Goal: Task Accomplishment & Management: Complete application form

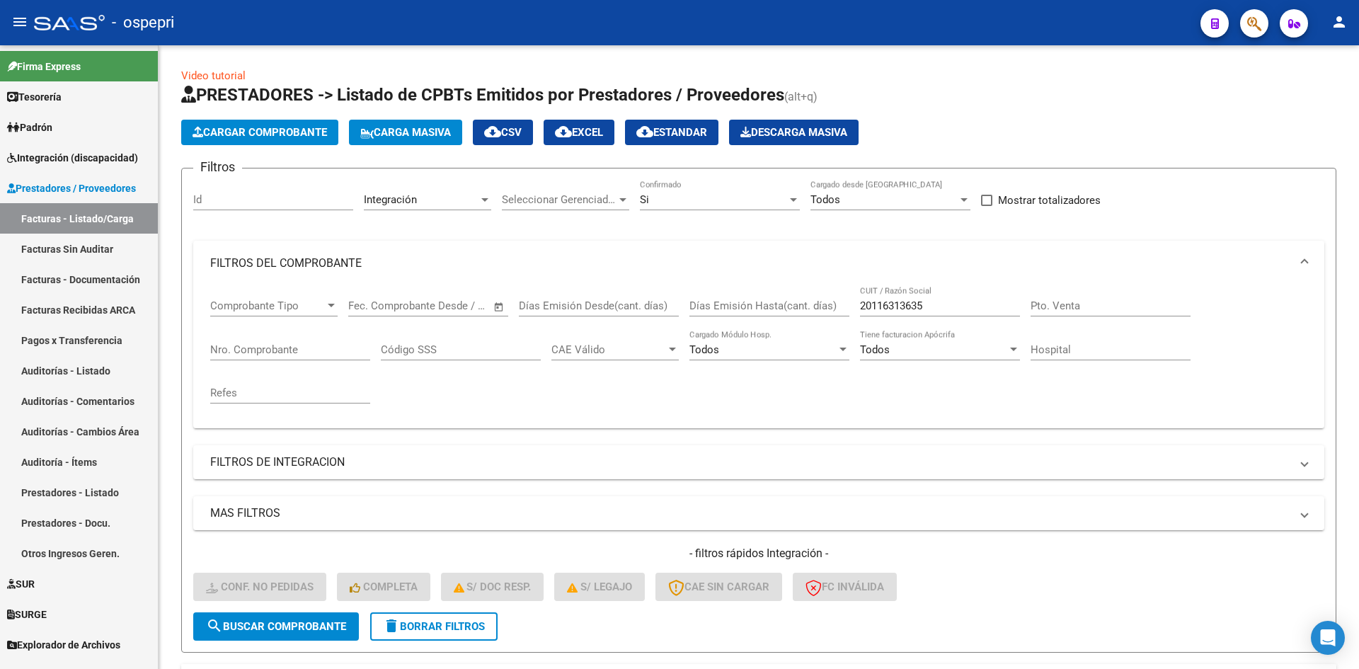
scroll to position [157, 0]
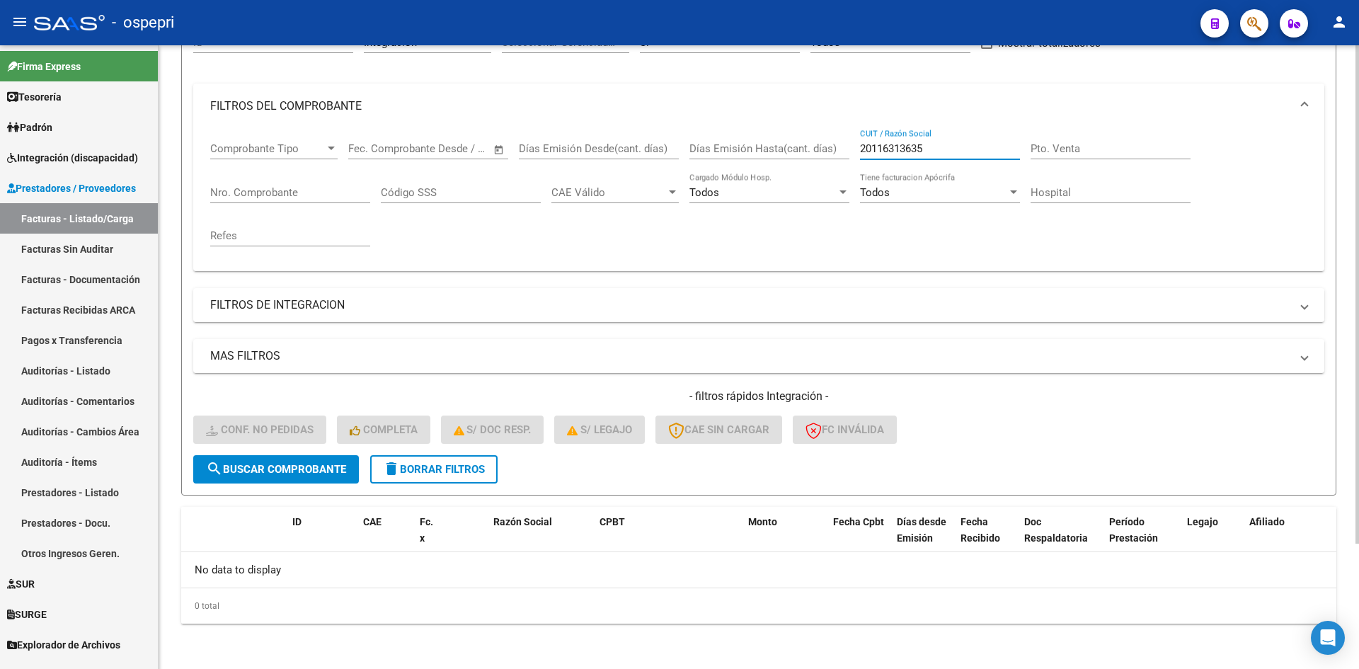
drag, startPoint x: 925, startPoint y: 146, endPoint x: 832, endPoint y: 164, distance: 94.4
click at [832, 164] on div "Comprobante Tipo Comprobante Tipo Start date – End date Fec. Comprobante Desde …" at bounding box center [758, 194] width 1097 height 131
click at [425, 465] on span "delete Borrar Filtros" at bounding box center [434, 469] width 102 height 13
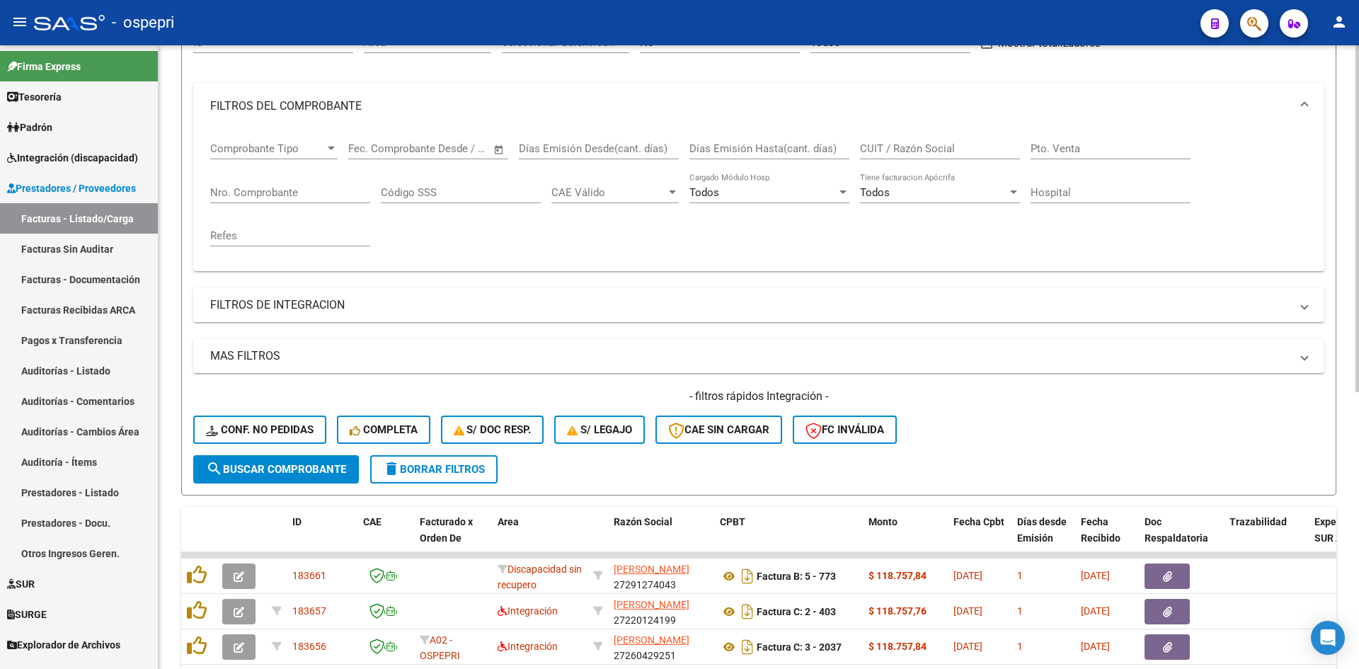
click at [900, 146] on input "CUIT / Razón Social" at bounding box center [940, 148] width 160 height 13
paste input "20116313635"
type input "20116313635"
click at [287, 478] on button "search Buscar Comprobante" at bounding box center [276, 469] width 166 height 28
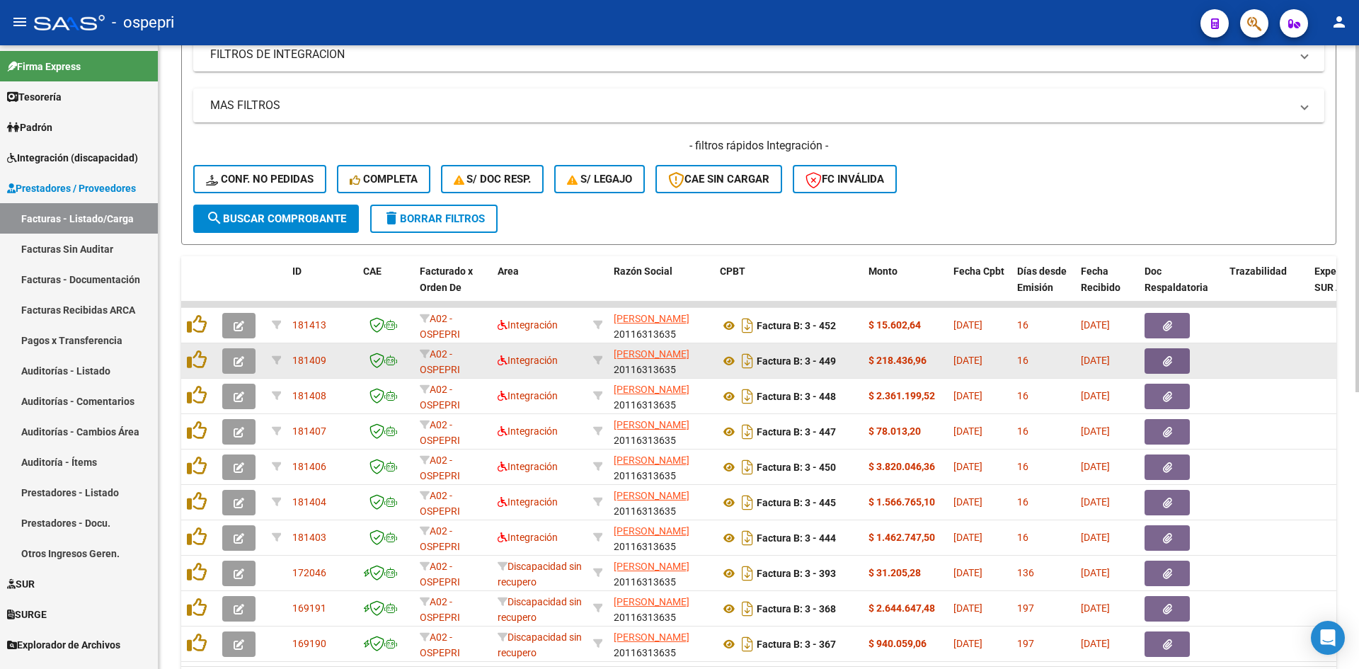
scroll to position [497, 0]
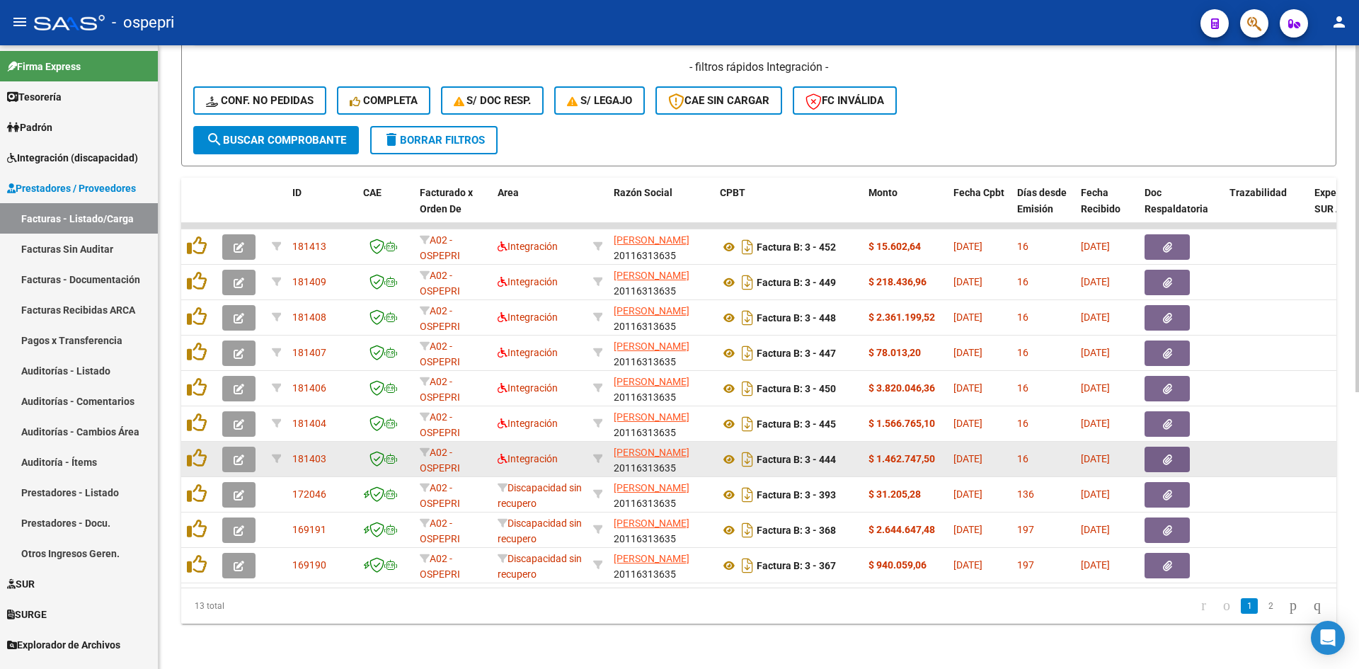
click at [243, 454] on icon "button" at bounding box center [239, 459] width 11 height 11
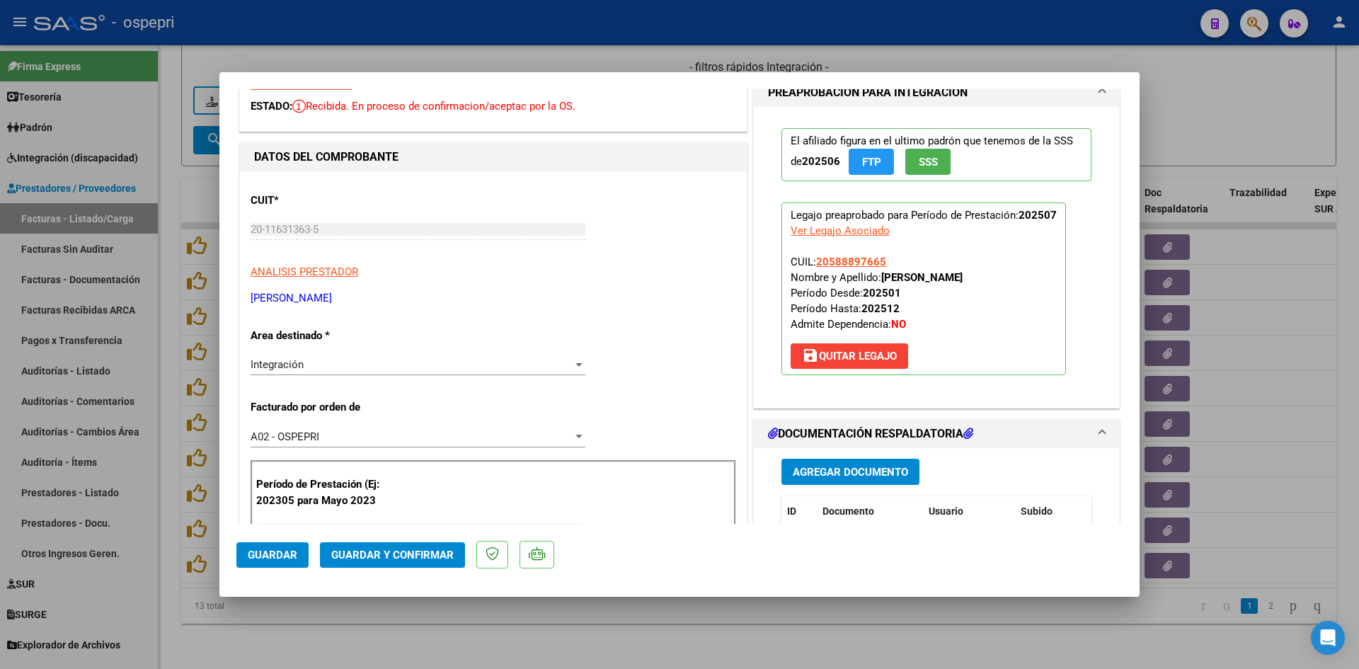
scroll to position [0, 0]
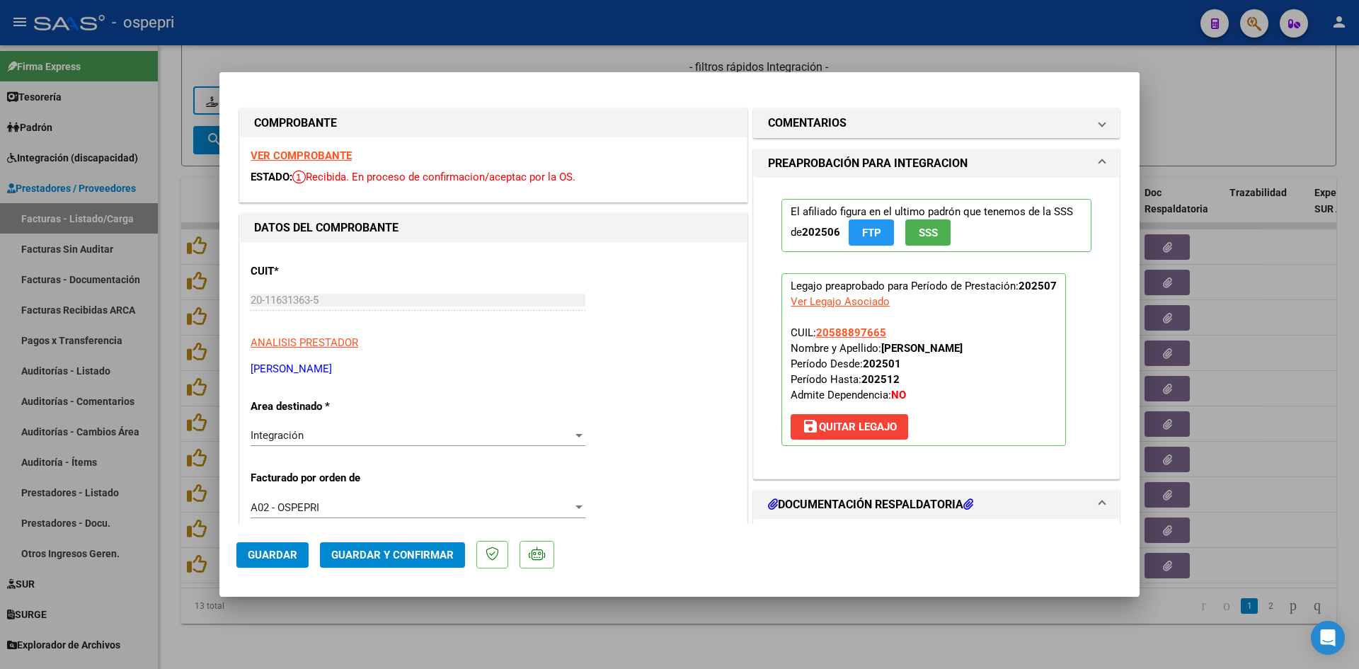
click at [316, 153] on strong "VER COMPROBANTE" at bounding box center [301, 155] width 101 height 13
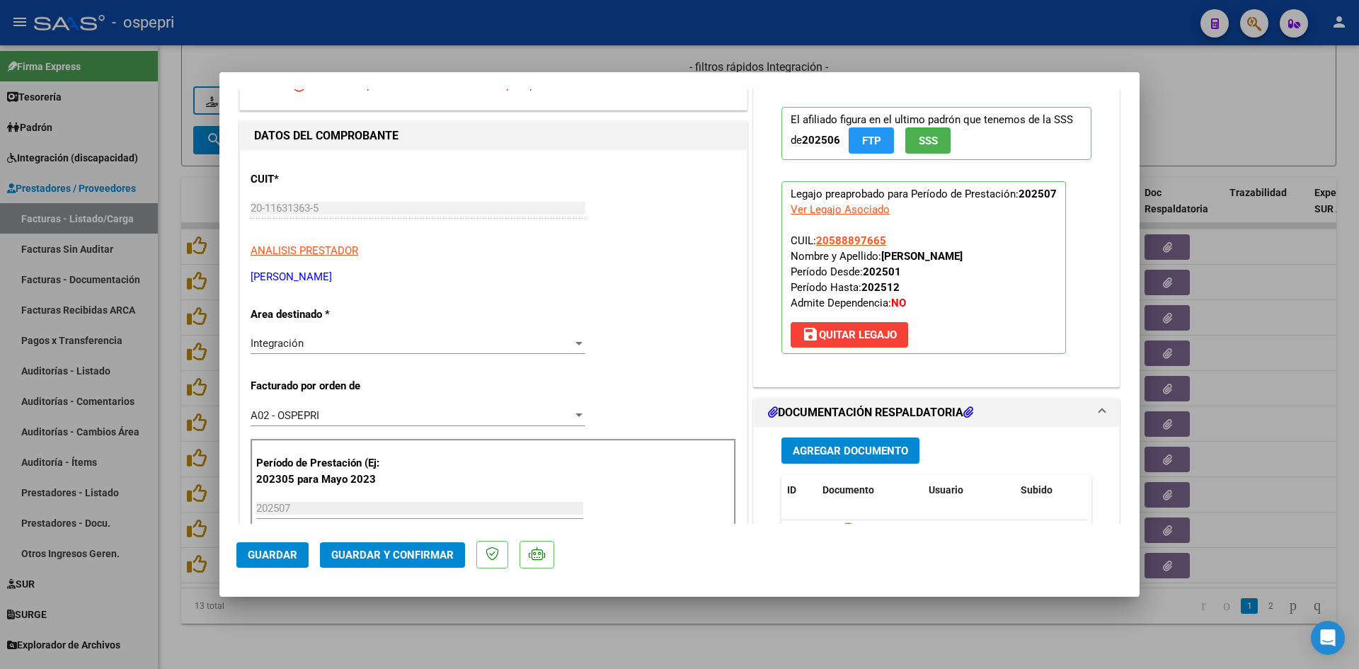
scroll to position [142, 0]
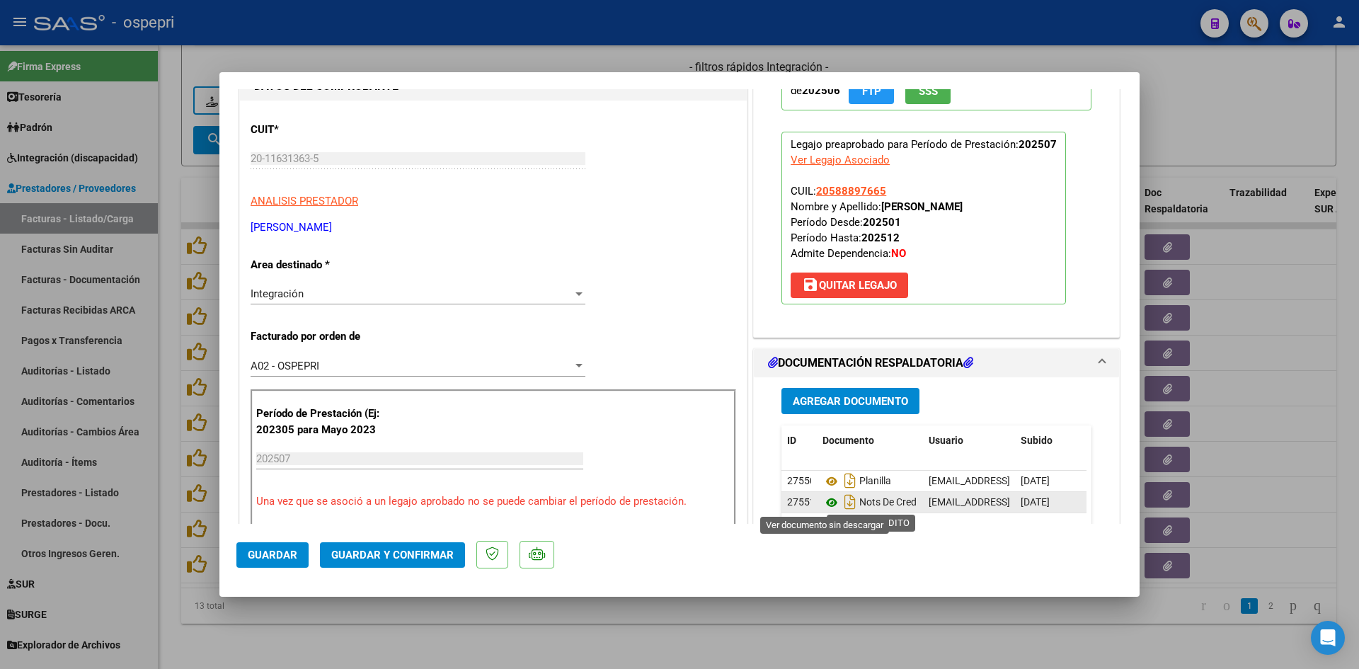
click at [826, 500] on icon at bounding box center [831, 502] width 18 height 17
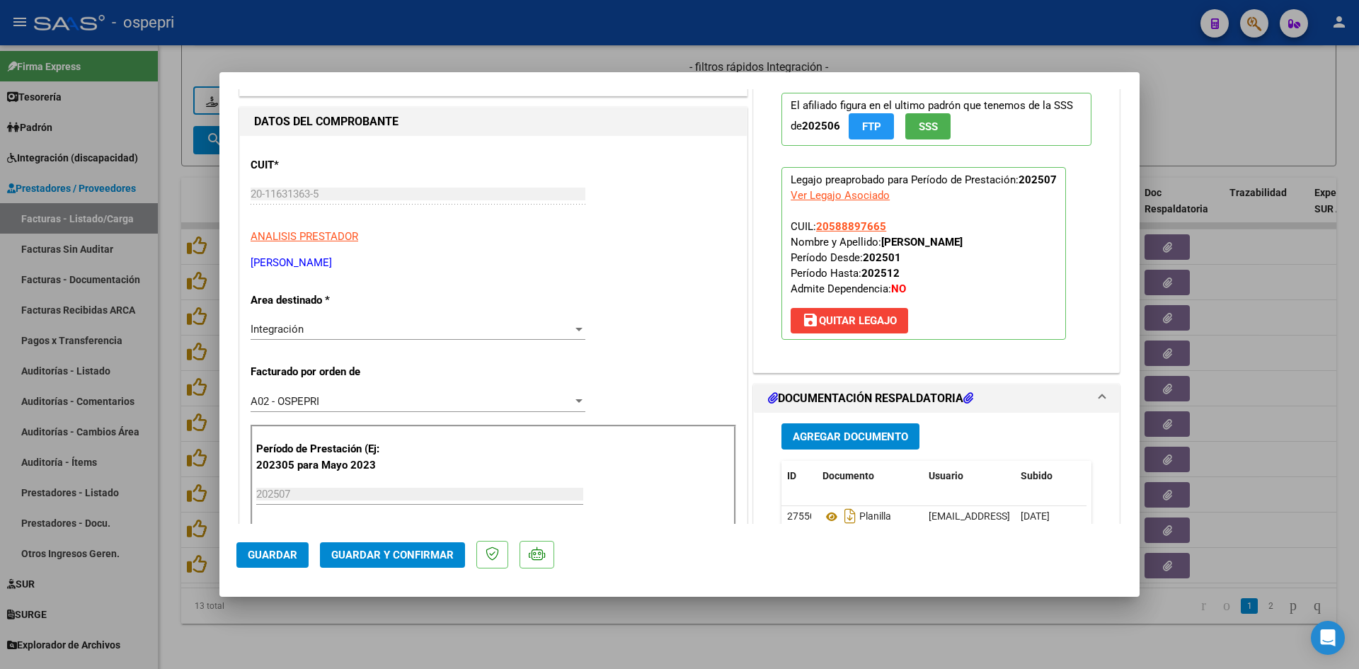
scroll to position [212, 0]
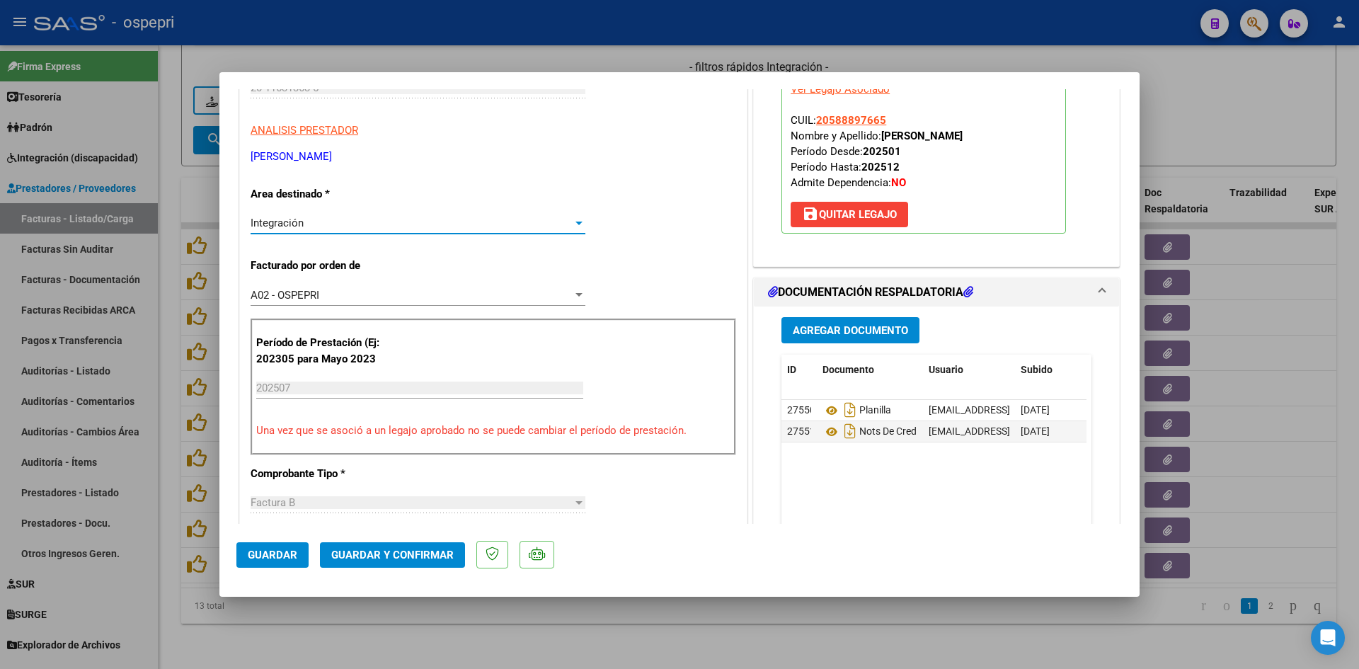
click at [482, 226] on div "Integración" at bounding box center [412, 223] width 322 height 13
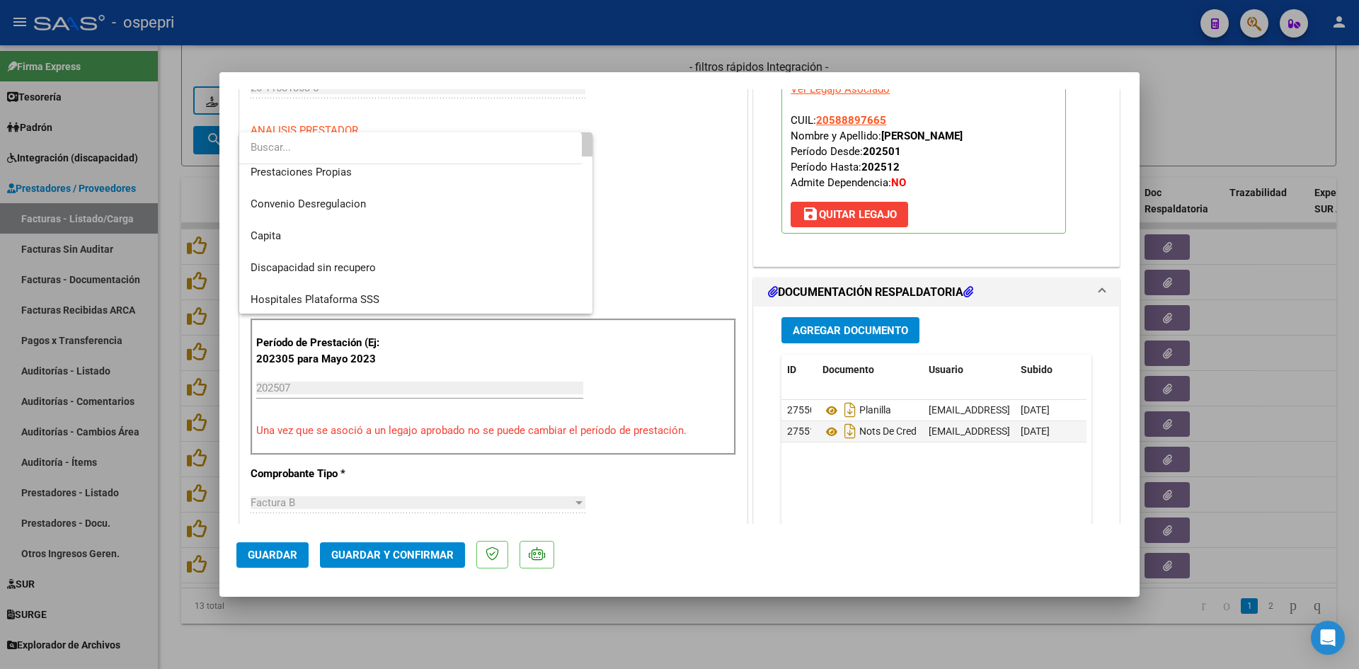
scroll to position [137, 0]
click at [360, 257] on span "Discapacidad sin recupero" at bounding box center [416, 266] width 331 height 32
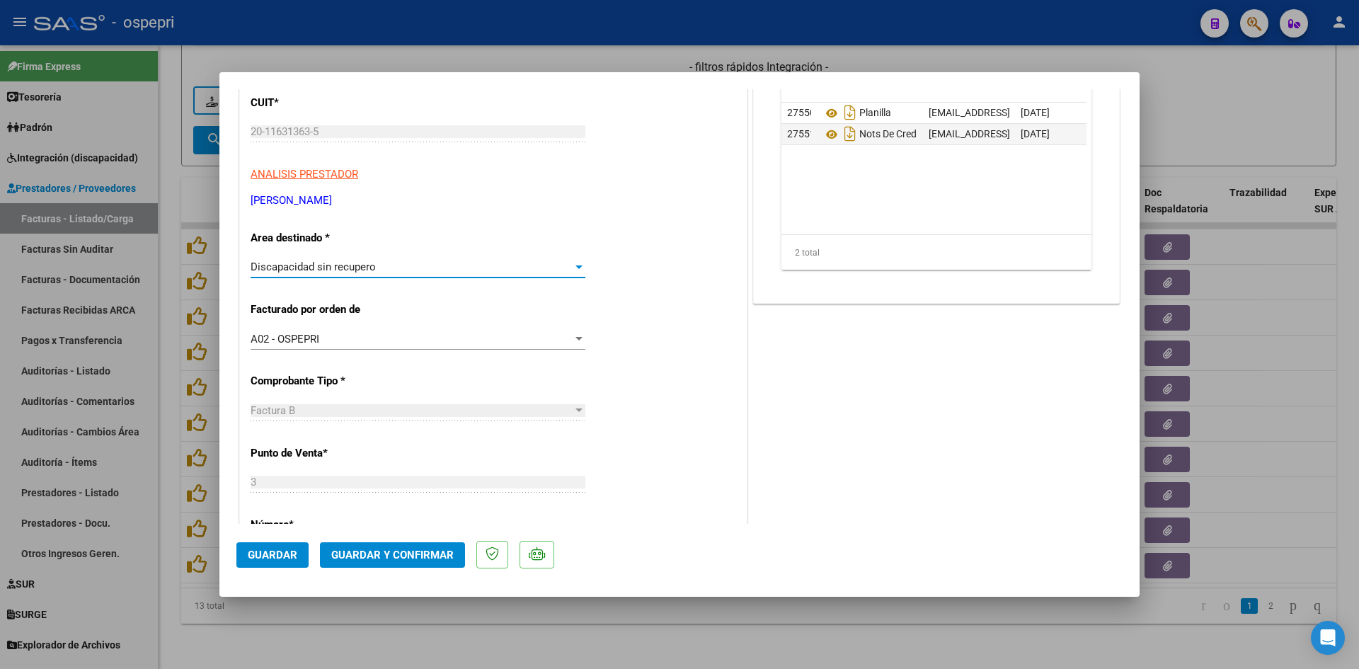
scroll to position [0, 0]
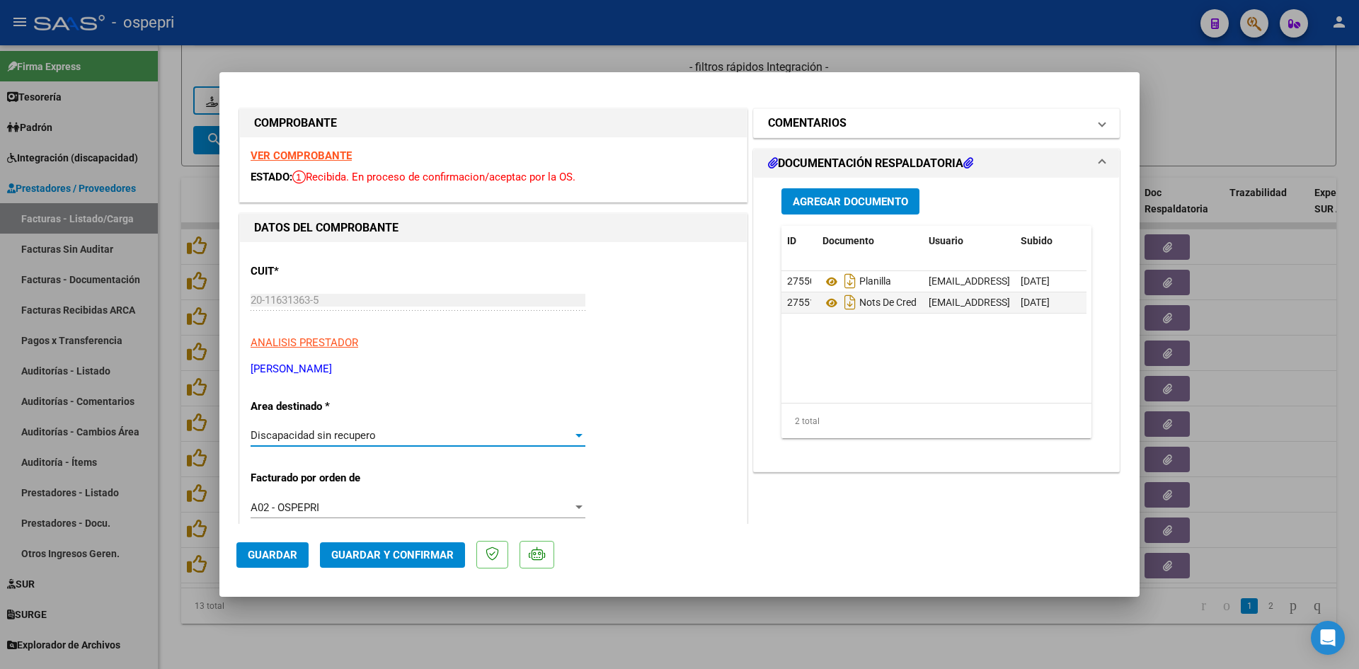
click at [1008, 119] on mat-panel-title "COMENTARIOS" at bounding box center [928, 123] width 320 height 17
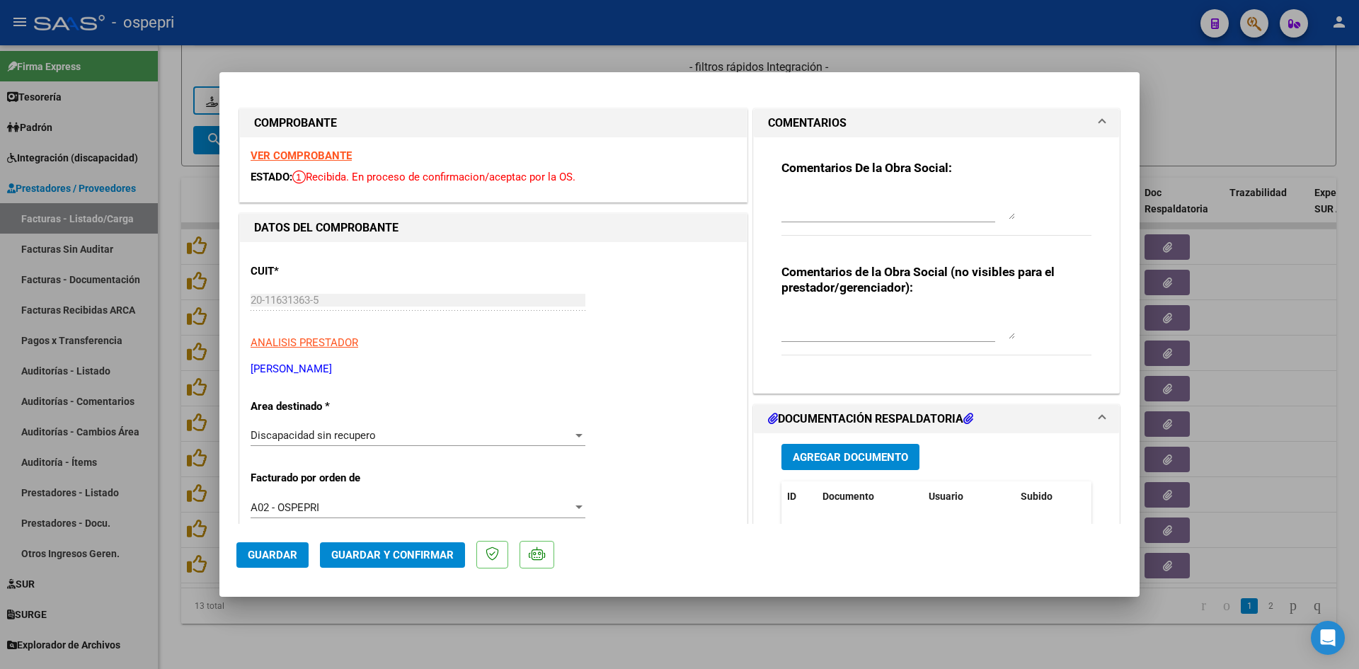
click at [815, 306] on div "Comentarios de la Obra Social (no visibles para el prestador/gerenciador):" at bounding box center [936, 317] width 310 height 107
click at [802, 320] on textarea at bounding box center [898, 325] width 234 height 28
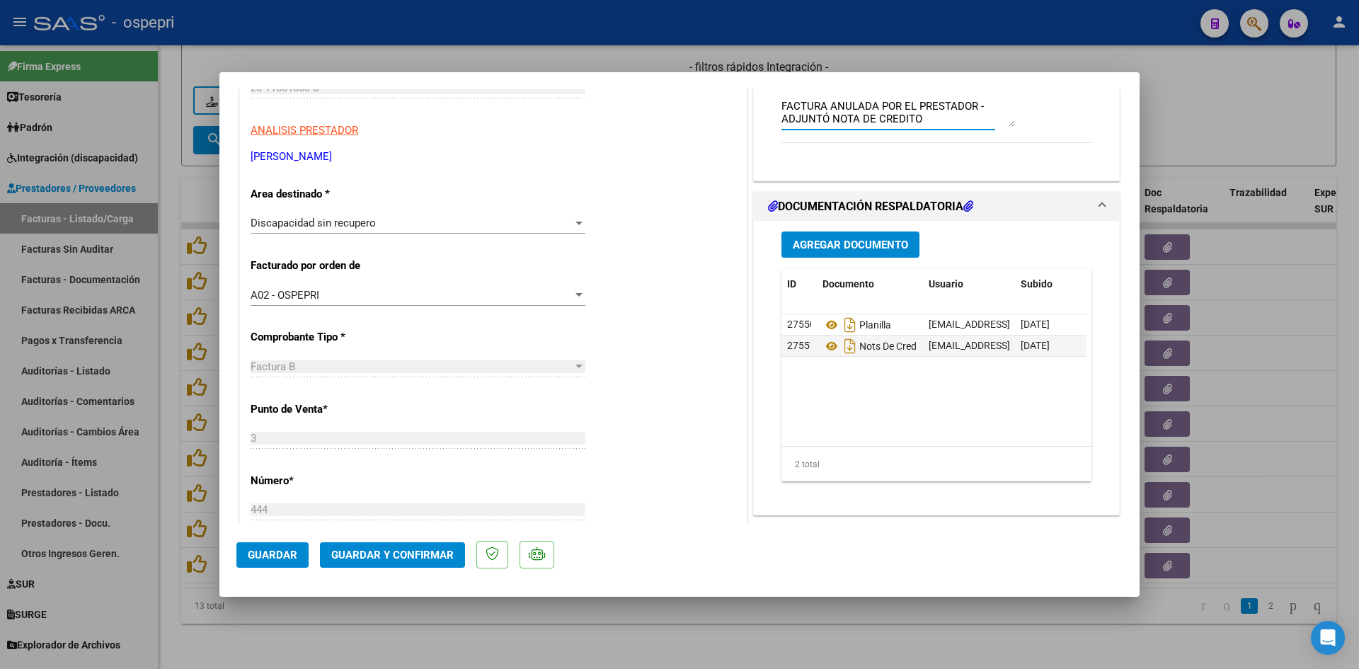
scroll to position [425, 0]
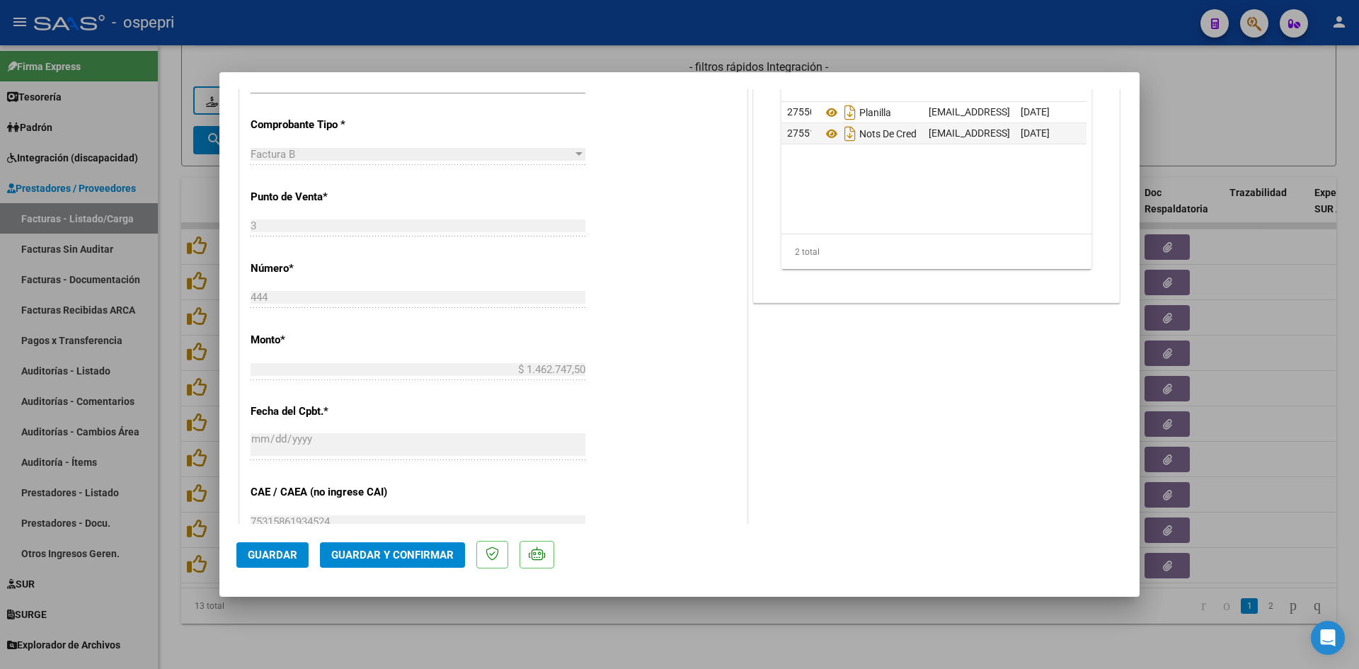
type textarea "FACTURA ANULADA POR EL PRESTADOR - ADJUNTÓ NOTA DE CREDITO"
click at [270, 556] on span "Guardar" at bounding box center [273, 555] width 50 height 13
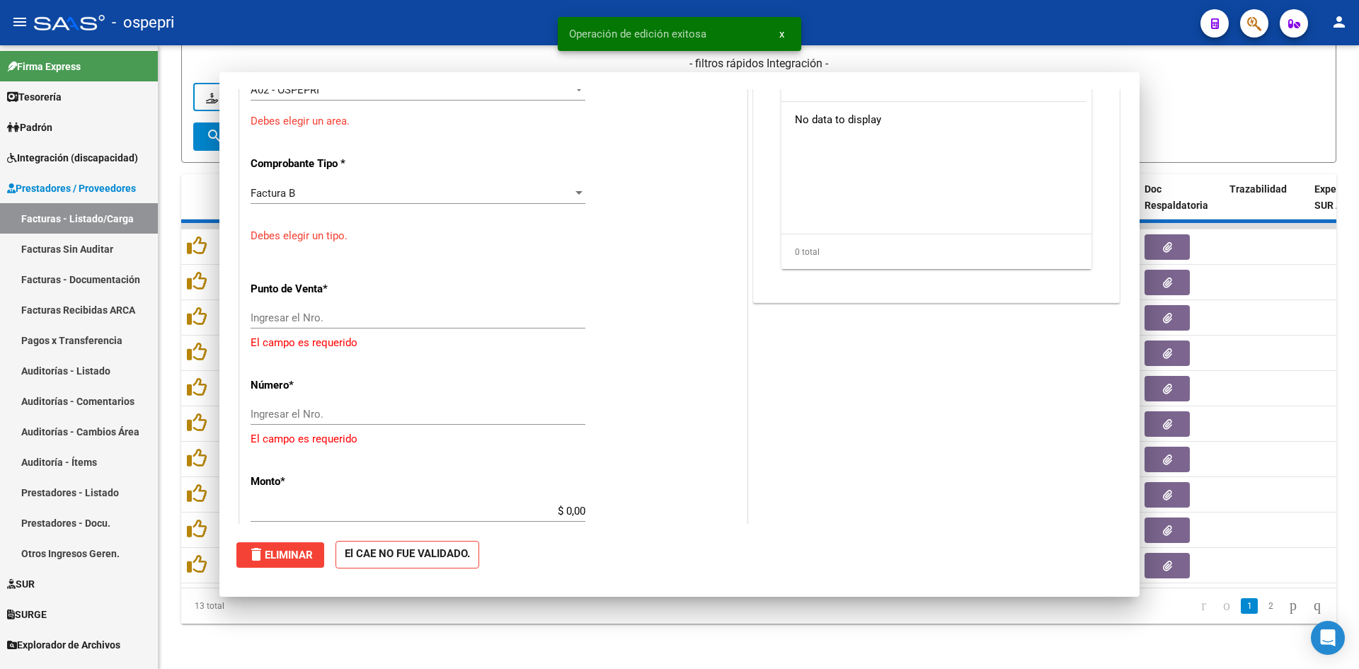
scroll to position [0, 0]
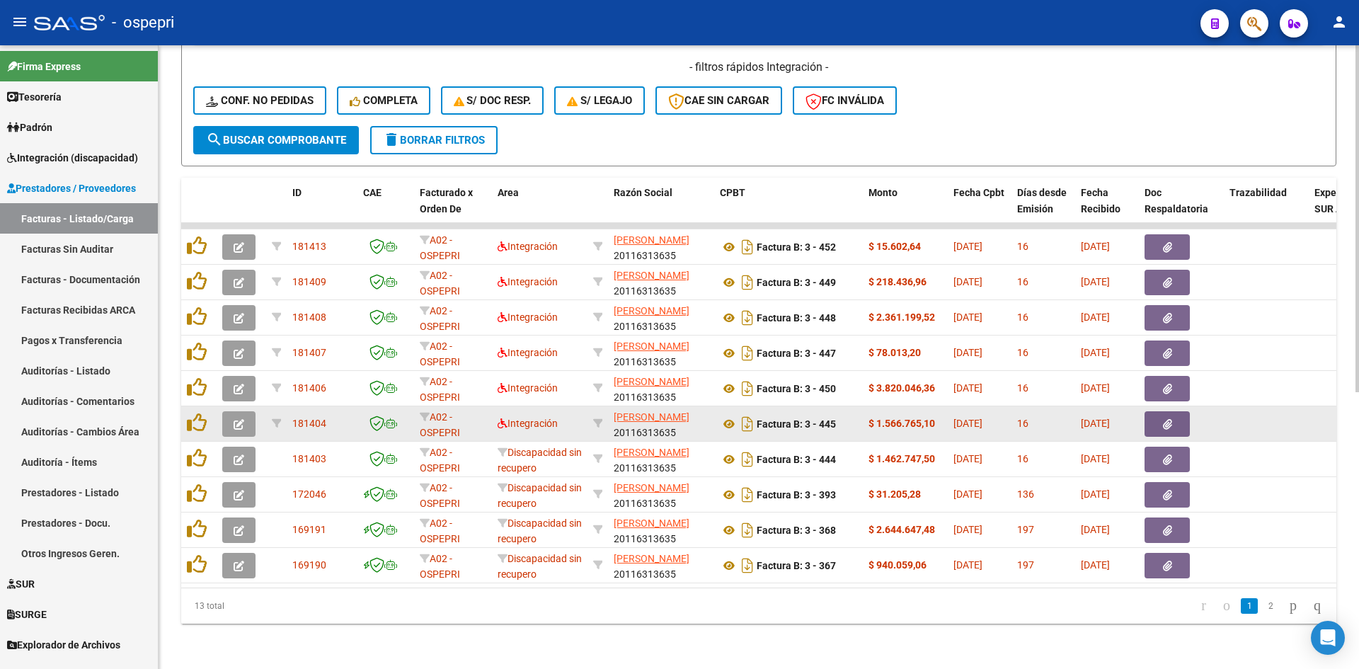
click at [240, 419] on icon "button" at bounding box center [239, 424] width 11 height 11
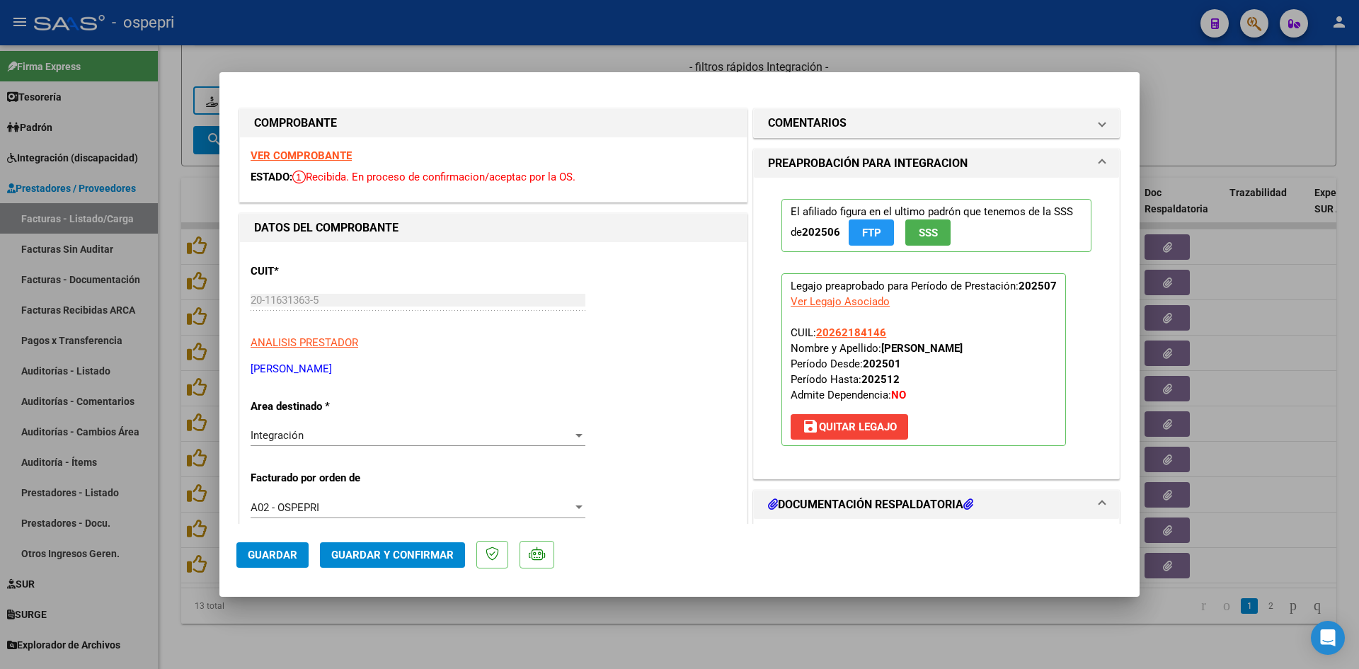
click at [328, 154] on strong "VER COMPROBANTE" at bounding box center [301, 155] width 101 height 13
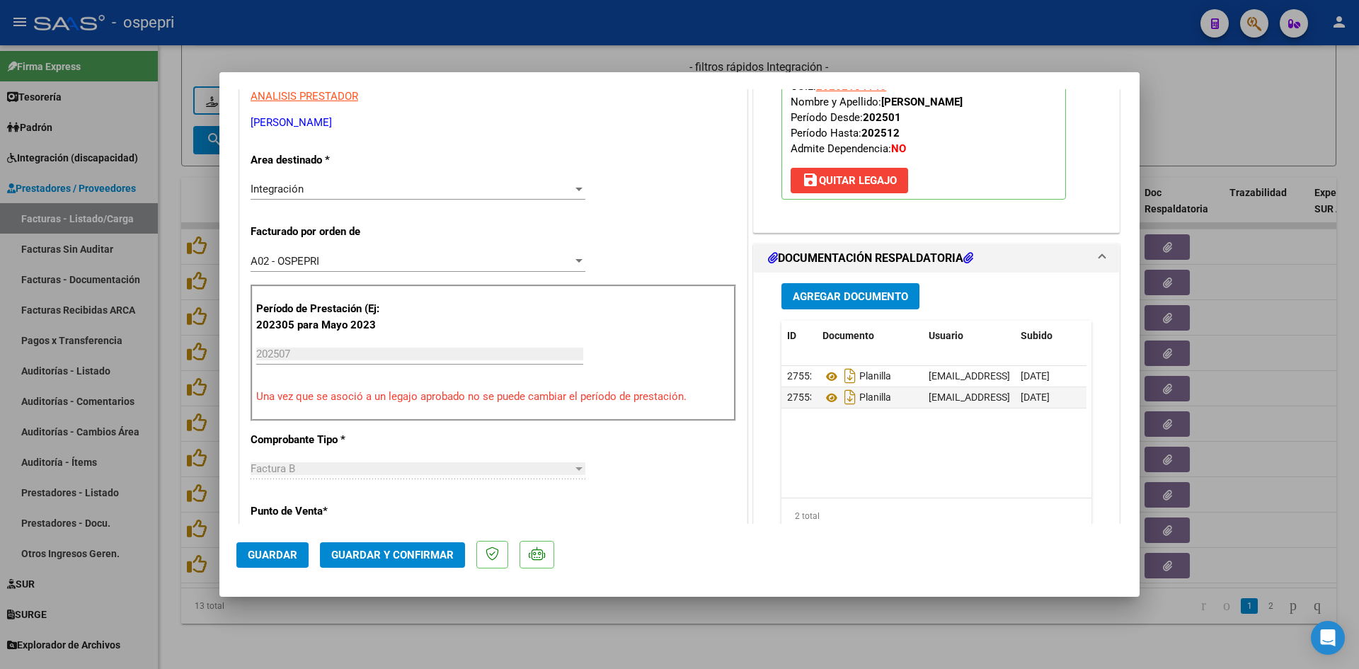
scroll to position [283, 0]
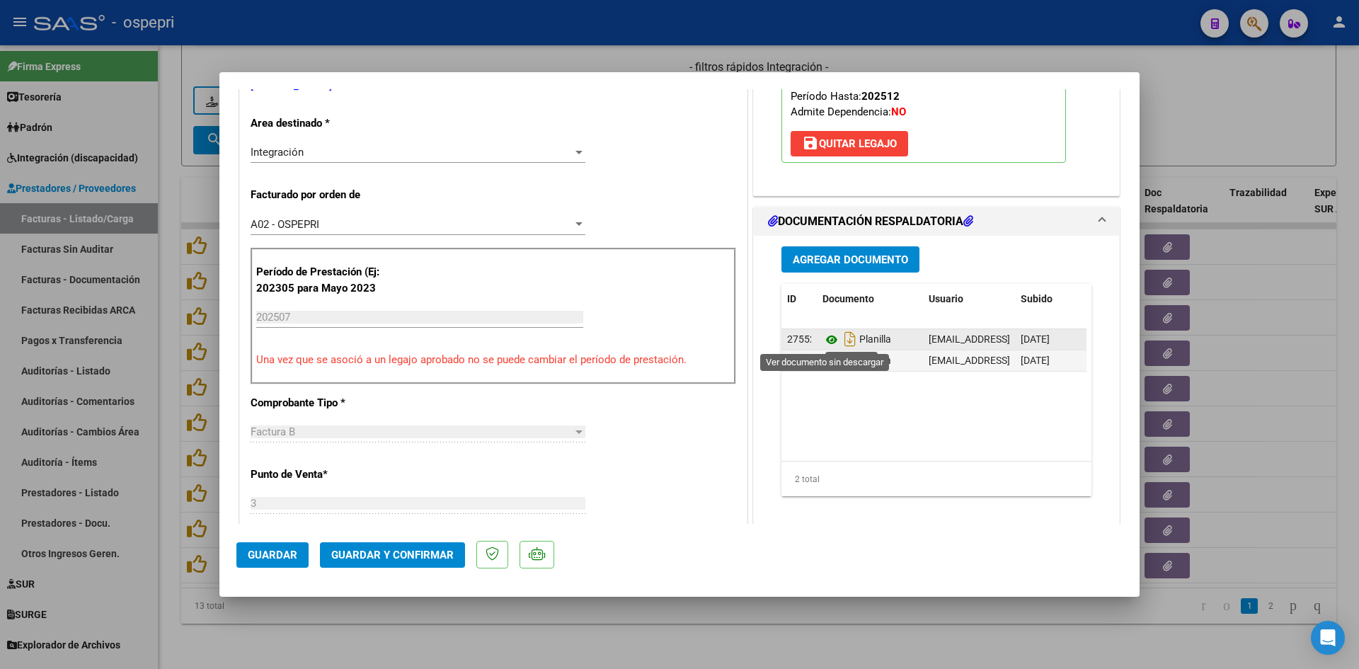
click at [827, 338] on icon at bounding box center [831, 339] width 18 height 17
click at [826, 358] on icon at bounding box center [831, 360] width 18 height 17
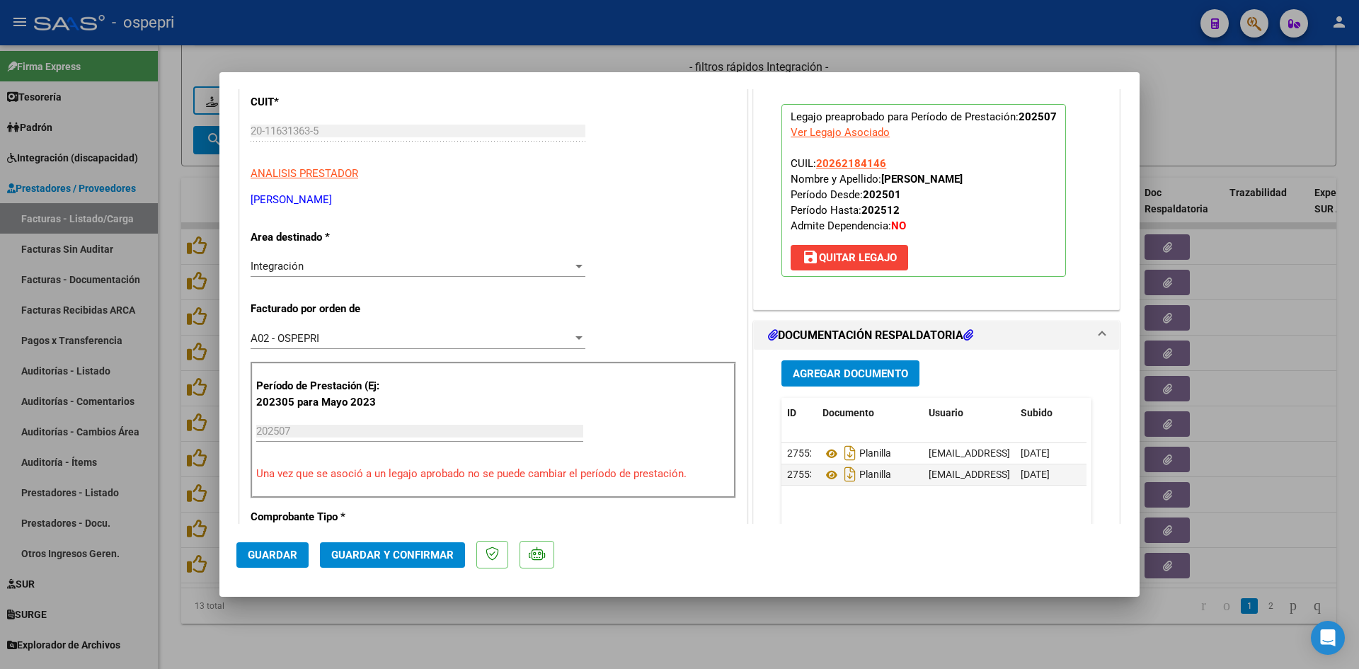
scroll to position [0, 0]
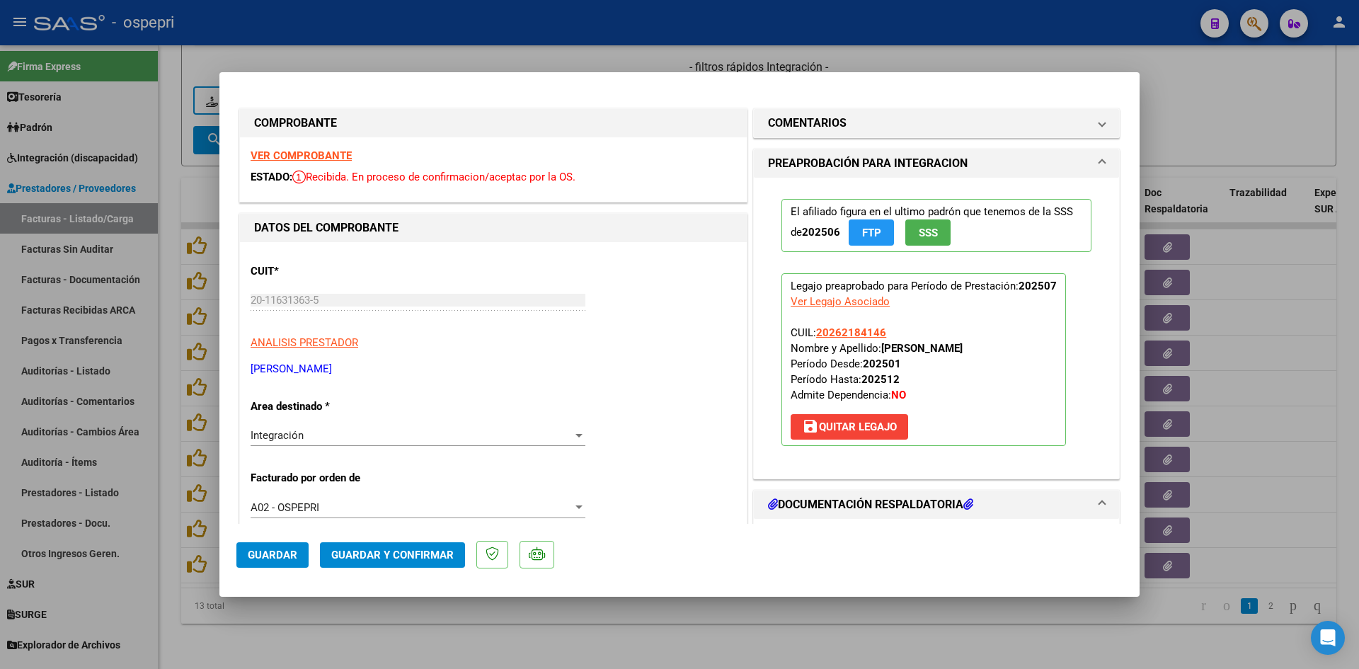
click at [368, 556] on span "Guardar y Confirmar" at bounding box center [392, 555] width 122 height 13
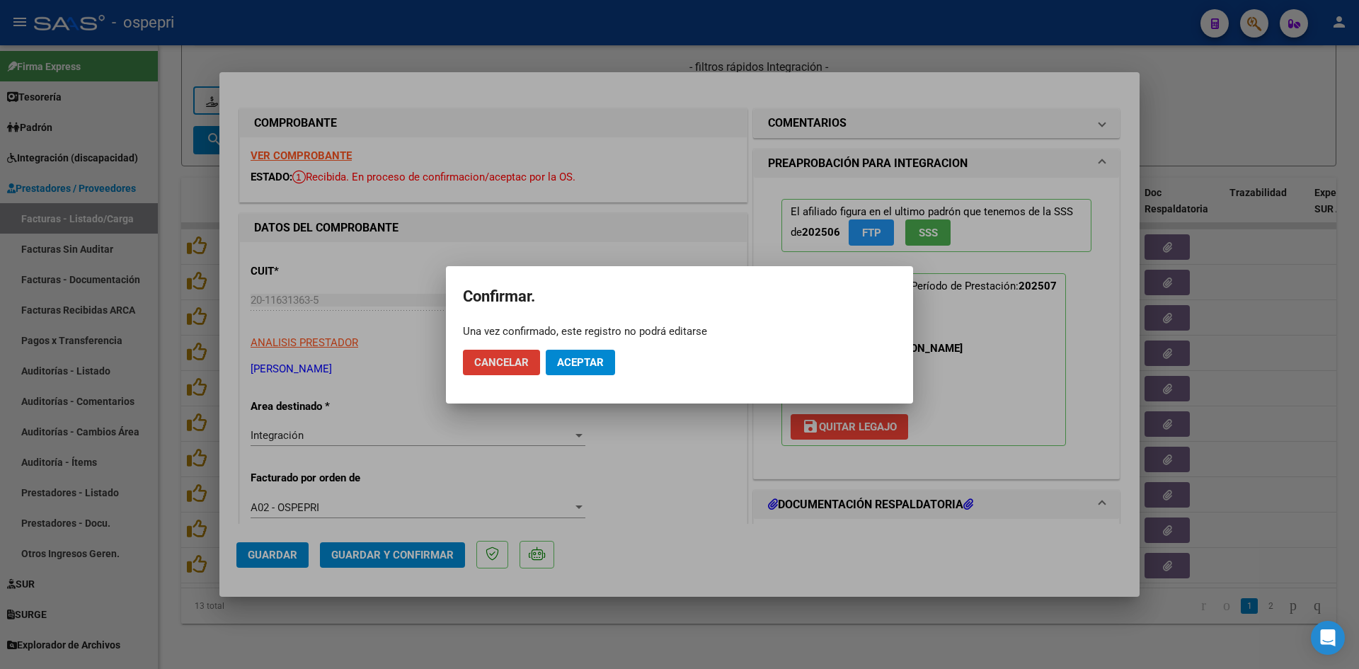
click at [583, 351] on button "Aceptar" at bounding box center [580, 362] width 69 height 25
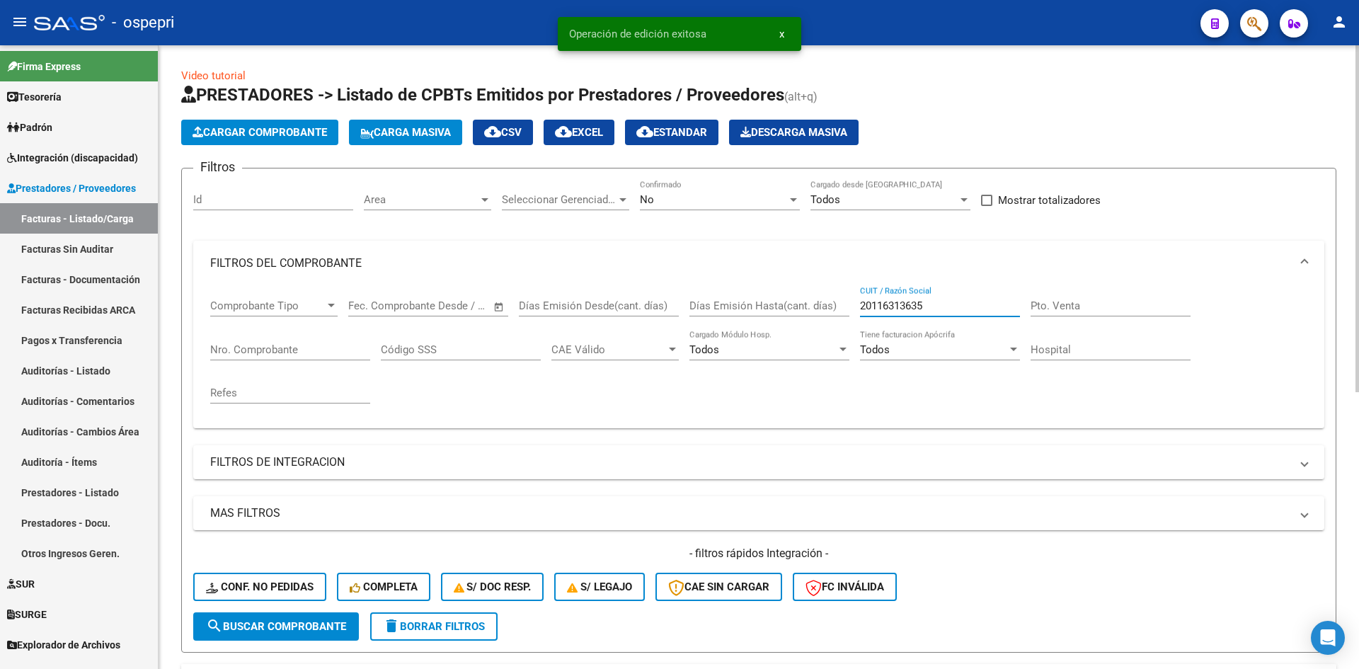
drag, startPoint x: 966, startPoint y: 306, endPoint x: 866, endPoint y: 317, distance: 100.4
click at [866, 317] on div "20116313635 CUIT / Razón Social" at bounding box center [940, 308] width 160 height 44
click at [934, 308] on input "20116313635" at bounding box center [940, 305] width 160 height 13
drag, startPoint x: 934, startPoint y: 307, endPoint x: 849, endPoint y: 314, distance: 85.2
click at [849, 314] on div "Comprobante Tipo Comprobante Tipo Start date – End date Fec. Comprobante Desde …" at bounding box center [758, 351] width 1097 height 131
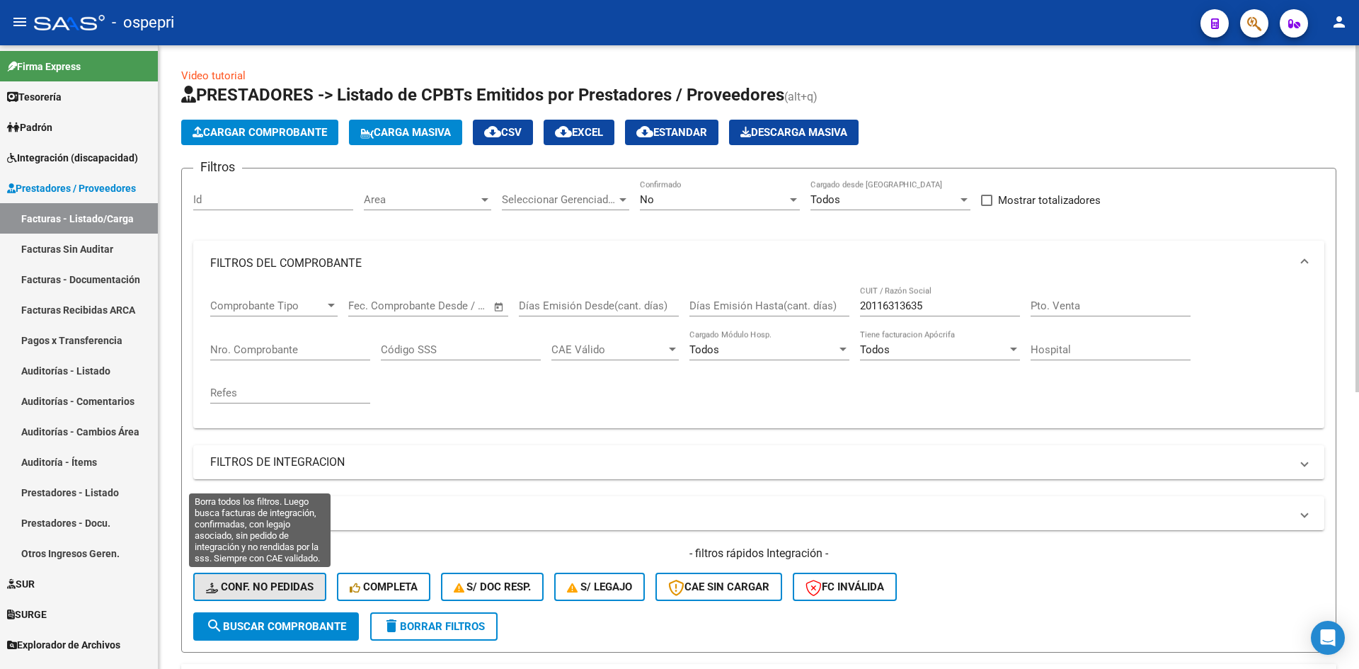
click at [306, 592] on span "Conf. no pedidas" at bounding box center [260, 586] width 108 height 13
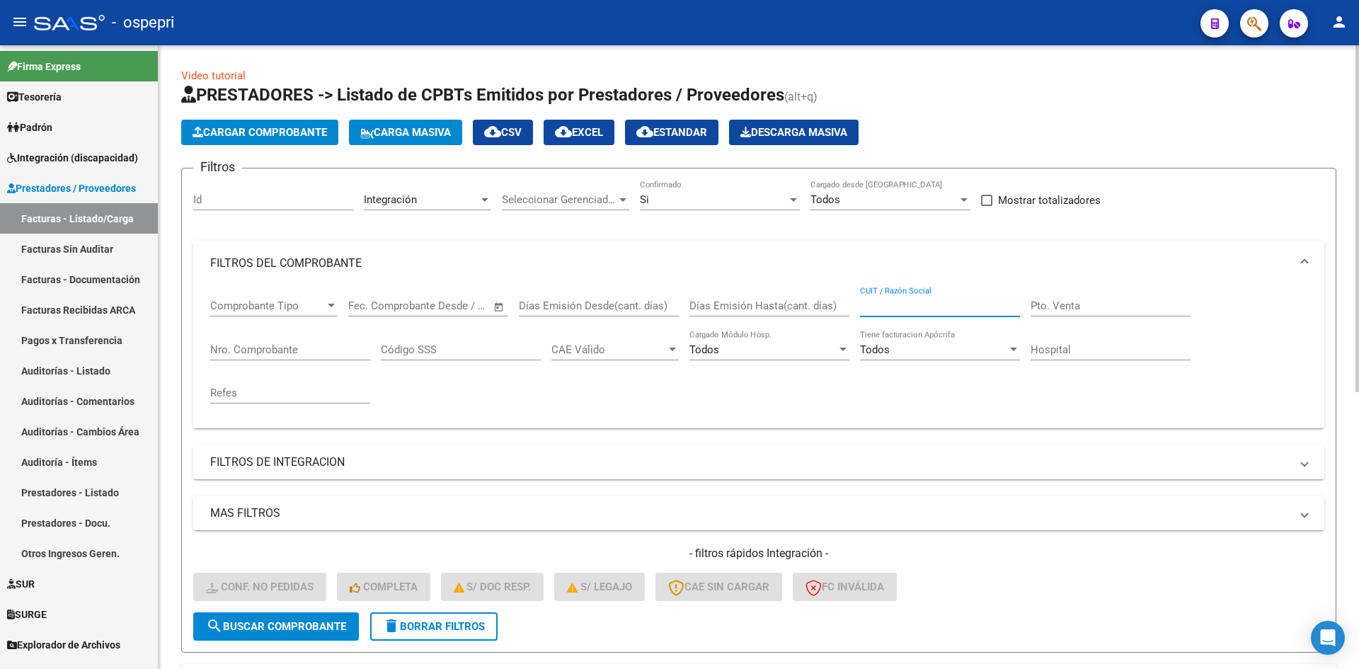
click at [891, 300] on input "CUIT / Razón Social" at bounding box center [940, 305] width 160 height 13
paste input "20116313635"
type input "20116313635"
click at [306, 629] on span "search Buscar Comprobante" at bounding box center [276, 626] width 140 height 13
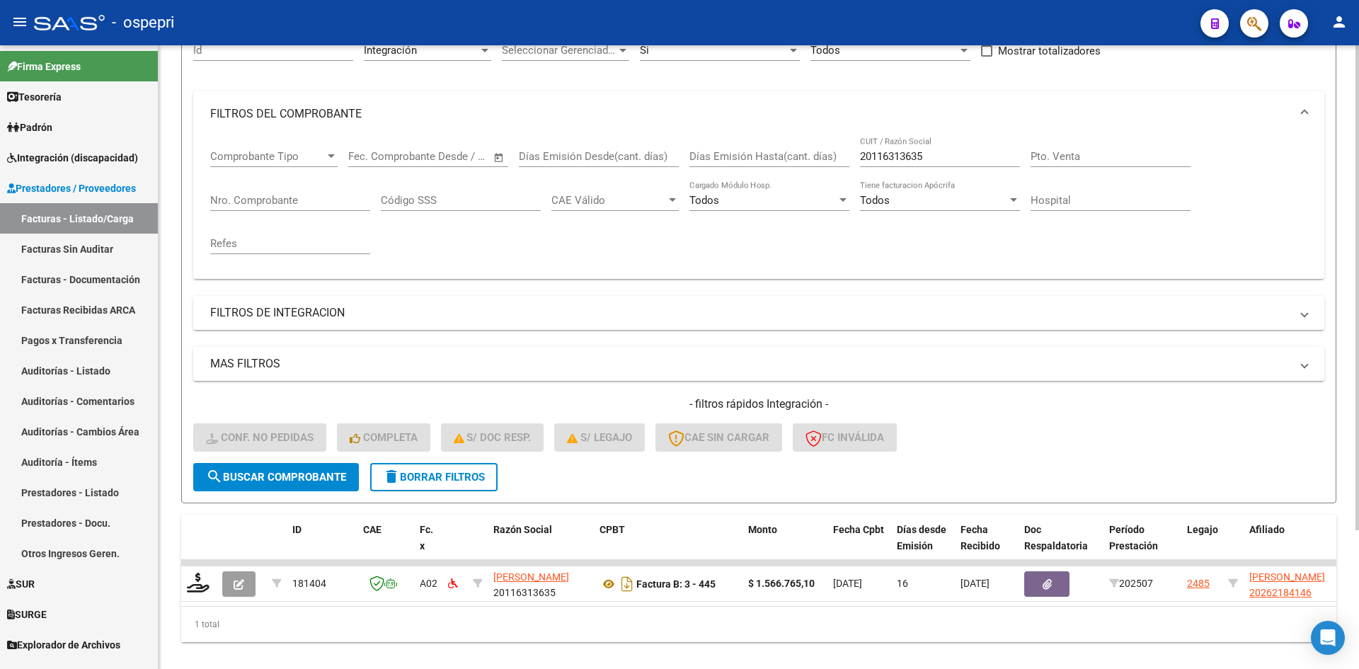
scroll to position [178, 0]
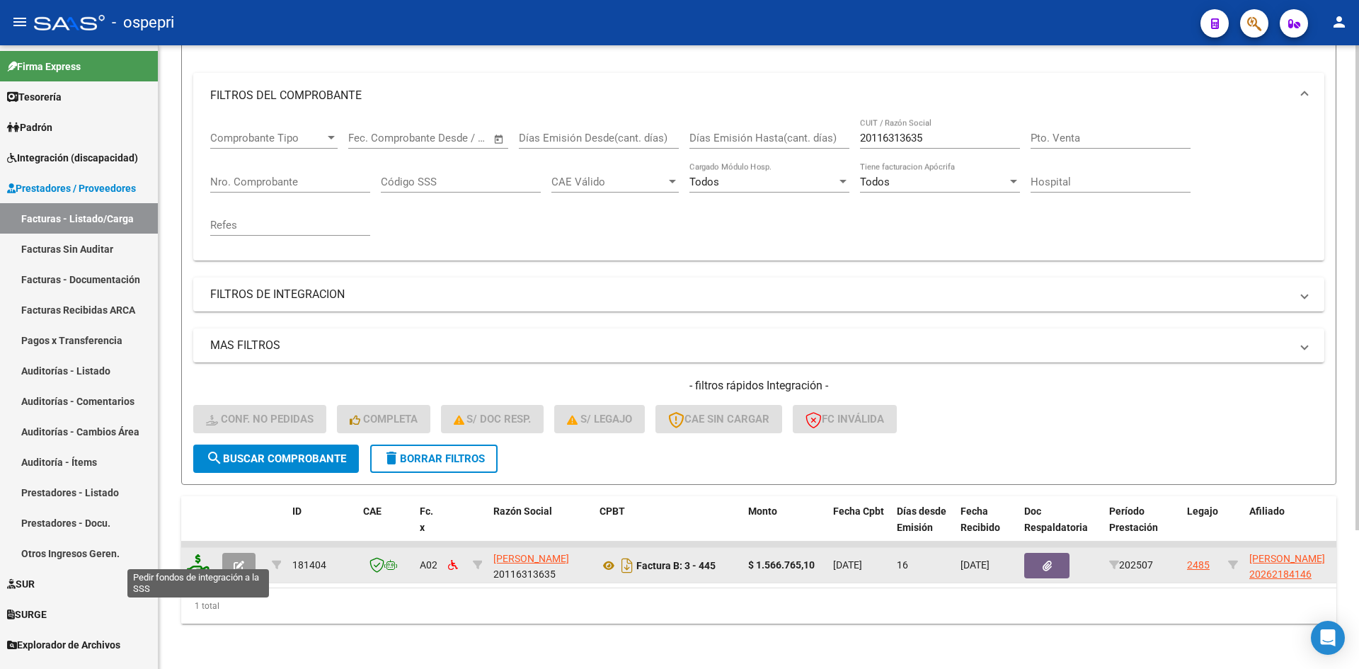
click at [197, 560] on icon at bounding box center [198, 564] width 23 height 20
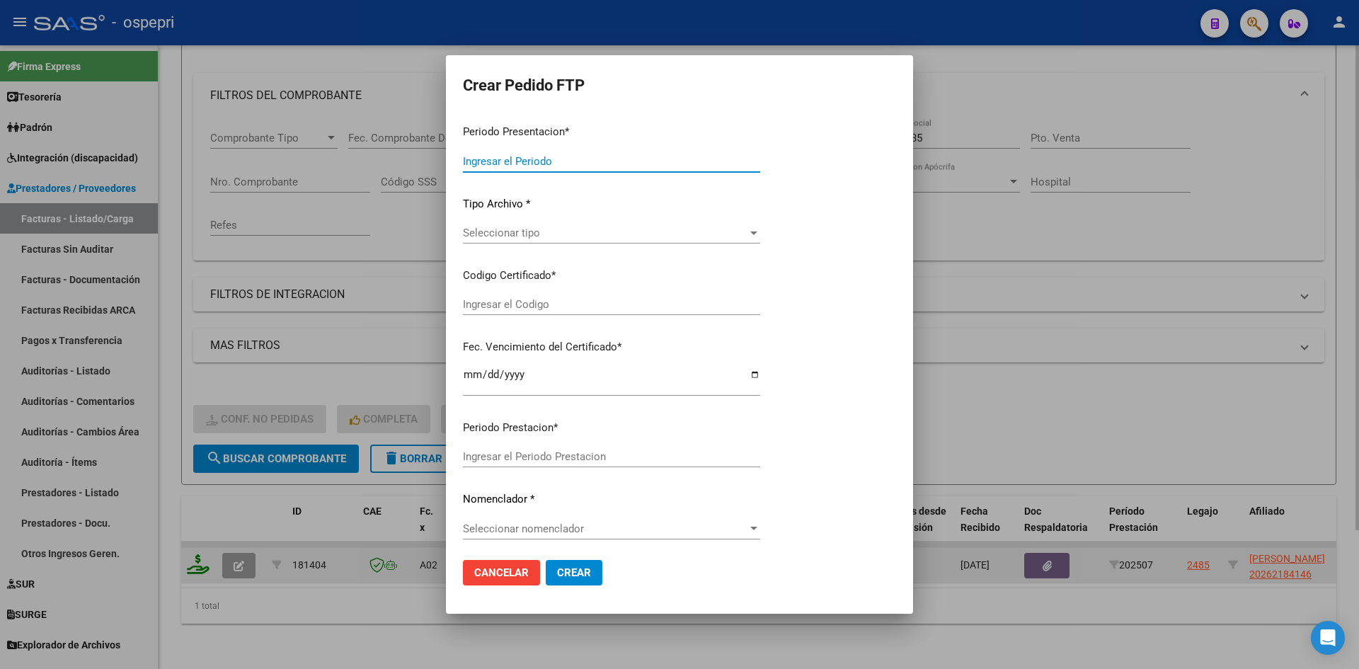
type input "202507"
type input "$ 1.566.765,10"
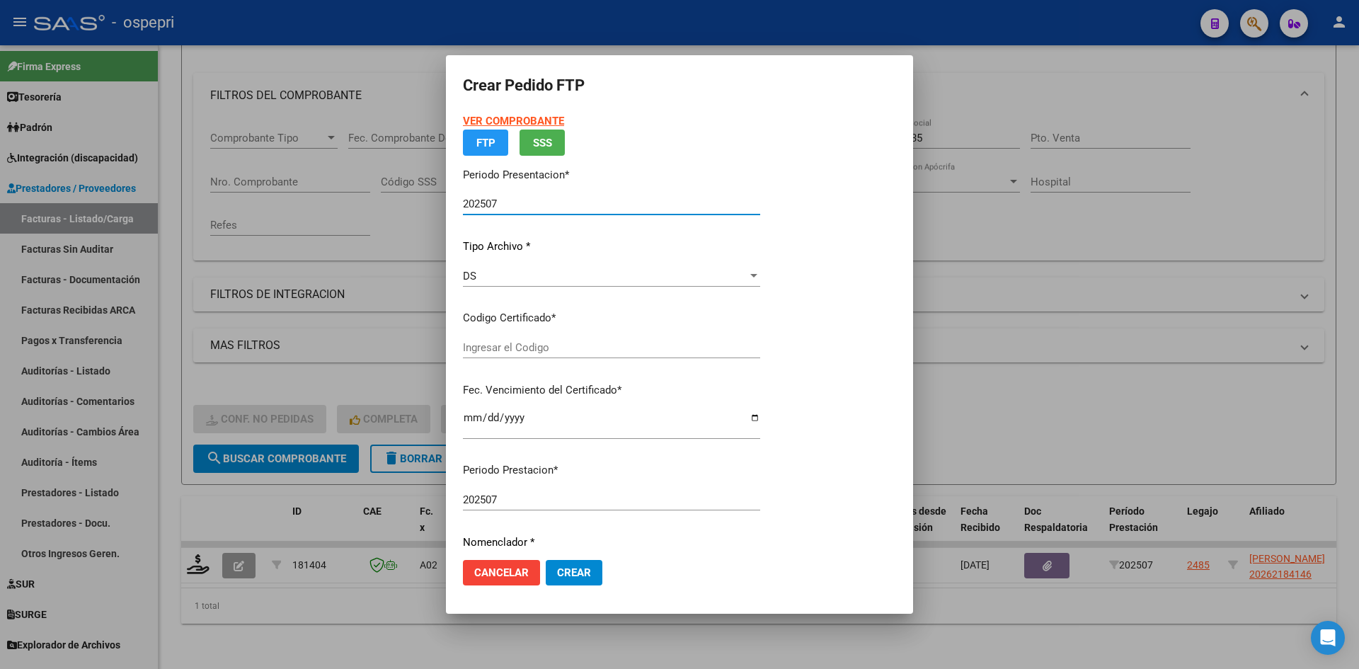
type input "2026218414-6"
type input "2032-12-01"
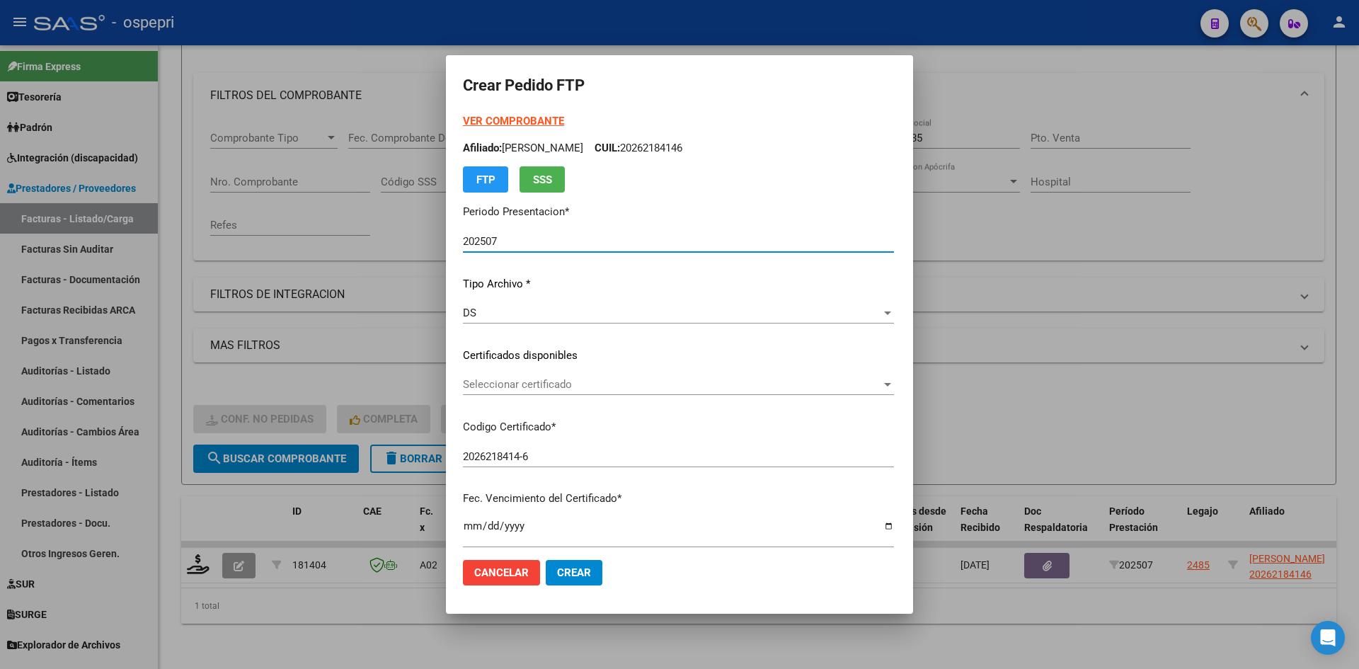
click at [548, 389] on span "Seleccionar certificado" at bounding box center [672, 384] width 418 height 13
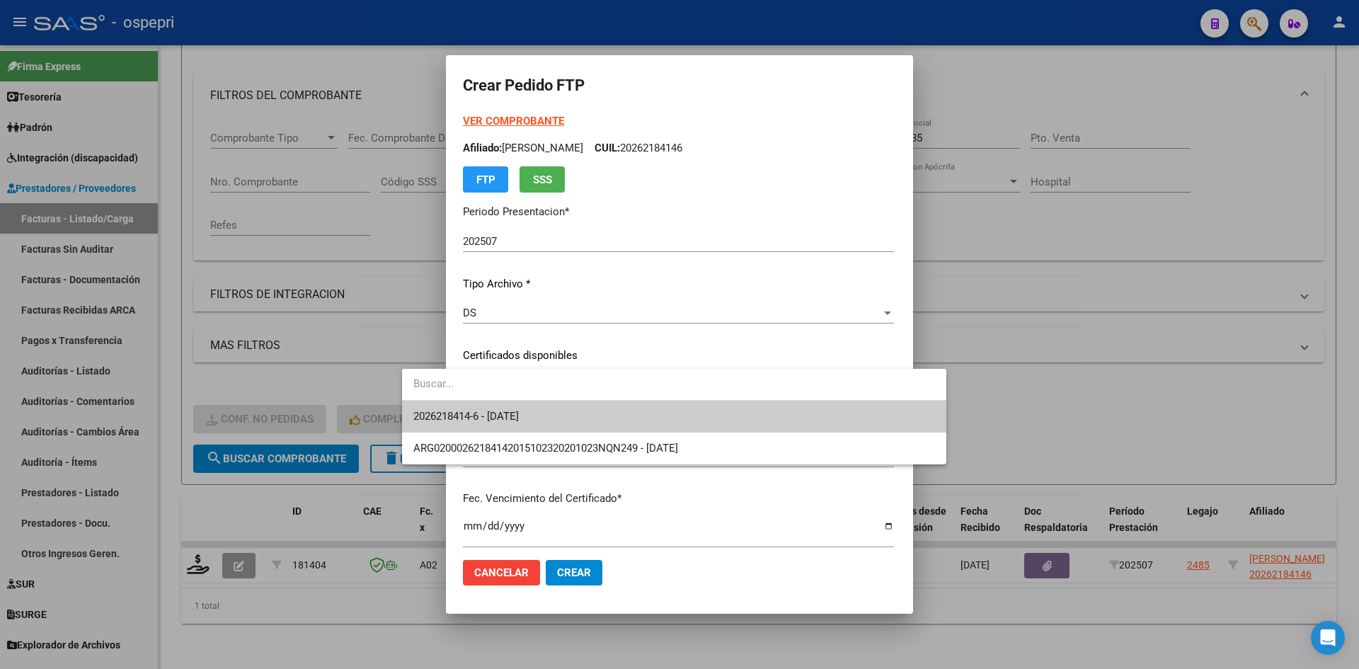
click at [548, 414] on span "2026218414-6 - 2032-12-01" at bounding box center [674, 417] width 522 height 32
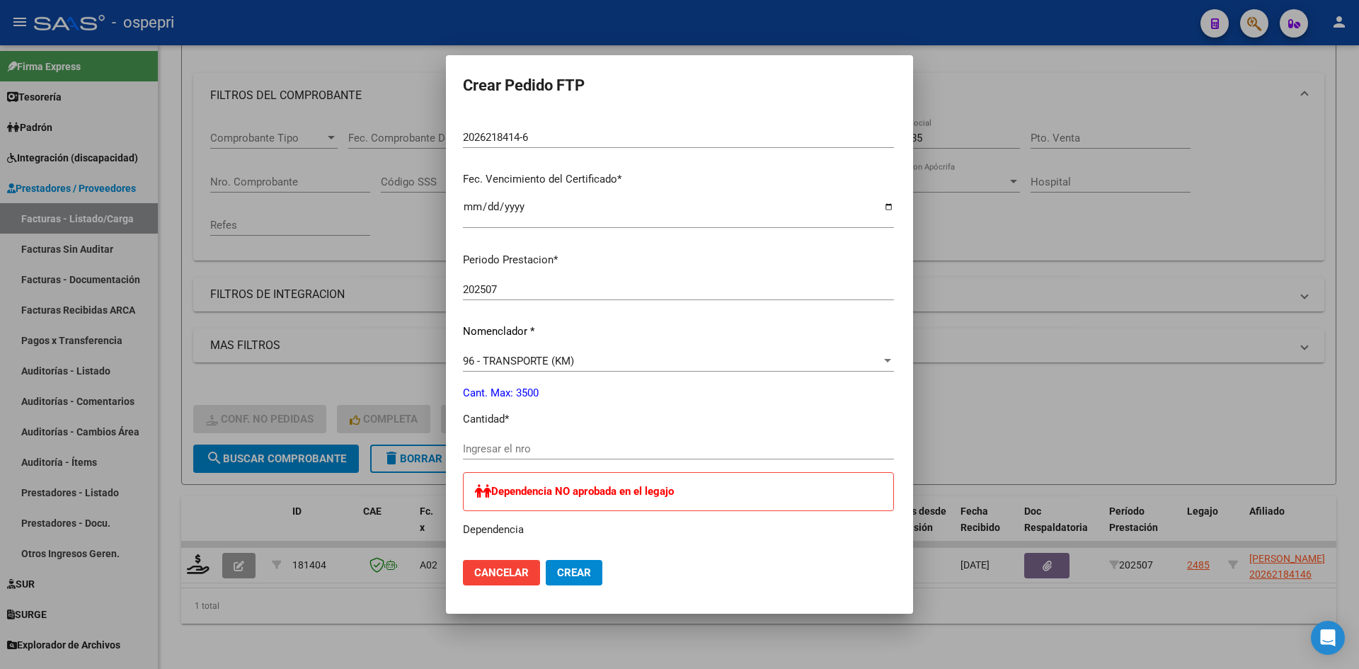
scroll to position [354, 0]
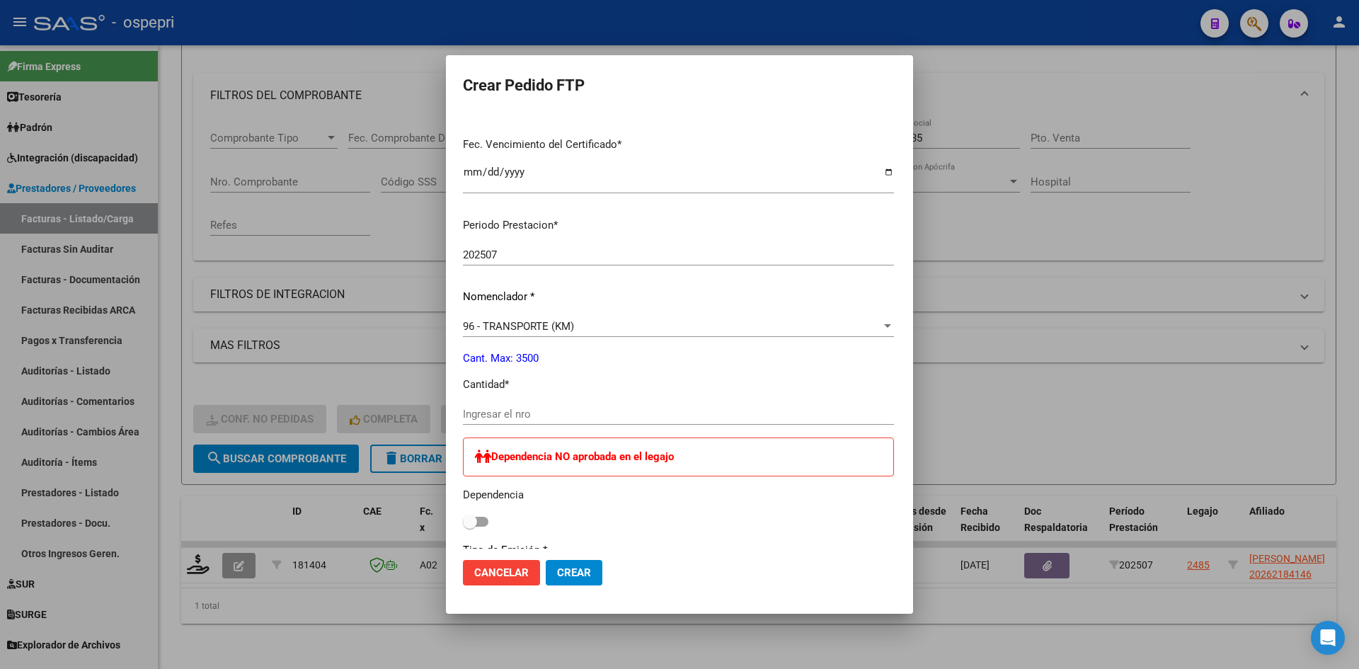
click at [463, 411] on input "Ingresar el nro" at bounding box center [678, 414] width 431 height 13
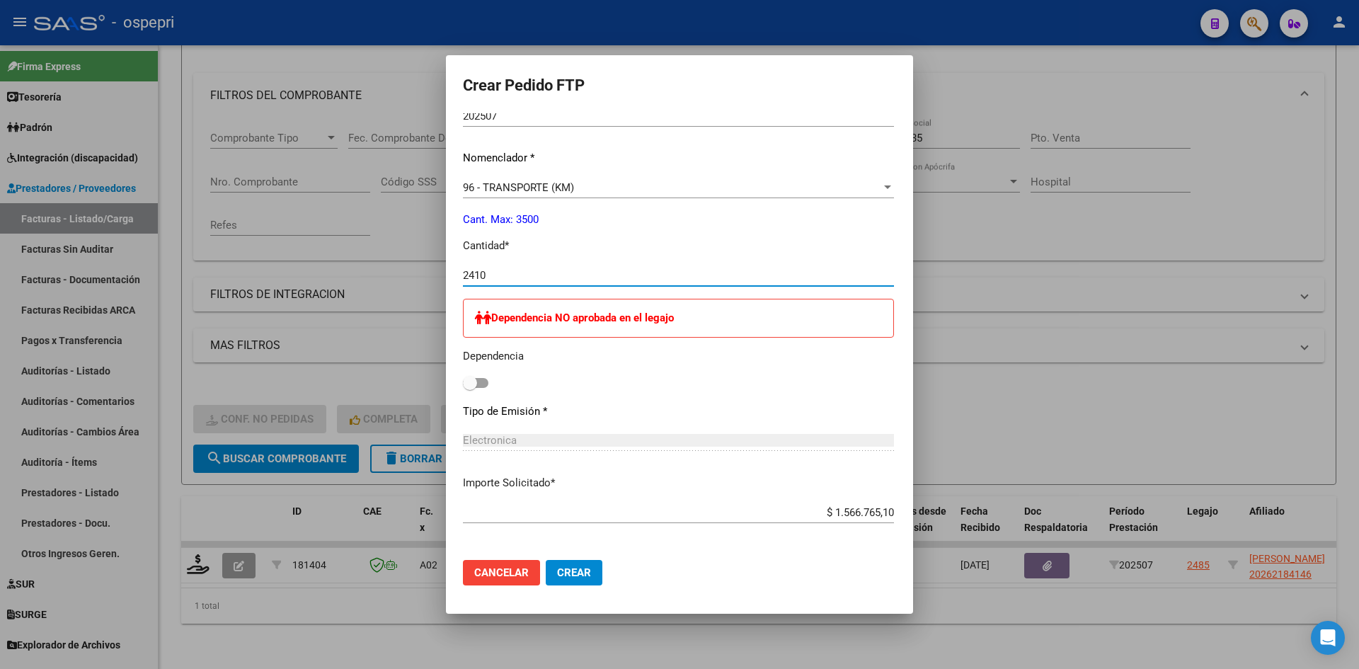
scroll to position [495, 0]
type input "2410"
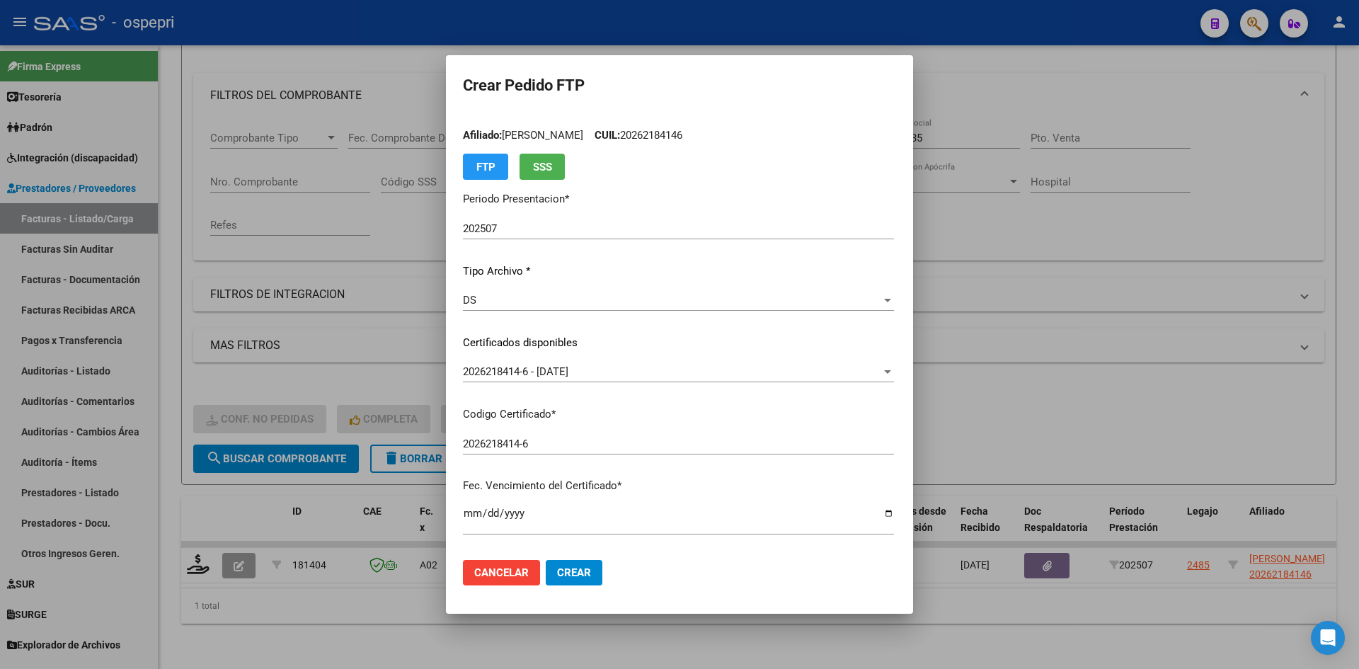
scroll to position [0, 0]
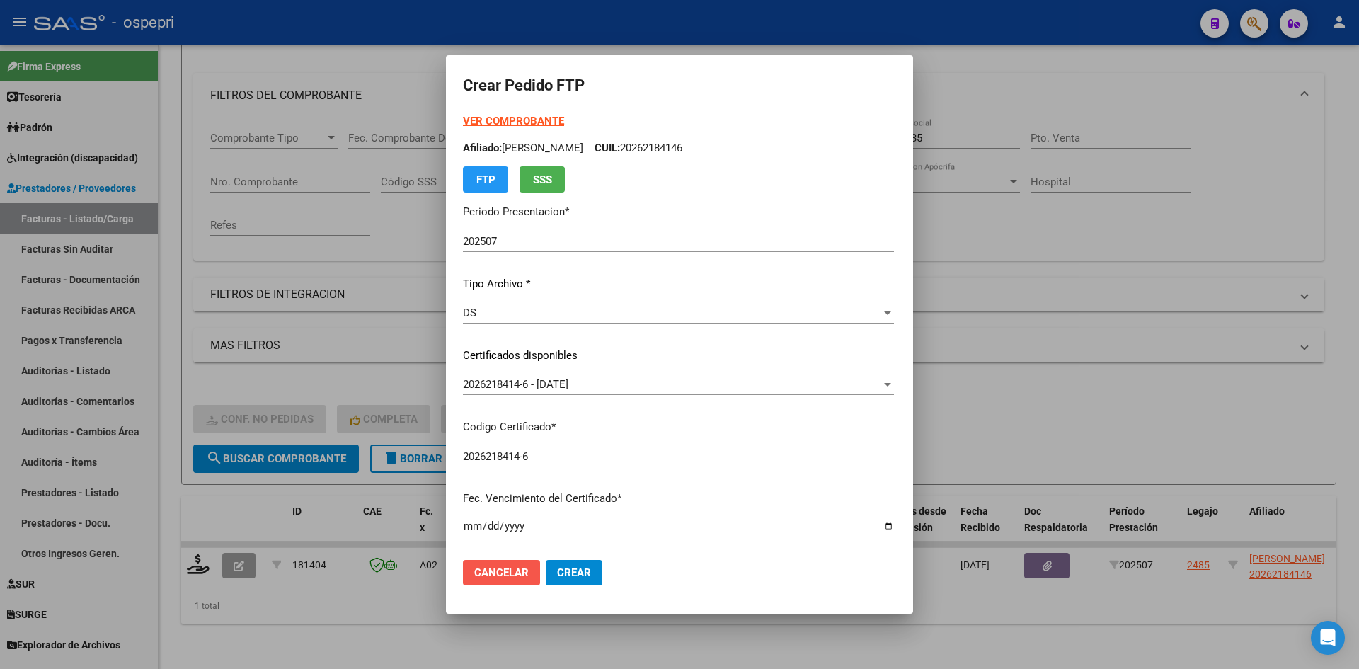
click at [474, 572] on span "Cancelar" at bounding box center [501, 572] width 55 height 13
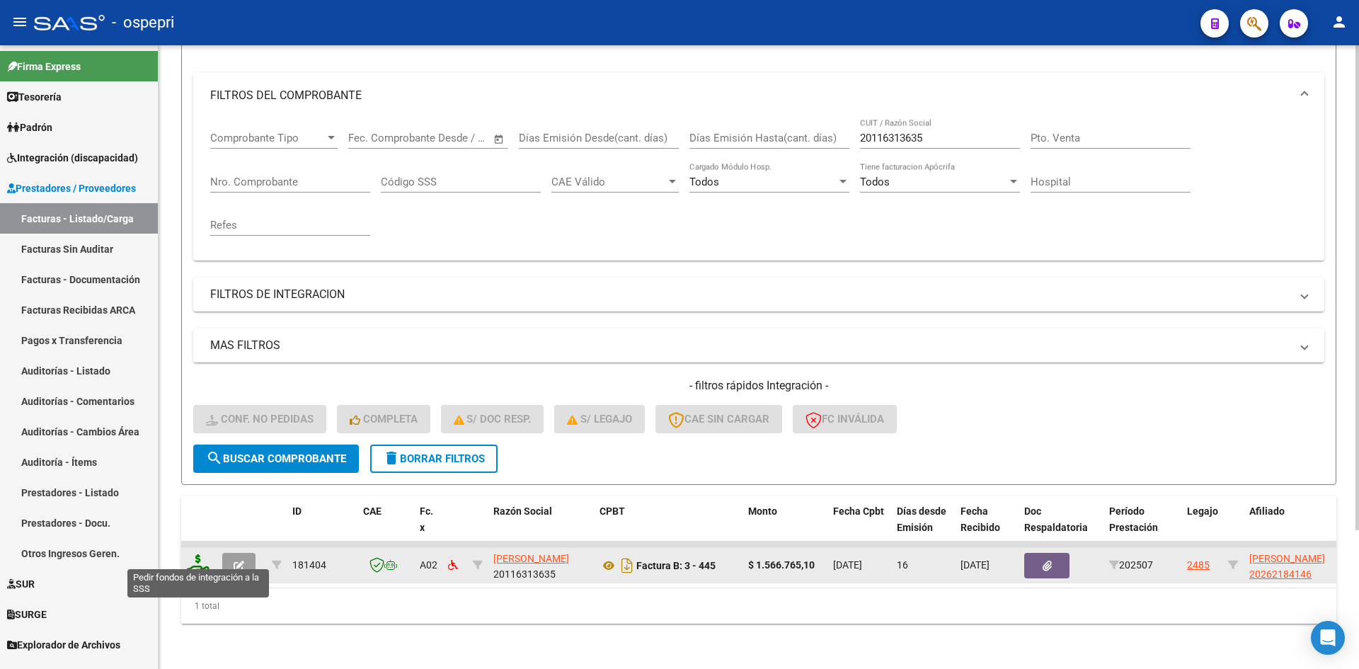
click at [198, 554] on icon at bounding box center [198, 564] width 23 height 20
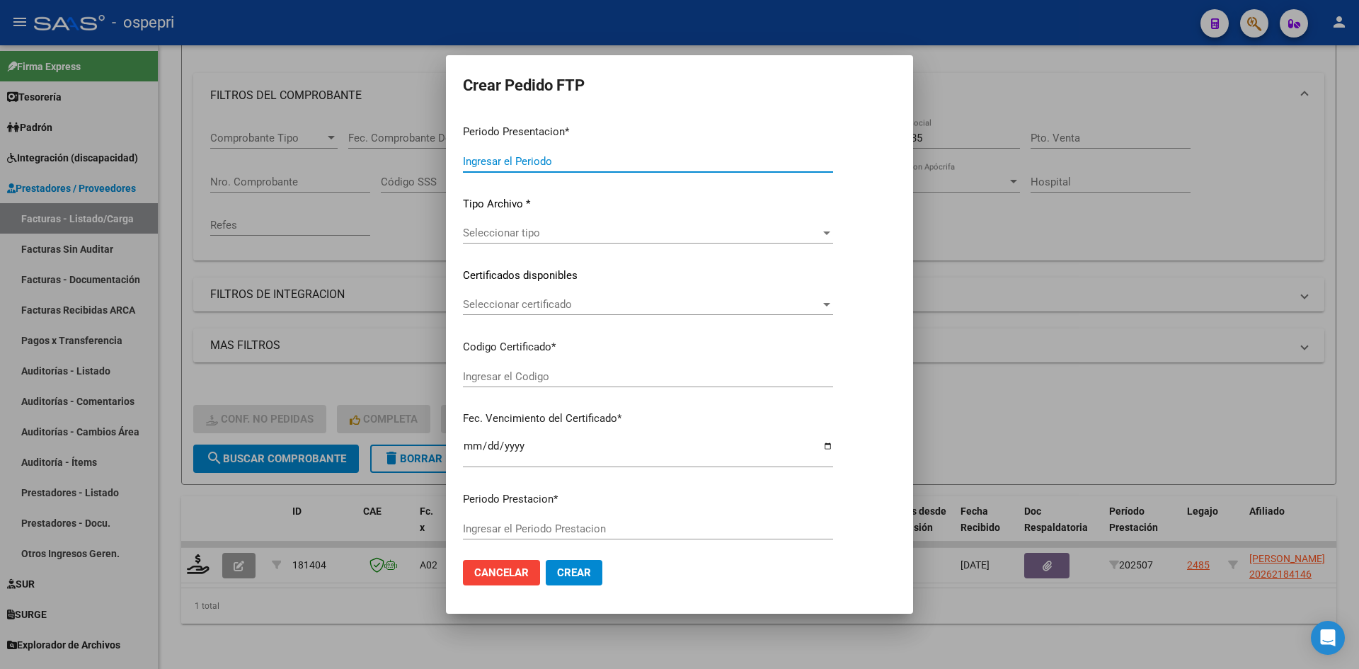
type input "202507"
type input "$ 1.566.765,10"
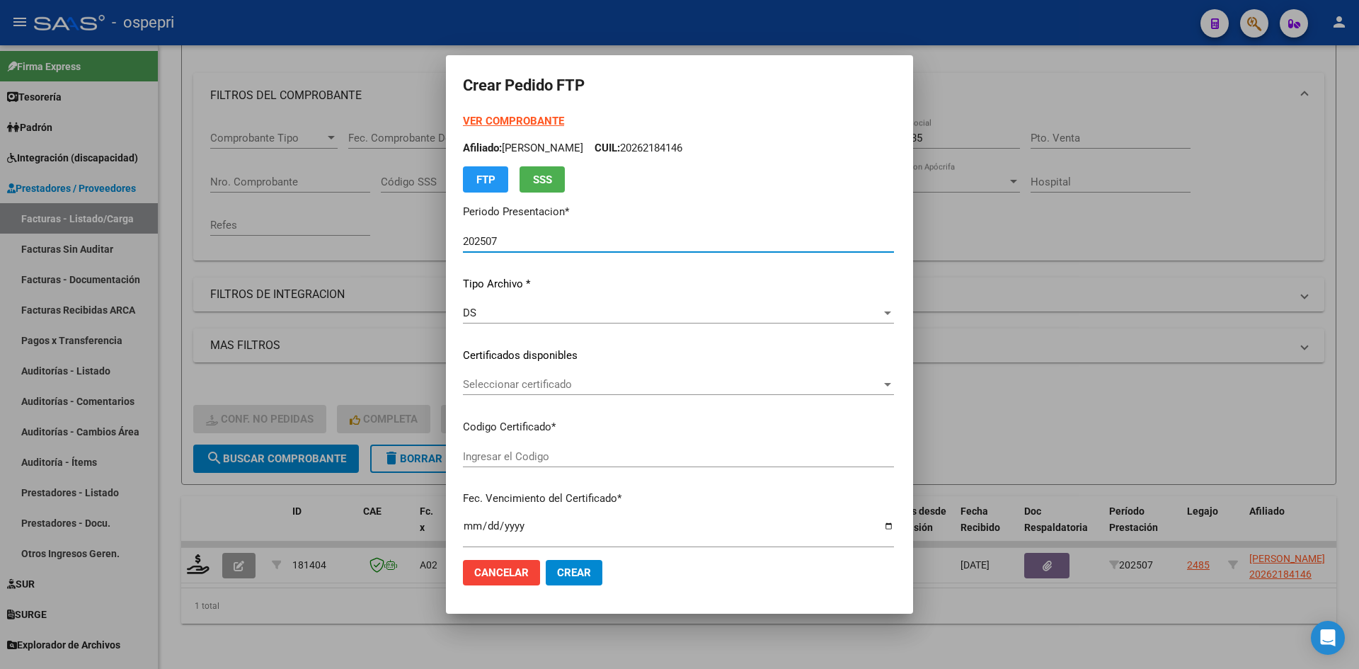
type input "2026218414-6"
type input "2032-12-01"
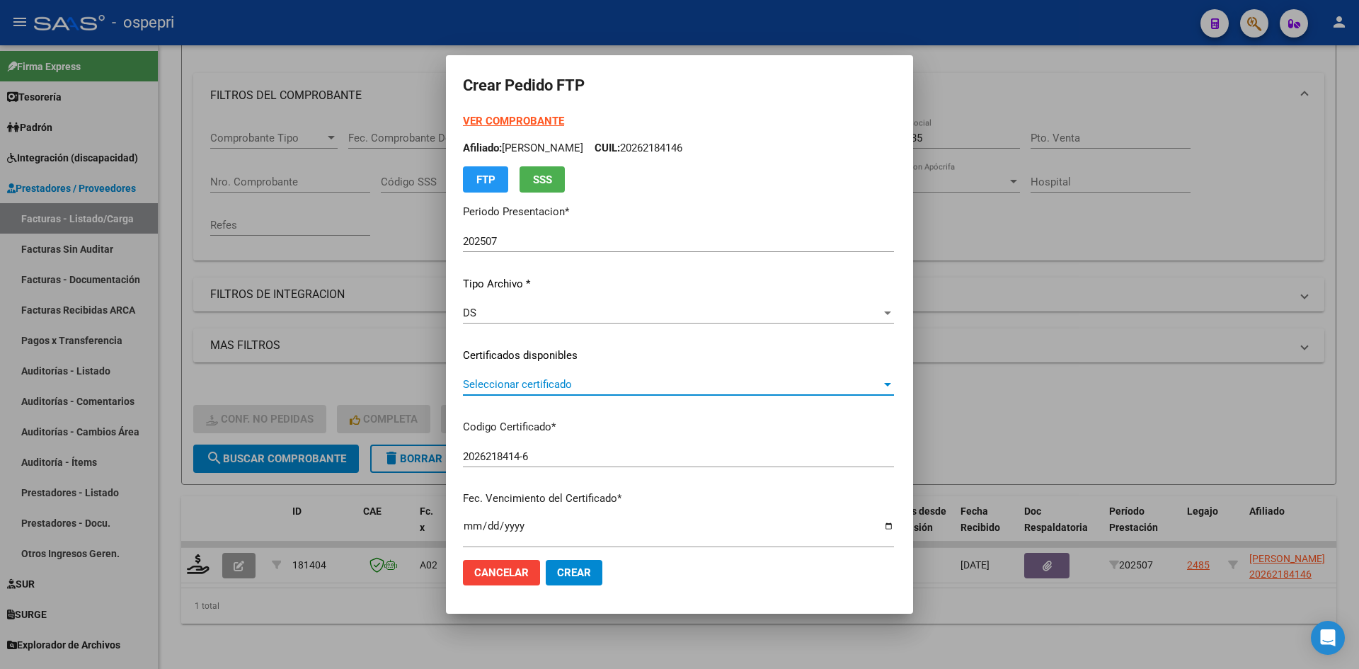
click at [540, 391] on span "Seleccionar certificado" at bounding box center [672, 384] width 418 height 13
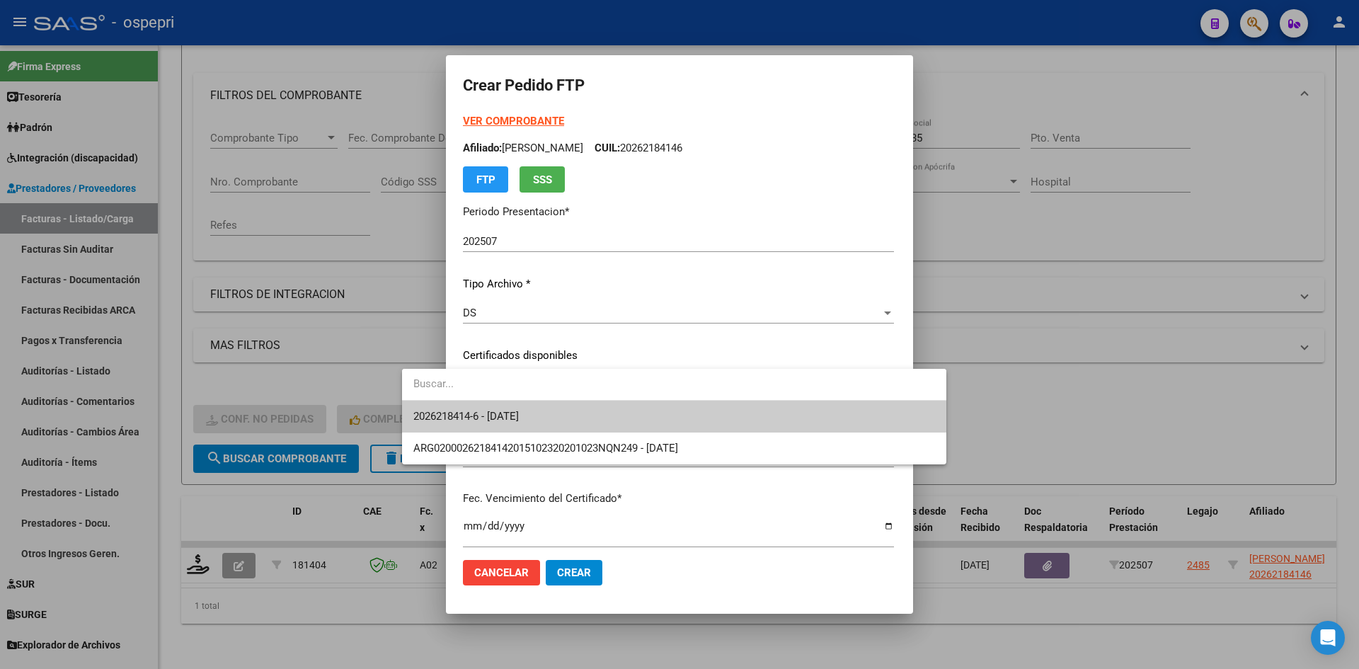
click at [551, 415] on span "2026218414-6 - 2032-12-01" at bounding box center [674, 417] width 522 height 32
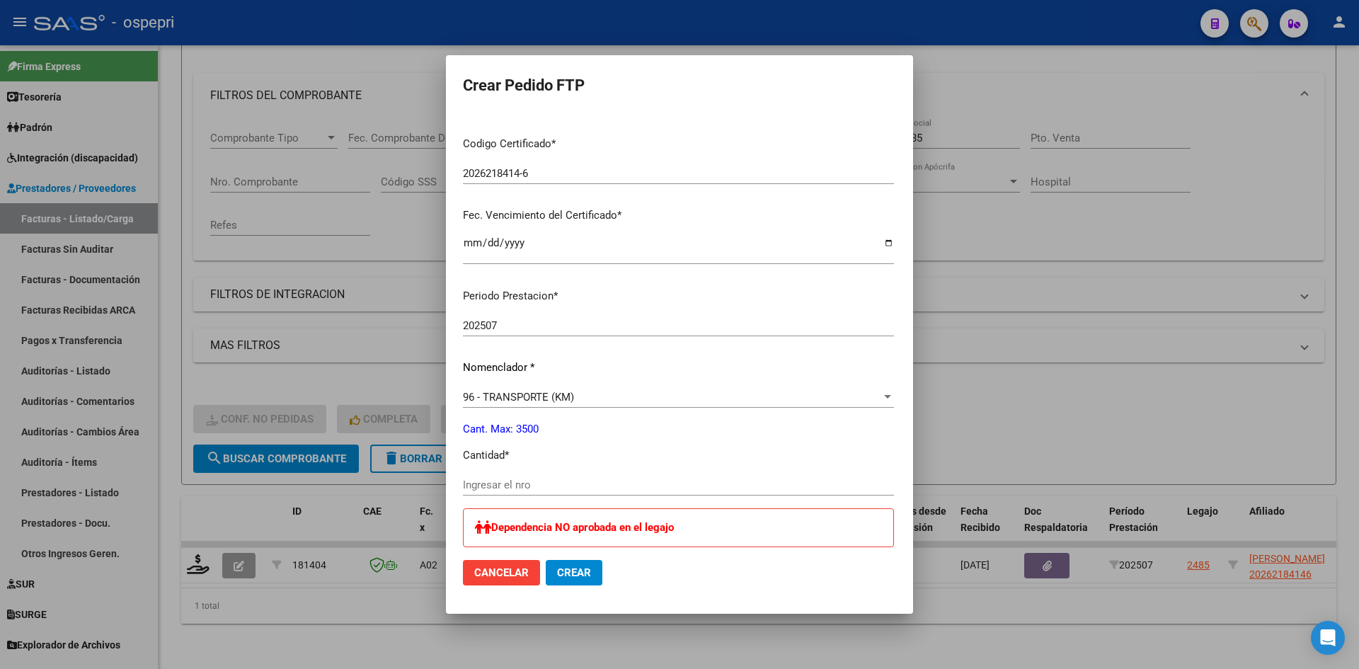
scroll to position [354, 0]
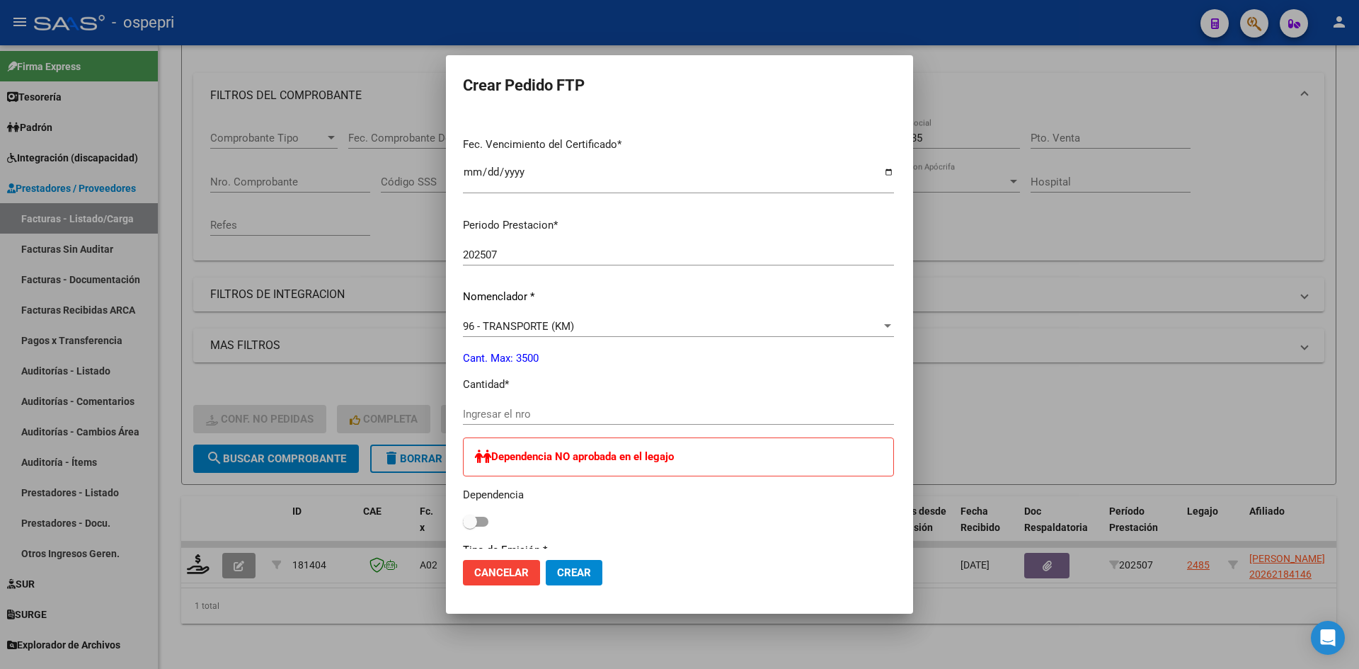
click at [493, 418] on input "Ingresar el nro" at bounding box center [678, 414] width 431 height 13
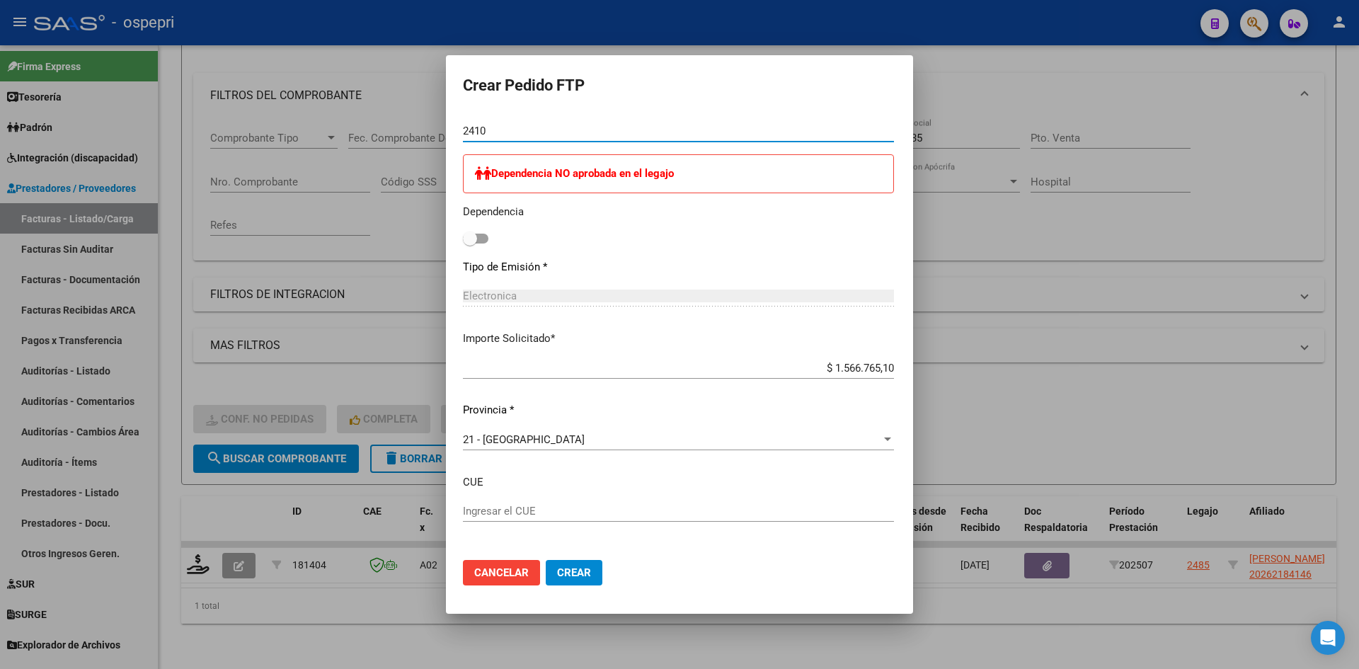
scroll to position [695, 0]
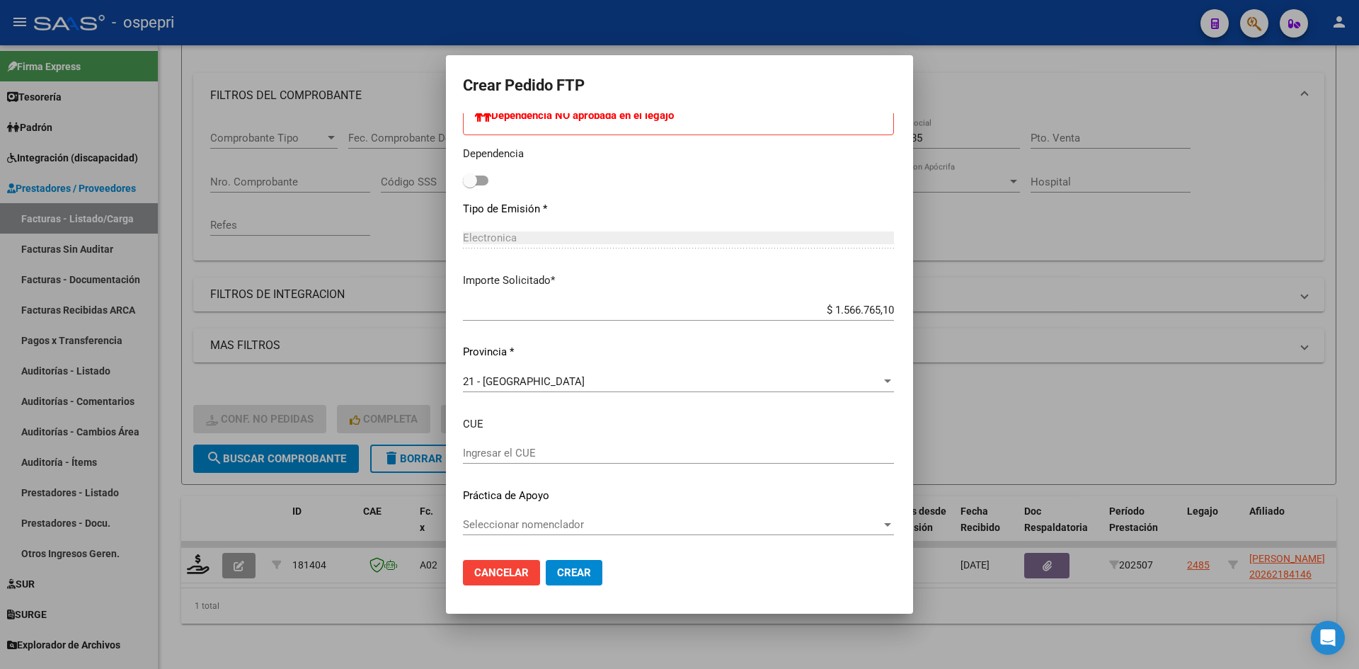
type input "2410"
click at [546, 573] on button "Crear" at bounding box center [574, 572] width 57 height 25
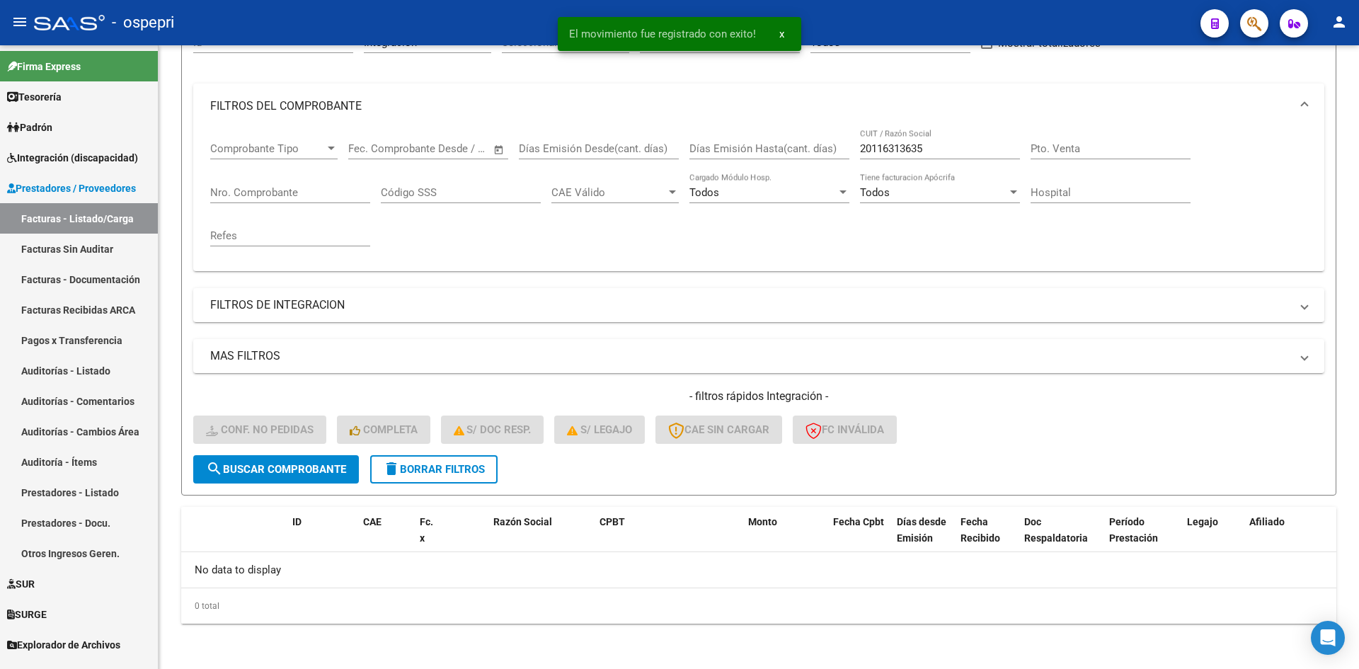
scroll to position [157, 0]
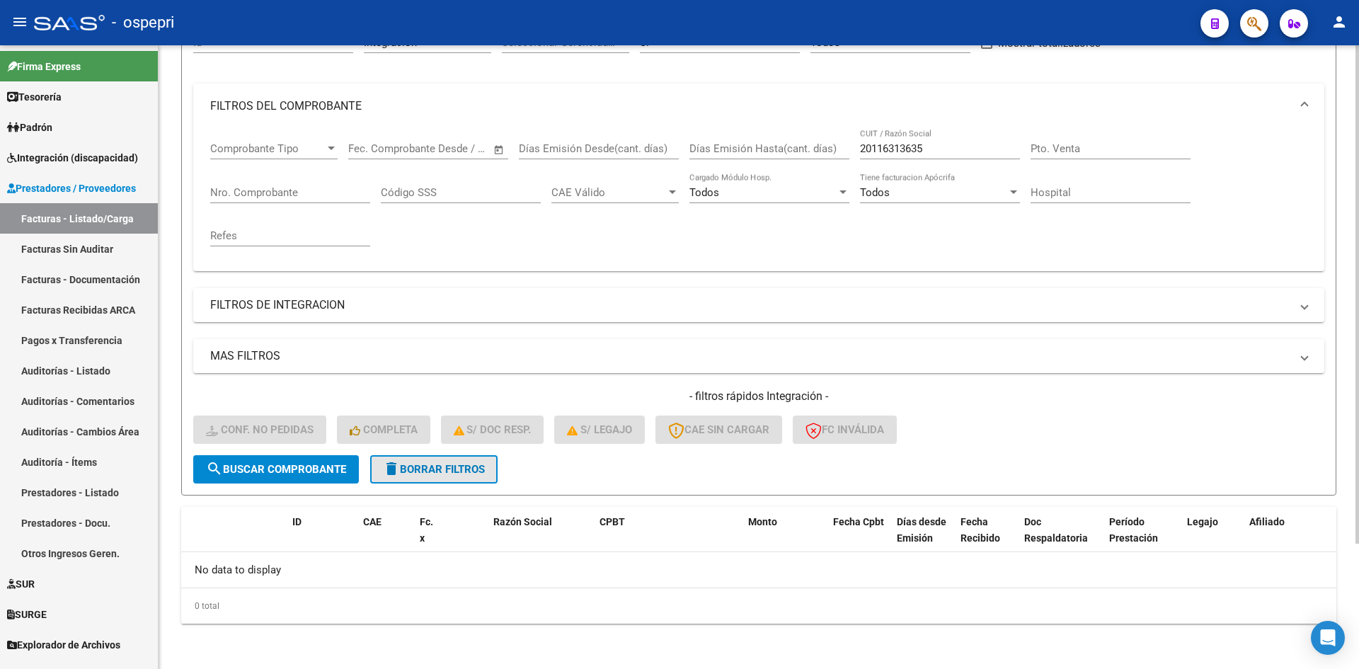
click at [485, 466] on span "delete Borrar Filtros" at bounding box center [434, 469] width 102 height 13
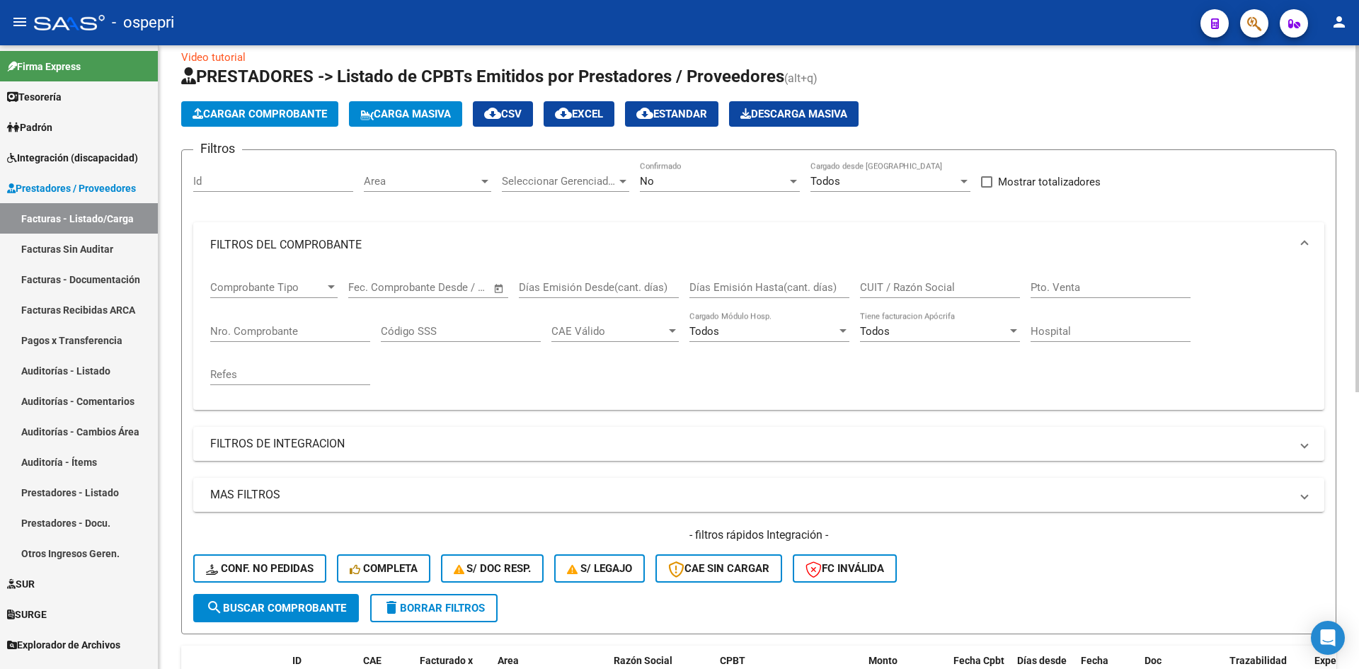
scroll to position [16, 0]
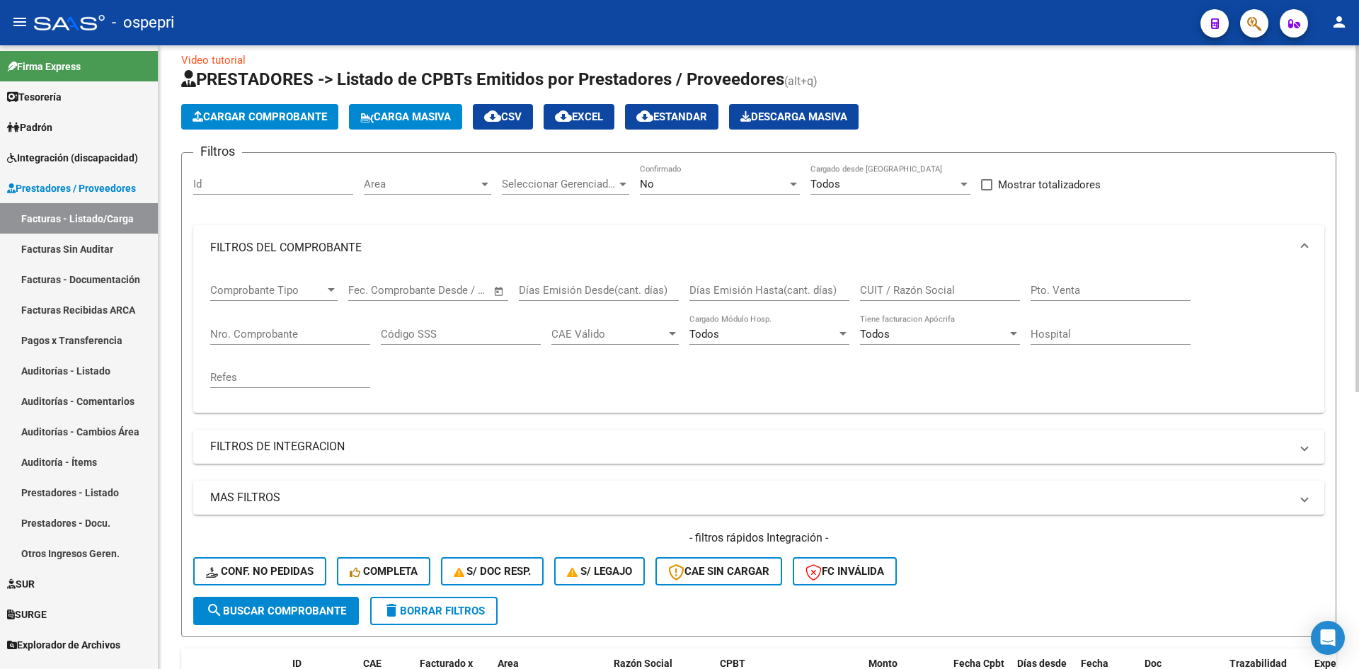
click at [900, 282] on div "CUIT / Razón Social" at bounding box center [940, 285] width 160 height 30
paste input "20116313635"
type input "20116313635"
click at [294, 616] on span "search Buscar Comprobante" at bounding box center [276, 610] width 140 height 13
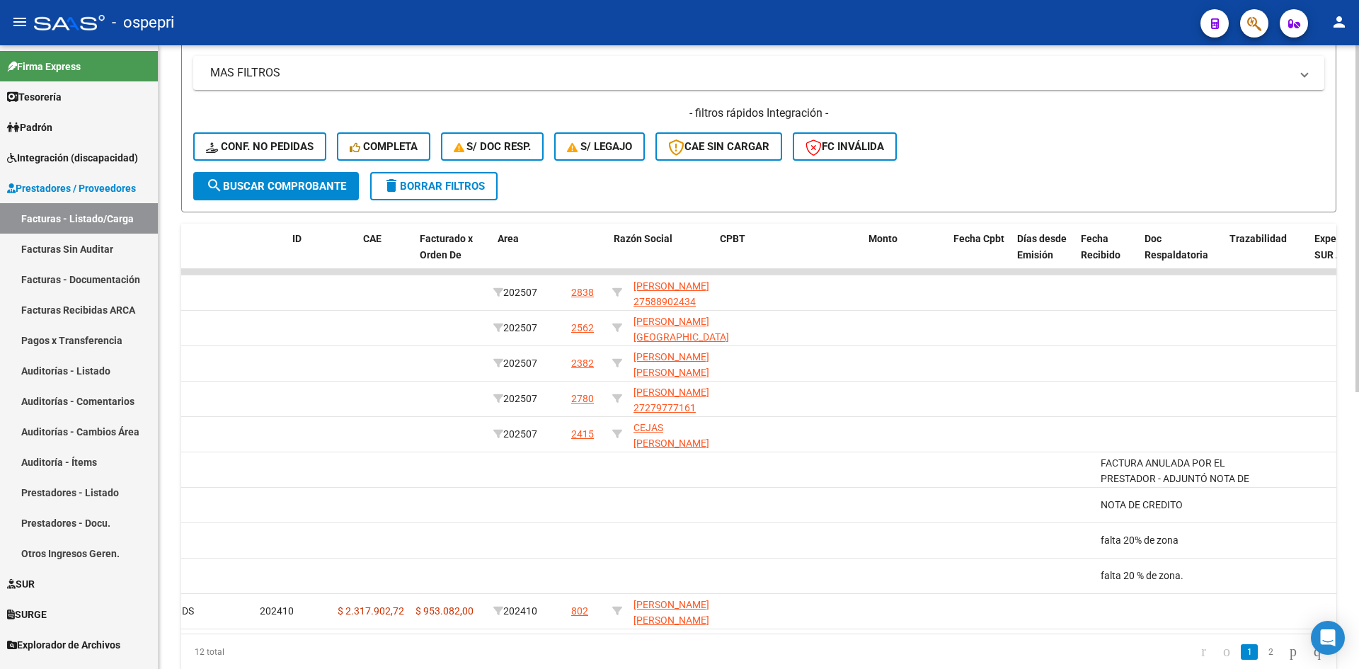
scroll to position [0, 0]
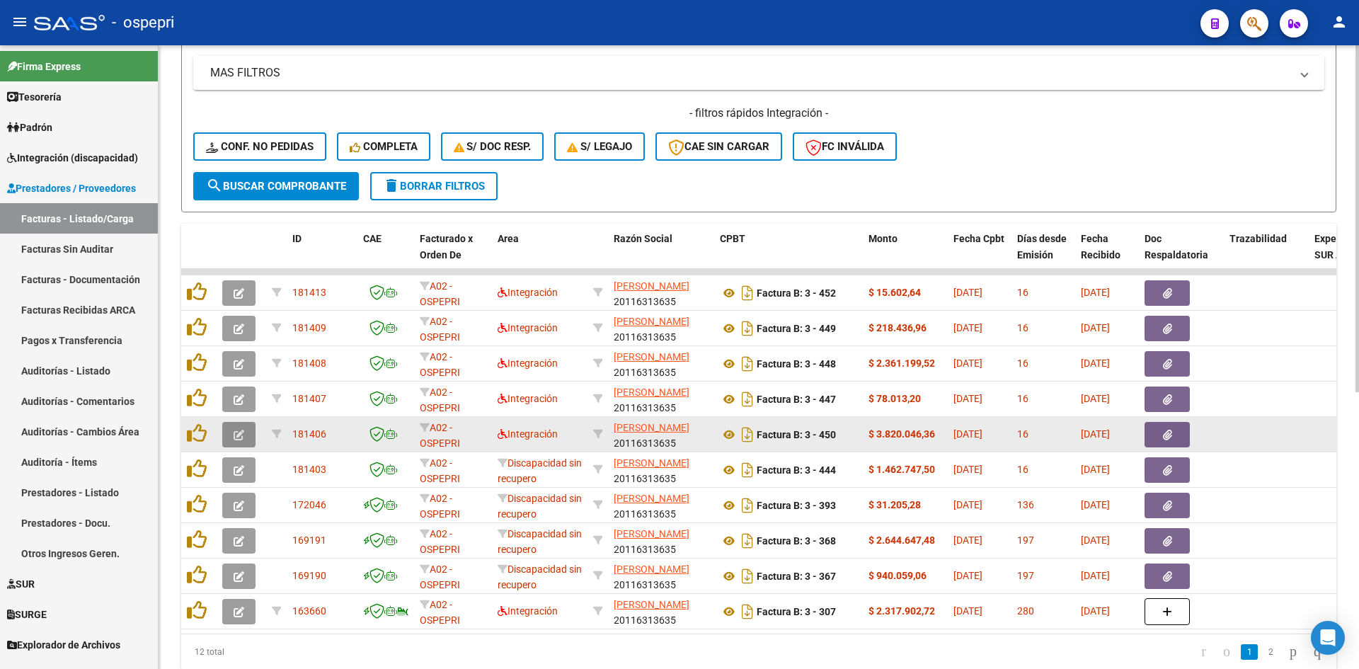
click at [235, 433] on icon "button" at bounding box center [239, 435] width 11 height 11
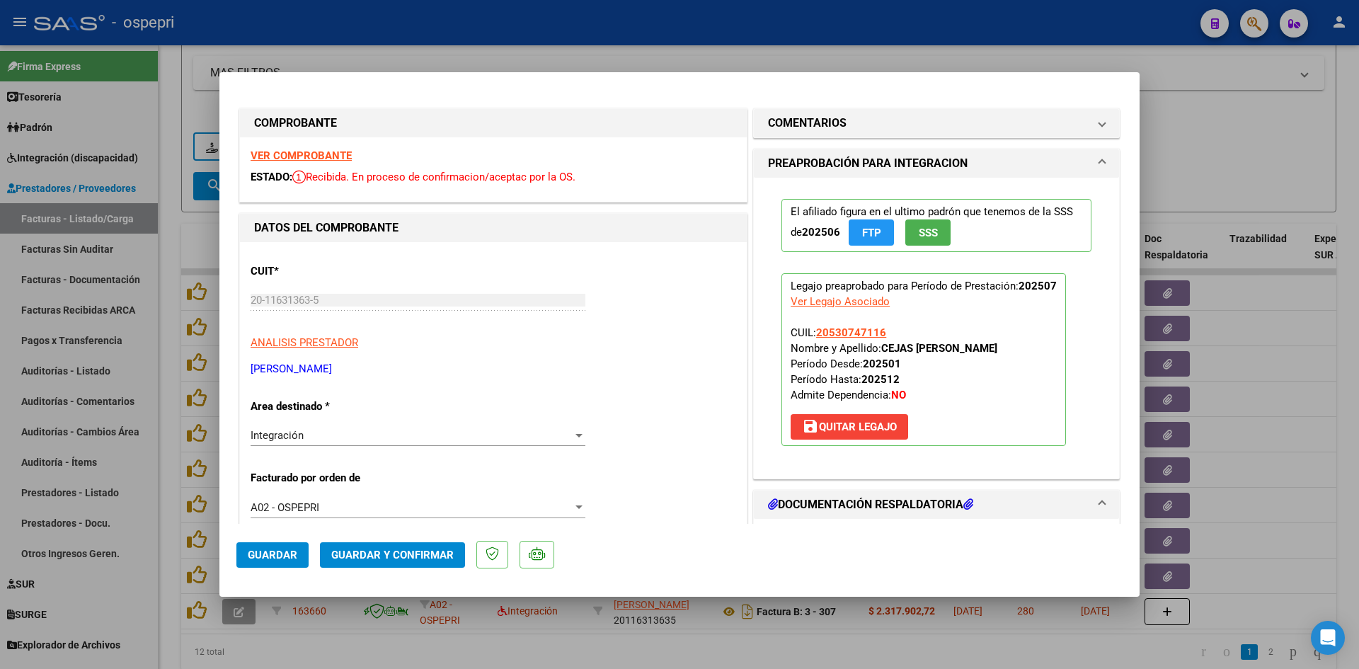
click at [329, 149] on strong "VER COMPROBANTE" at bounding box center [301, 155] width 101 height 13
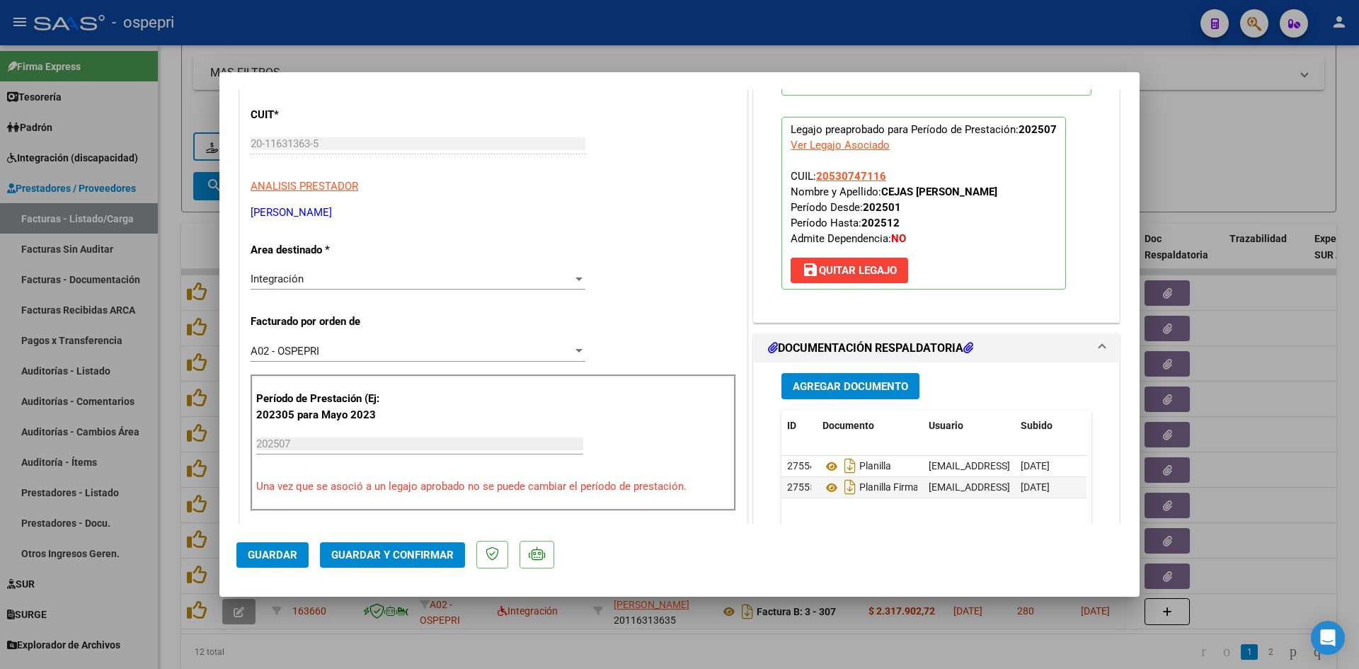
scroll to position [212, 0]
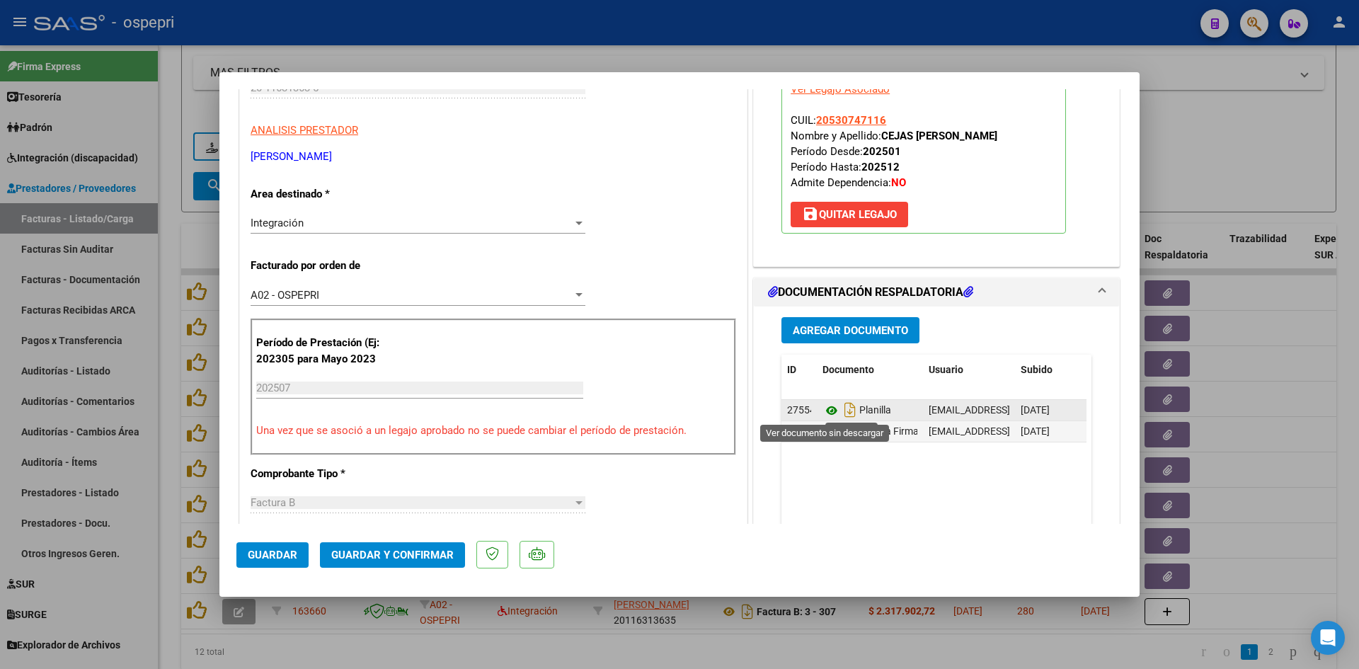
click at [822, 413] on icon at bounding box center [831, 410] width 18 height 17
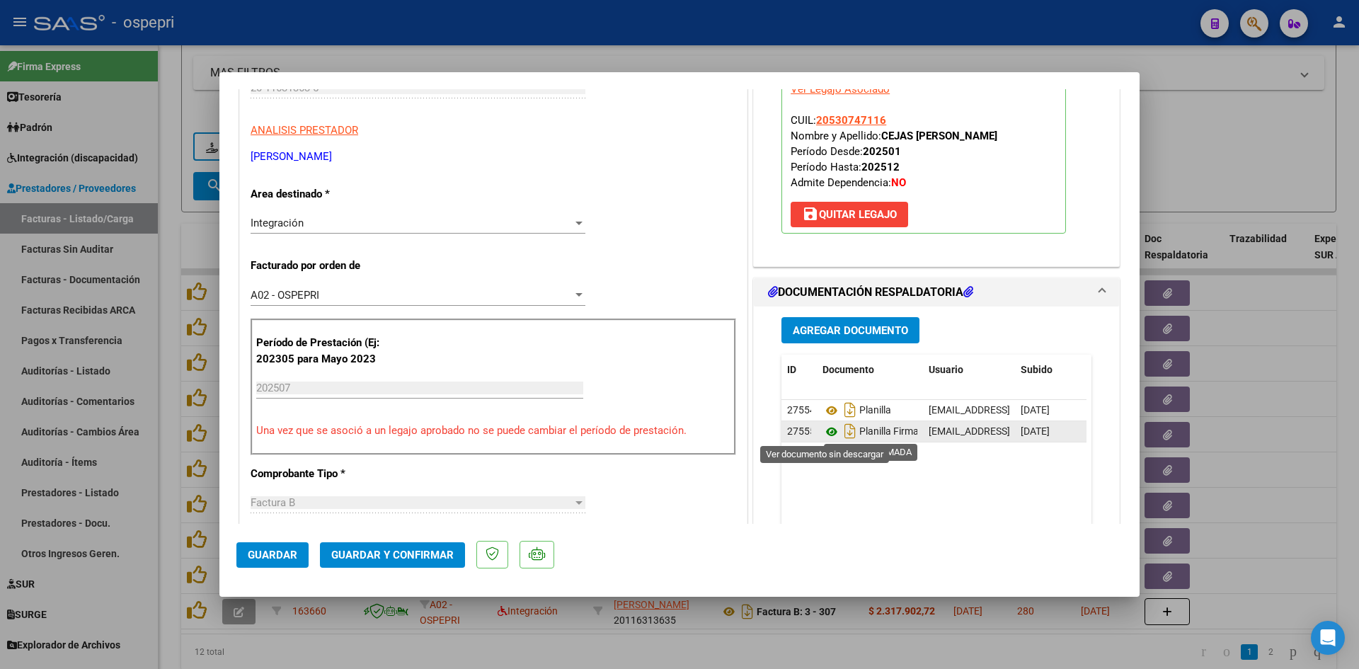
click at [828, 427] on icon at bounding box center [831, 431] width 18 height 17
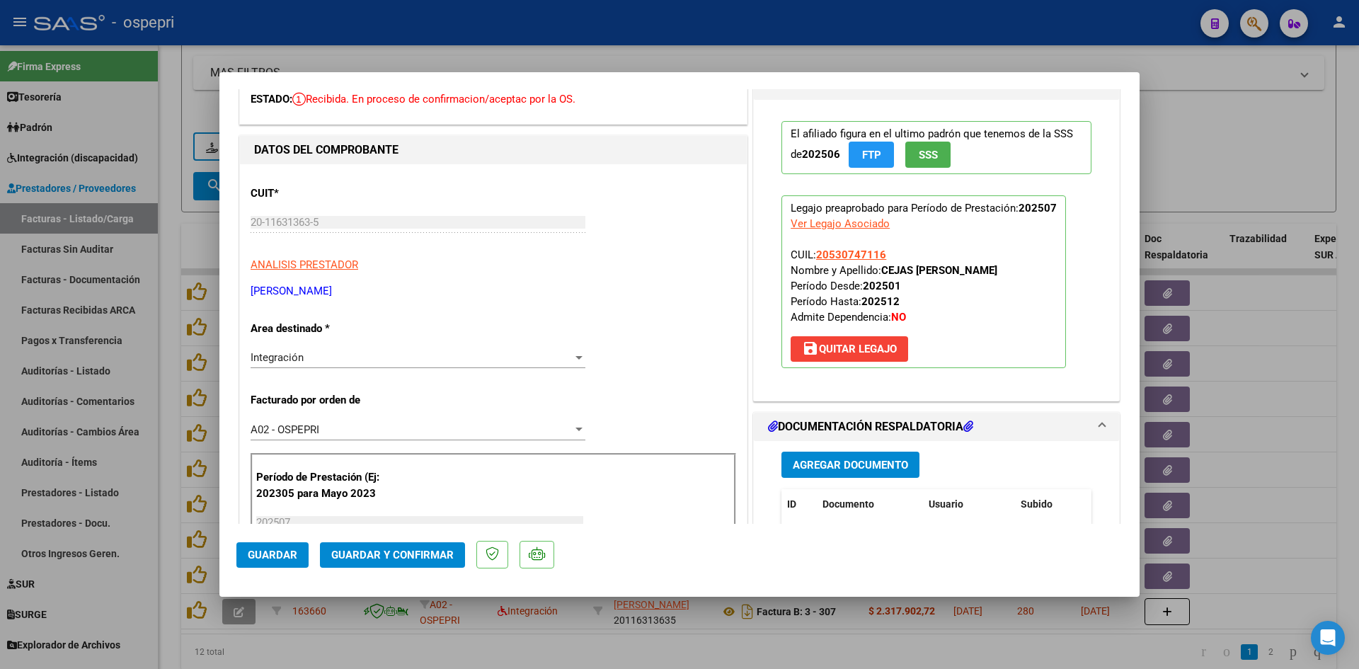
scroll to position [0, 0]
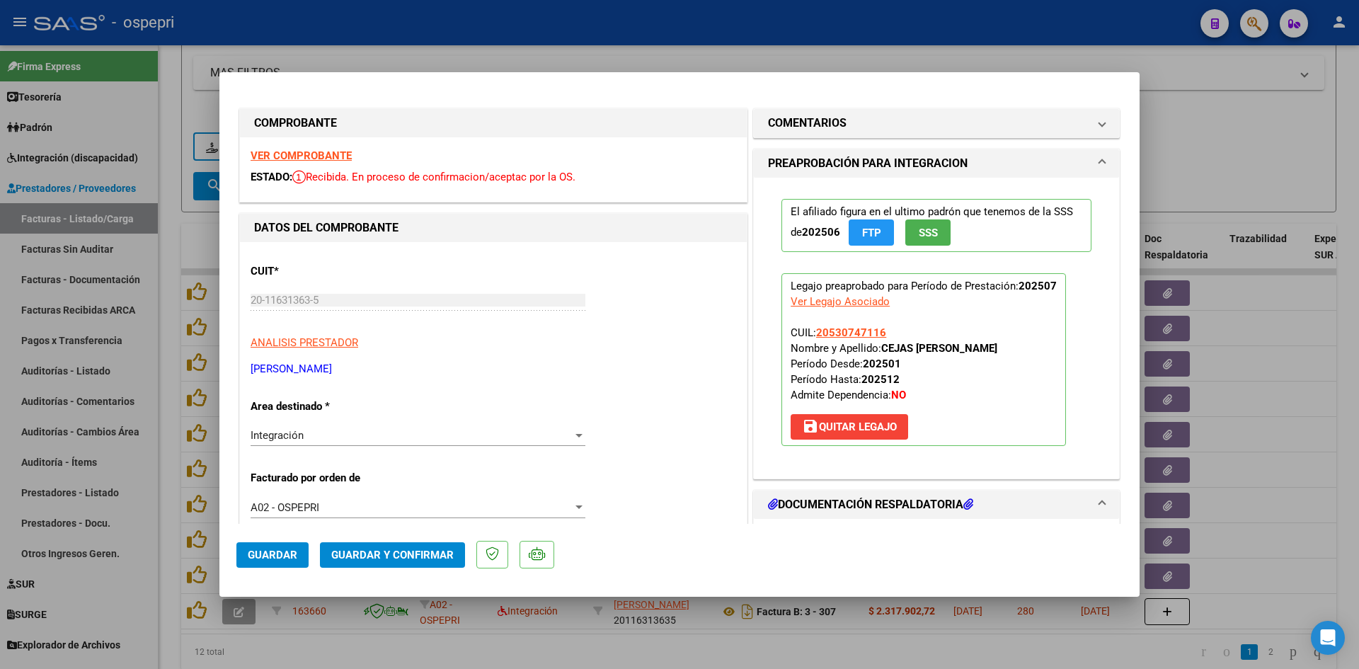
click at [368, 551] on span "Guardar y Confirmar" at bounding box center [392, 555] width 122 height 13
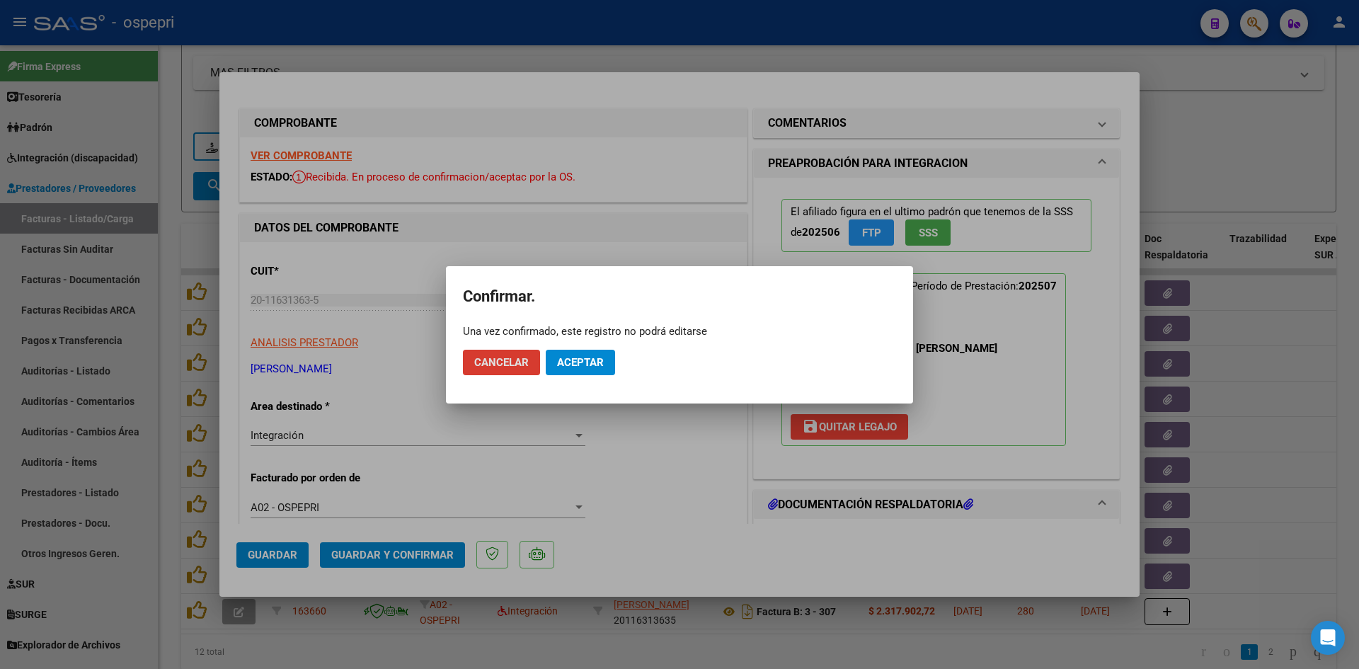
click at [575, 363] on span "Aceptar" at bounding box center [580, 362] width 47 height 13
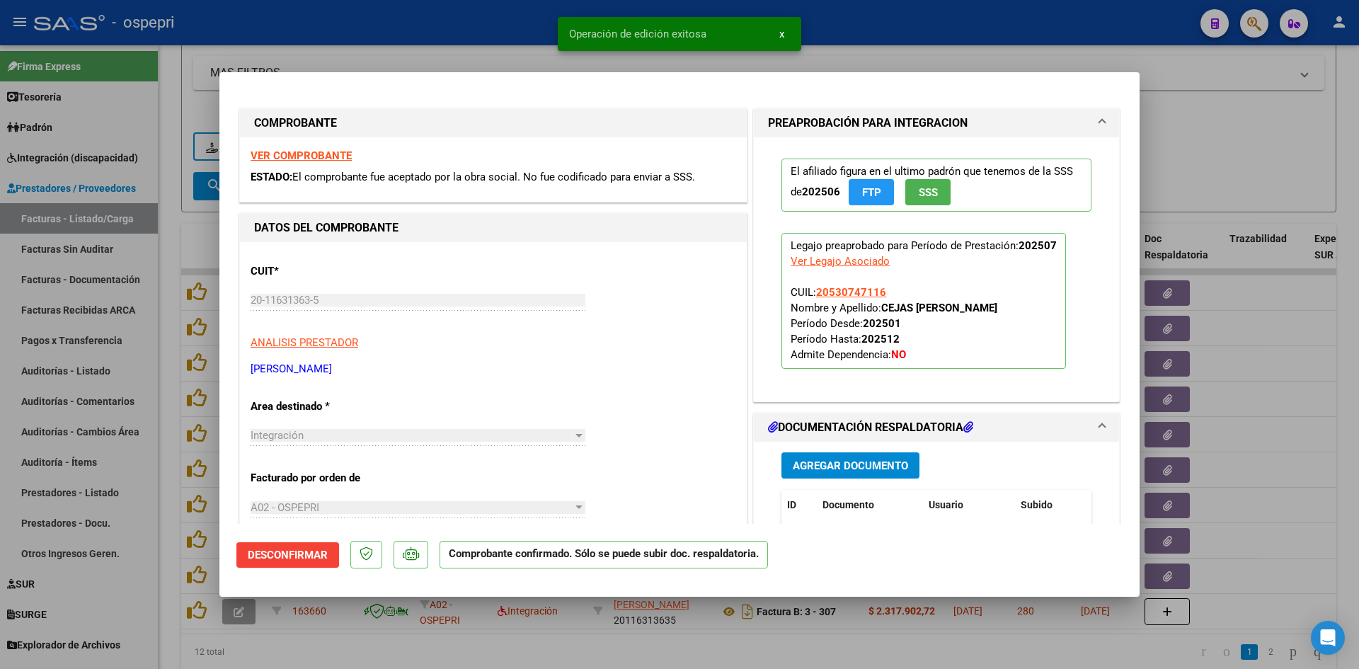
type input "$ 0,00"
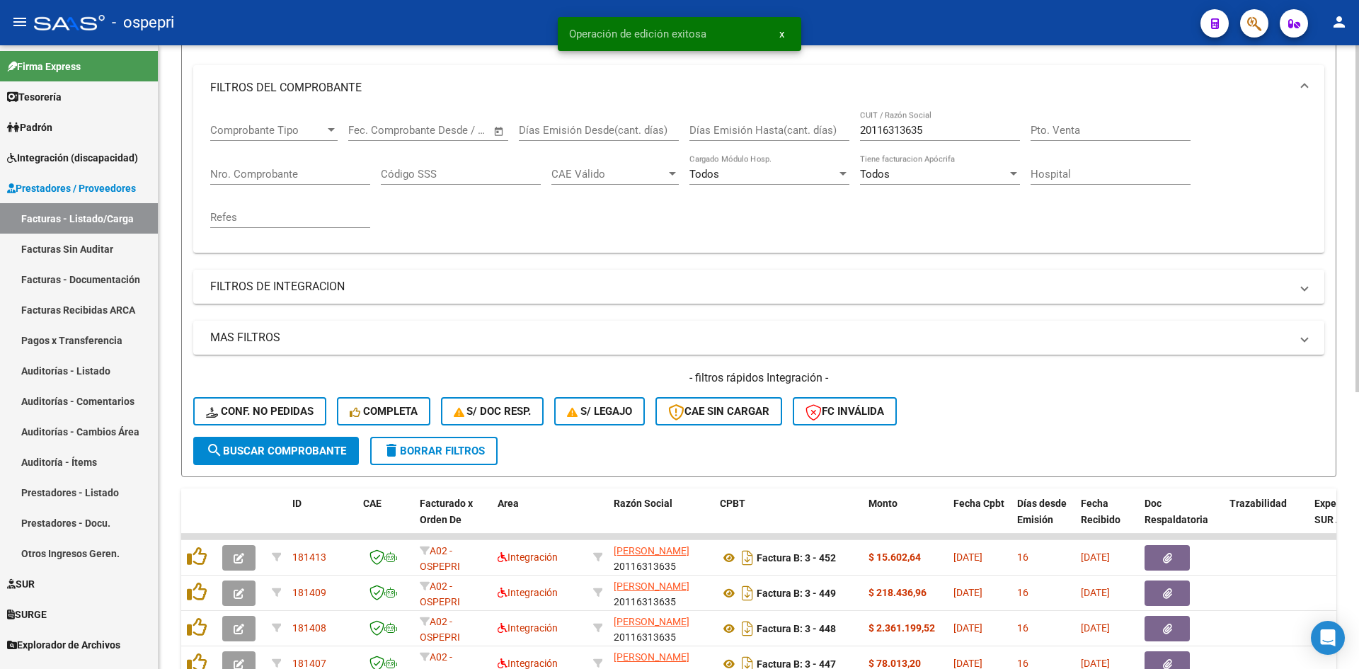
scroll to position [157, 0]
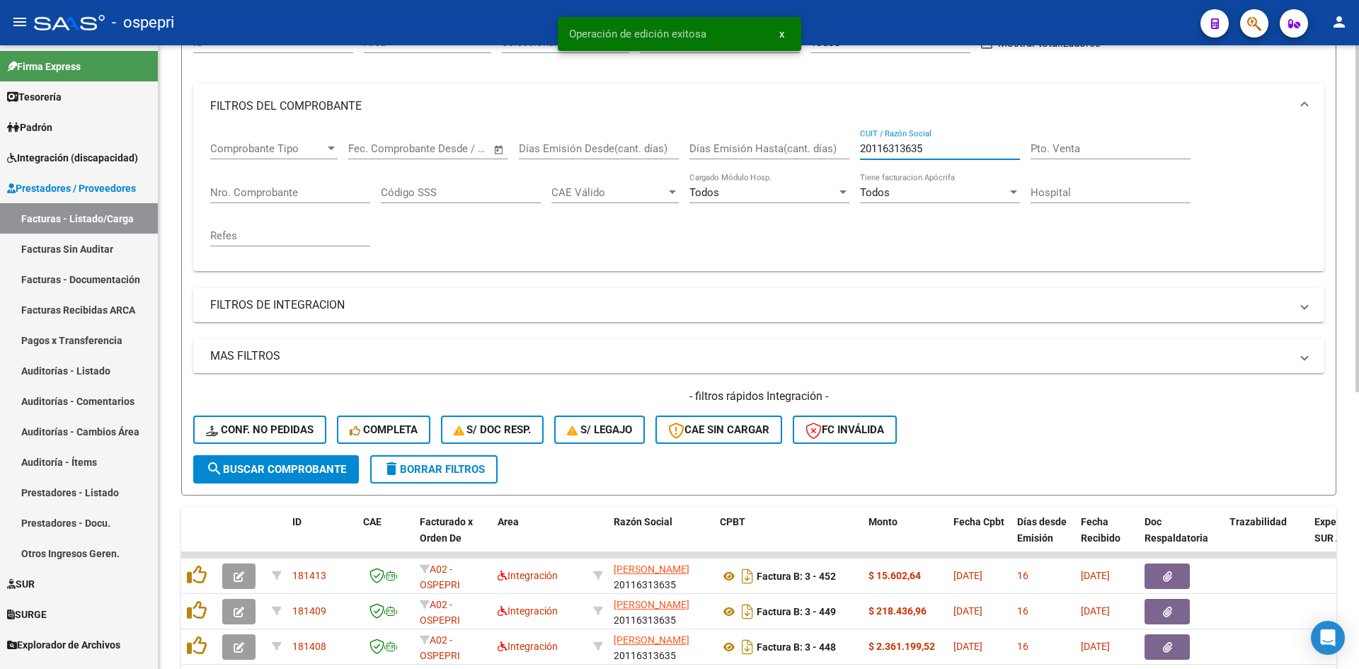
drag, startPoint x: 932, startPoint y: 154, endPoint x: 856, endPoint y: 164, distance: 77.1
click at [856, 164] on div "Comprobante Tipo Comprobante Tipo Start date – End date Fec. Comprobante Desde …" at bounding box center [758, 194] width 1097 height 131
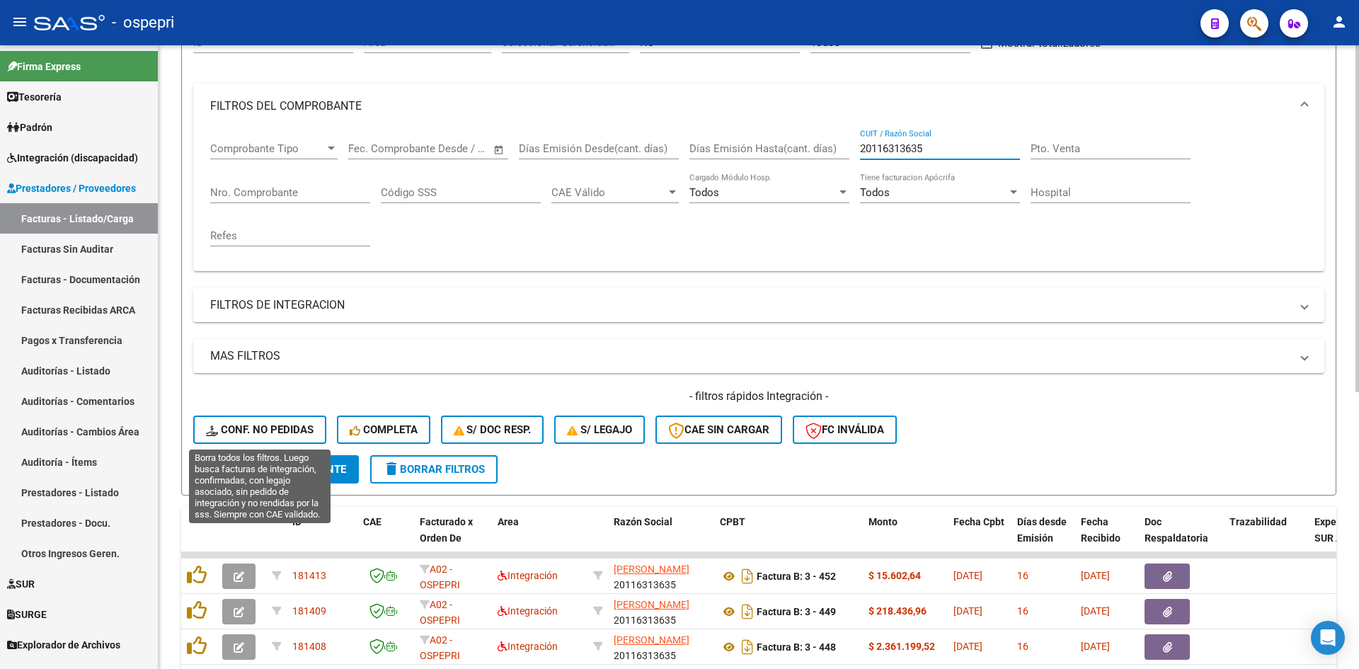
click at [243, 431] on span "Conf. no pedidas" at bounding box center [260, 429] width 108 height 13
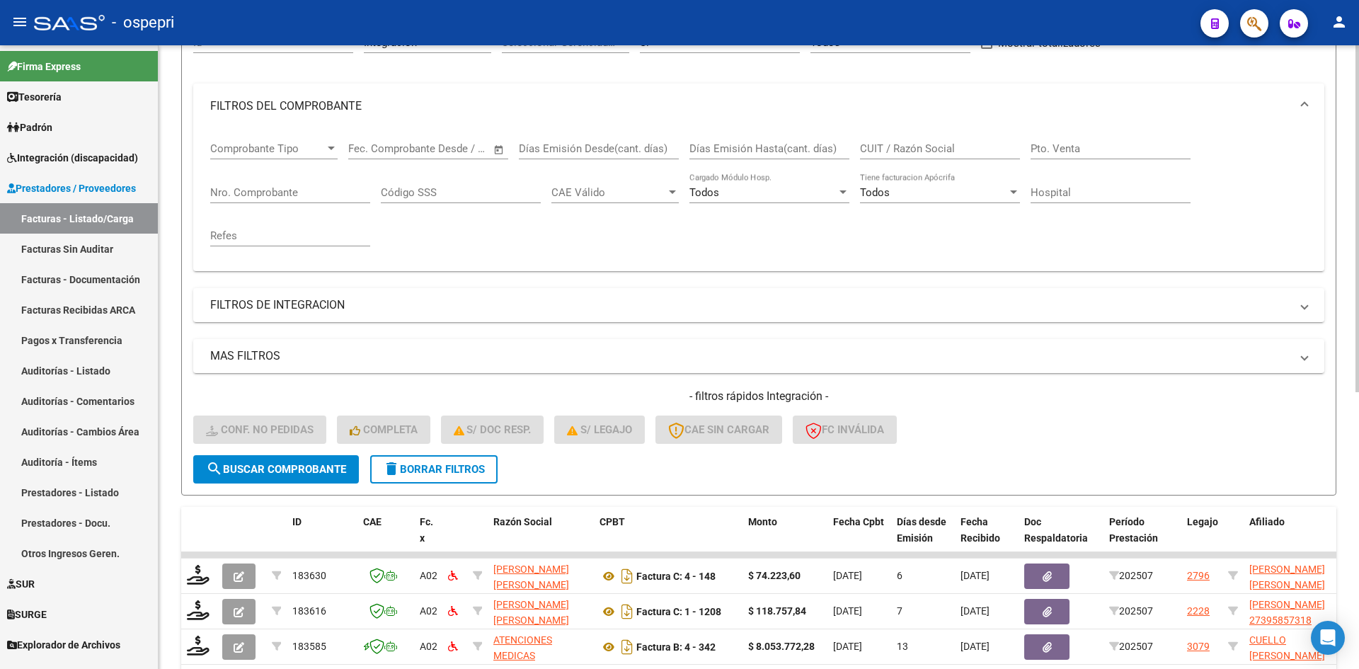
click at [911, 143] on input "CUIT / Razón Social" at bounding box center [940, 148] width 160 height 13
paste input "20116313635"
type input "20116313635"
click at [285, 474] on span "search Buscar Comprobante" at bounding box center [276, 469] width 140 height 13
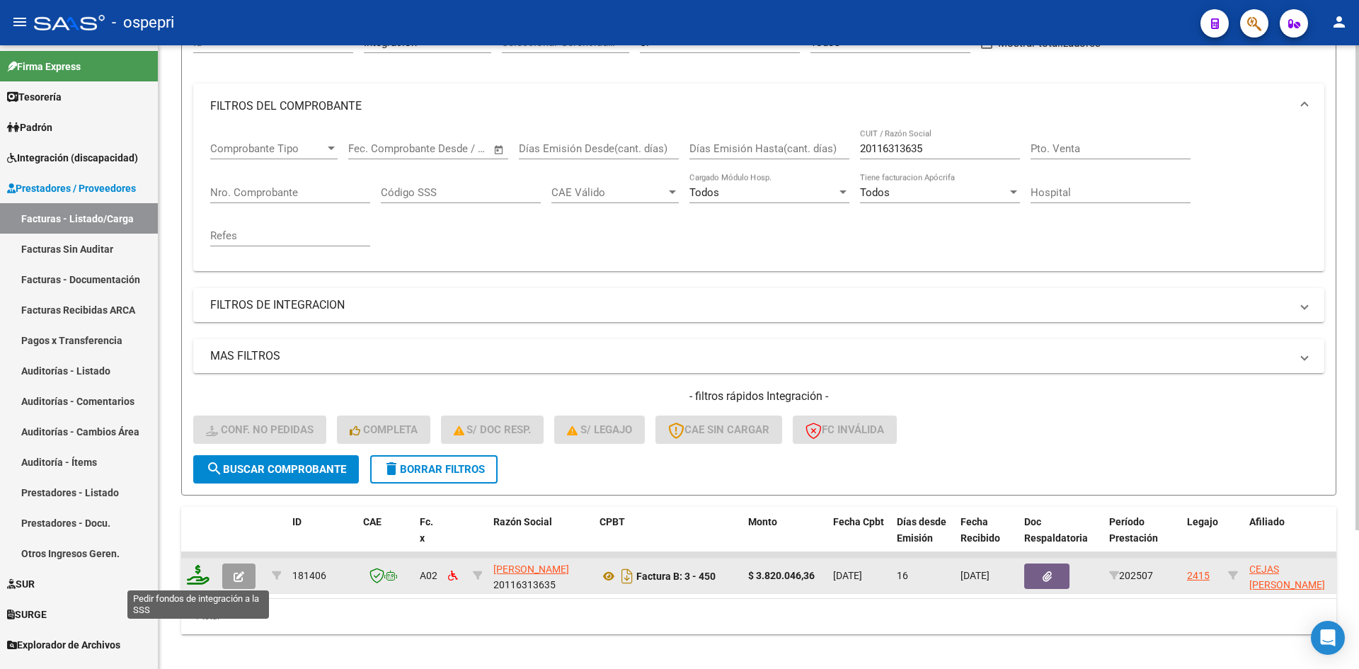
click at [200, 578] on icon at bounding box center [198, 575] width 23 height 20
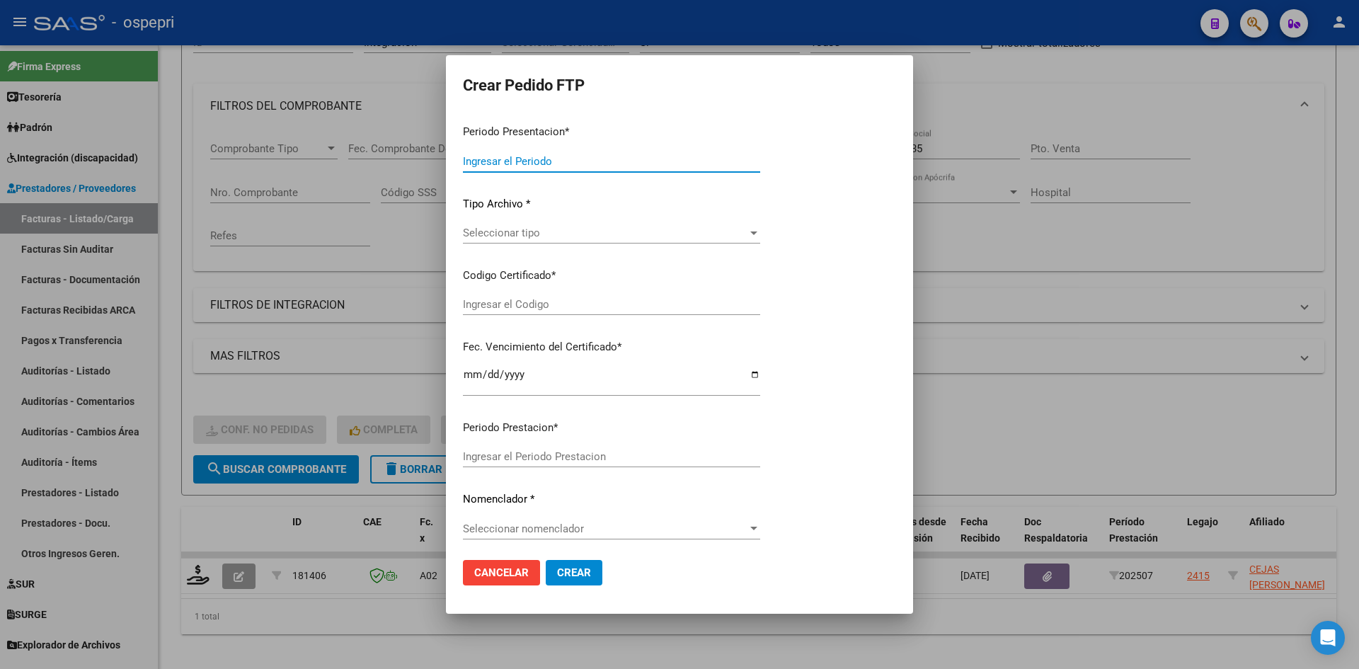
type input "202507"
type input "$ 3.820.046,36"
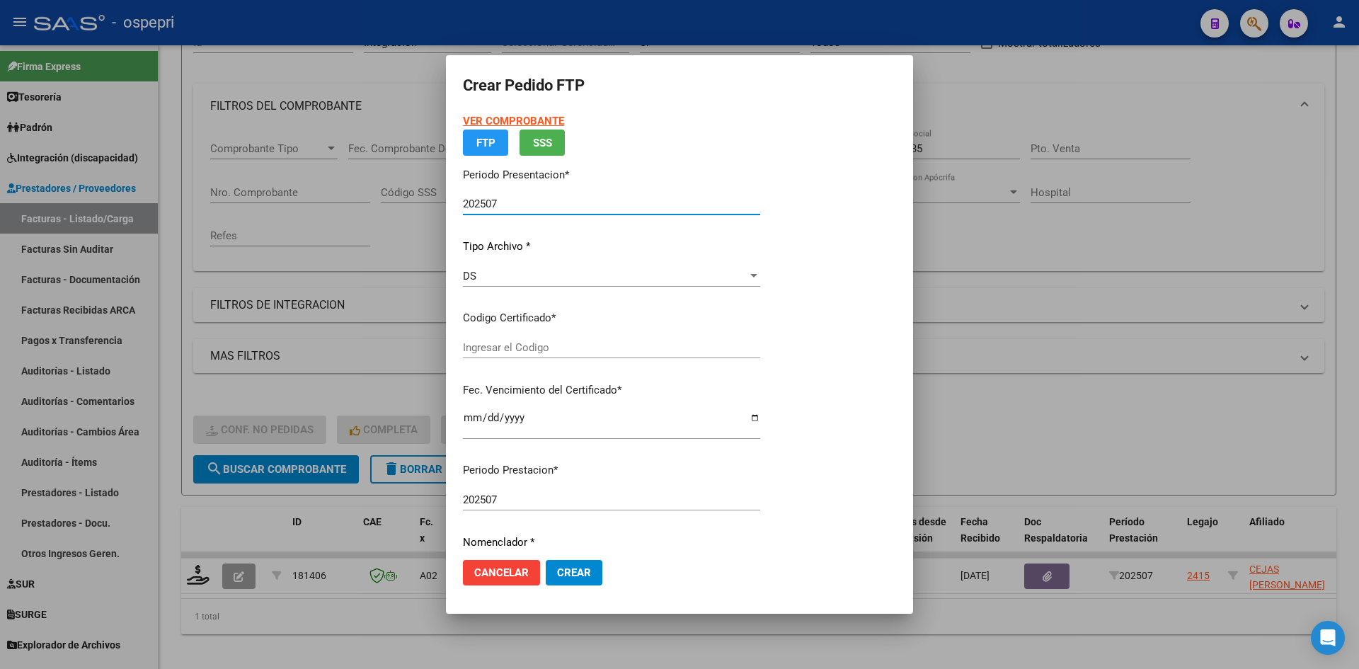
type input "2053074711-6"
type input "2029-11-01"
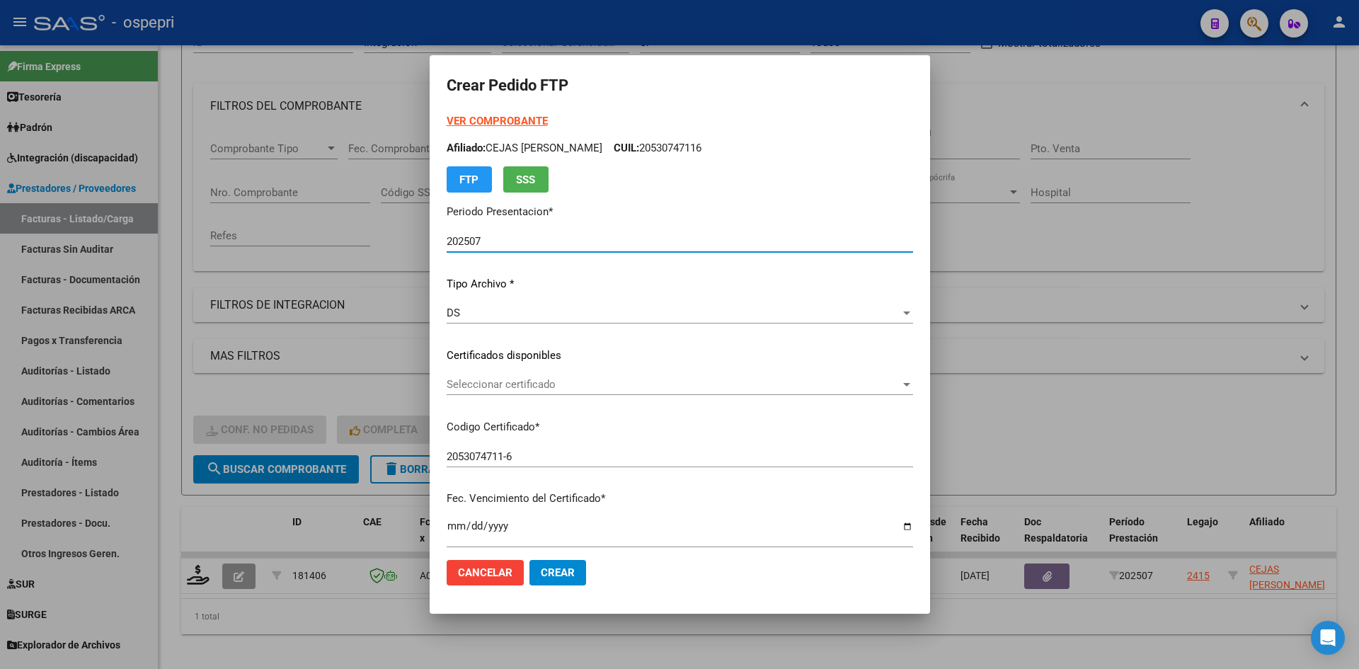
click at [651, 385] on span "Seleccionar certificado" at bounding box center [674, 384] width 454 height 13
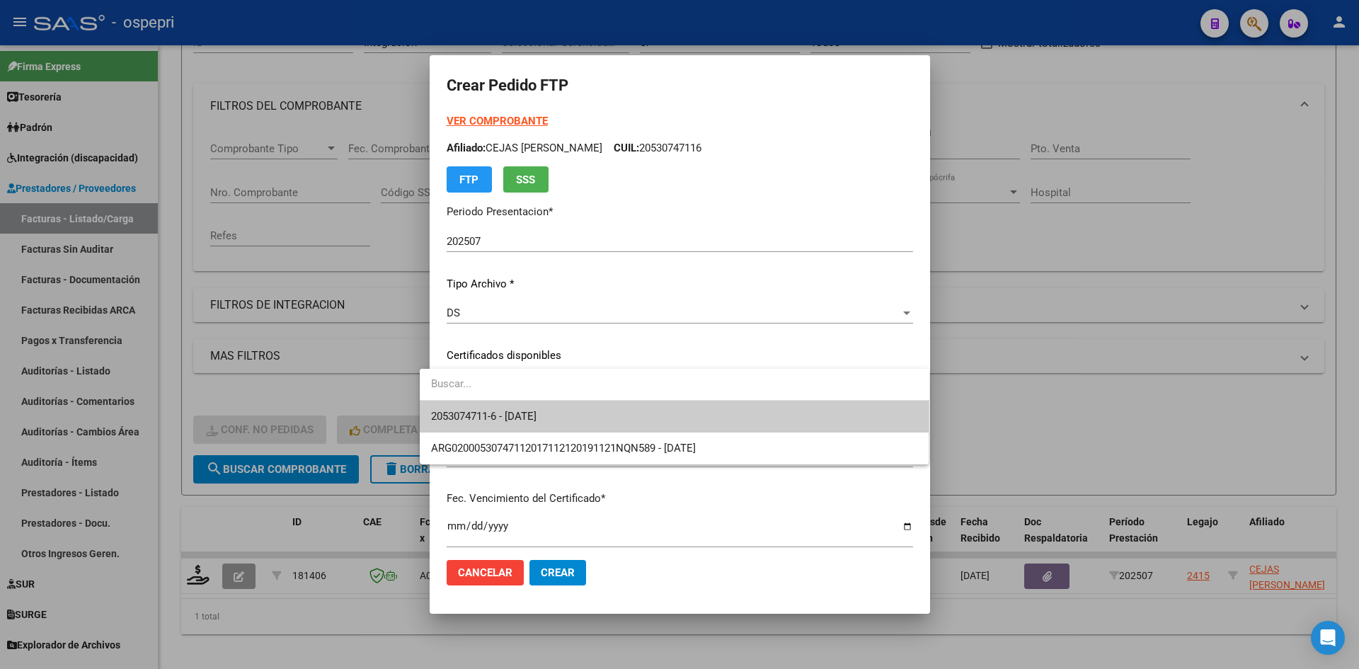
click at [650, 412] on span "2053074711-6 - 2029-11-01" at bounding box center [674, 417] width 487 height 32
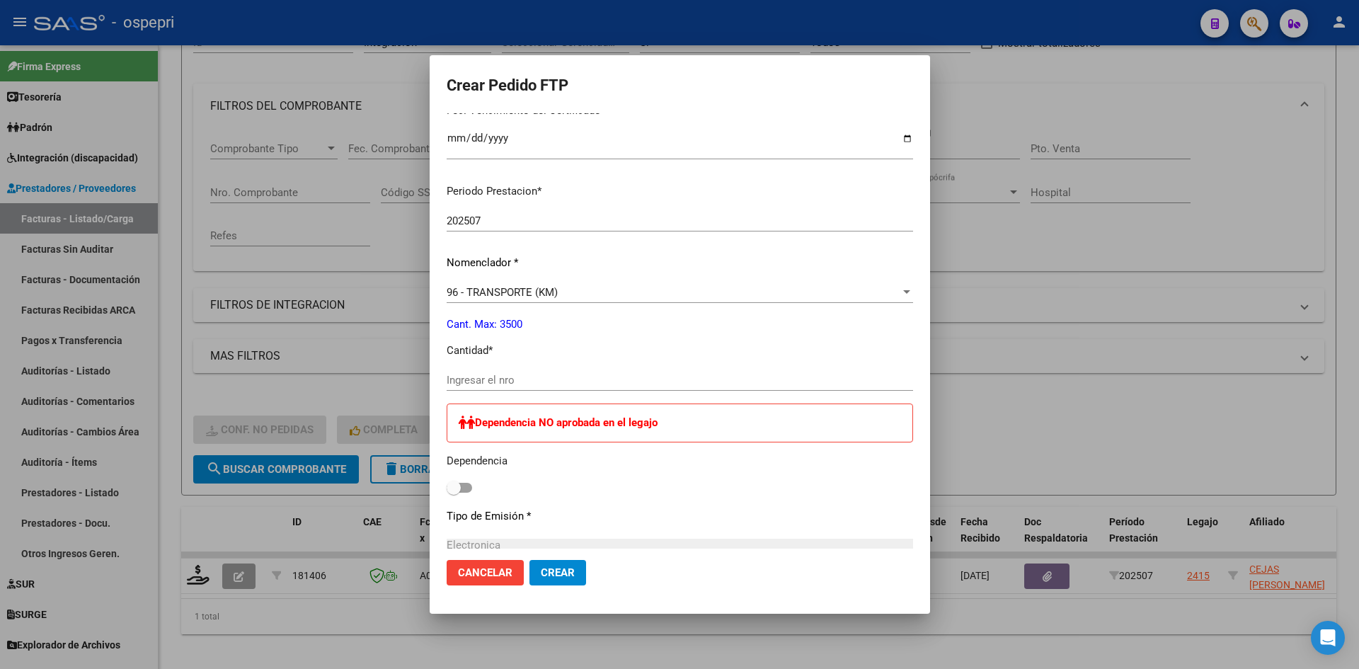
scroll to position [425, 0]
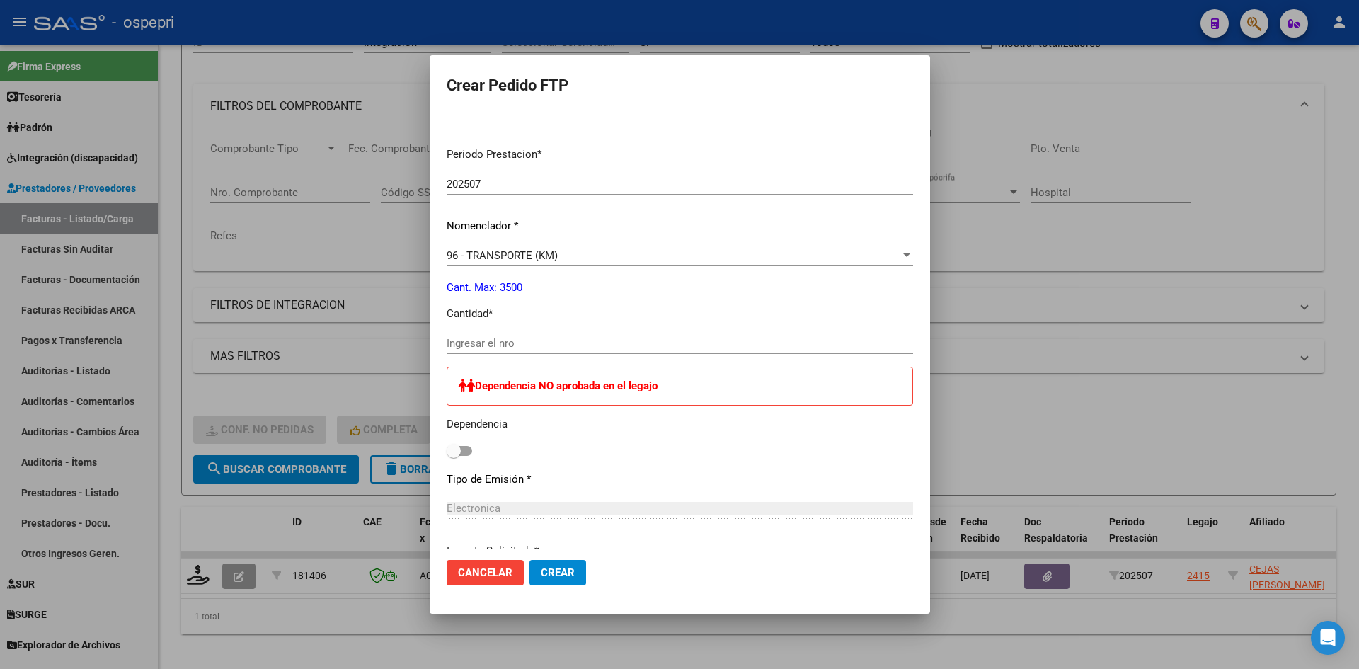
click at [495, 344] on input "Ingresar el nro" at bounding box center [680, 343] width 466 height 13
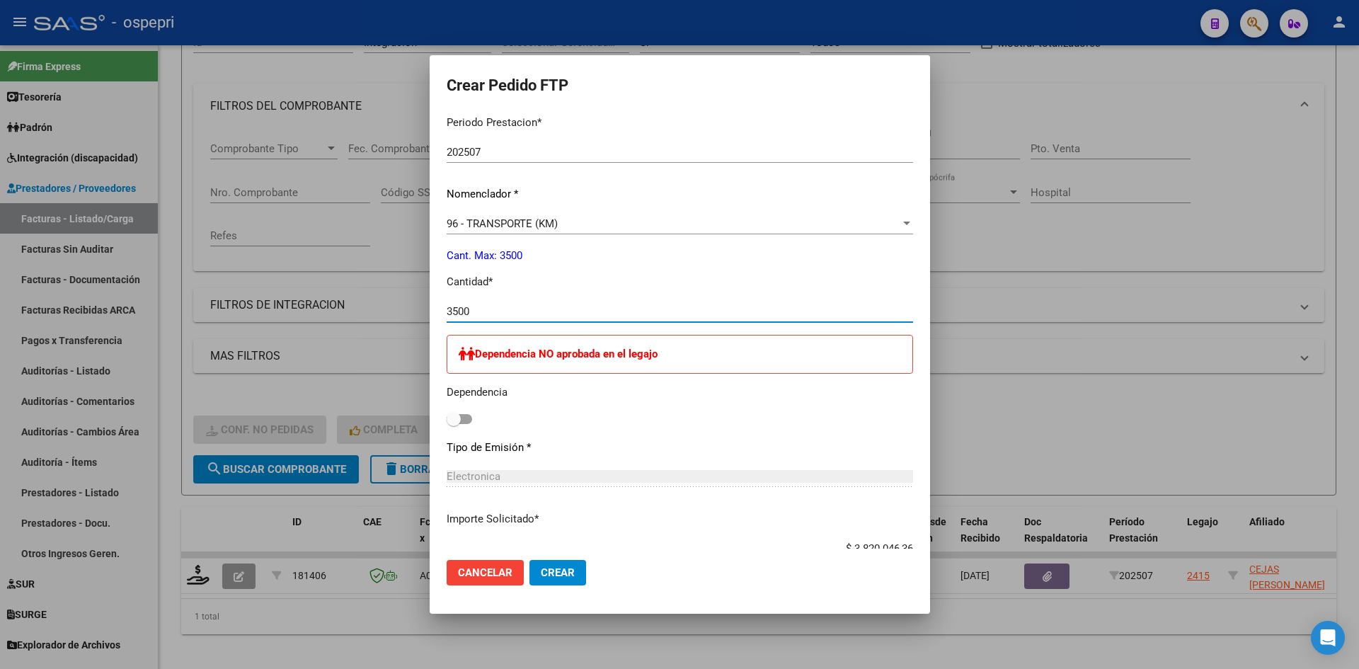
scroll to position [270, 0]
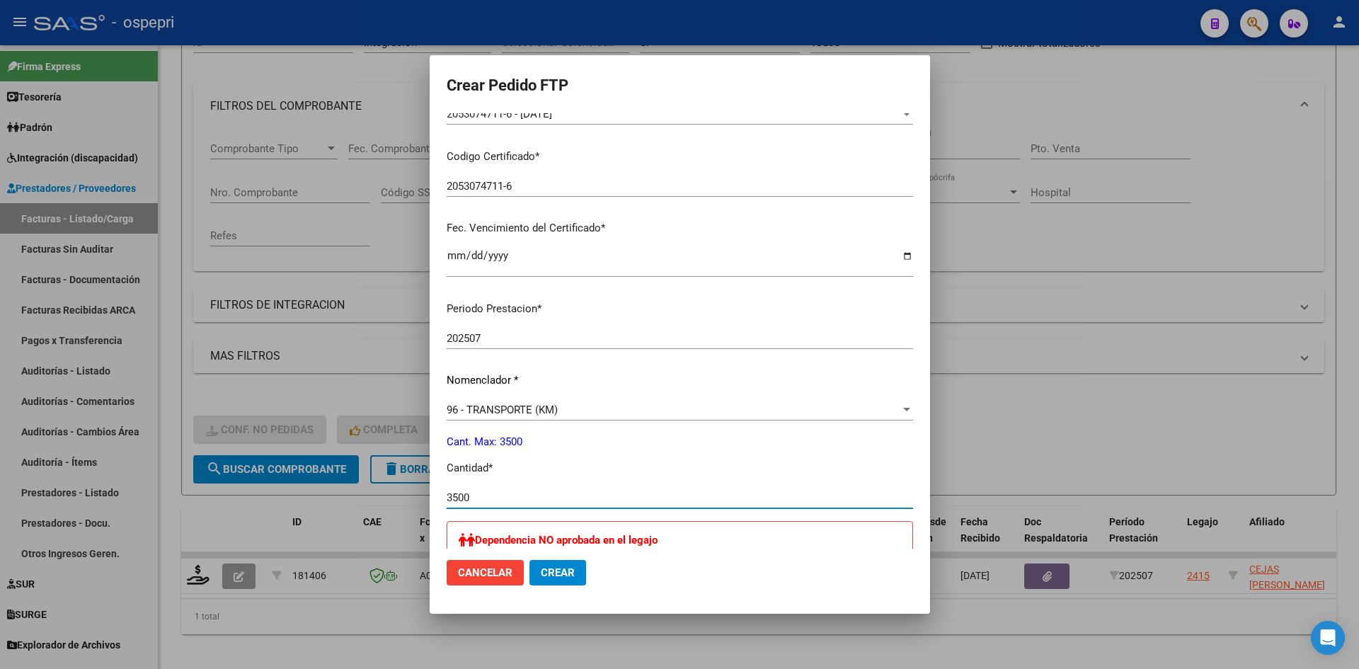
type input "3500"
click at [545, 574] on span "Crear" at bounding box center [558, 572] width 34 height 13
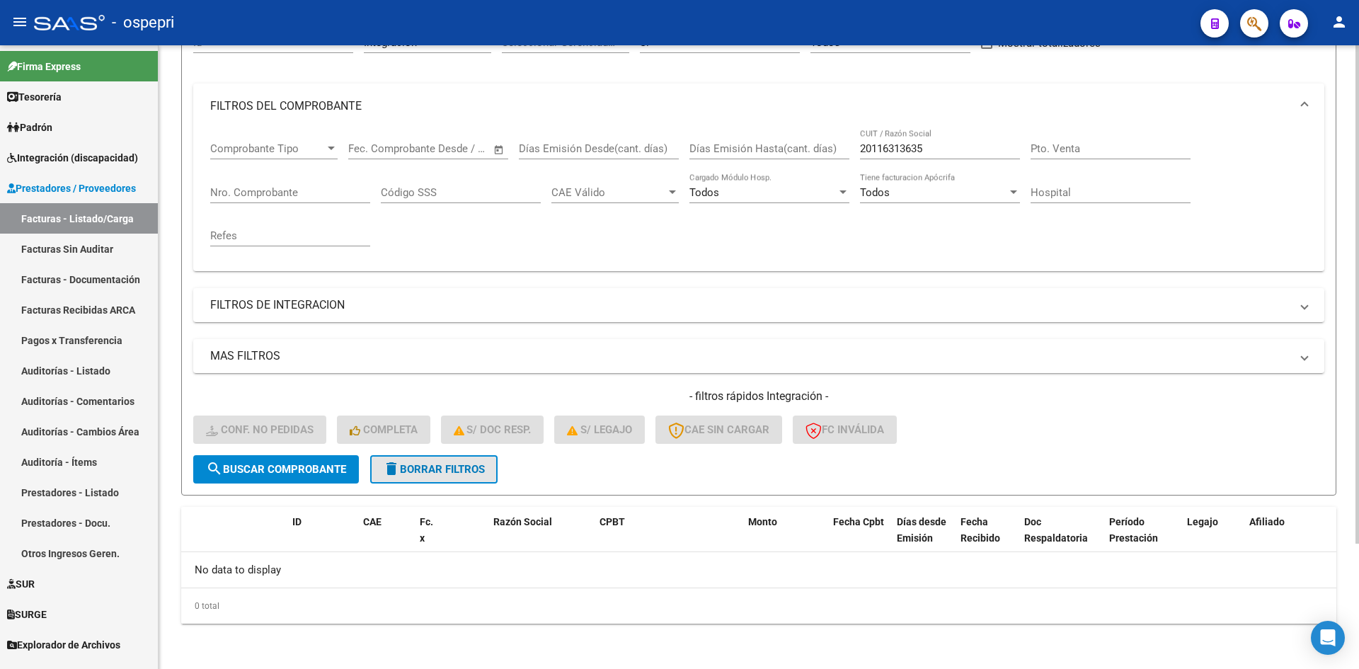
click at [457, 473] on span "delete Borrar Filtros" at bounding box center [434, 469] width 102 height 13
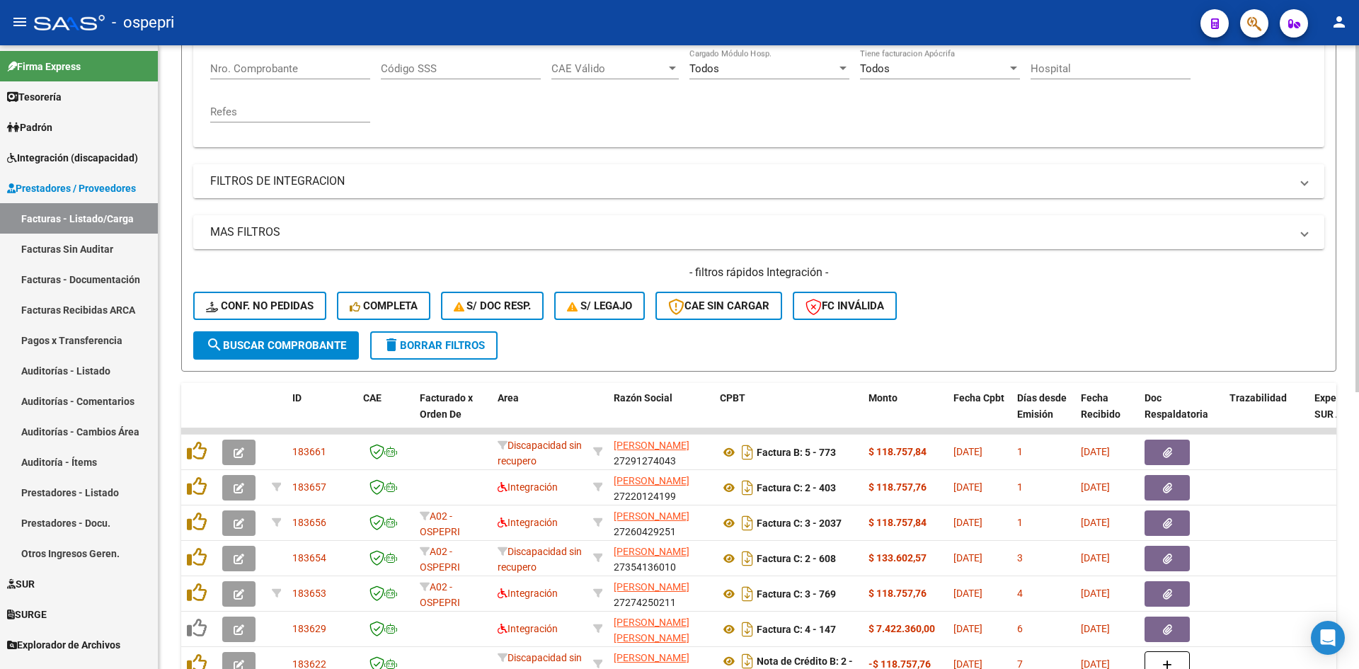
scroll to position [16, 0]
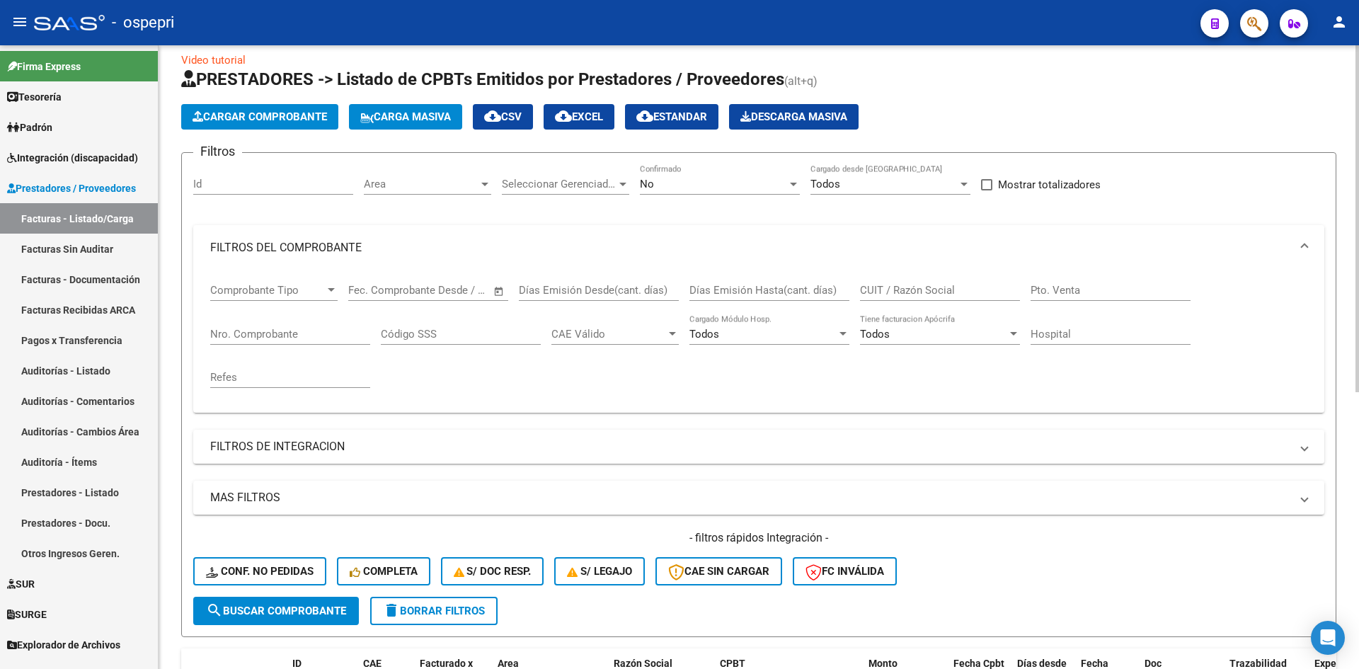
click at [894, 293] on input "CUIT / Razón Social" at bounding box center [940, 290] width 160 height 13
paste input "20116313635"
type input "20116313635"
click at [309, 605] on span "search Buscar Comprobante" at bounding box center [276, 610] width 140 height 13
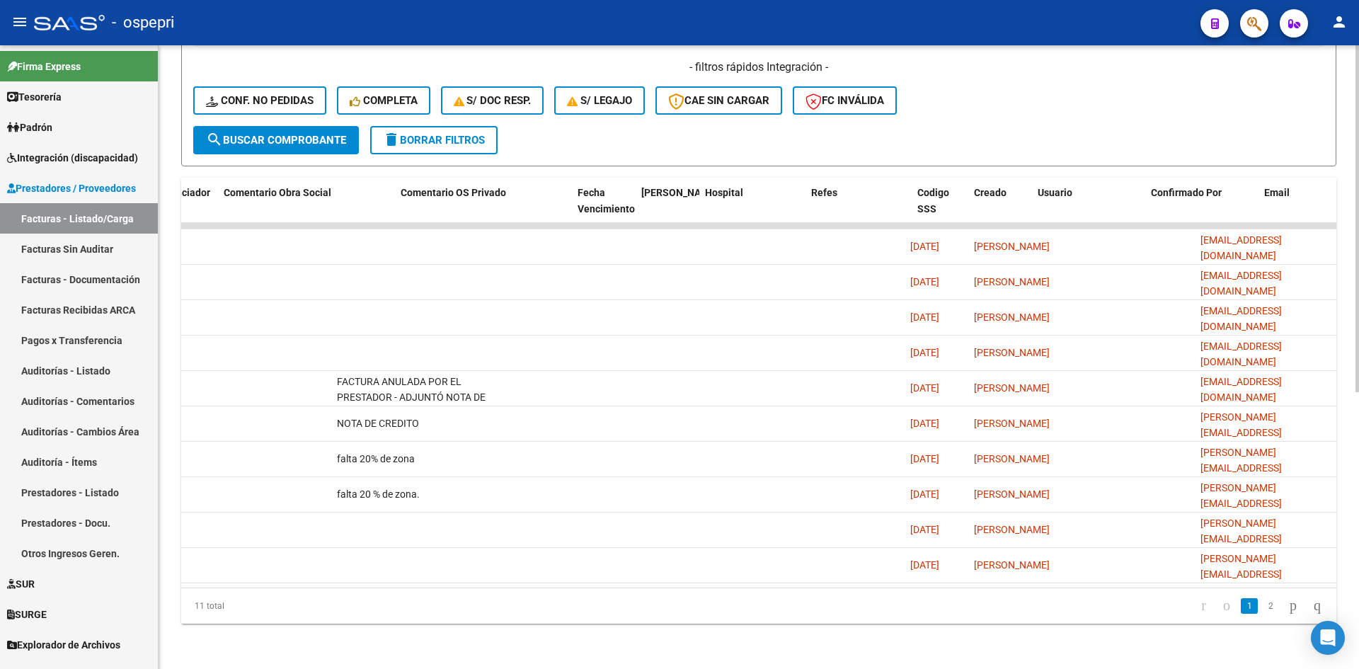
scroll to position [0, 0]
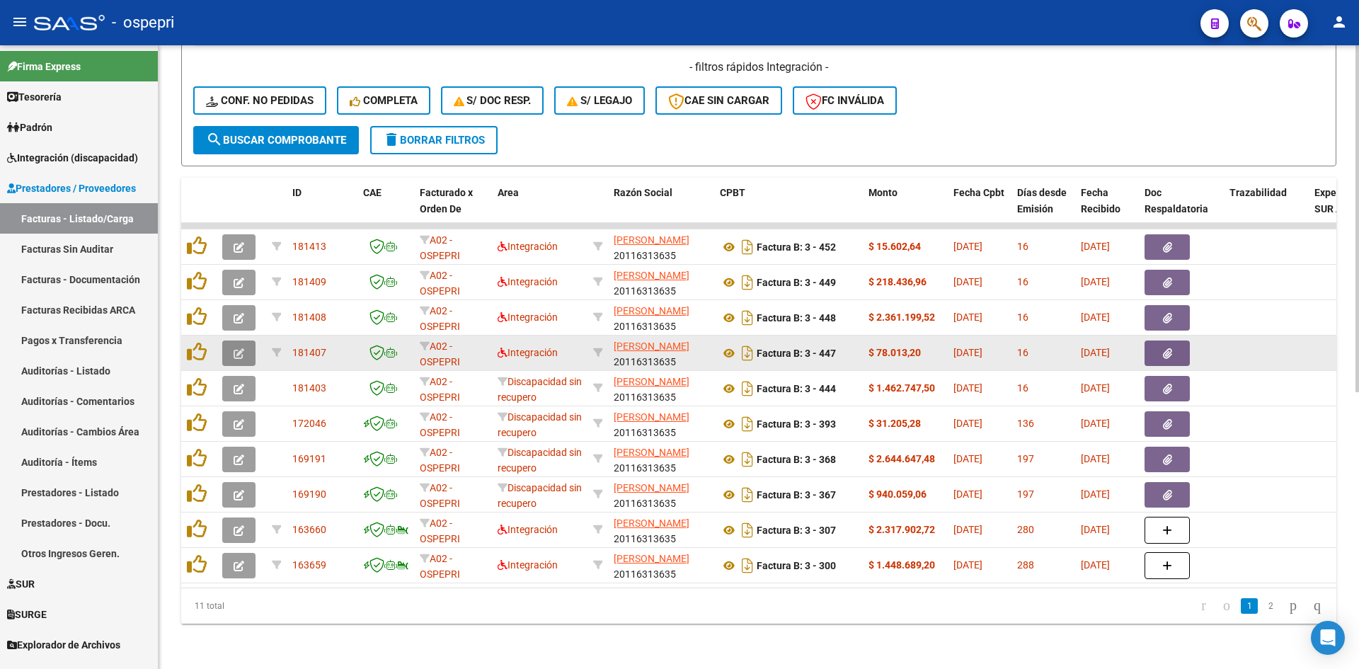
click at [231, 342] on button "button" at bounding box center [238, 352] width 33 height 25
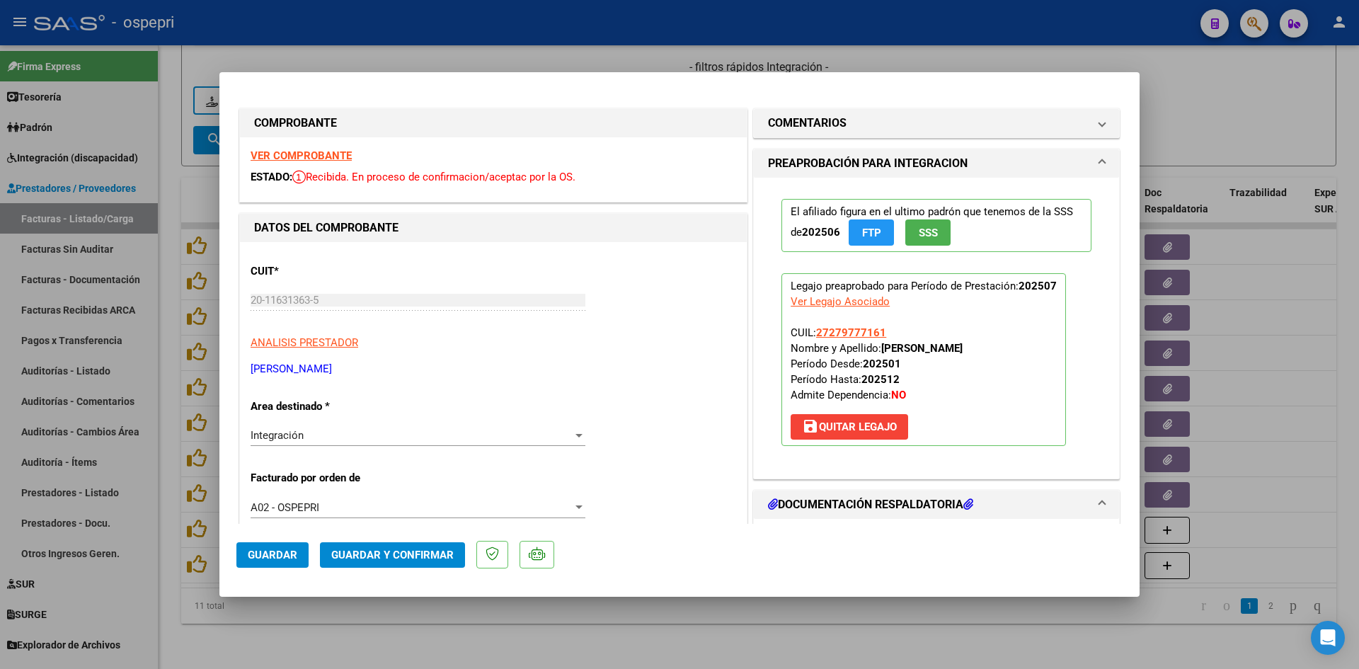
click at [326, 154] on strong "VER COMPROBANTE" at bounding box center [301, 155] width 101 height 13
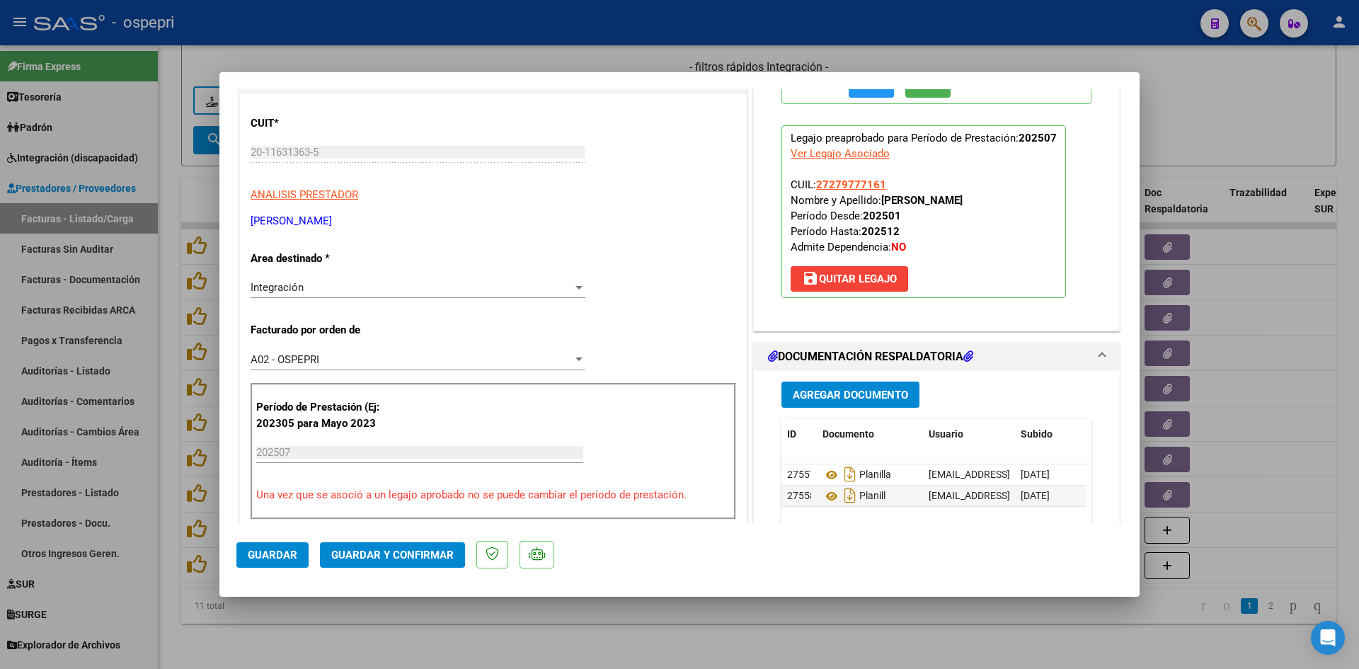
scroll to position [212, 0]
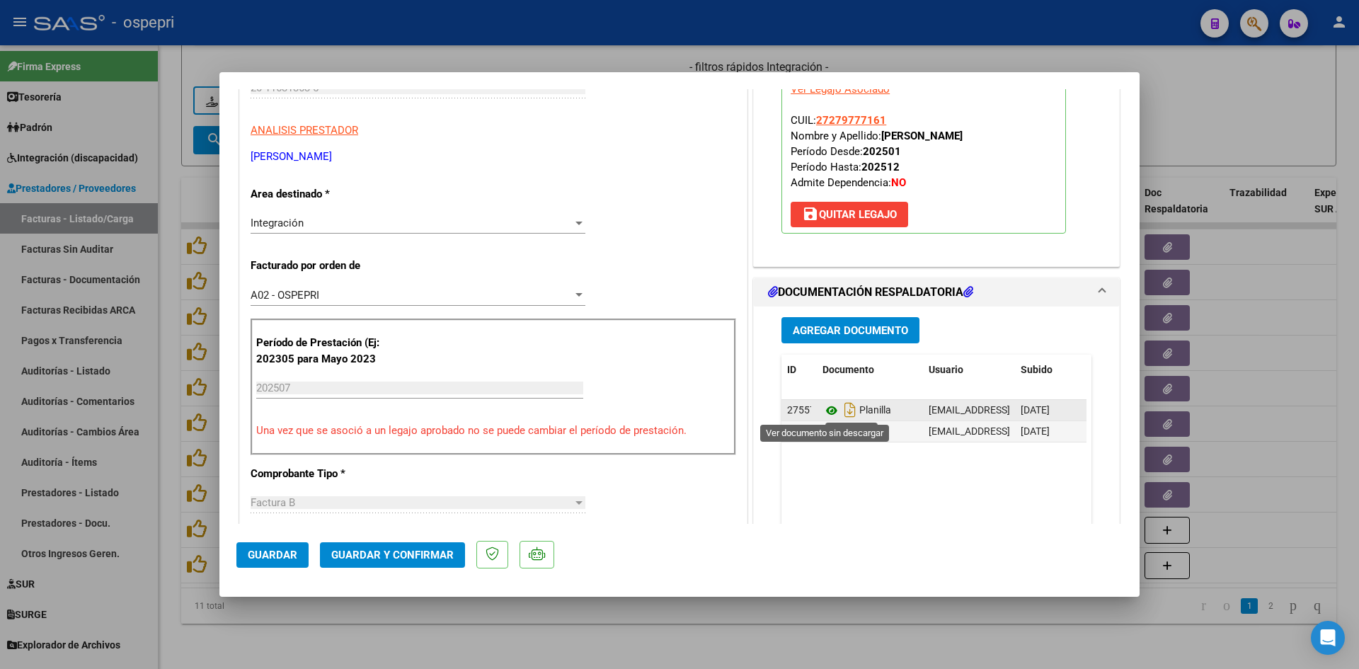
click at [825, 410] on icon at bounding box center [831, 410] width 18 height 17
click at [823, 408] on icon at bounding box center [831, 410] width 18 height 17
click at [825, 429] on icon at bounding box center [831, 431] width 18 height 17
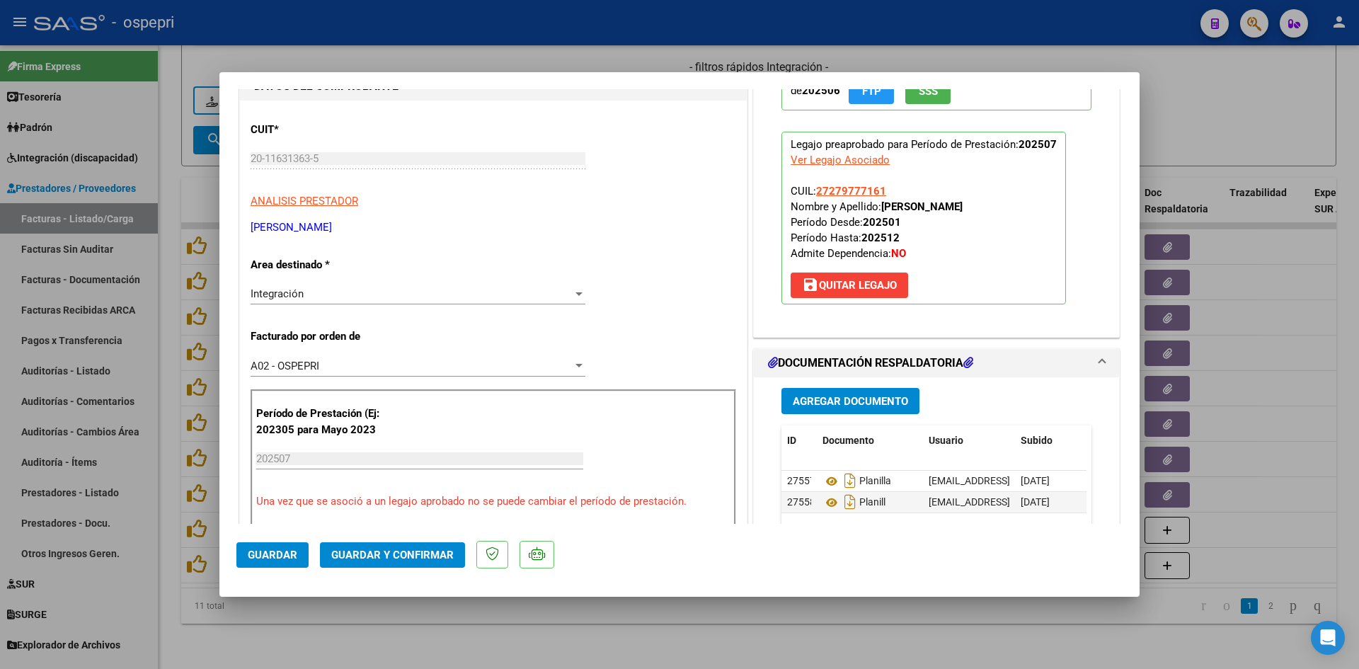
scroll to position [0, 0]
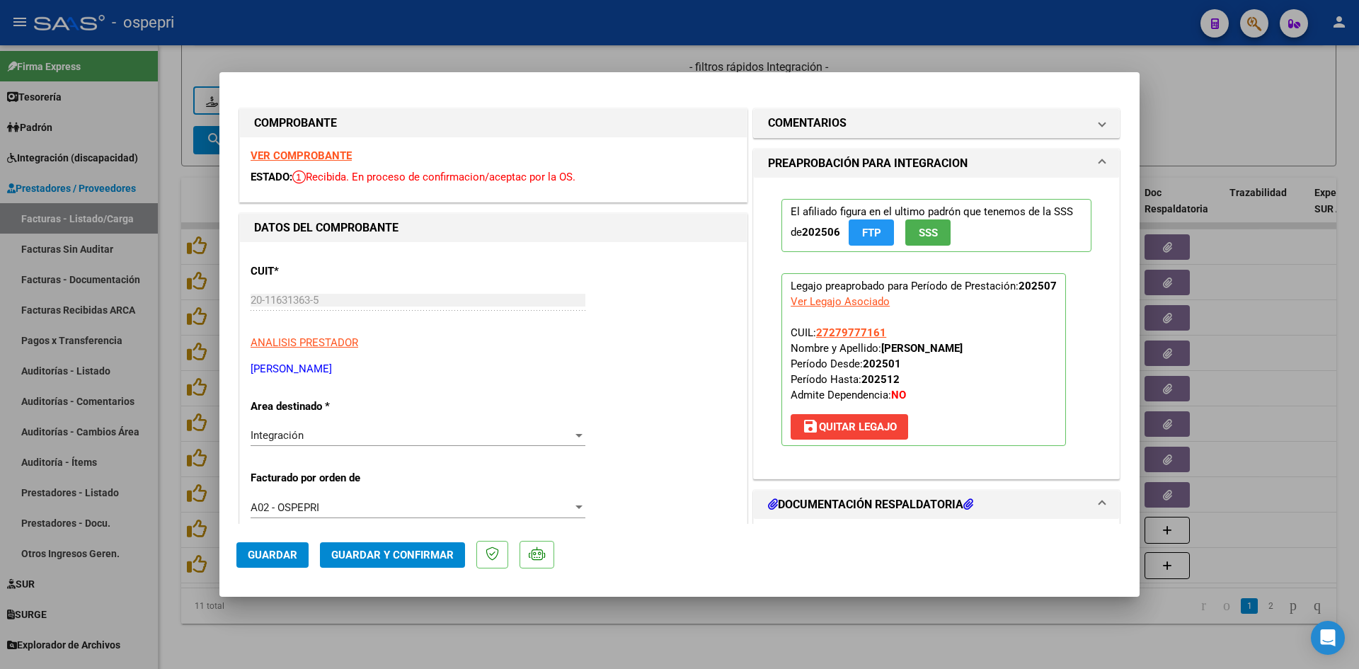
click at [329, 159] on strong "VER COMPROBANTE" at bounding box center [301, 155] width 101 height 13
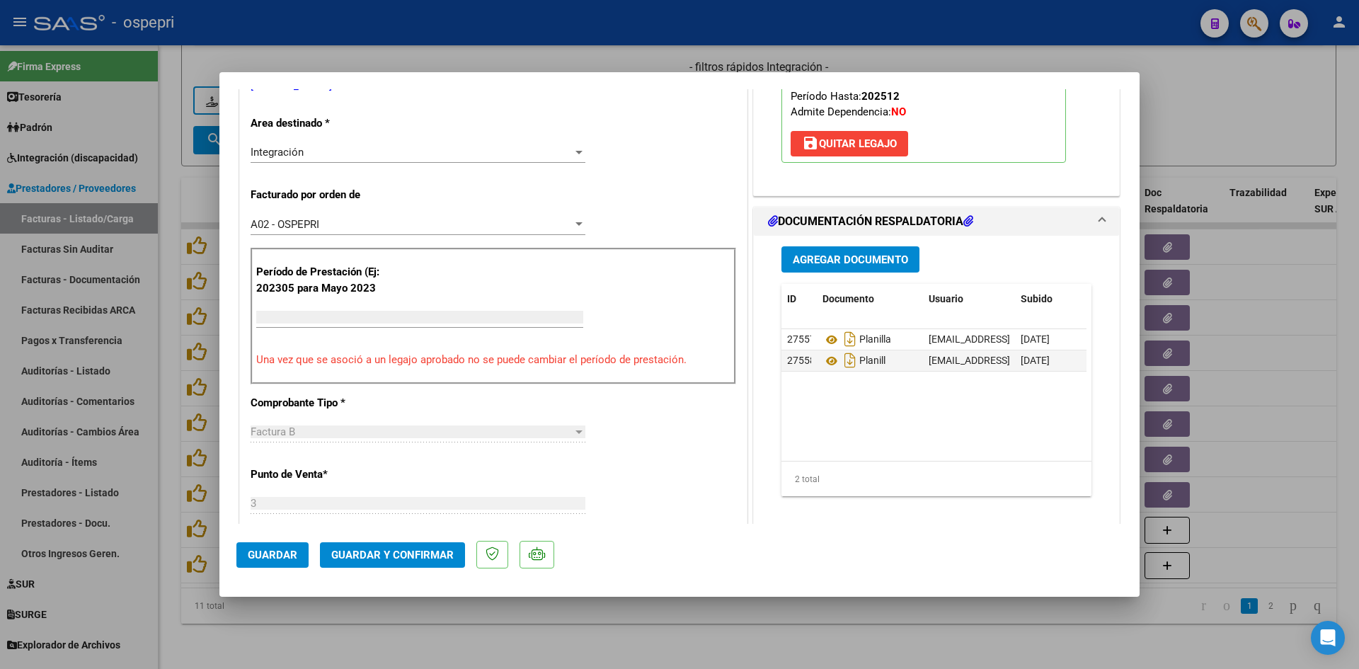
type input "$ 0,00"
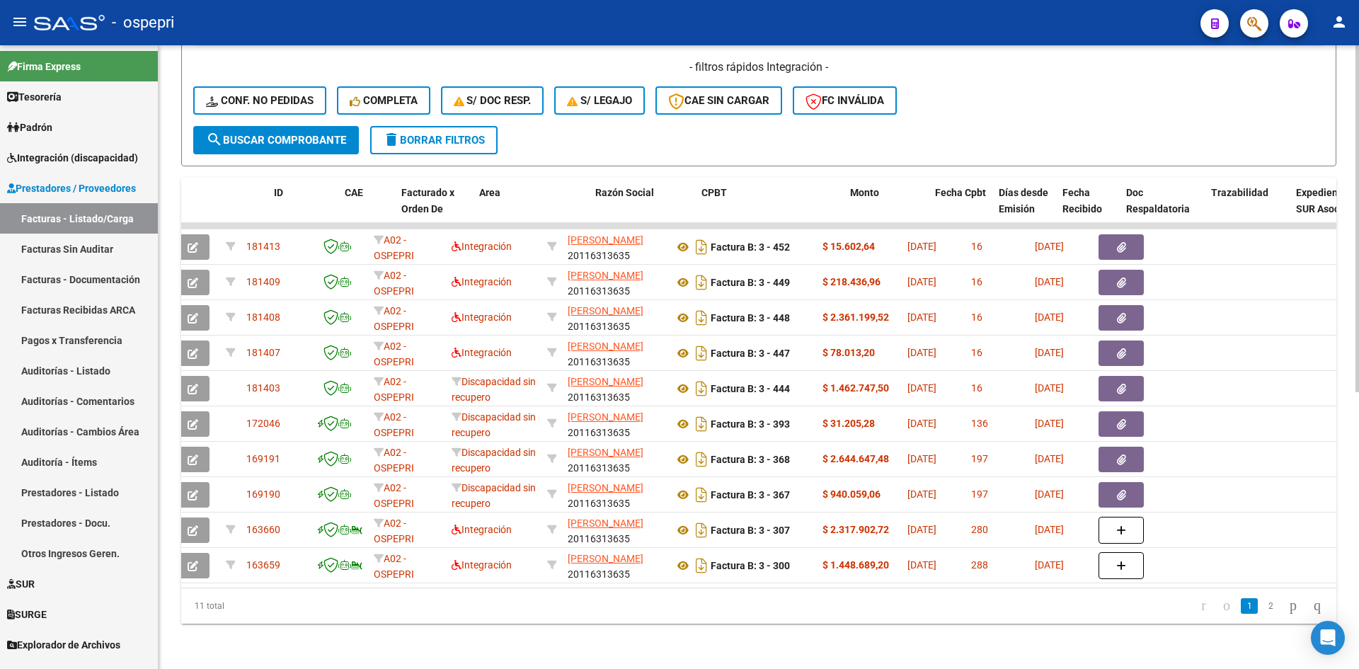
scroll to position [0, 0]
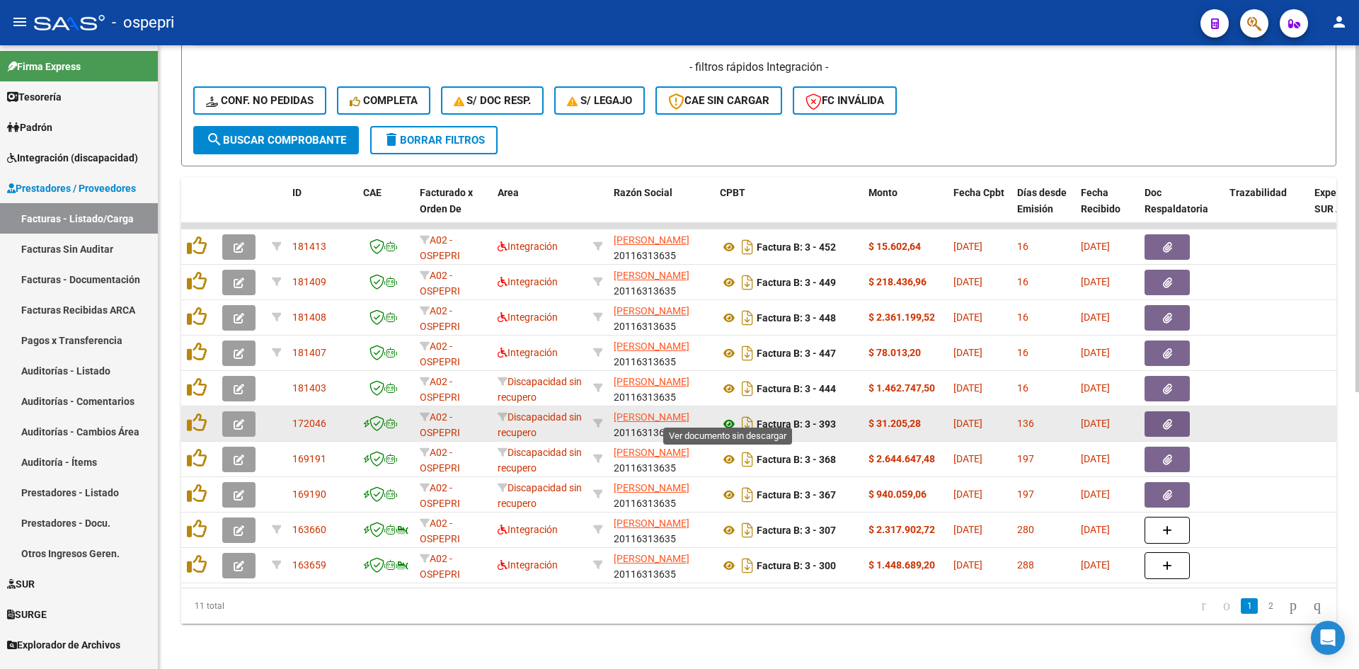
click at [730, 415] on icon at bounding box center [729, 423] width 18 height 17
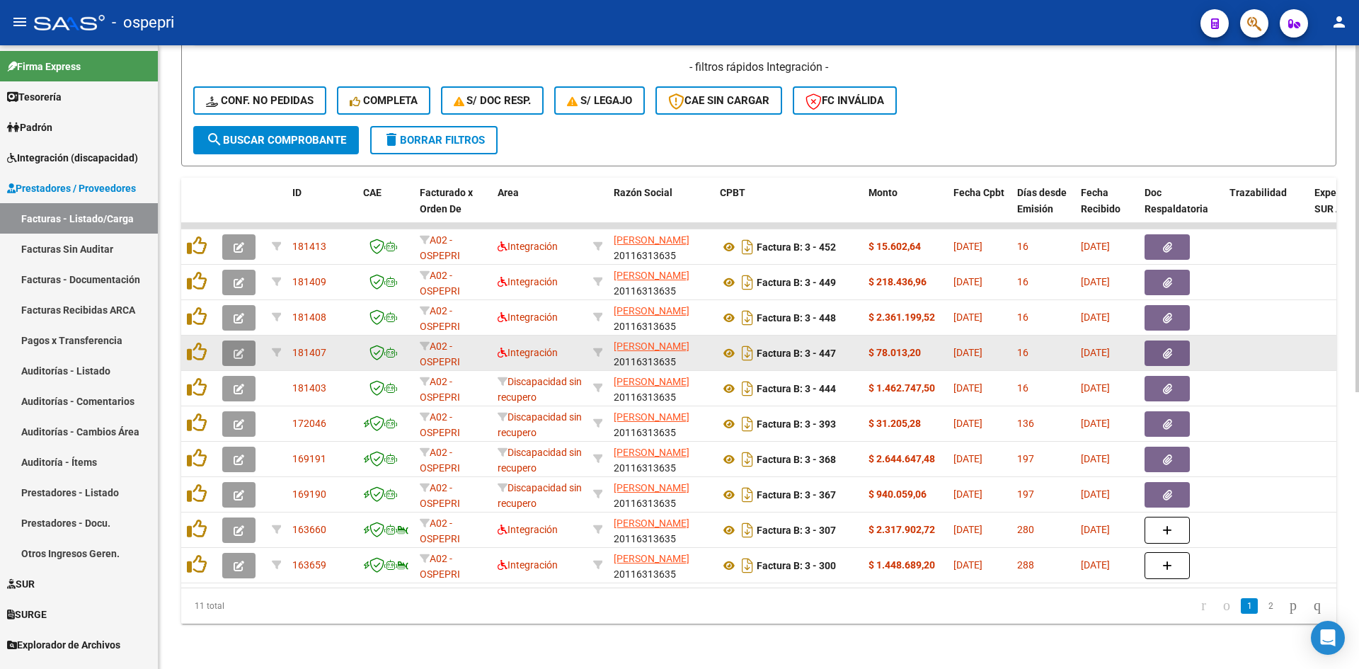
click at [234, 348] on icon "button" at bounding box center [239, 353] width 11 height 11
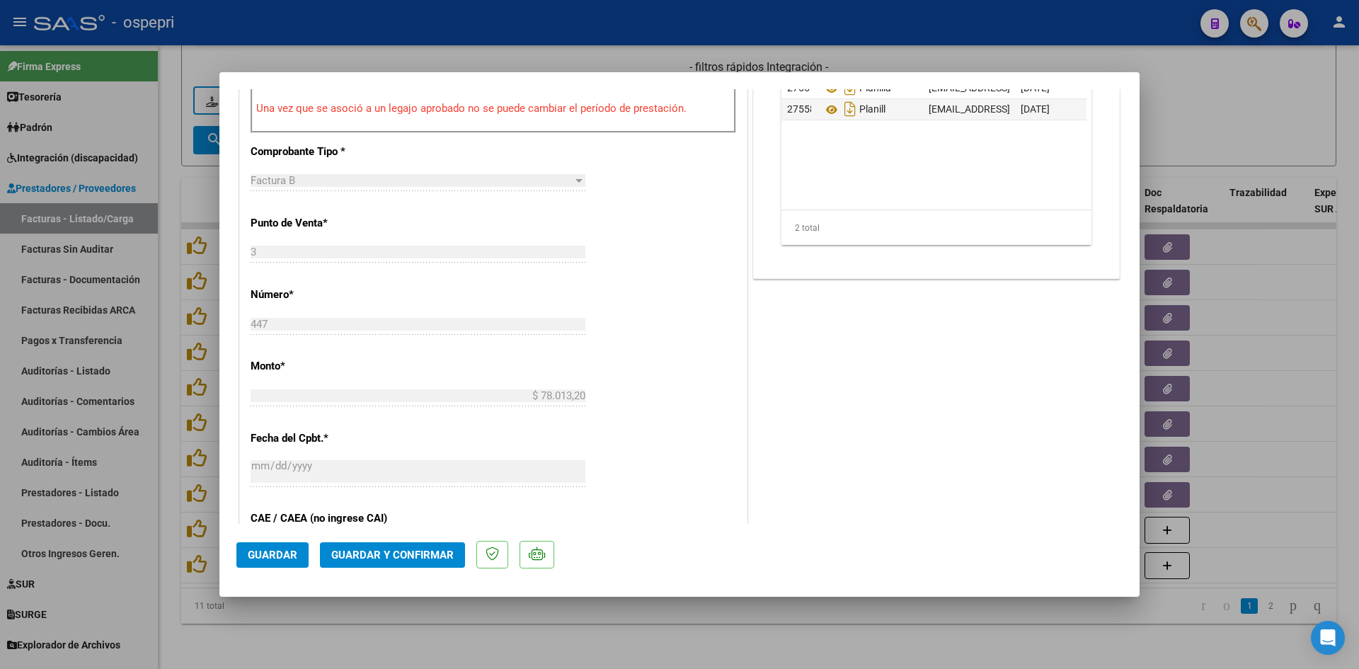
scroll to position [566, 0]
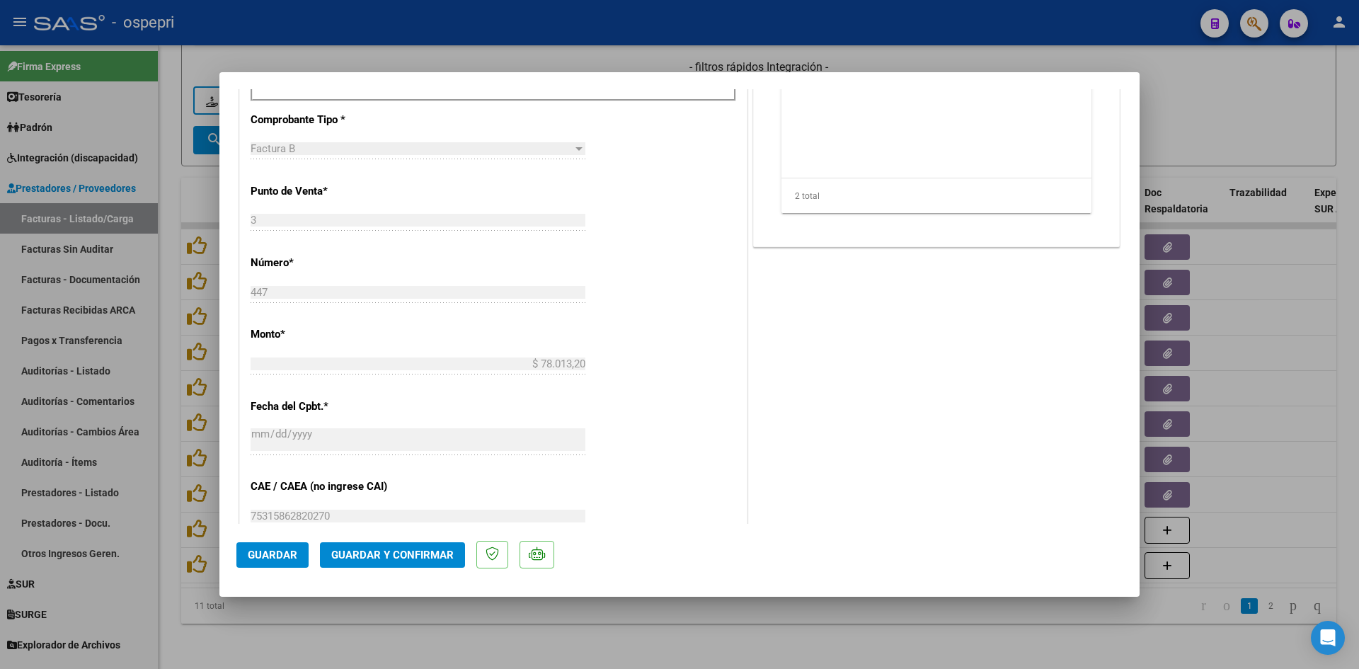
type input "$ 0,00"
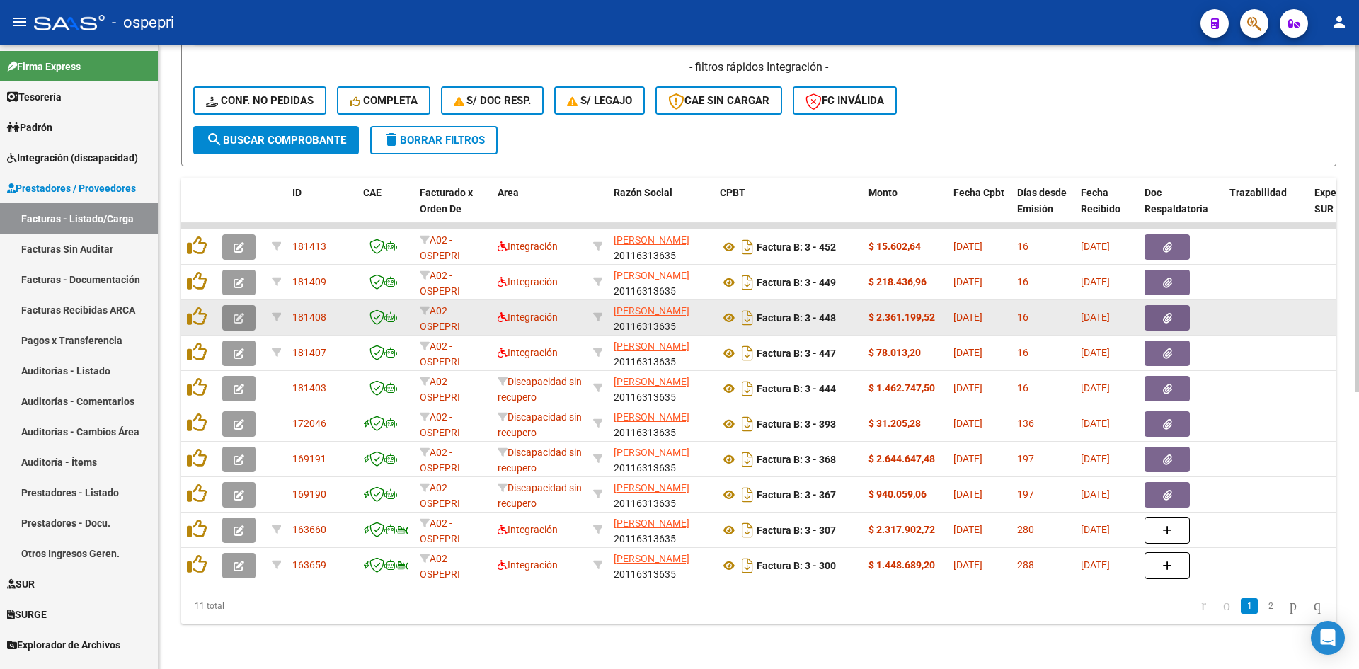
click at [245, 306] on button "button" at bounding box center [238, 317] width 33 height 25
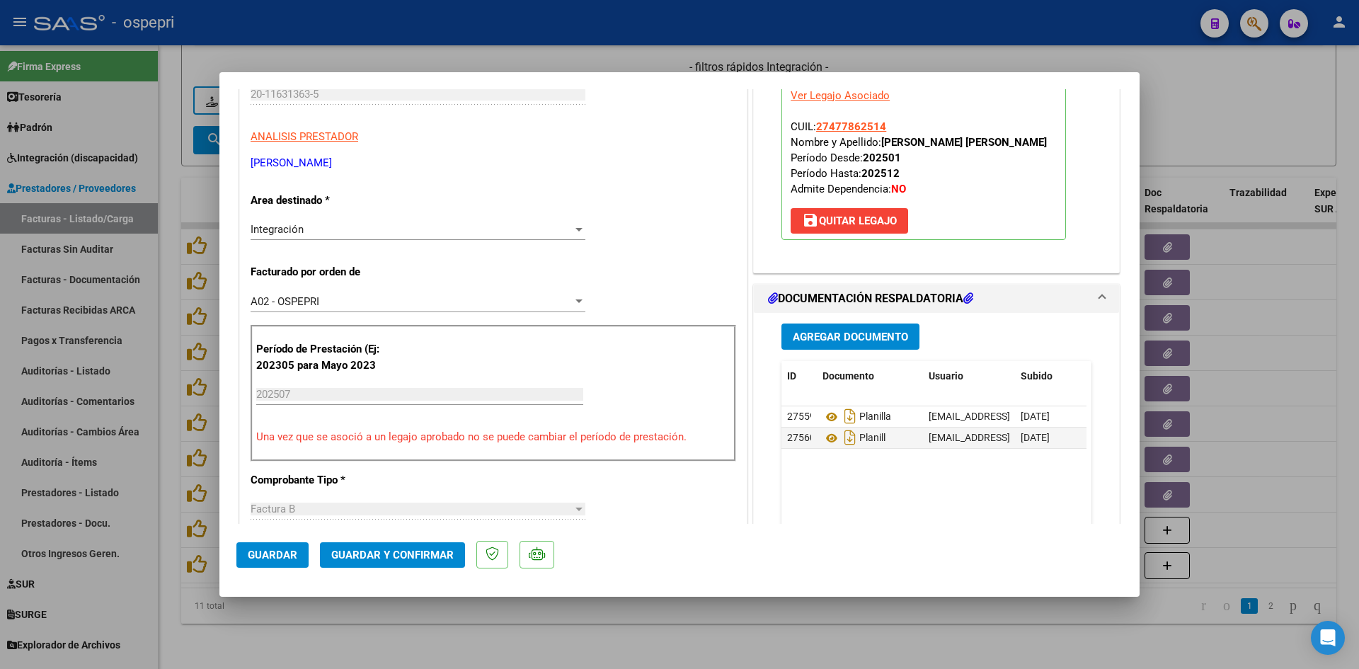
scroll to position [0, 0]
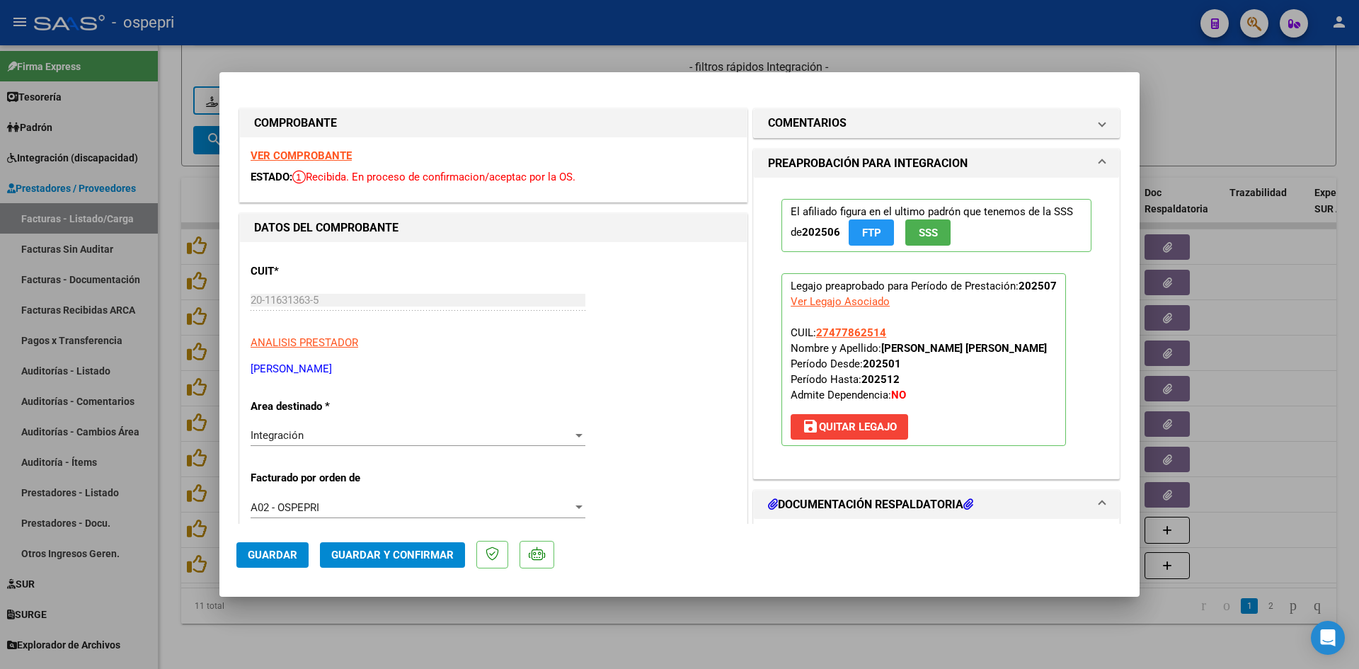
click at [321, 157] on strong "VER COMPROBANTE" at bounding box center [301, 155] width 101 height 13
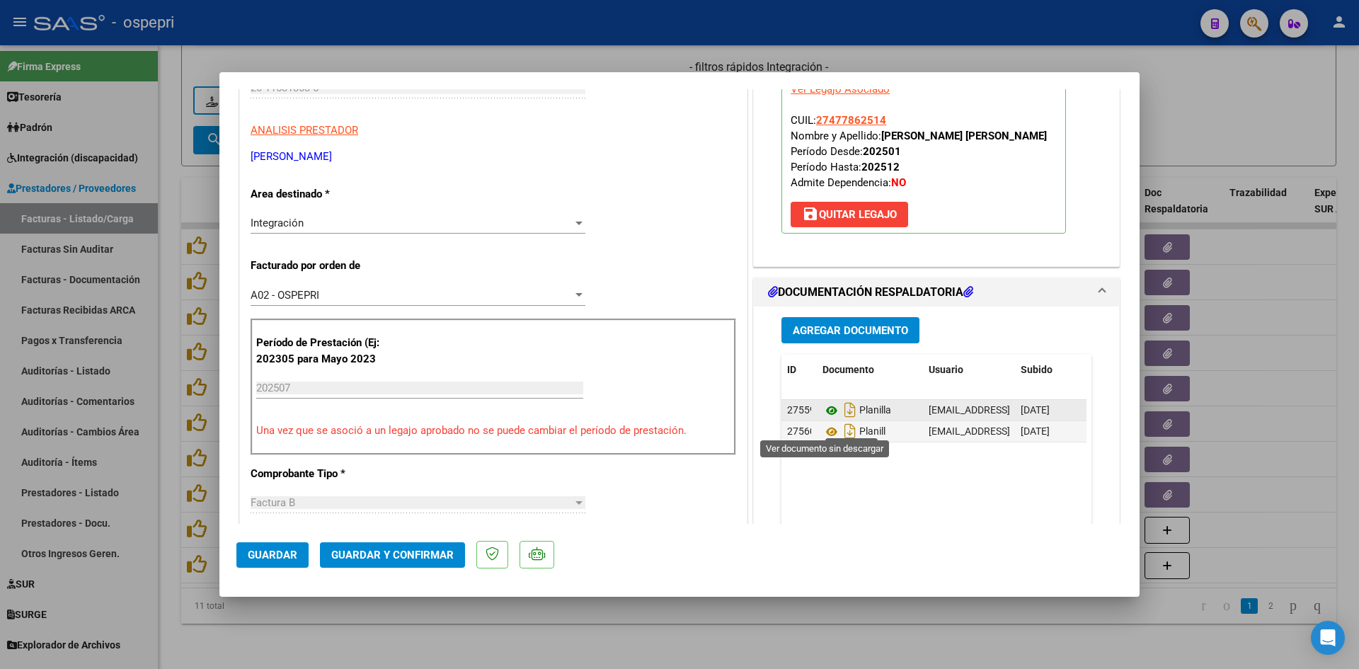
click at [824, 419] on icon at bounding box center [831, 410] width 18 height 17
click at [822, 440] on icon at bounding box center [831, 431] width 18 height 17
click at [822, 419] on icon at bounding box center [831, 410] width 18 height 17
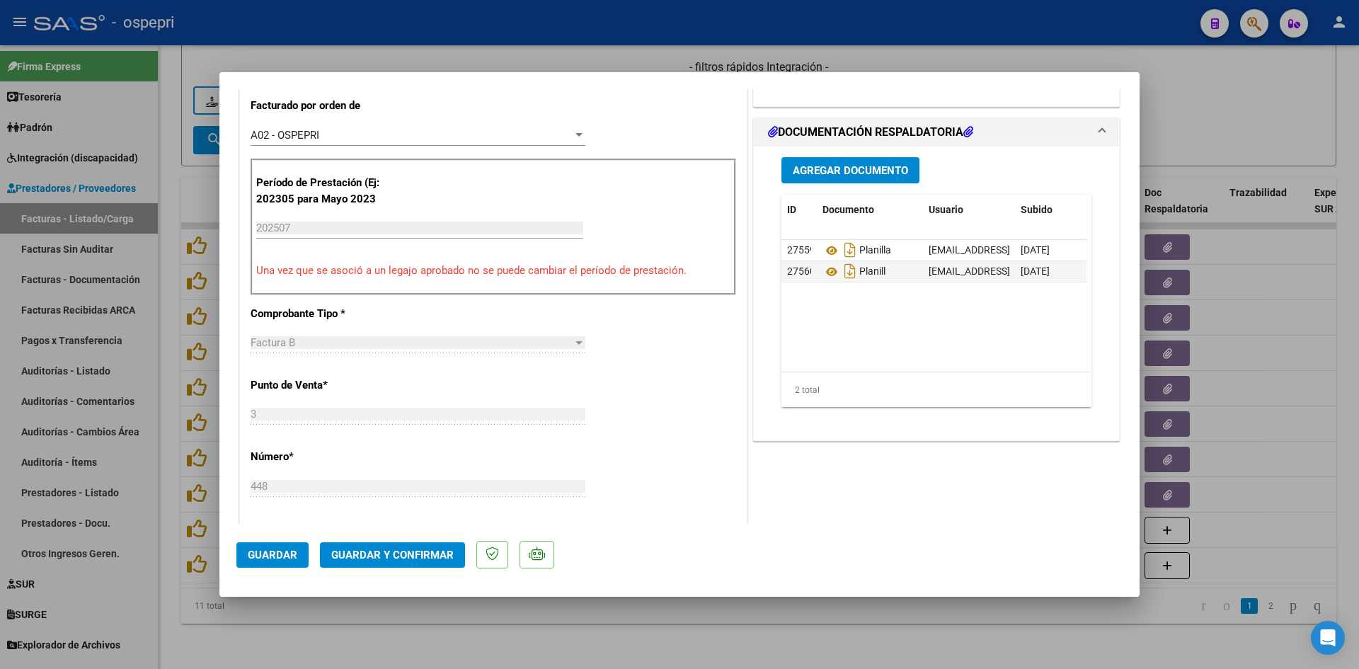
scroll to position [495, 0]
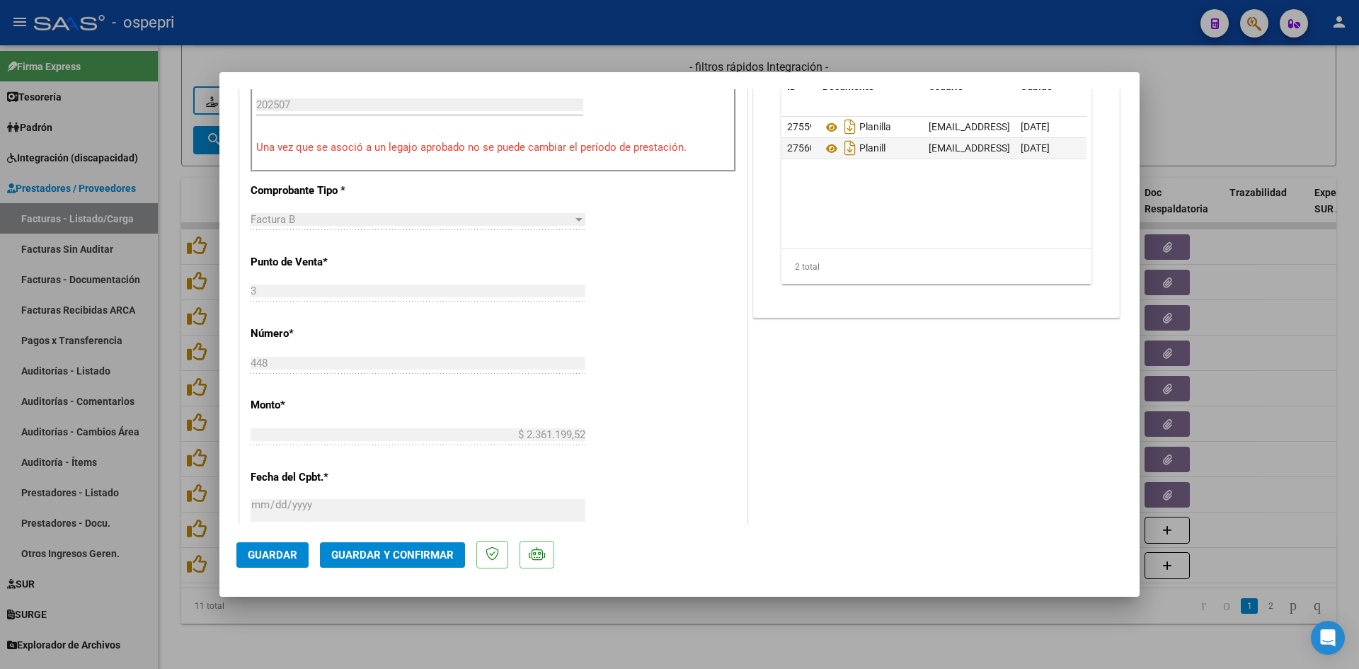
click at [413, 552] on span "Guardar y Confirmar" at bounding box center [392, 555] width 122 height 13
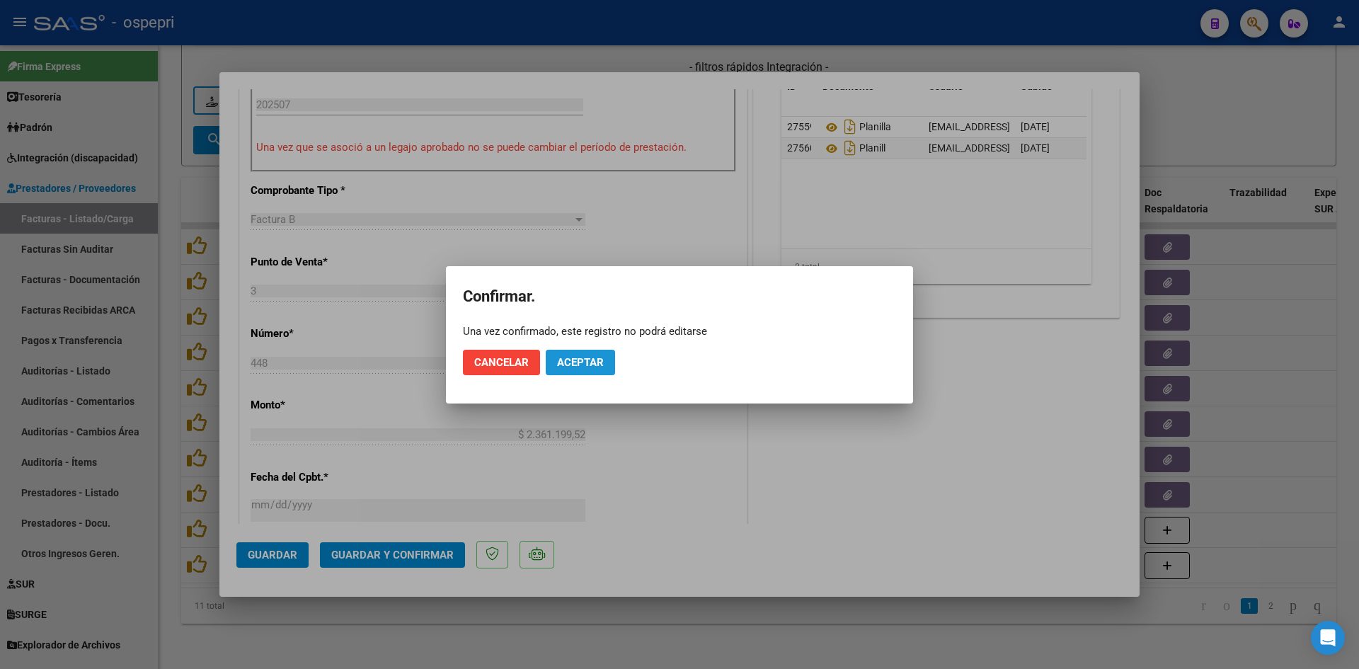
click at [609, 360] on button "Aceptar" at bounding box center [580, 362] width 69 height 25
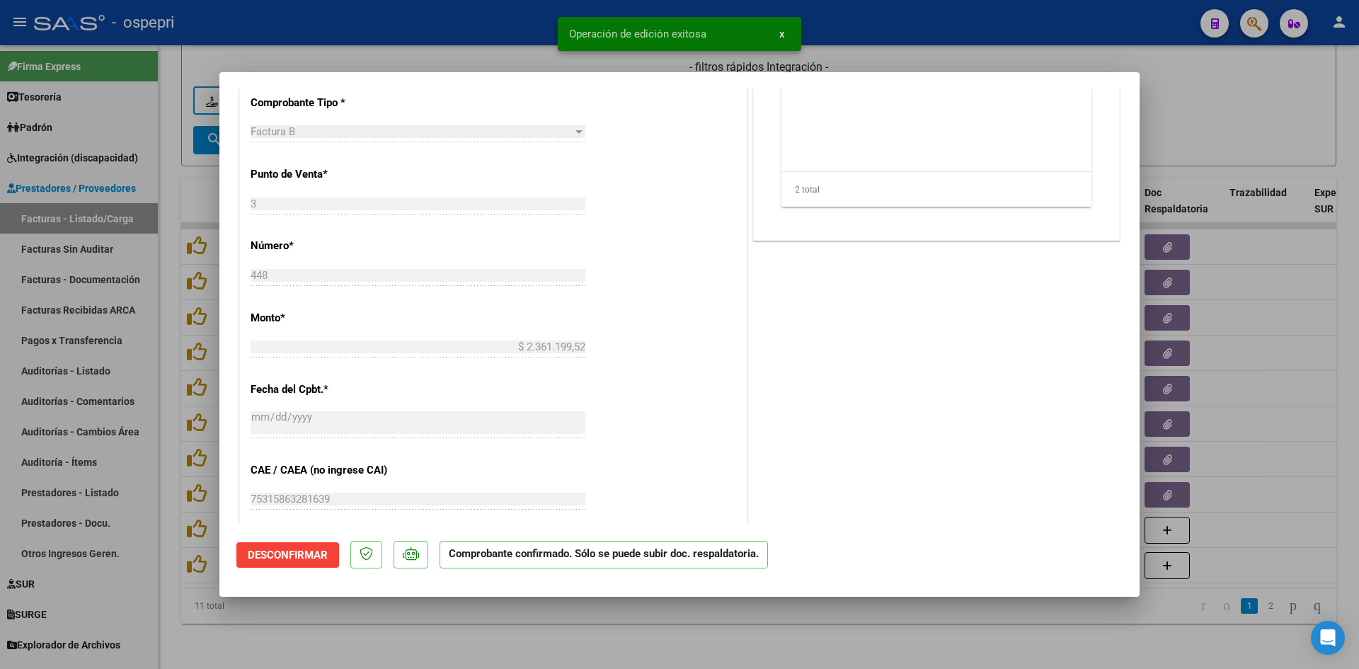
type input "$ 0,00"
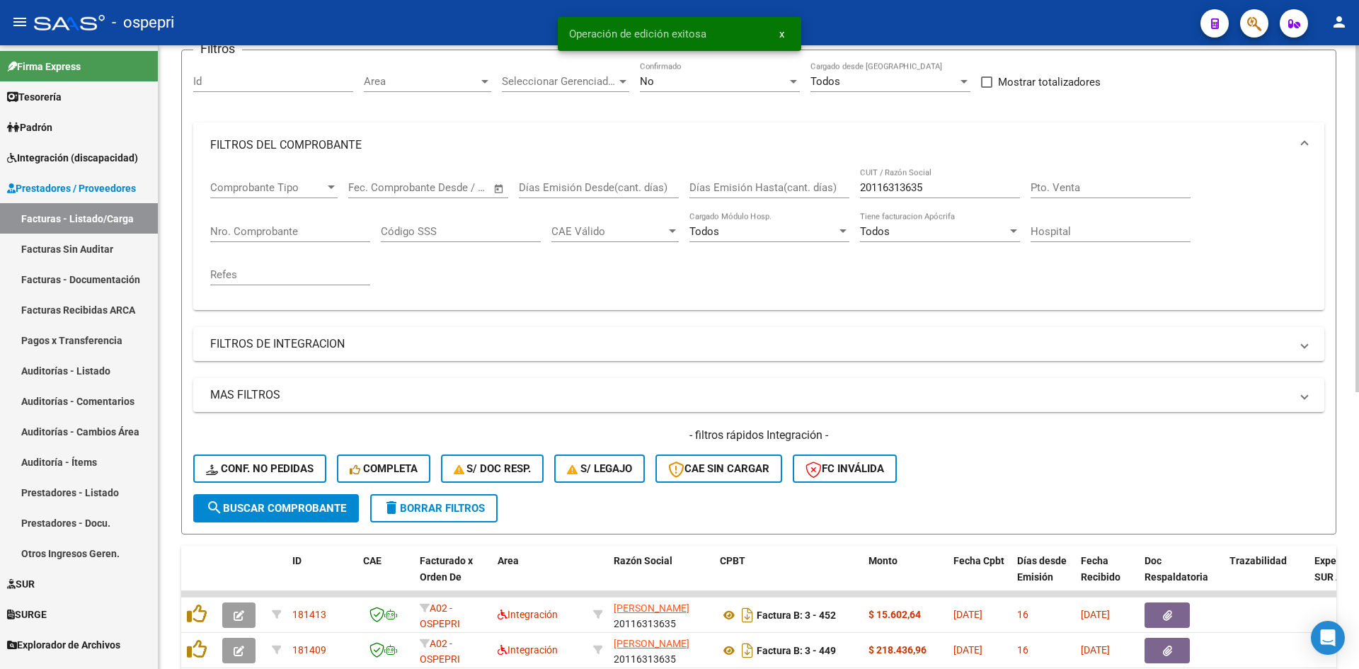
scroll to position [1, 0]
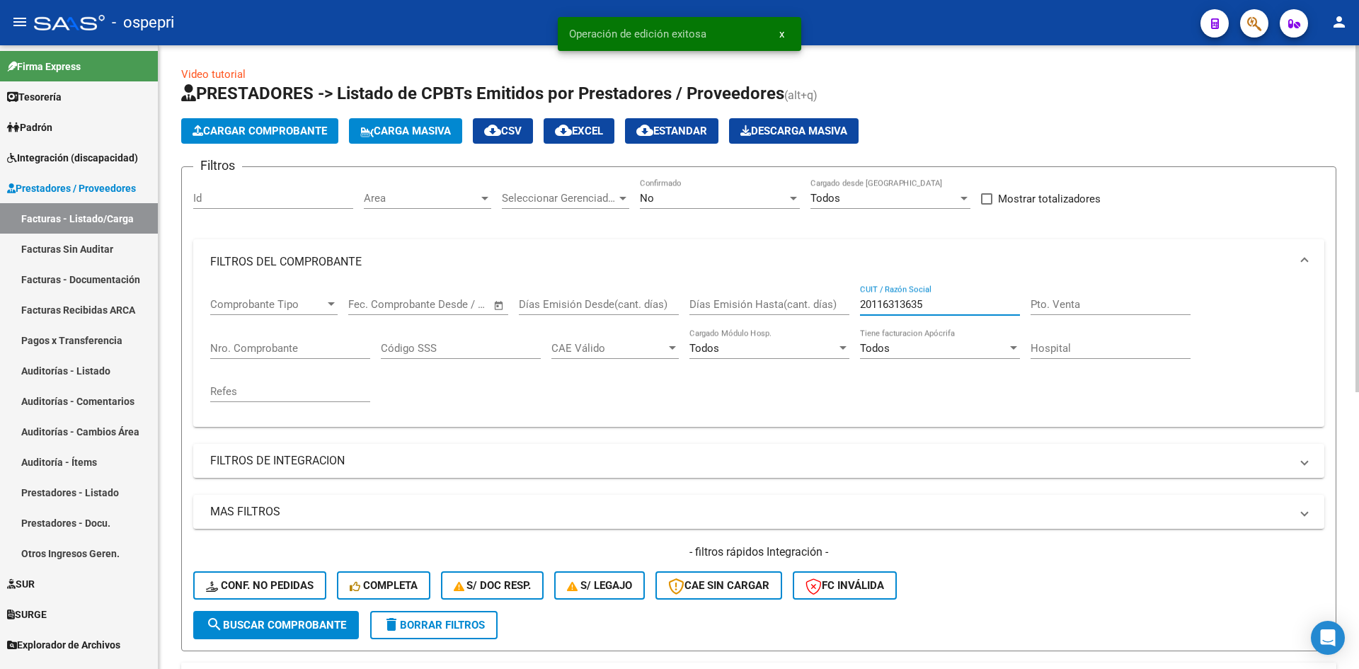
drag, startPoint x: 947, startPoint y: 307, endPoint x: 861, endPoint y: 319, distance: 87.2
click at [861, 319] on div "20116313635 CUIT / Razón Social" at bounding box center [940, 307] width 160 height 44
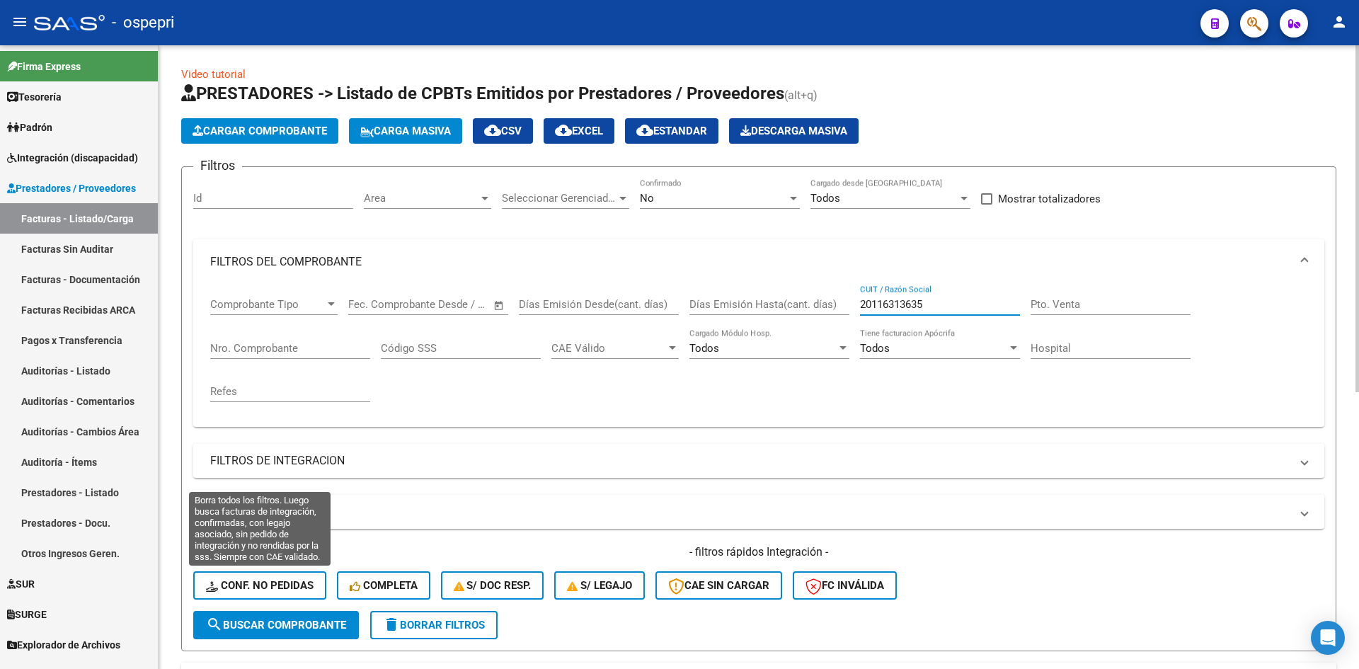
click at [273, 590] on span "Conf. no pedidas" at bounding box center [260, 585] width 108 height 13
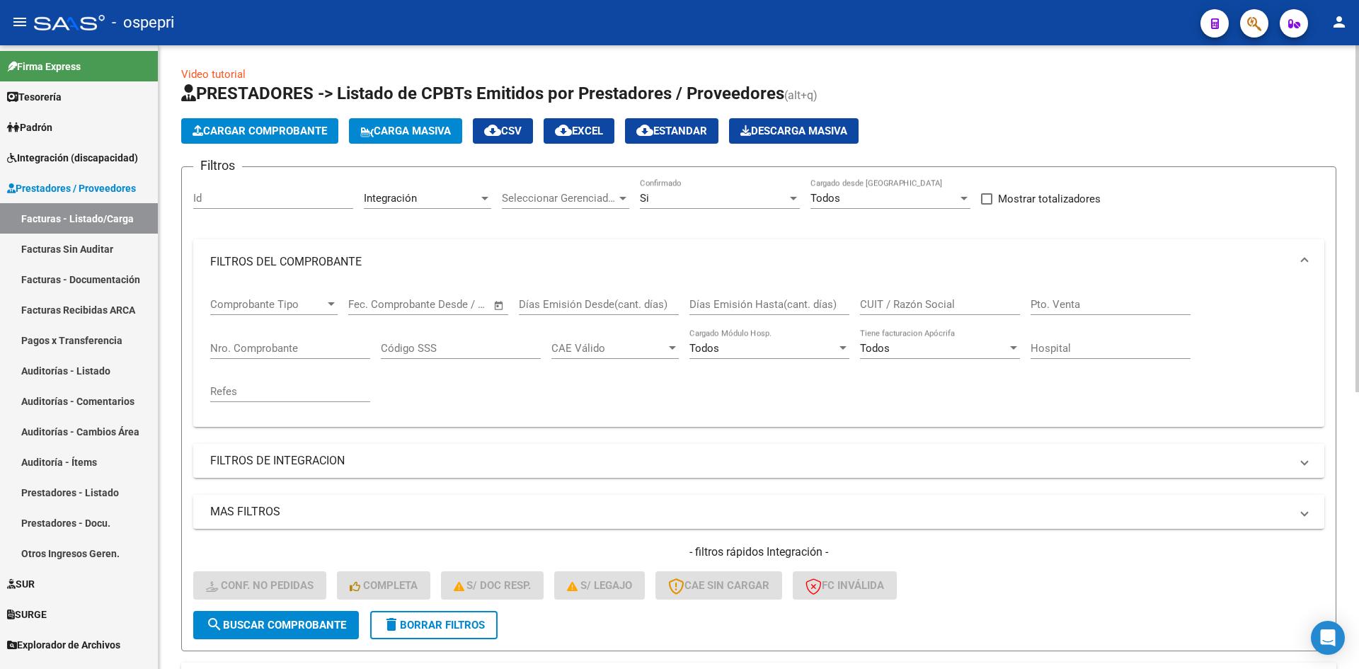
click at [883, 298] on input "CUIT / Razón Social" at bounding box center [940, 304] width 160 height 13
paste input "20116313635"
type input "20116313635"
click at [323, 619] on span "search Buscar Comprobante" at bounding box center [276, 625] width 140 height 13
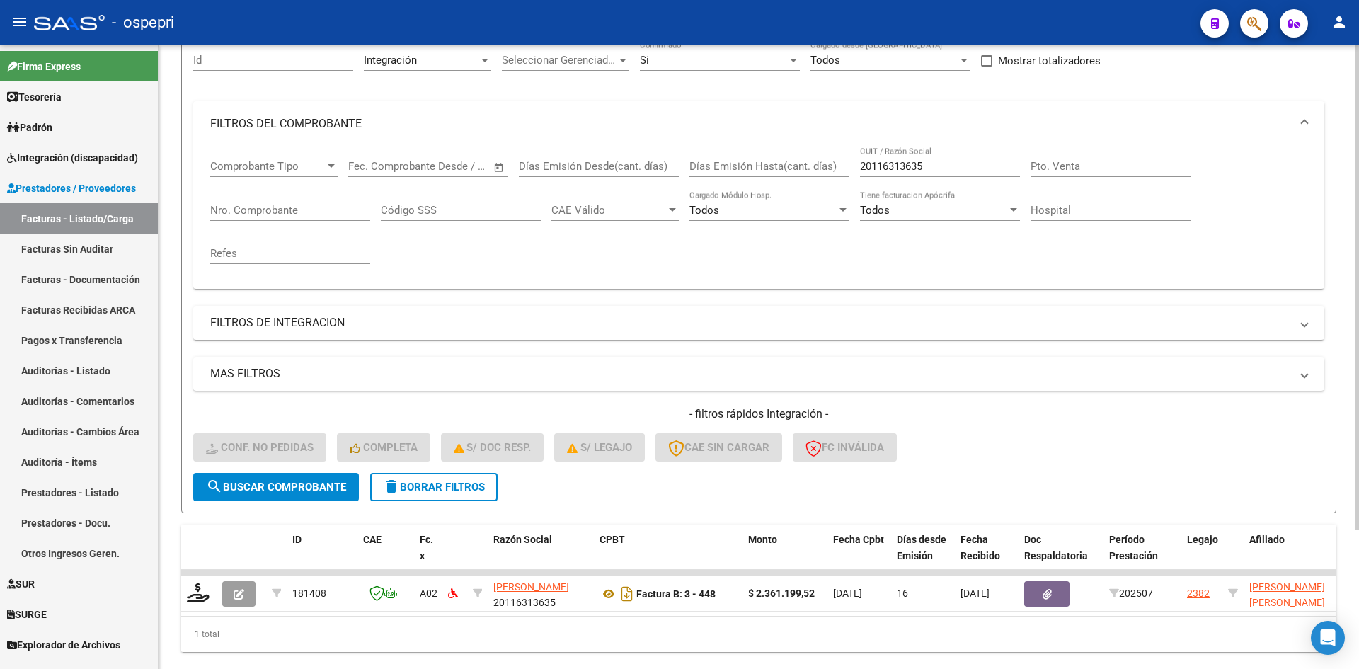
scroll to position [143, 0]
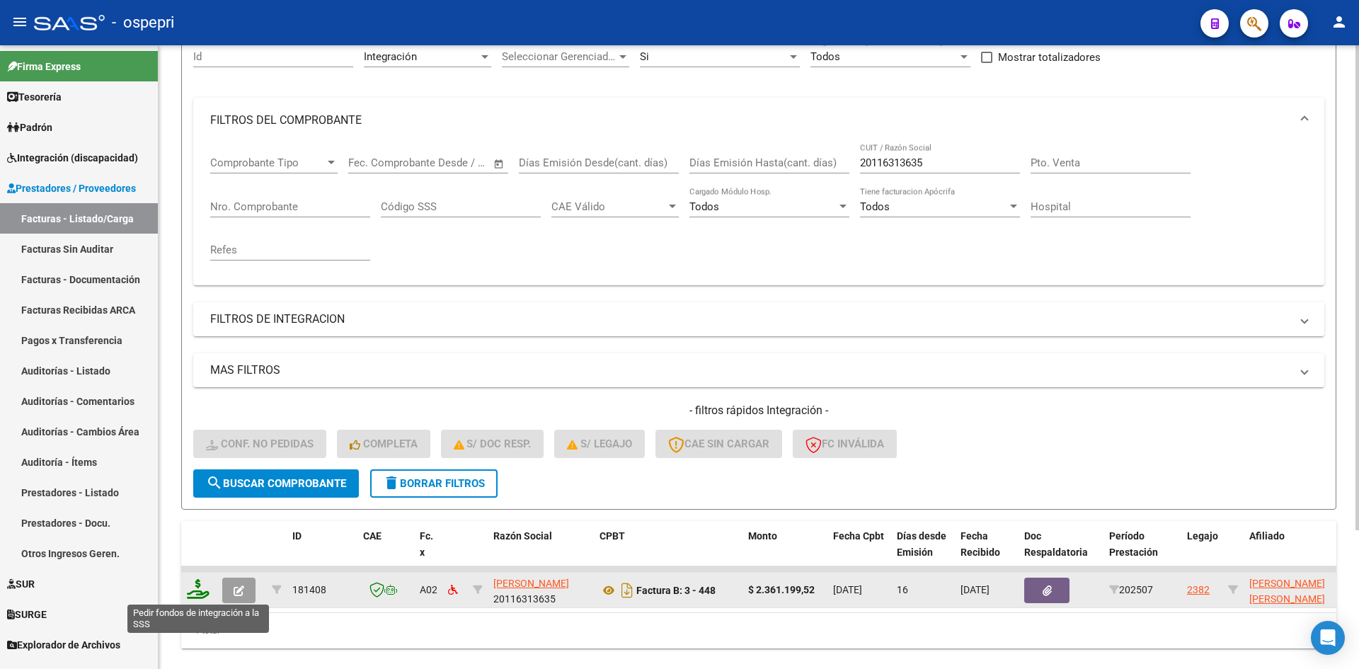
click at [193, 592] on icon at bounding box center [198, 589] width 23 height 20
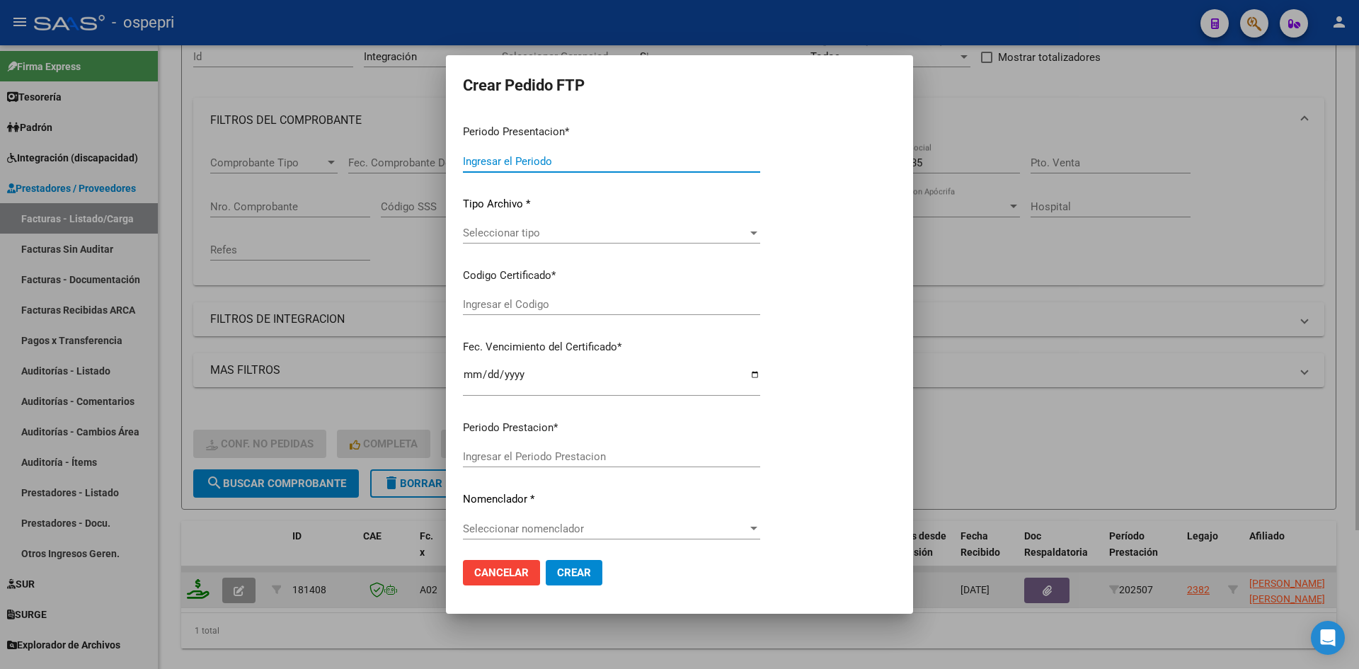
type input "202507"
type input "$ 2.361.199,52"
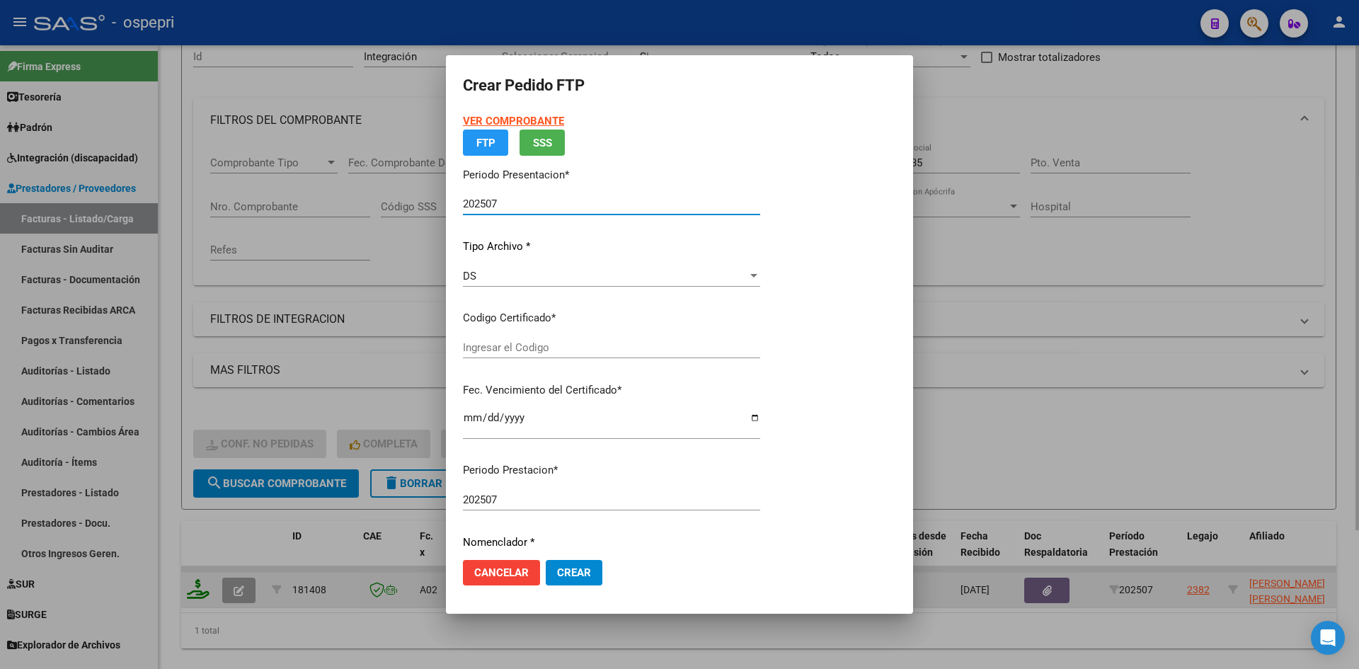
type input "27477862514"
type input "2033-09-14"
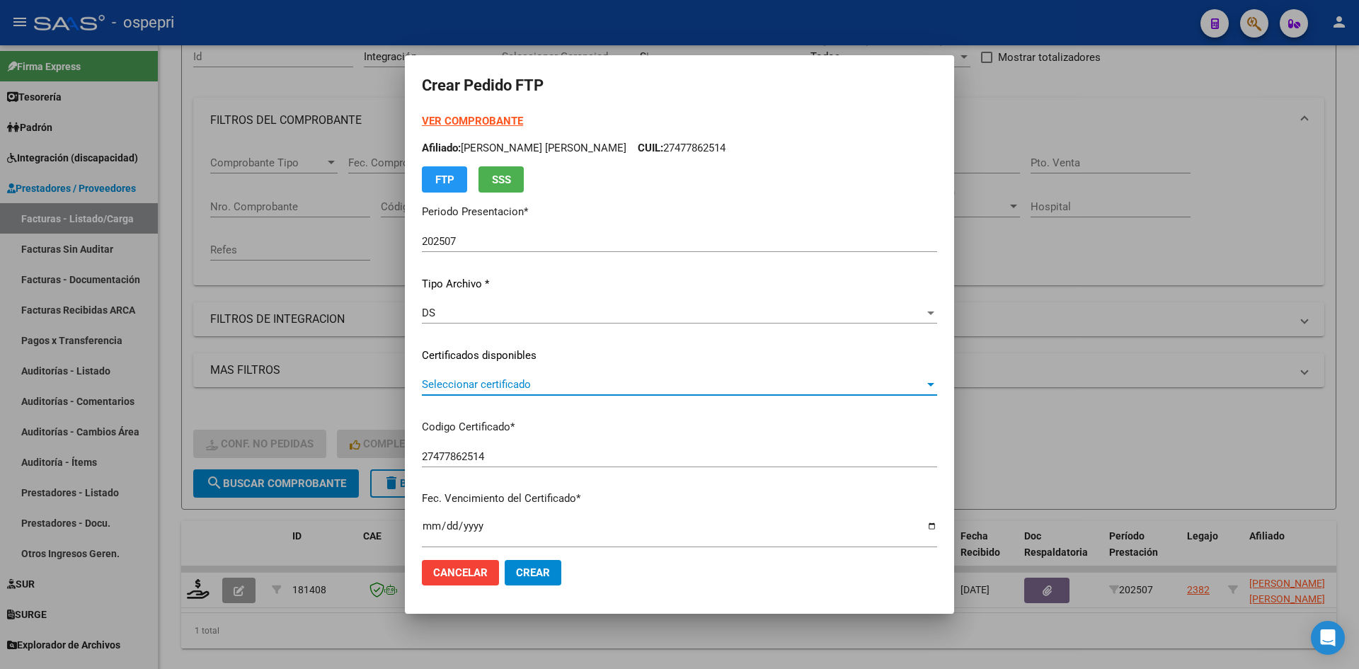
click at [483, 388] on span "Seleccionar certificado" at bounding box center [673, 384] width 503 height 13
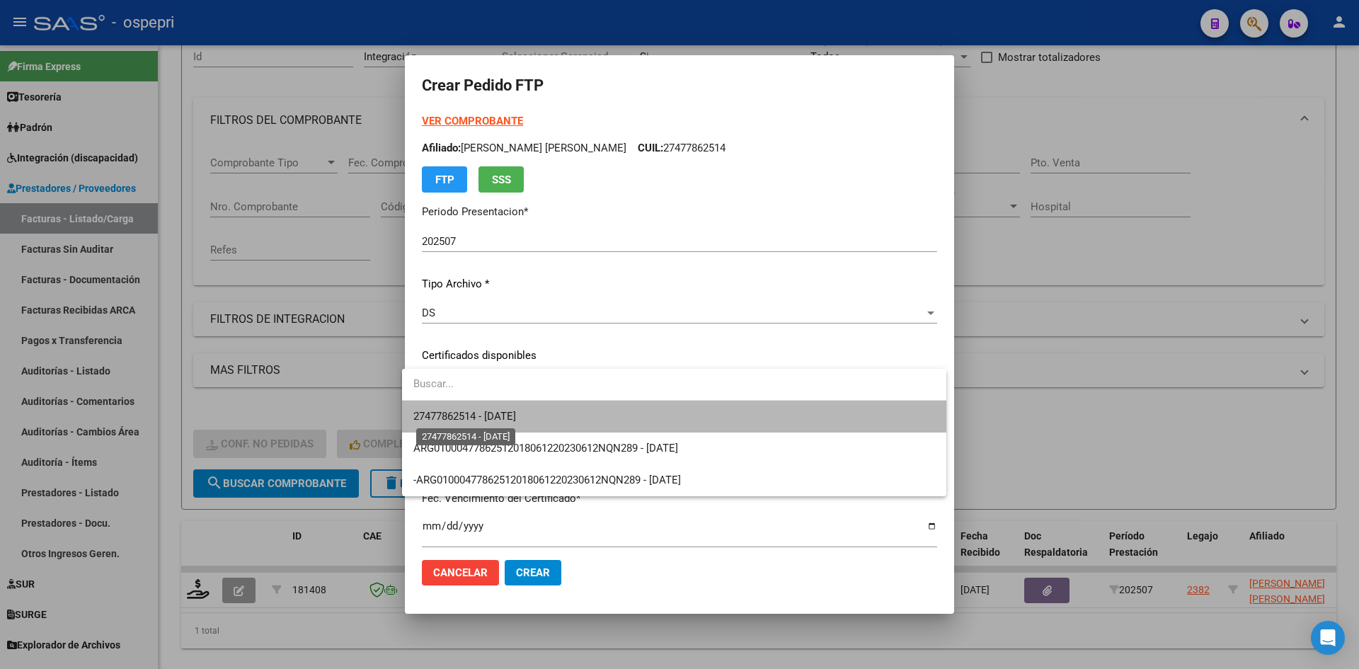
click at [484, 422] on span "27477862514 - 2033-09-14" at bounding box center [464, 416] width 103 height 13
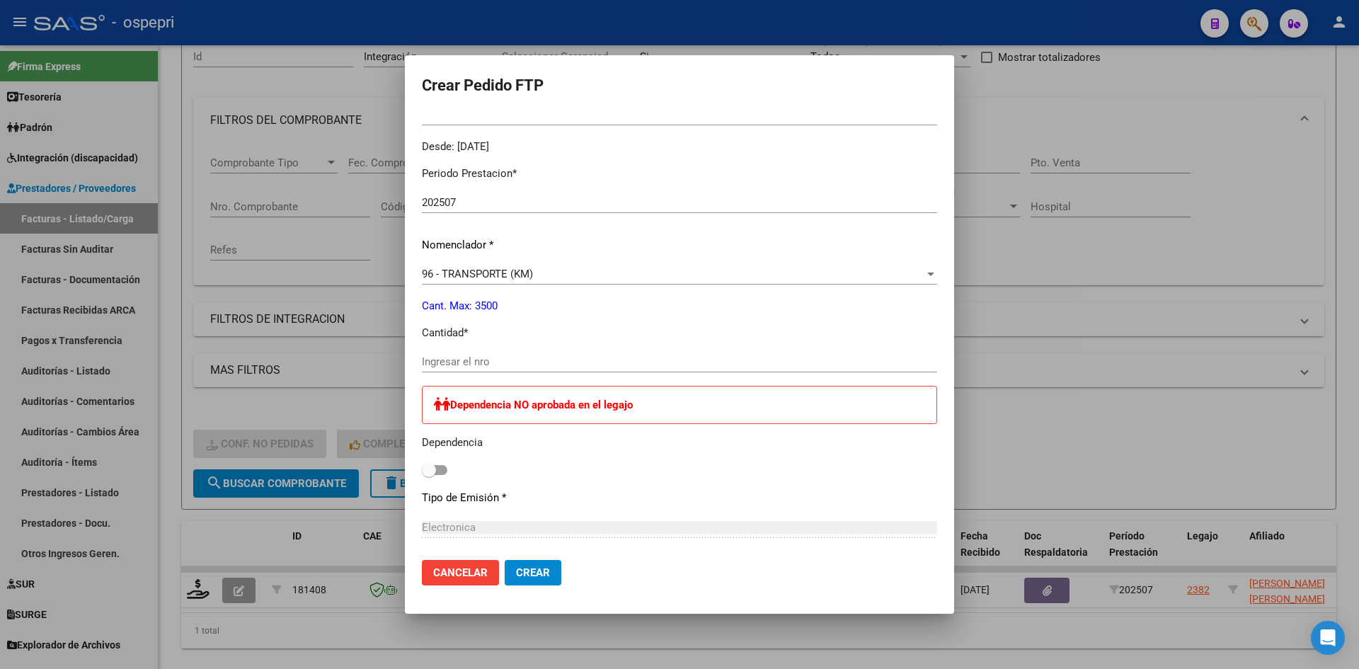
scroll to position [425, 0]
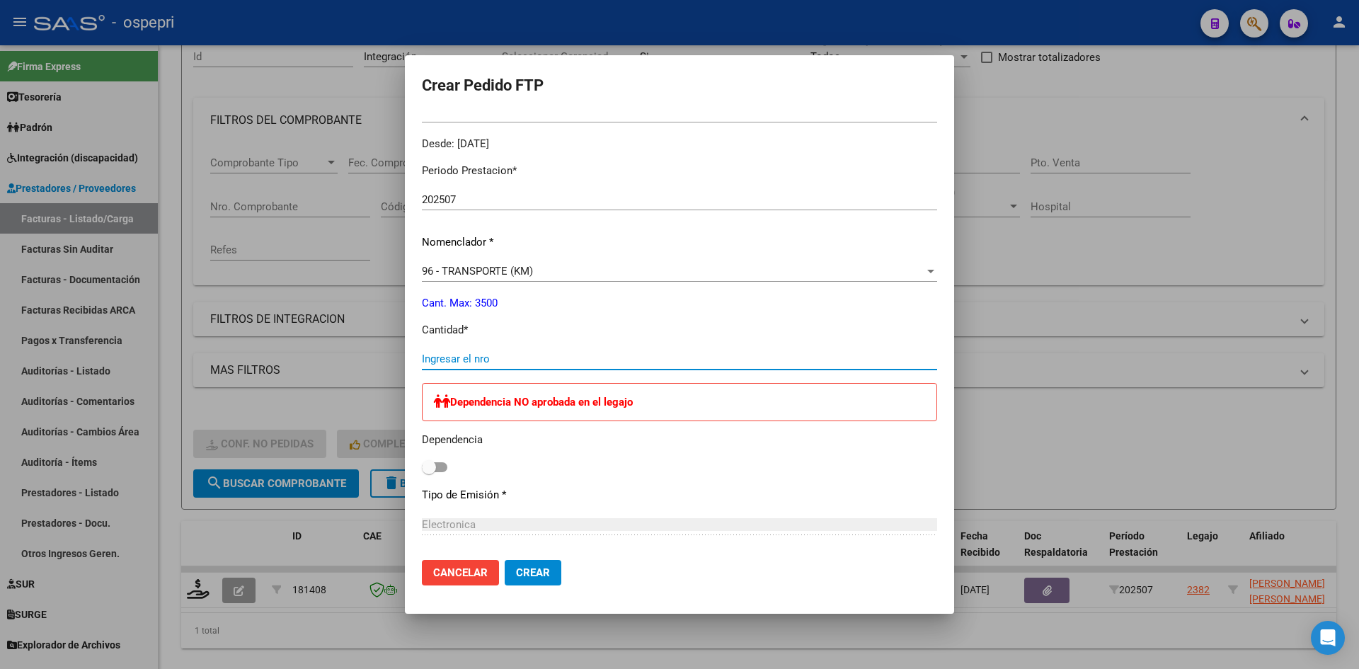
click at [475, 357] on input "Ingresar el nro" at bounding box center [679, 358] width 515 height 13
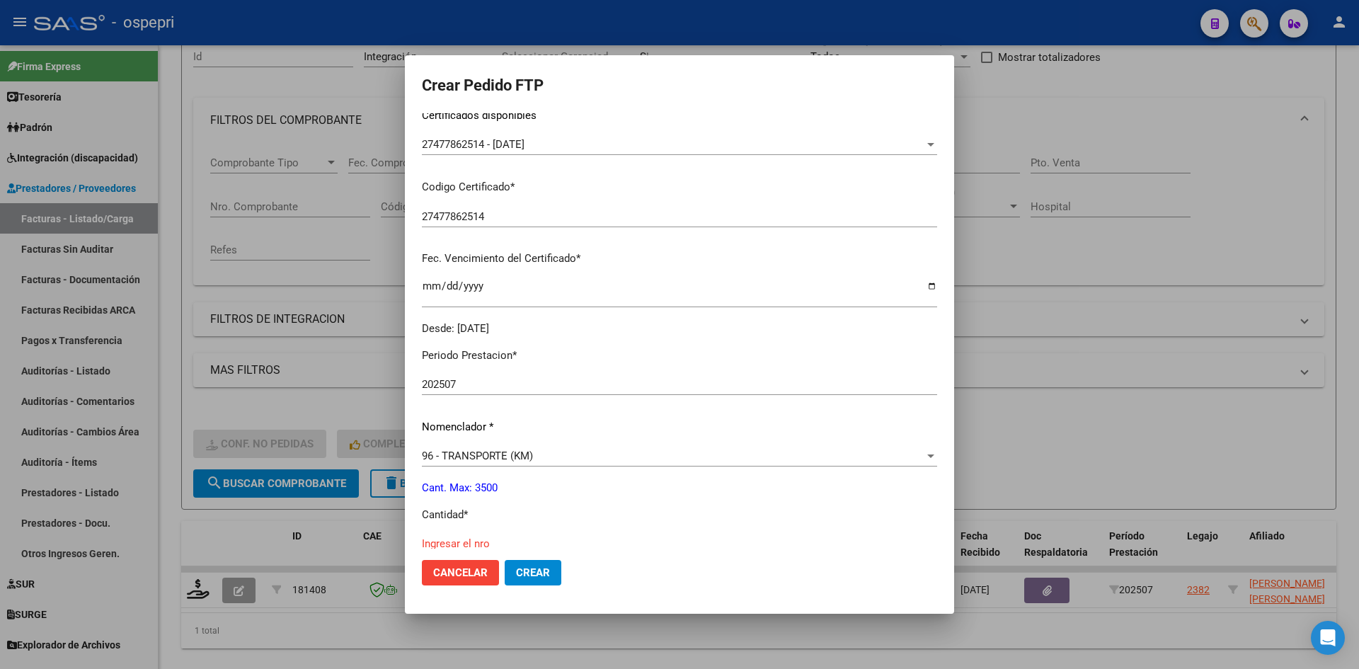
scroll to position [0, 0]
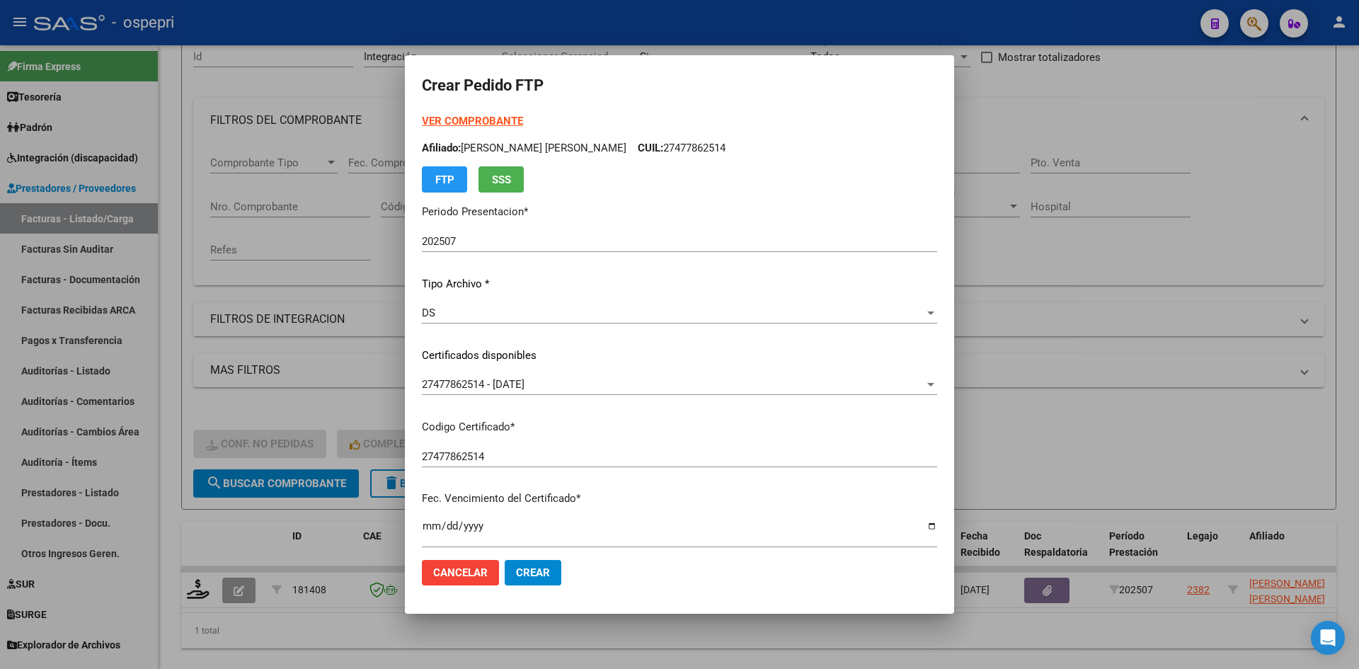
click at [458, 118] on strong "VER COMPROBANTE" at bounding box center [472, 121] width 101 height 13
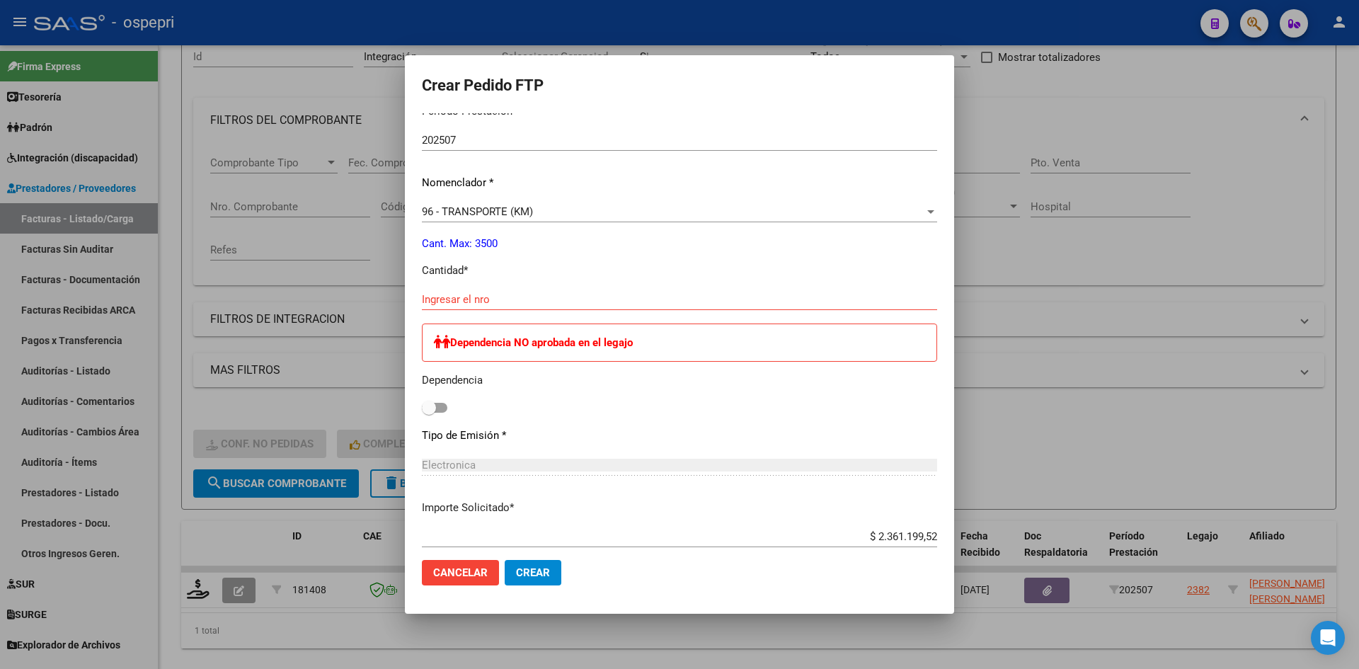
scroll to position [495, 0]
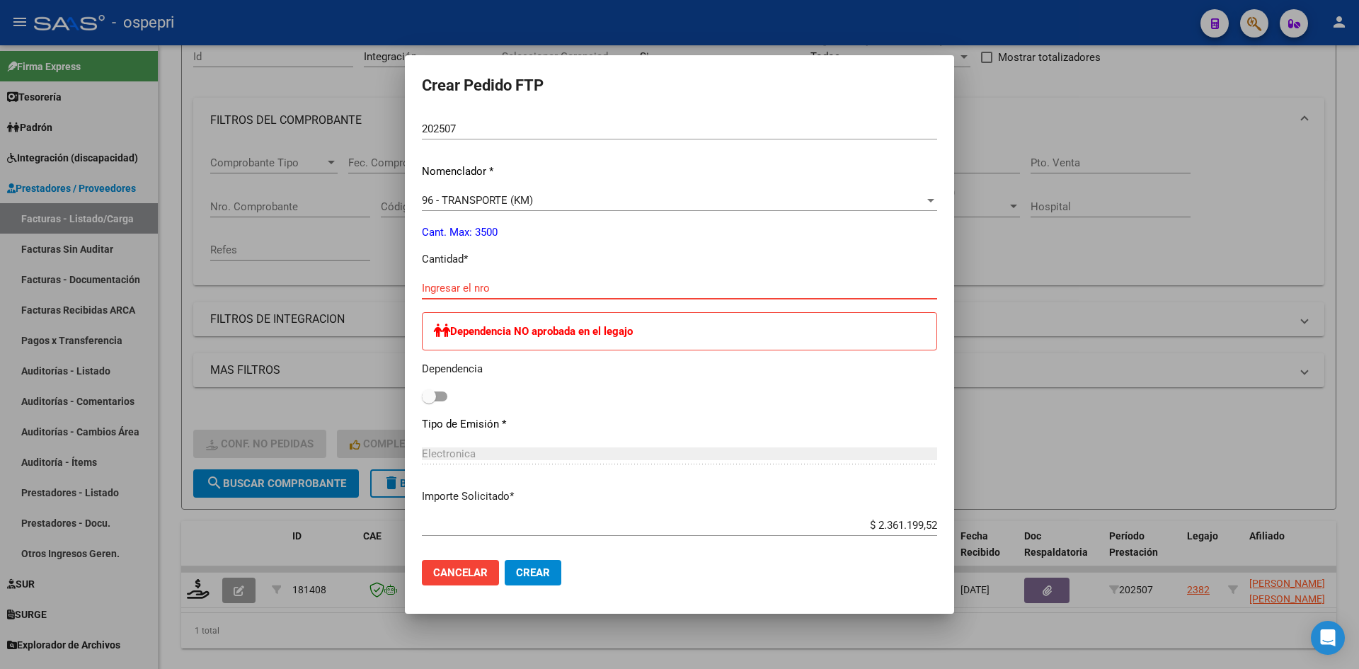
click at [477, 282] on input "Ingresar el nro" at bounding box center [679, 288] width 515 height 13
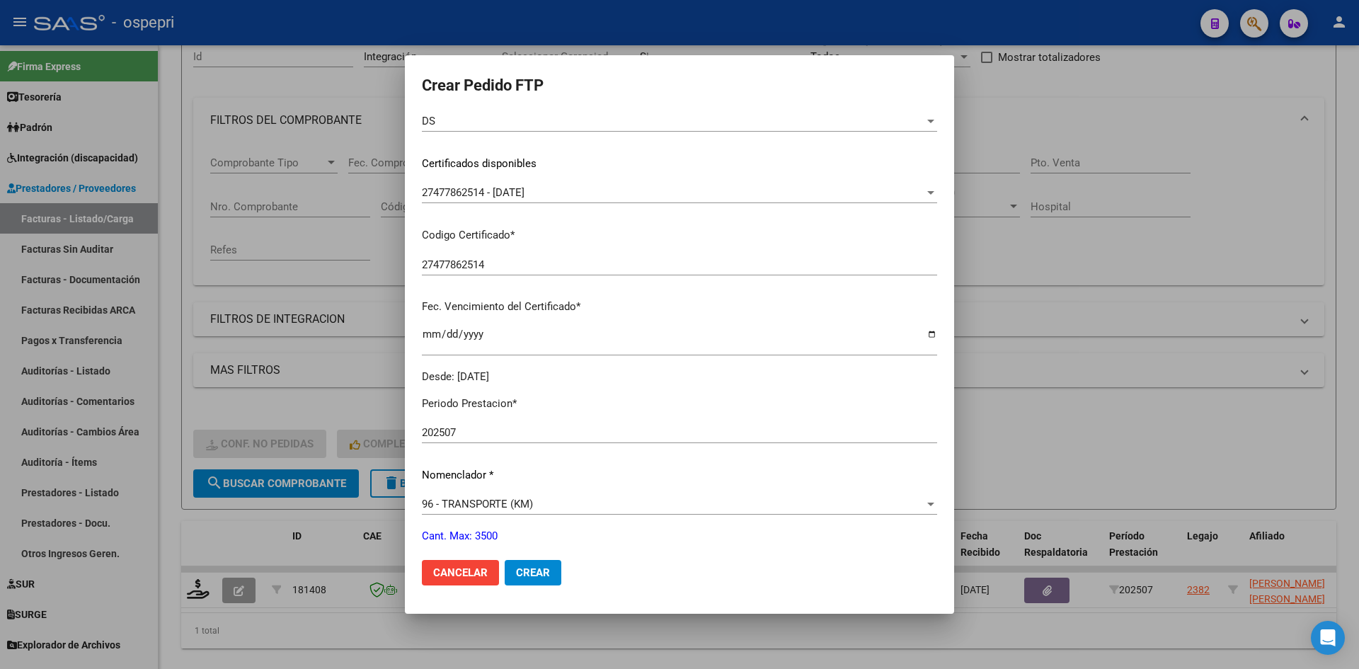
scroll to position [212, 0]
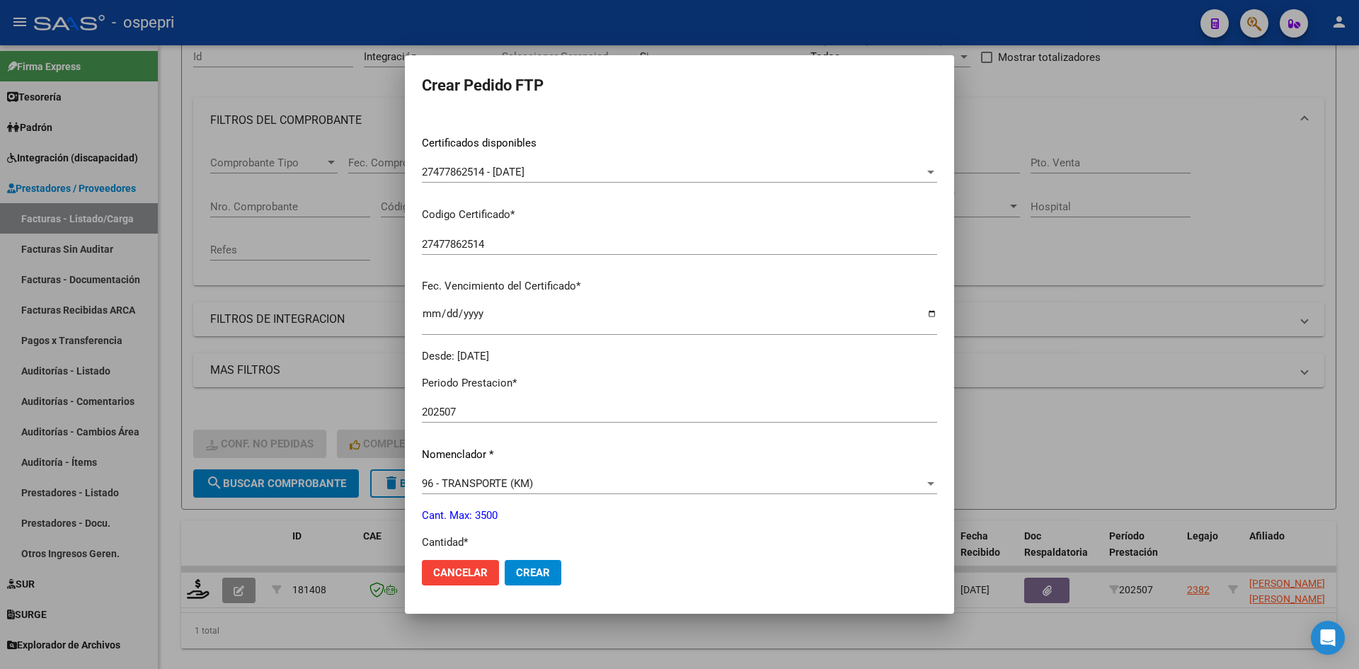
type input "3500"
click at [527, 570] on span "Crear" at bounding box center [533, 572] width 34 height 13
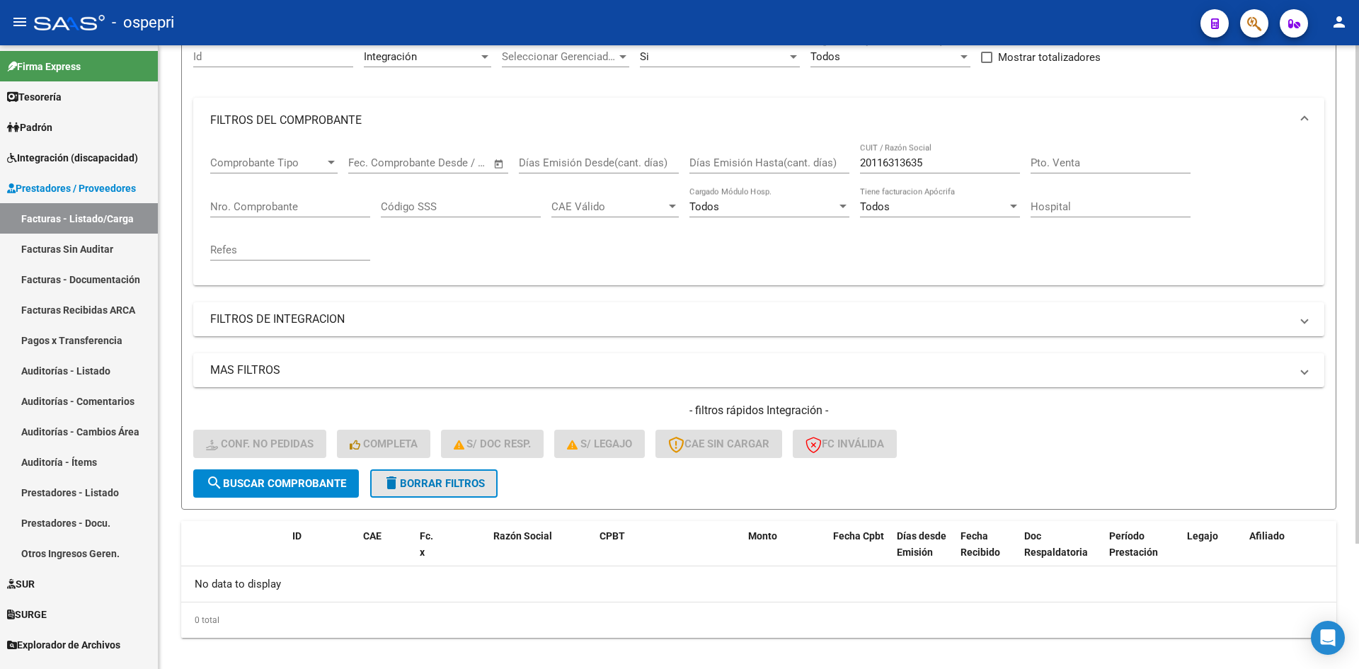
click at [481, 493] on button "delete Borrar Filtros" at bounding box center [433, 483] width 127 height 28
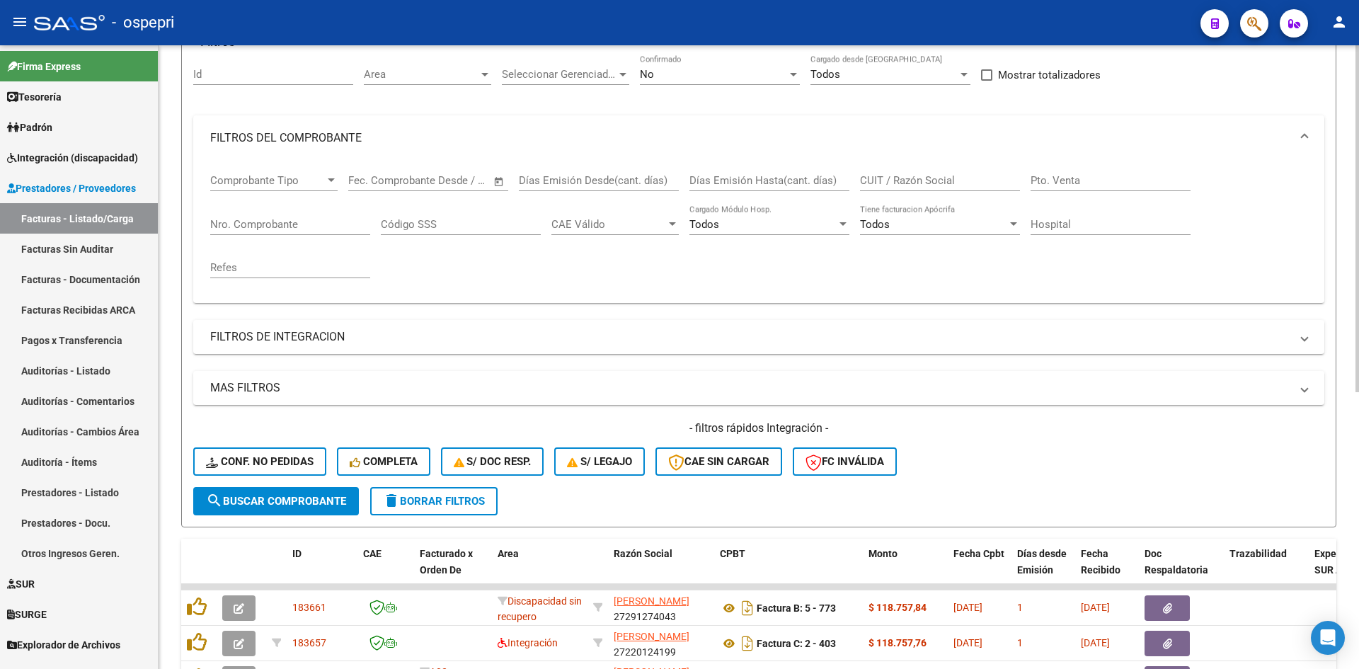
scroll to position [143, 0]
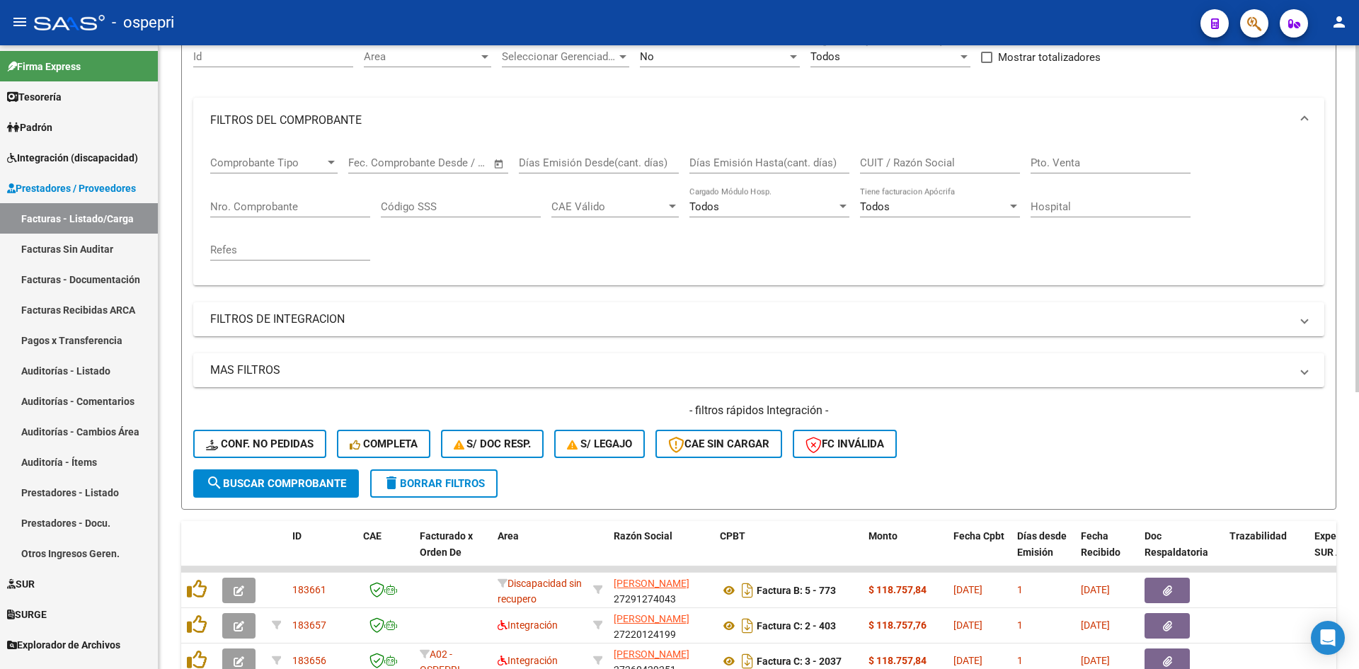
click at [901, 150] on div "CUIT / Razón Social" at bounding box center [940, 158] width 160 height 30
paste input "20116313635"
type input "20116313635"
click at [271, 483] on span "search Buscar Comprobante" at bounding box center [276, 483] width 140 height 13
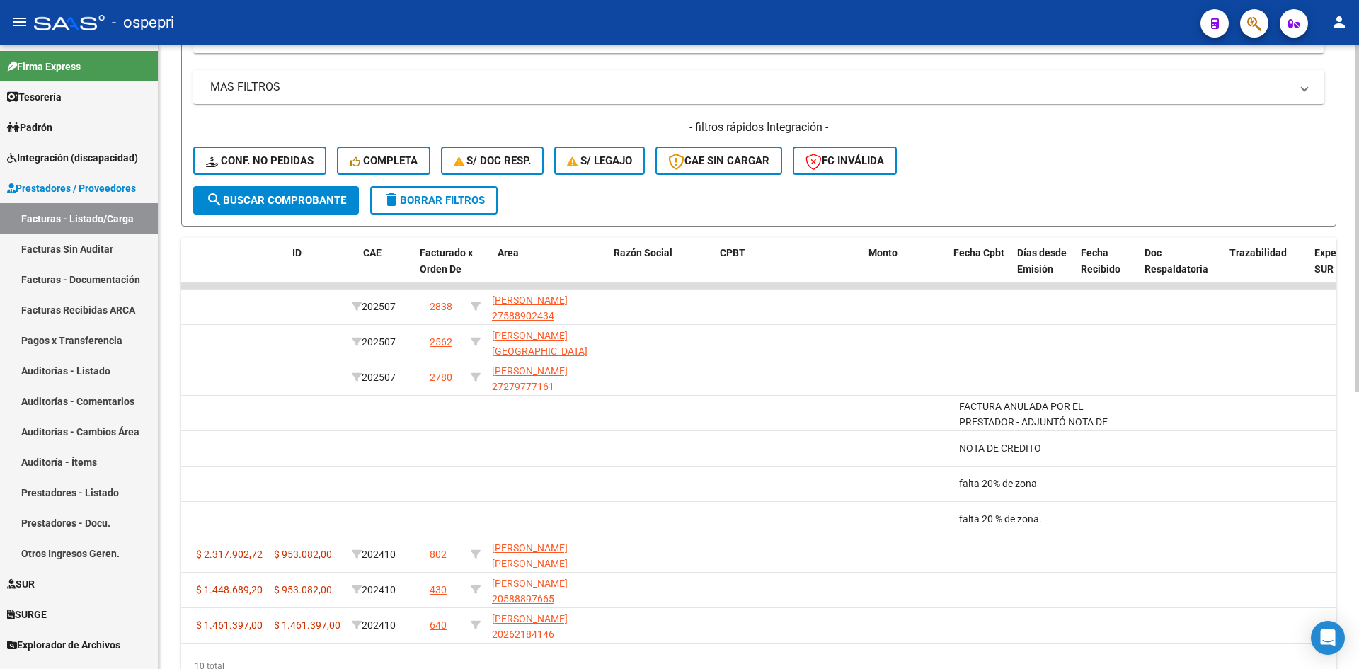
scroll to position [0, 0]
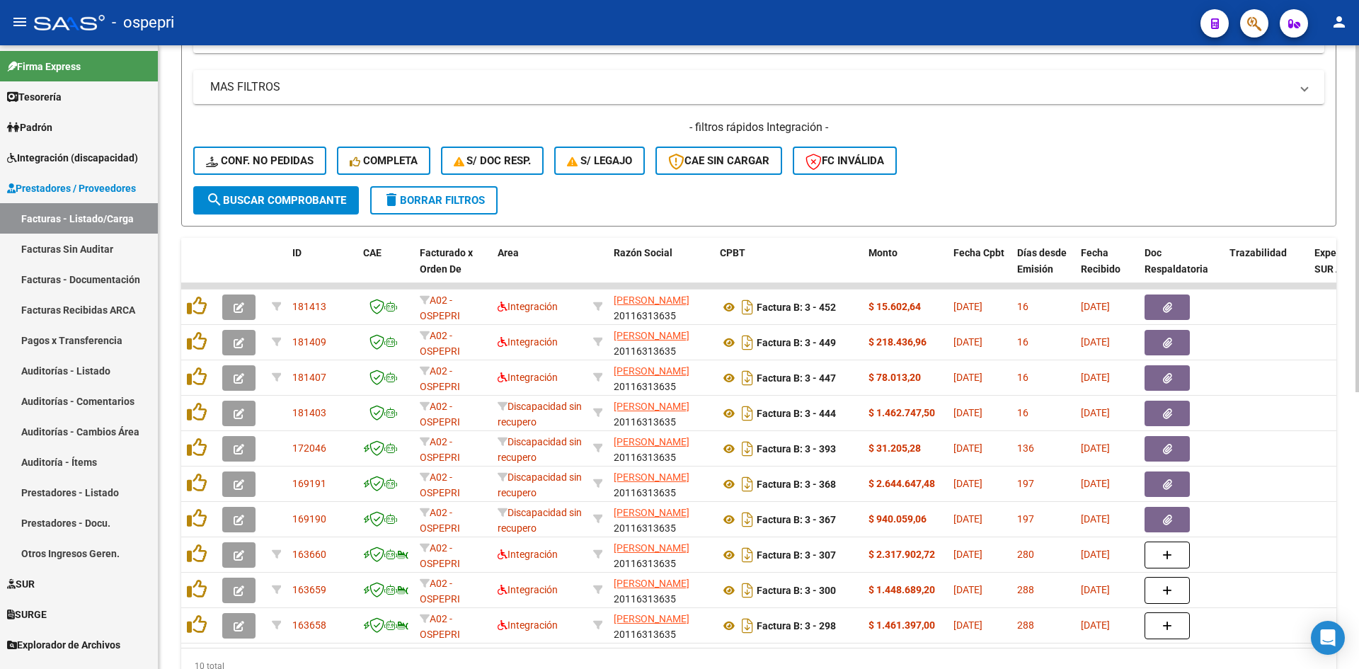
click at [1060, 171] on div "- filtros rápidos Integración - Conf. no pedidas Completa S/ Doc Resp. S/ legaj…" at bounding box center [758, 153] width 1131 height 67
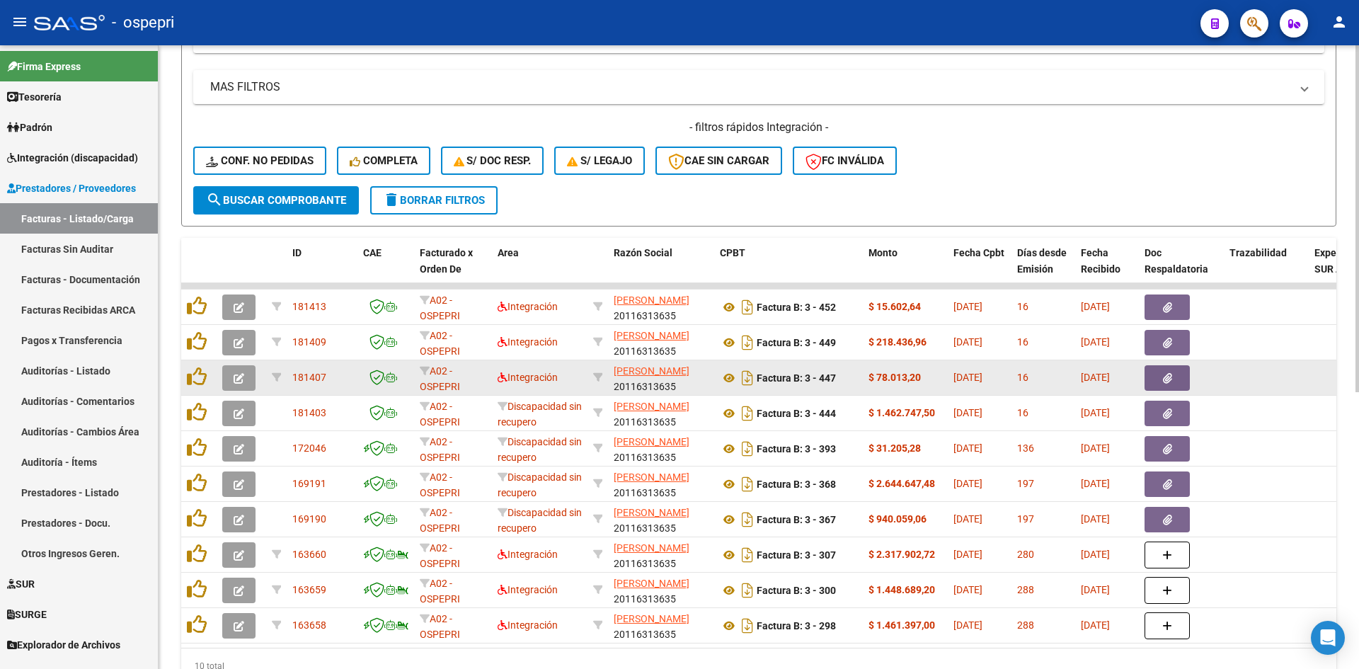
click at [239, 379] on icon "button" at bounding box center [239, 378] width 11 height 11
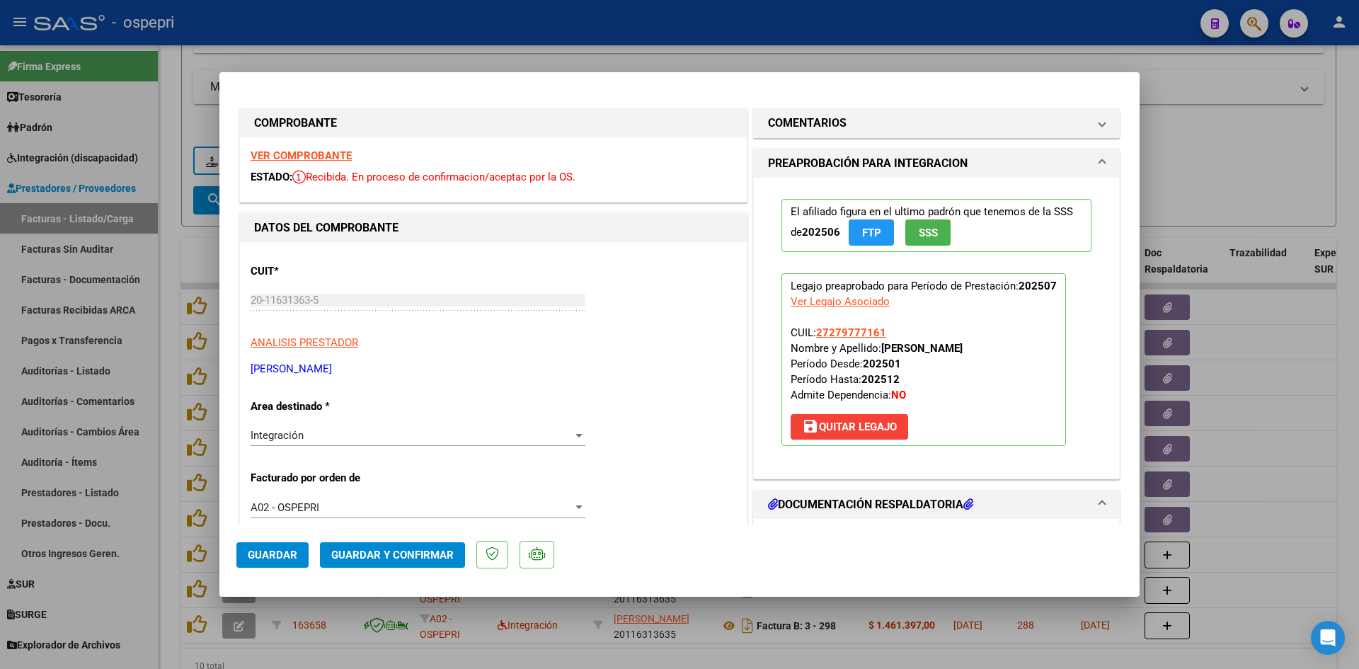
click at [341, 155] on strong "VER COMPROBANTE" at bounding box center [301, 155] width 101 height 13
type input "$ 0,00"
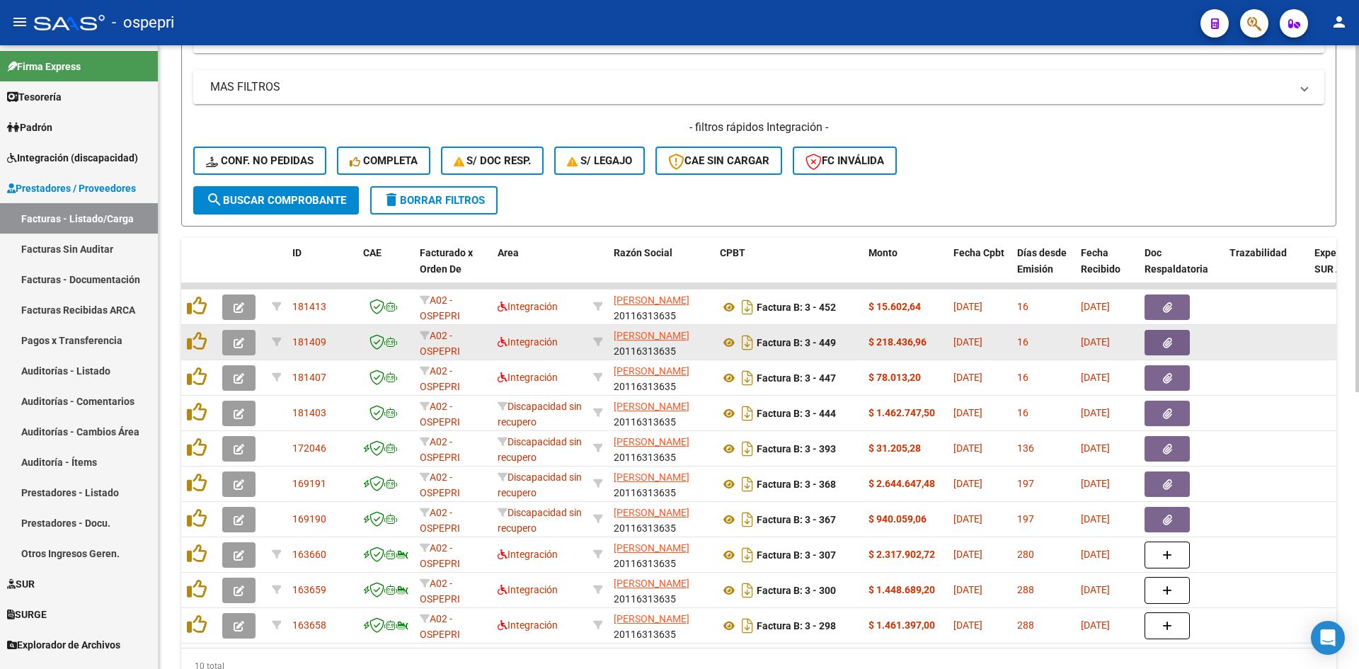
click at [235, 341] on icon "button" at bounding box center [239, 343] width 11 height 11
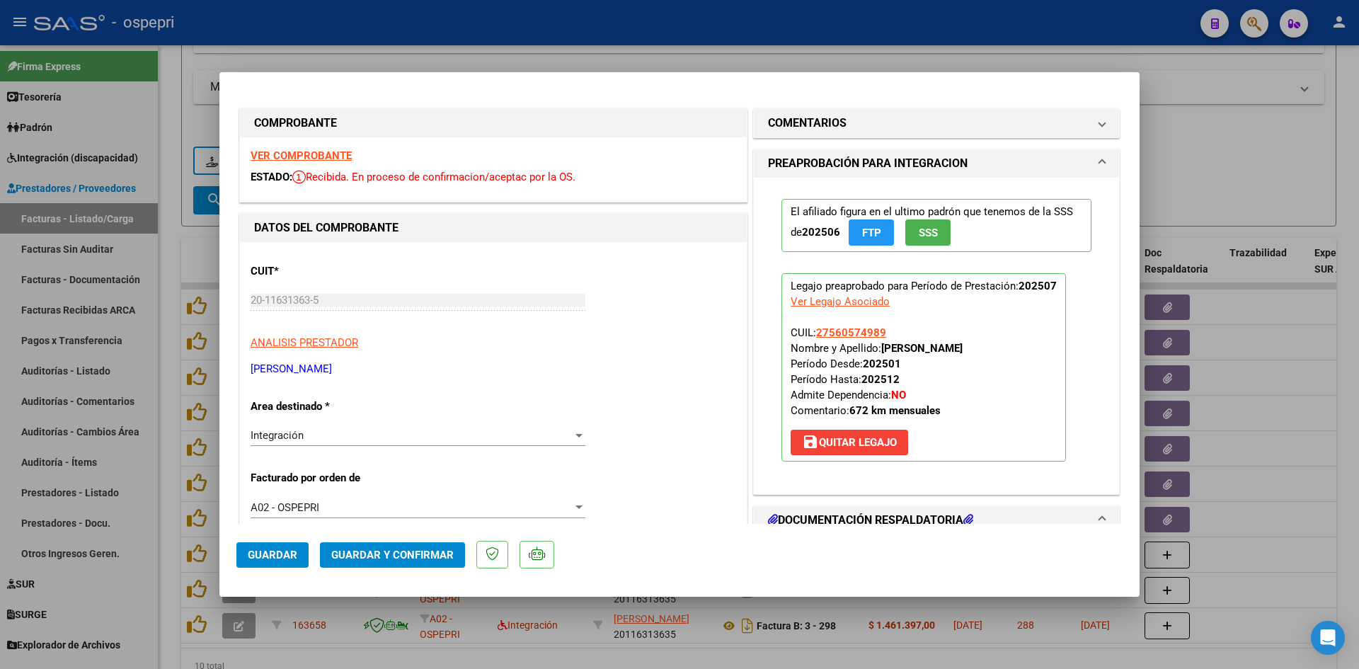
click at [339, 157] on strong "VER COMPROBANTE" at bounding box center [301, 155] width 101 height 13
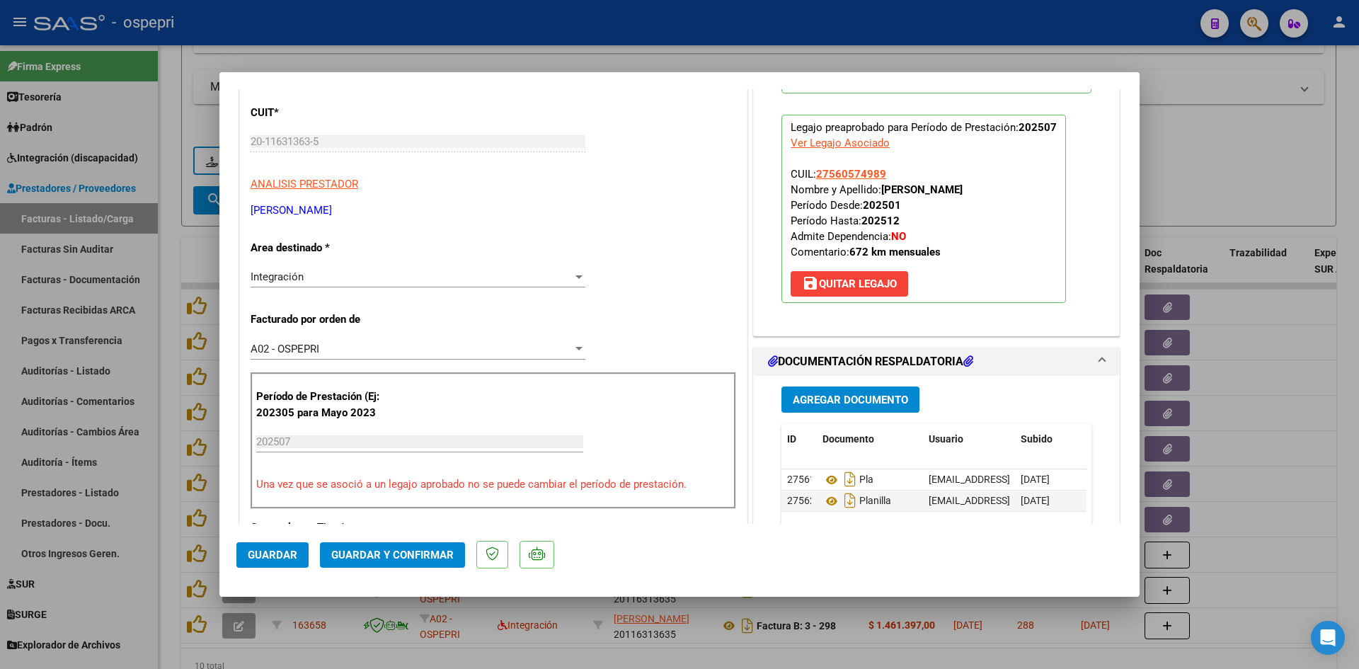
scroll to position [212, 0]
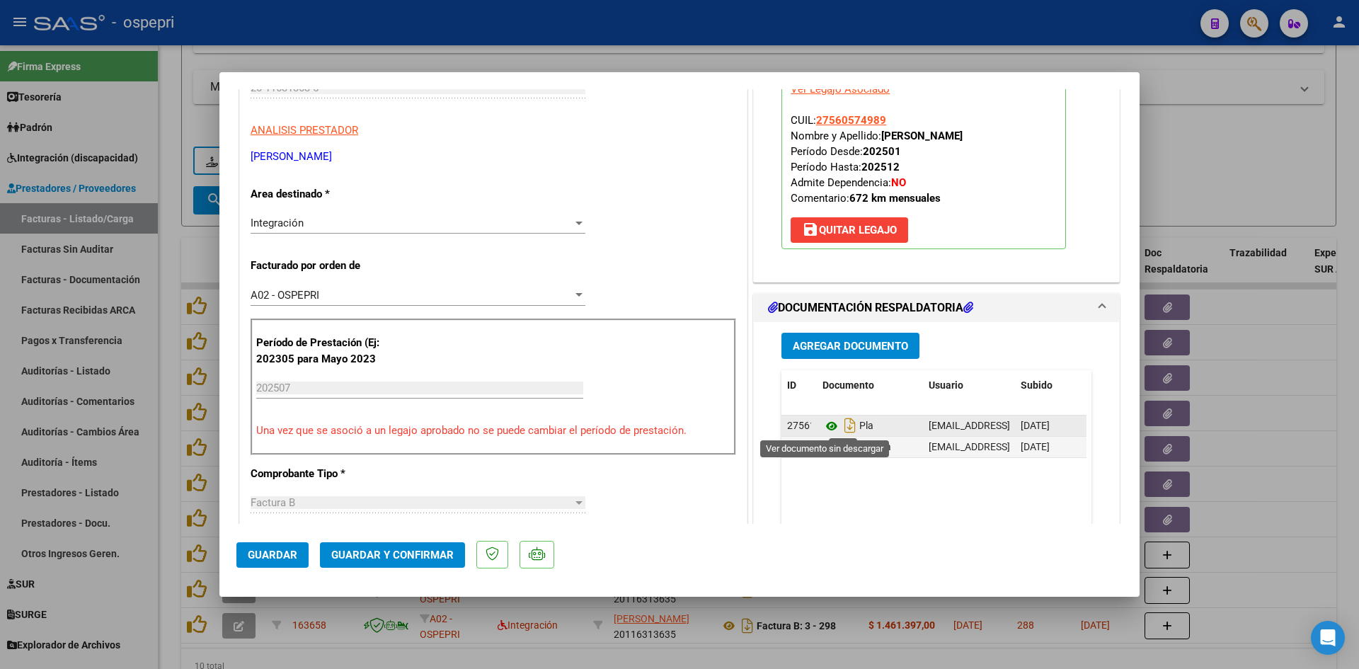
click at [824, 426] on icon at bounding box center [831, 426] width 18 height 17
click at [825, 445] on icon at bounding box center [831, 447] width 18 height 17
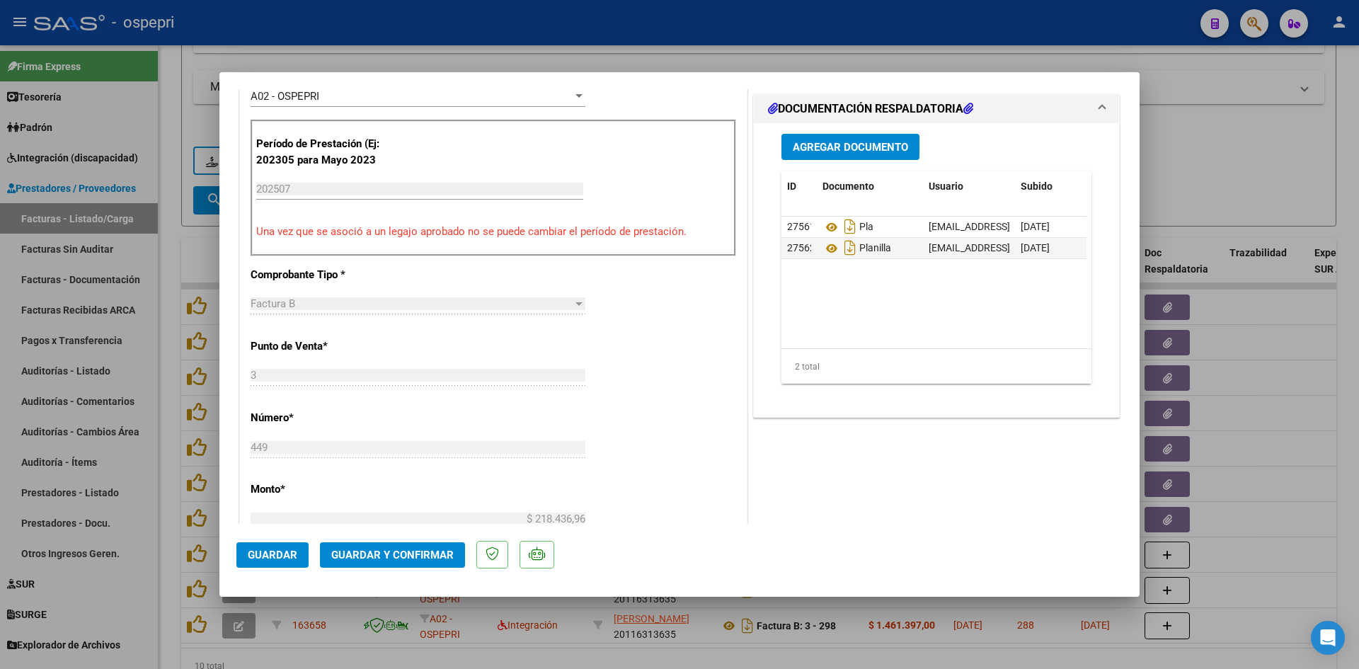
scroll to position [425, 0]
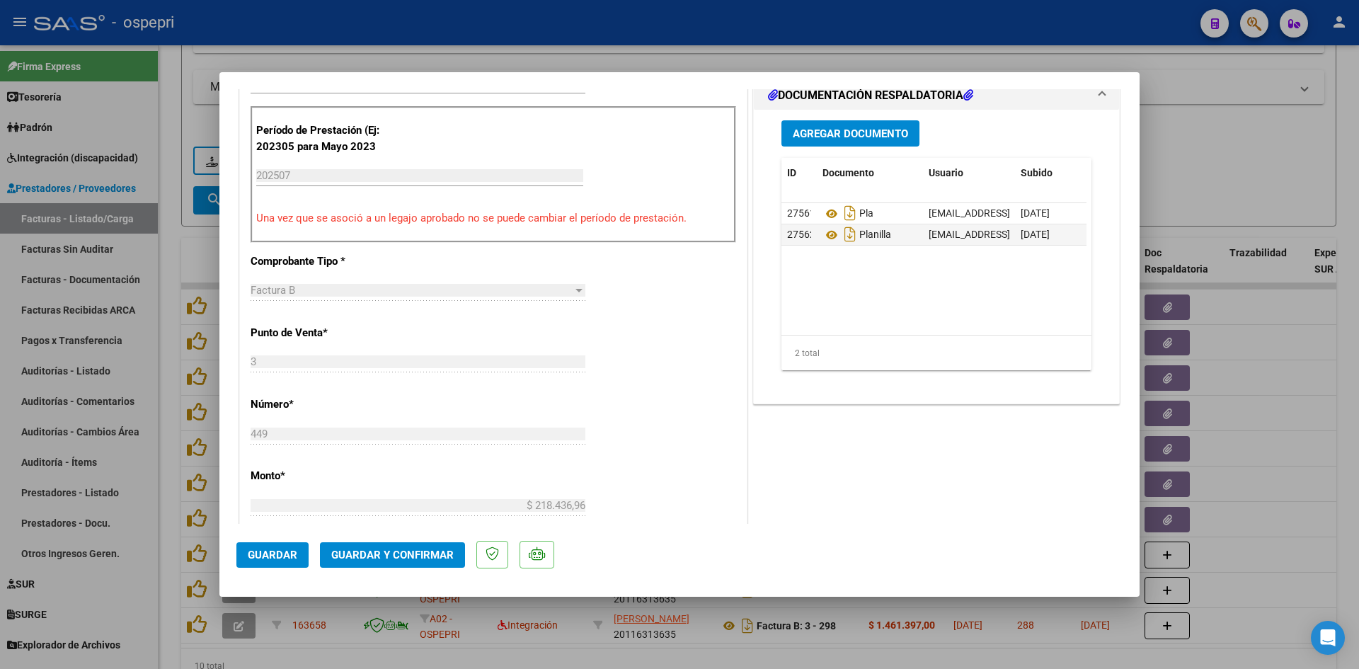
click at [424, 549] on span "Guardar y Confirmar" at bounding box center [392, 555] width 122 height 13
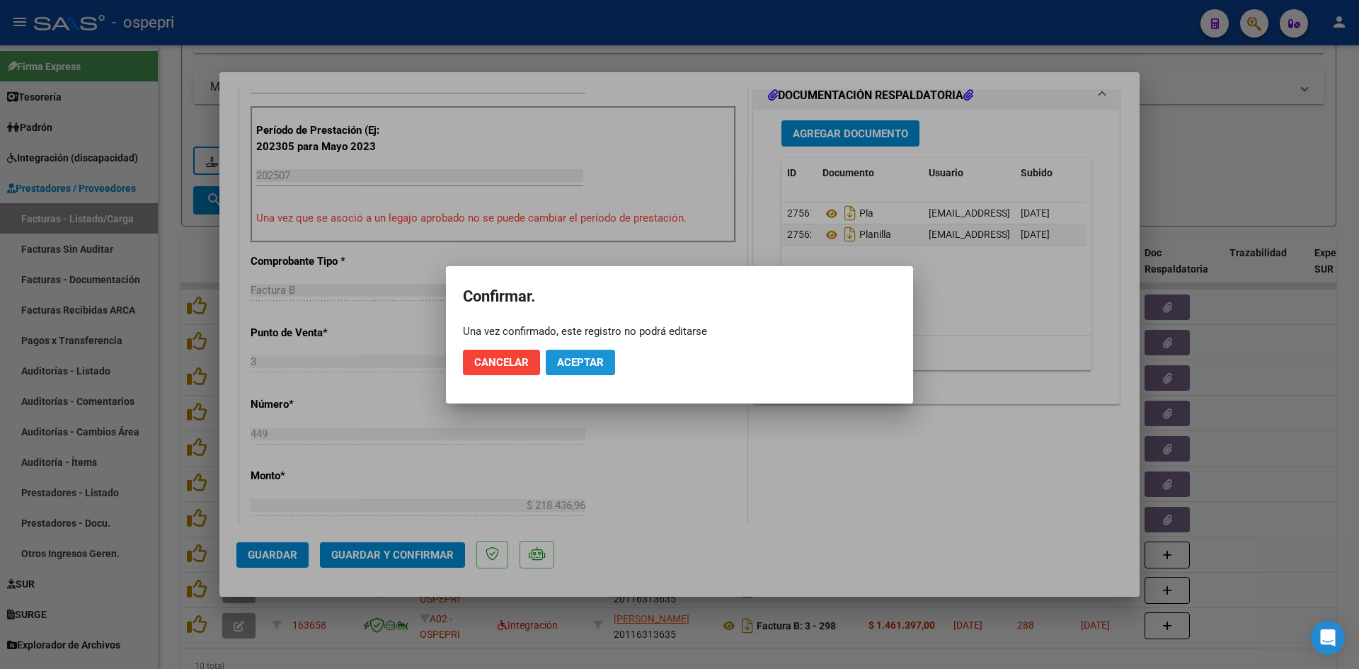
click at [593, 363] on span "Aceptar" at bounding box center [580, 362] width 47 height 13
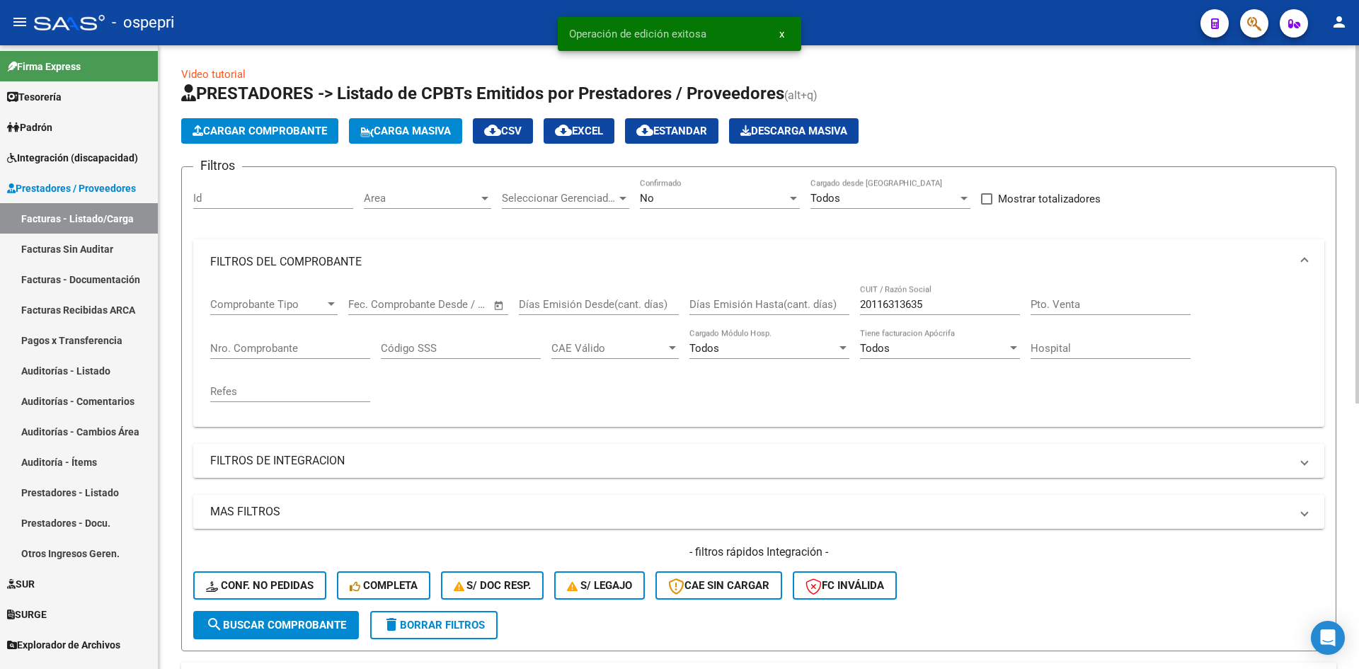
scroll to position [0, 0]
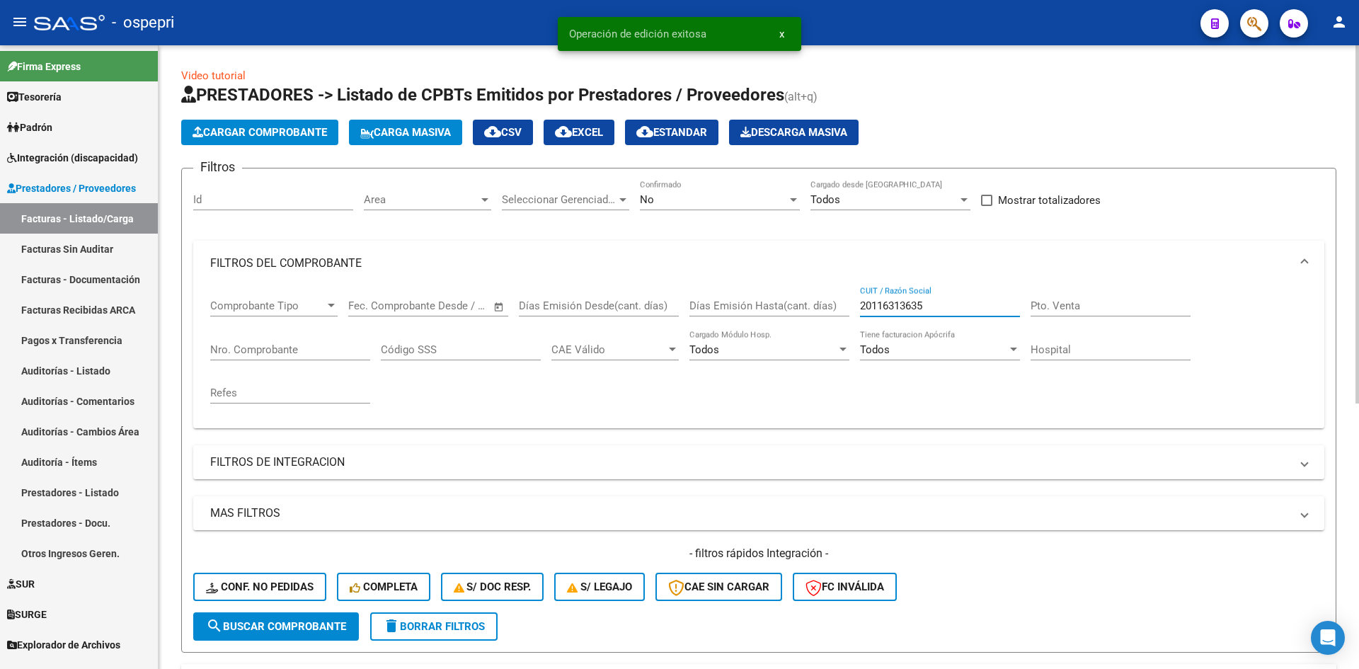
drag, startPoint x: 941, startPoint y: 306, endPoint x: 850, endPoint y: 322, distance: 92.0
click at [850, 322] on div "Comprobante Tipo Comprobante Tipo Start date – End date Fec. Comprobante Desde …" at bounding box center [758, 351] width 1097 height 131
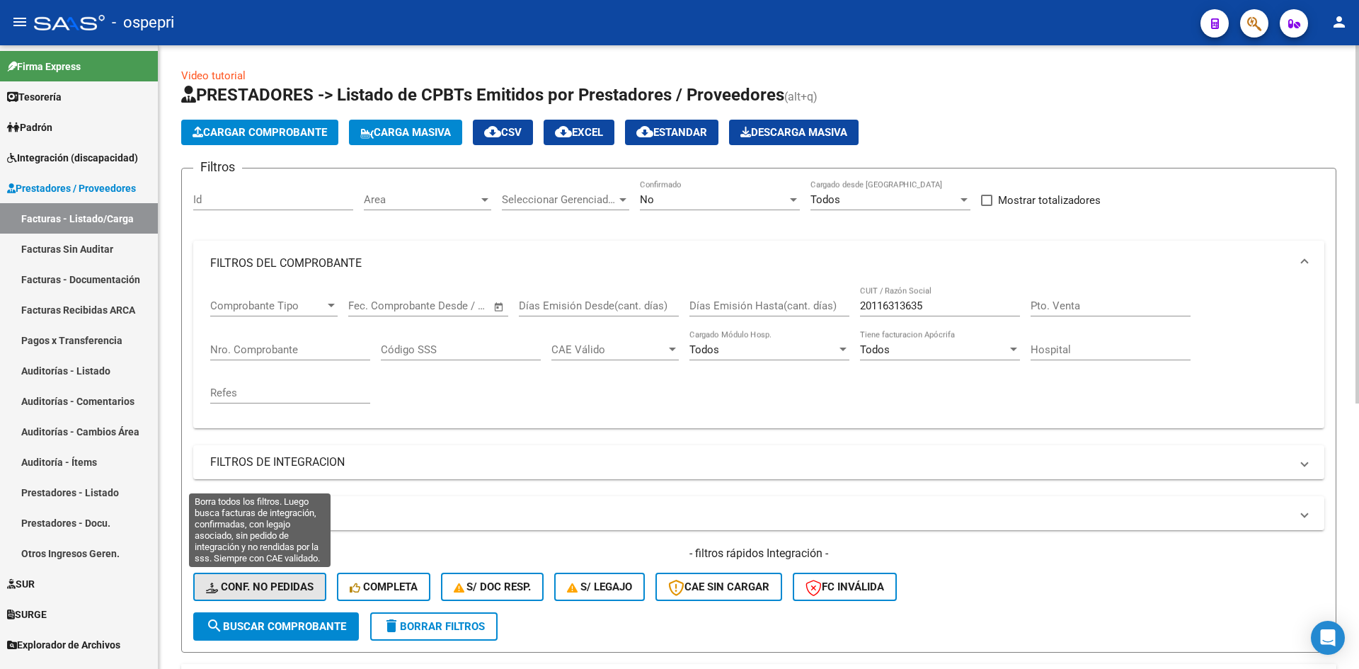
click at [298, 580] on button "Conf. no pedidas" at bounding box center [259, 587] width 133 height 28
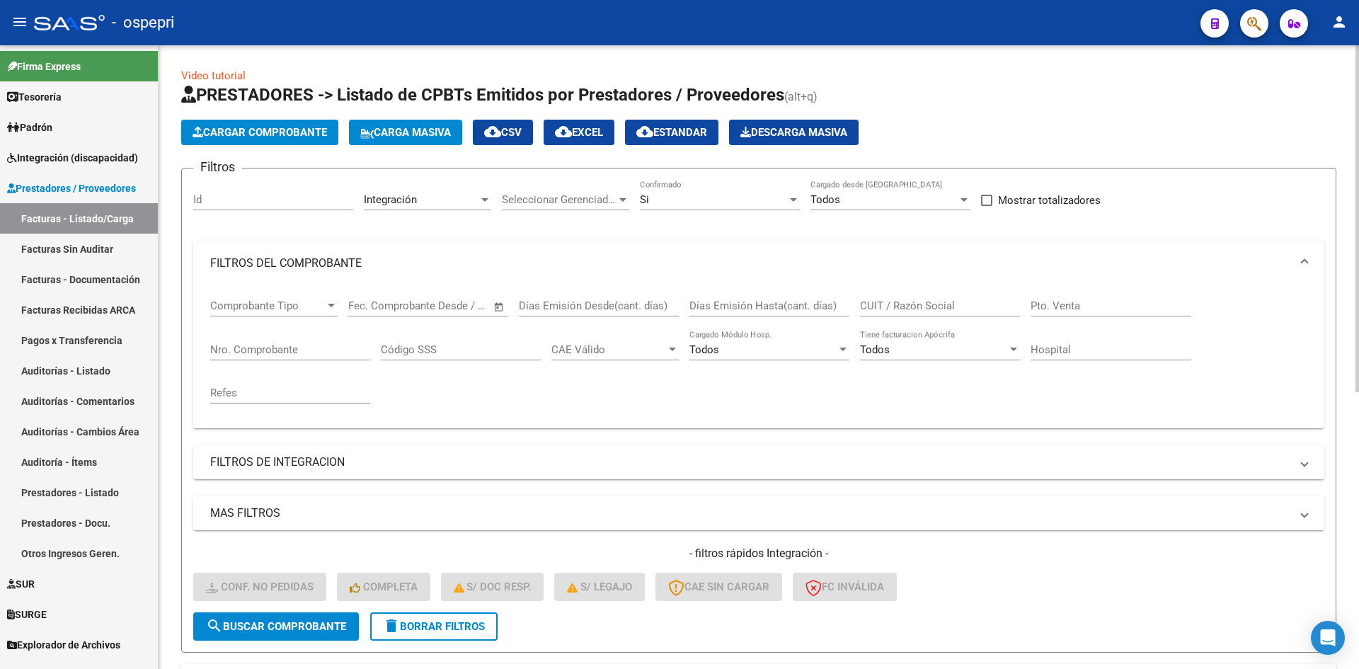
click at [870, 305] on input "CUIT / Razón Social" at bounding box center [940, 305] width 160 height 13
paste input "20116313635"
type input "20116313635"
click at [327, 631] on span "search Buscar Comprobante" at bounding box center [276, 626] width 140 height 13
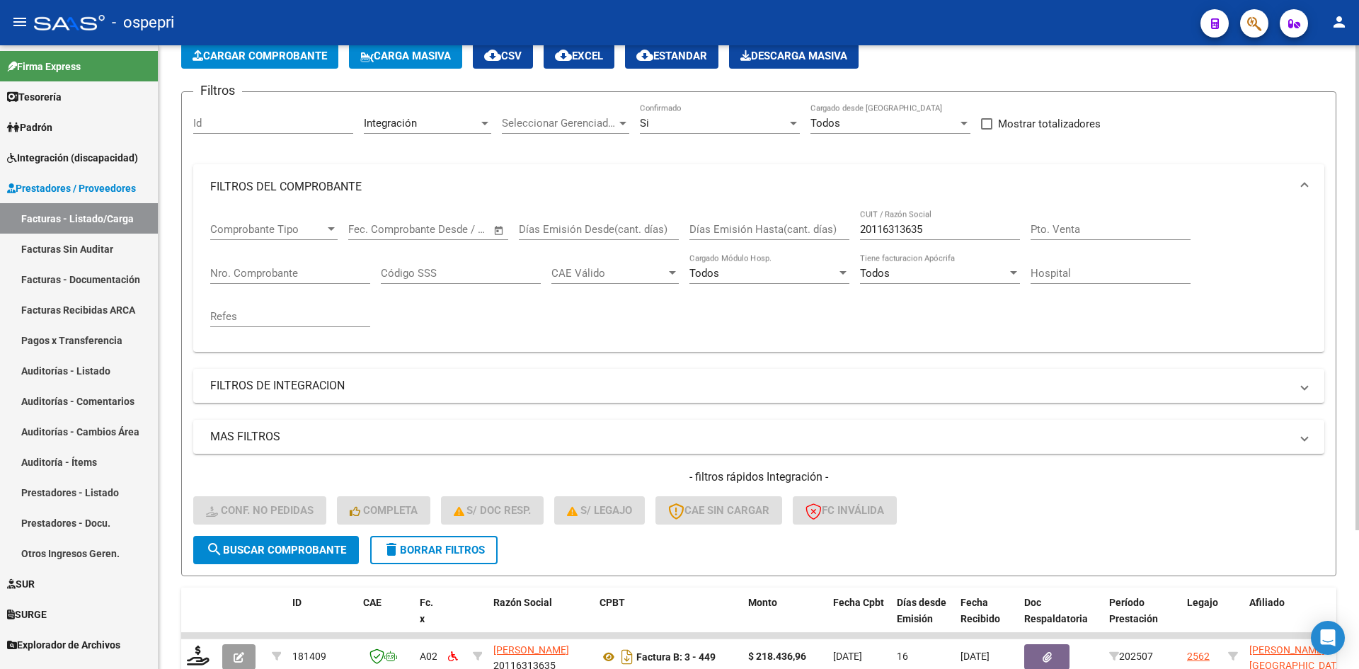
scroll to position [178, 0]
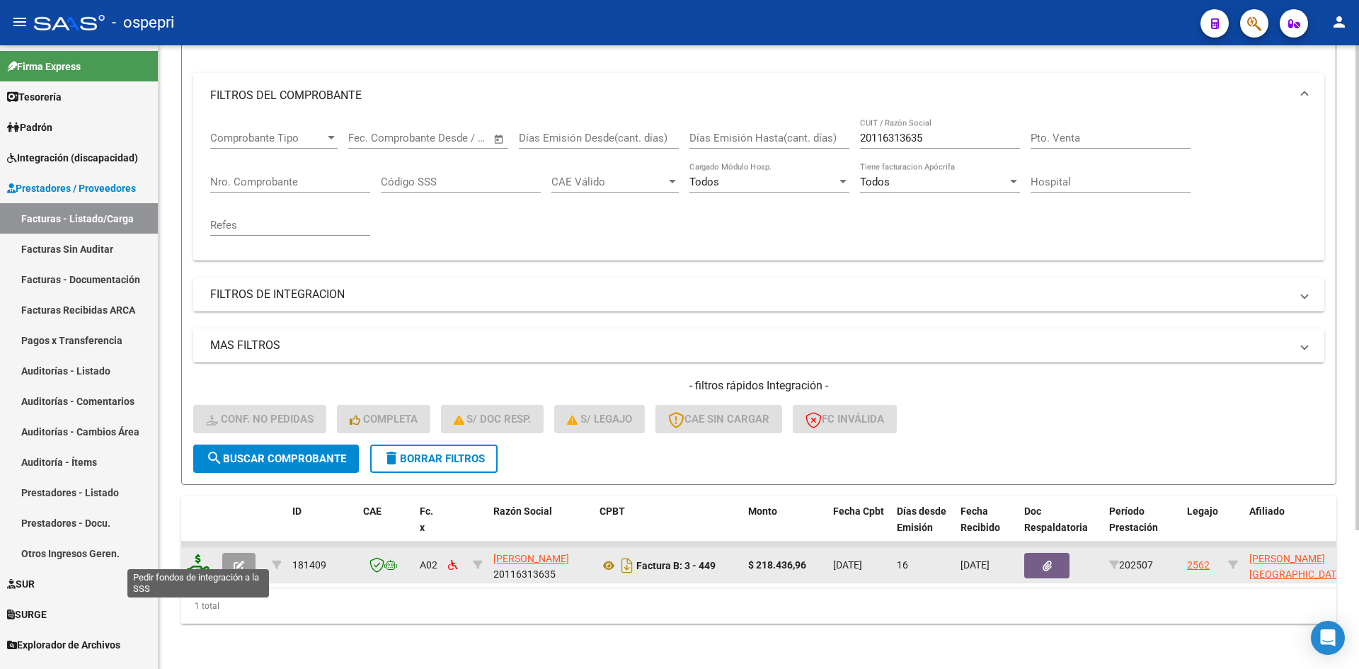
click at [198, 554] on icon at bounding box center [198, 564] width 23 height 20
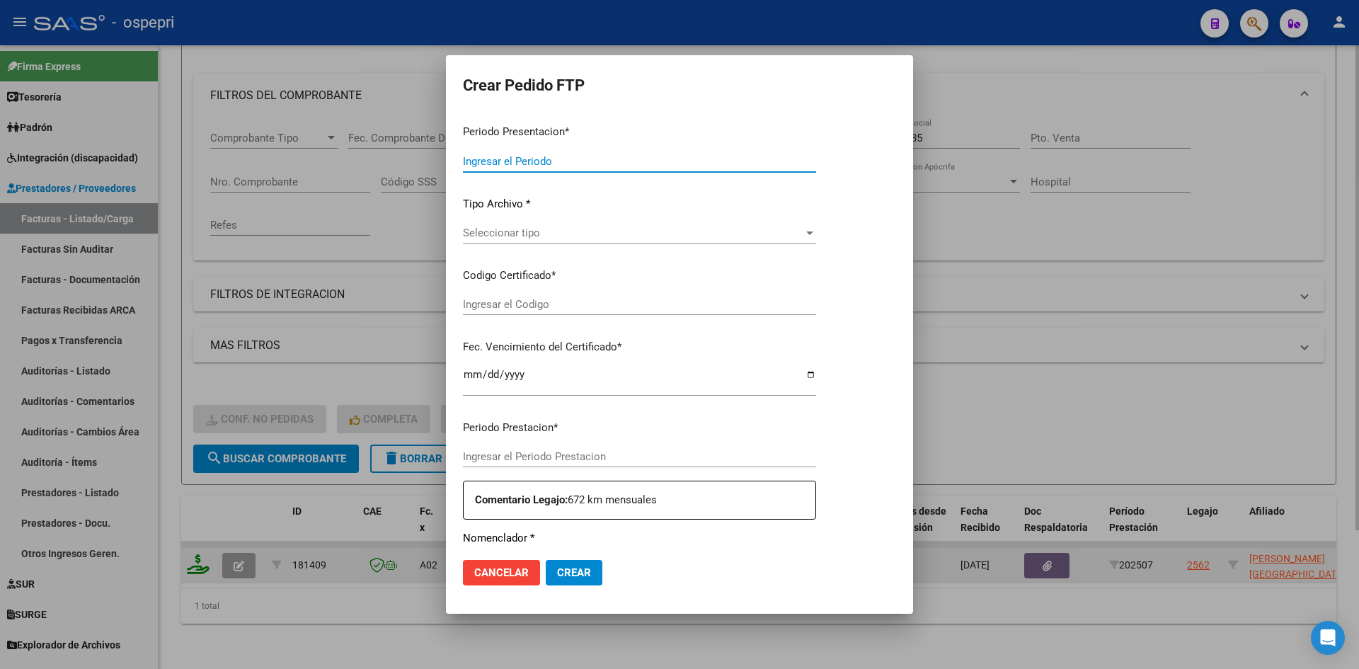
type input "202507"
type input "$ 218.436,96"
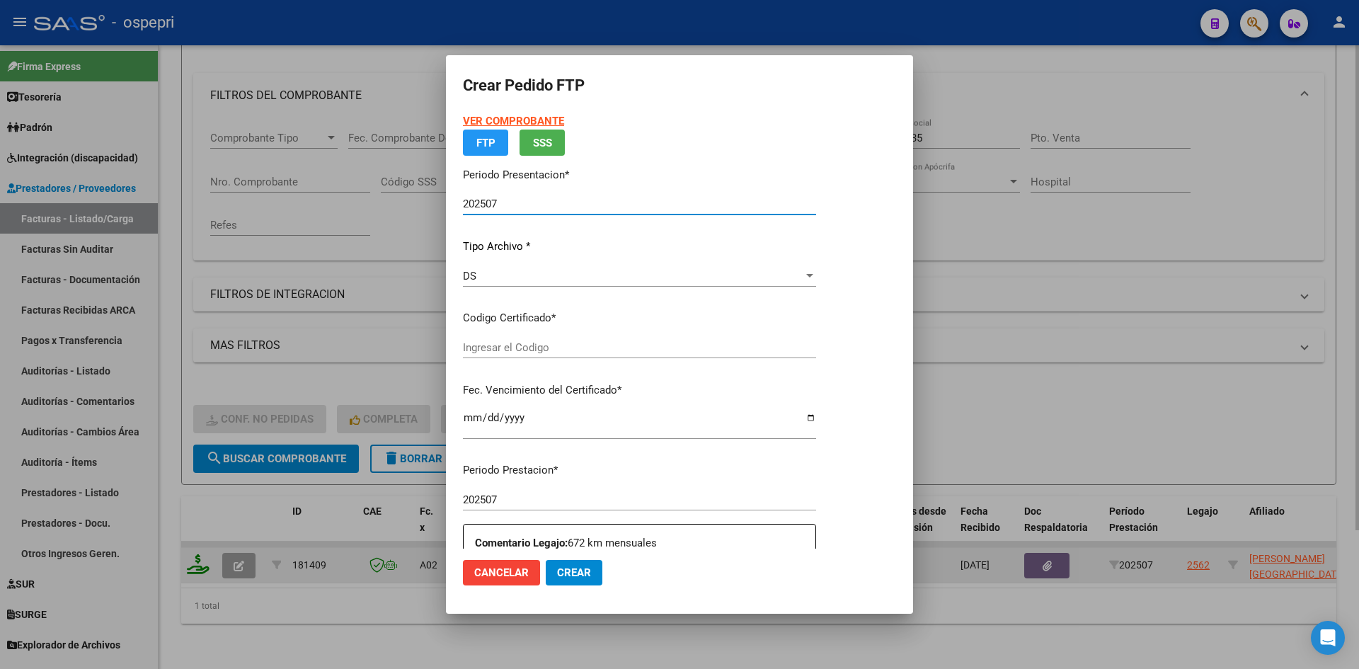
type input "27560574989"
type input "2030-07-15"
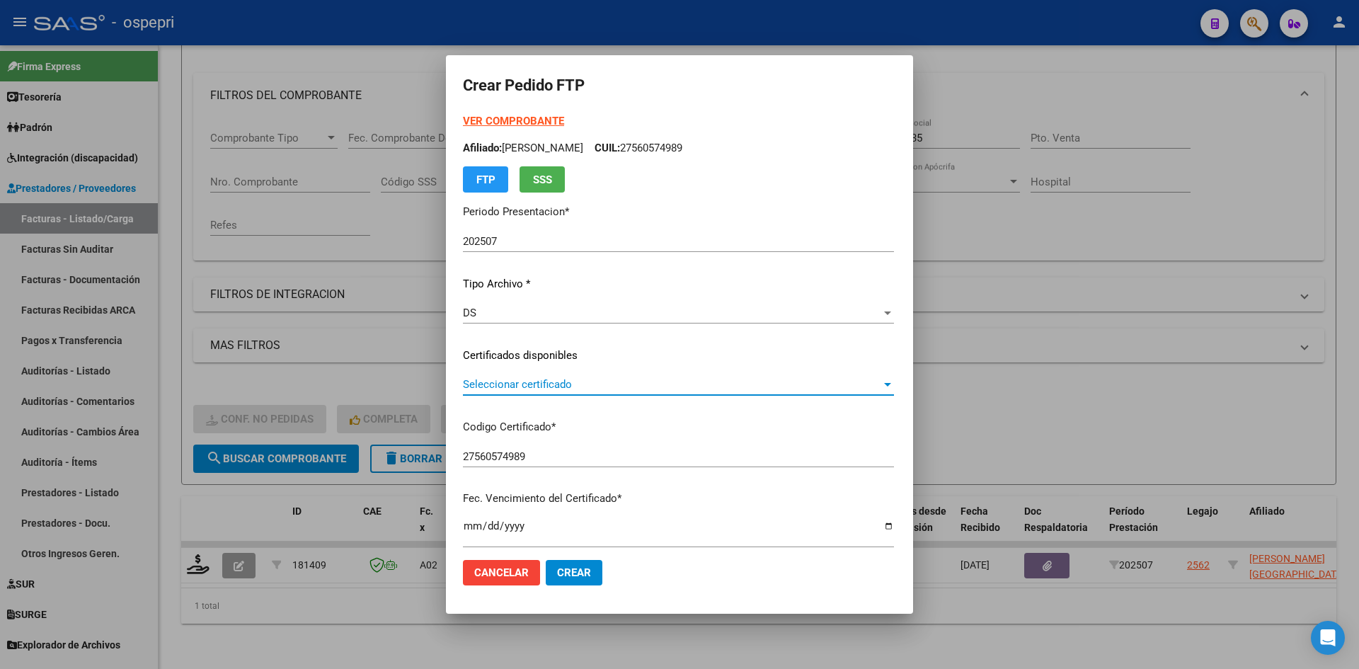
click at [620, 384] on span "Seleccionar certificado" at bounding box center [672, 384] width 418 height 13
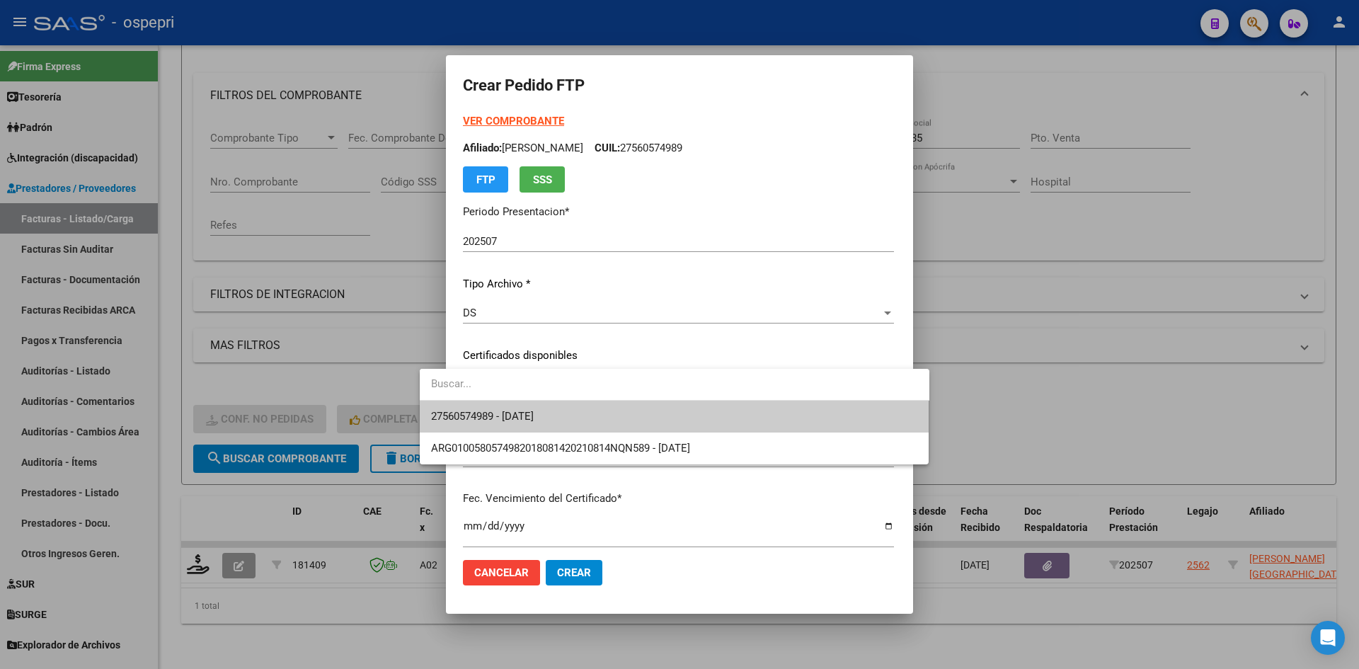
click at [590, 411] on span "27560574989 - 2030-07-15" at bounding box center [674, 417] width 487 height 32
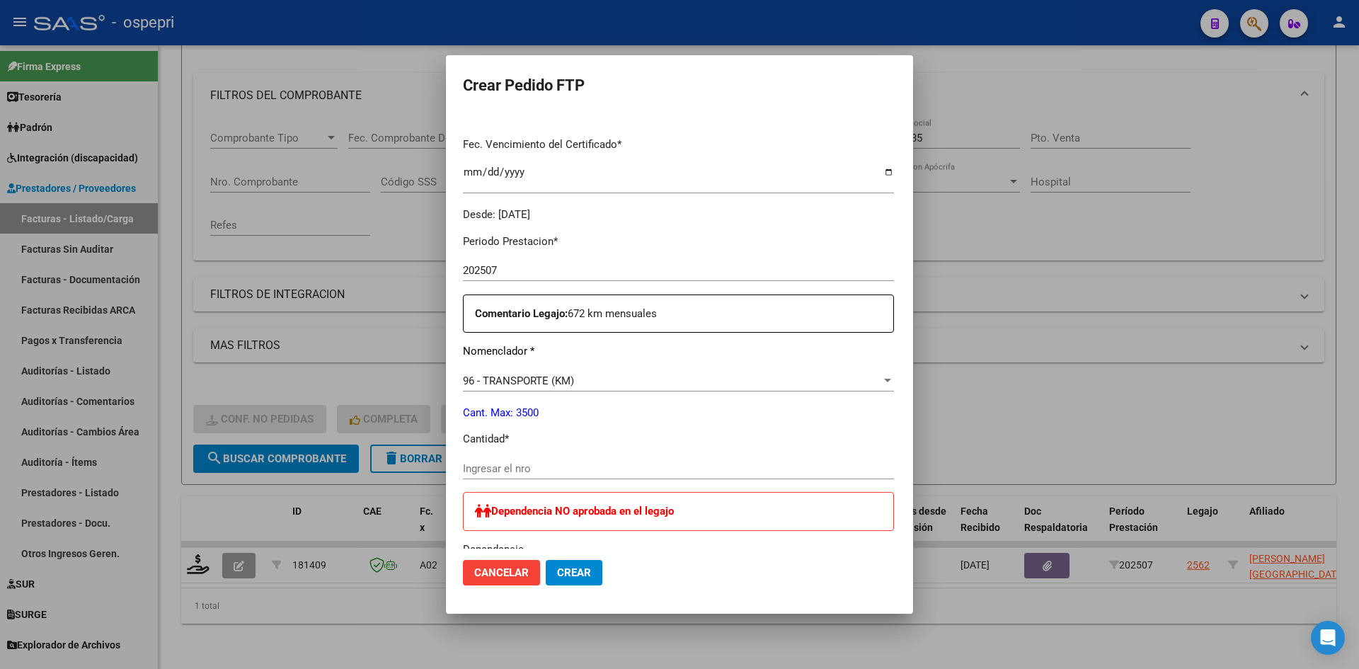
scroll to position [425, 0]
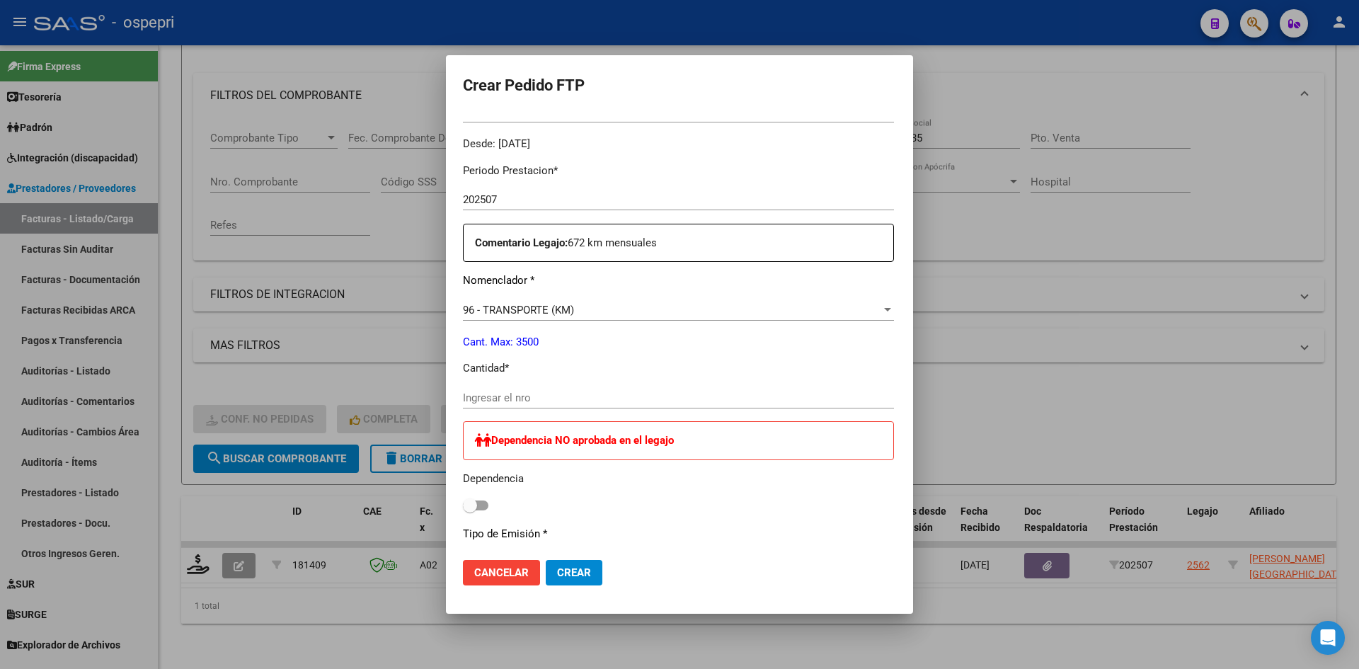
click at [510, 390] on div "Ingresar el nro" at bounding box center [678, 397] width 431 height 21
type input "336"
click at [558, 575] on span "Crear" at bounding box center [574, 572] width 34 height 13
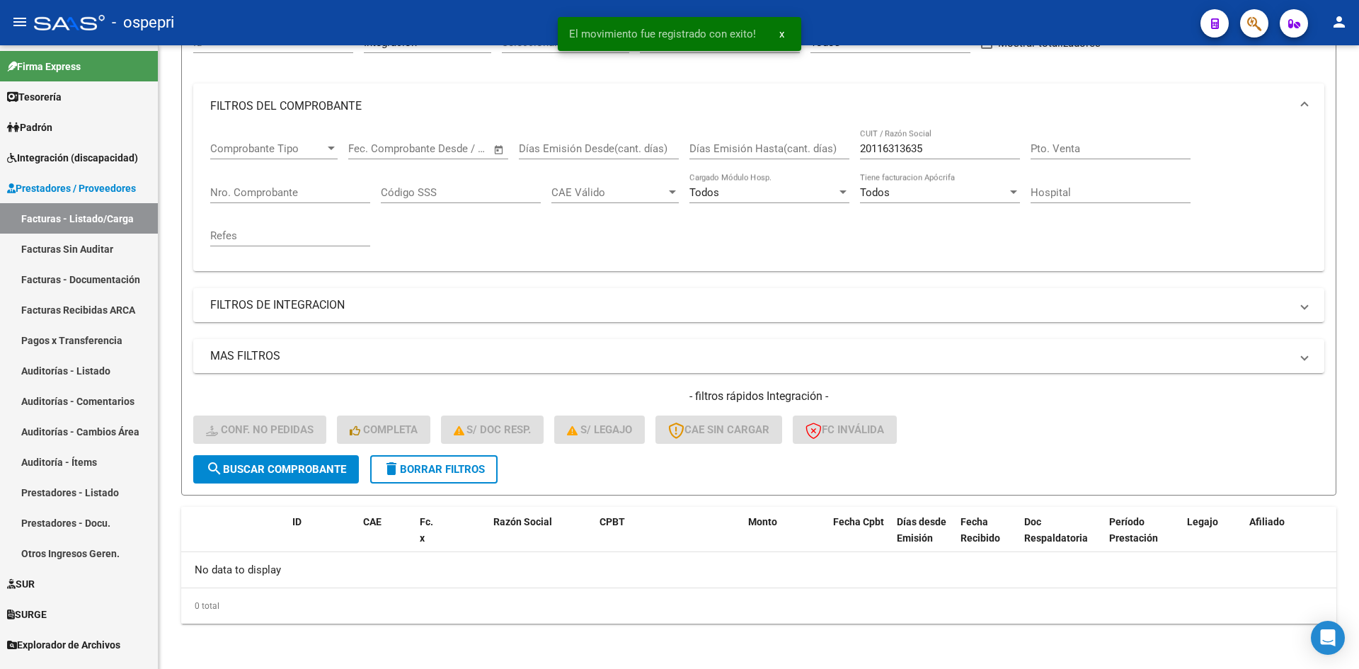
scroll to position [157, 0]
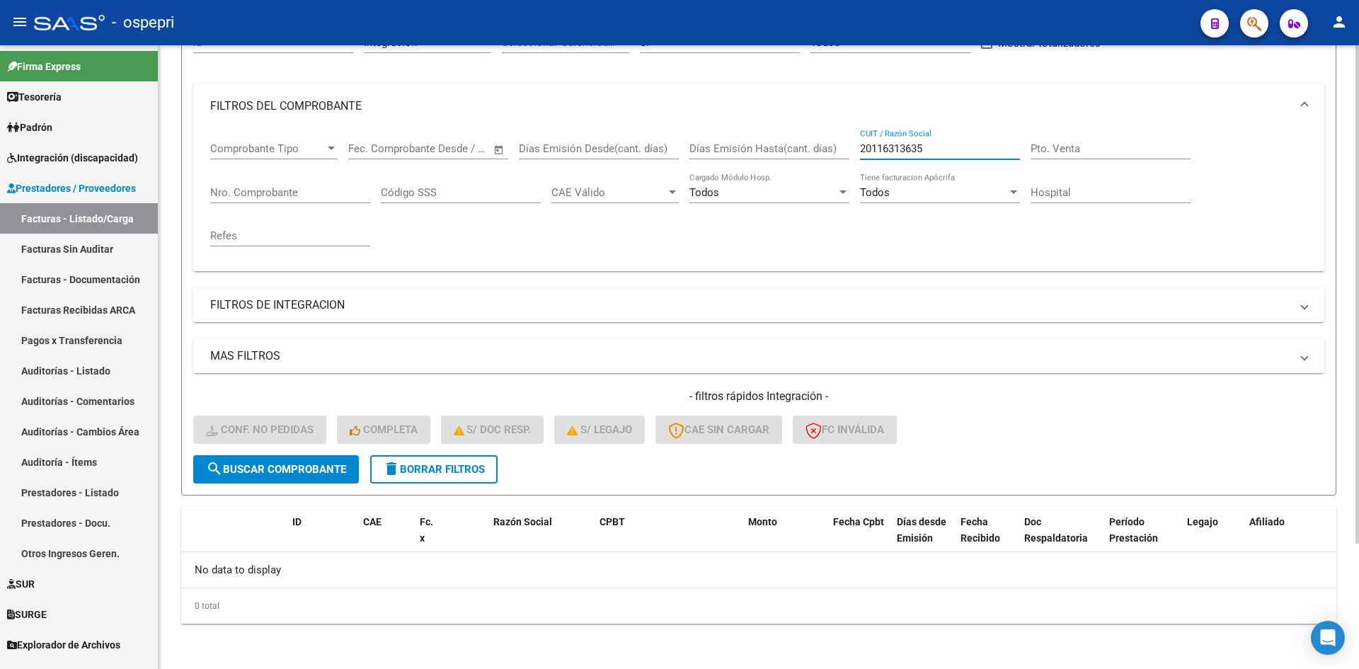
drag, startPoint x: 931, startPoint y: 152, endPoint x: 838, endPoint y: 159, distance: 93.7
click at [838, 159] on div "Comprobante Tipo Comprobante Tipo Start date – End date Fec. Comprobante Desde …" at bounding box center [758, 194] width 1097 height 131
click at [476, 469] on span "delete Borrar Filtros" at bounding box center [434, 469] width 102 height 13
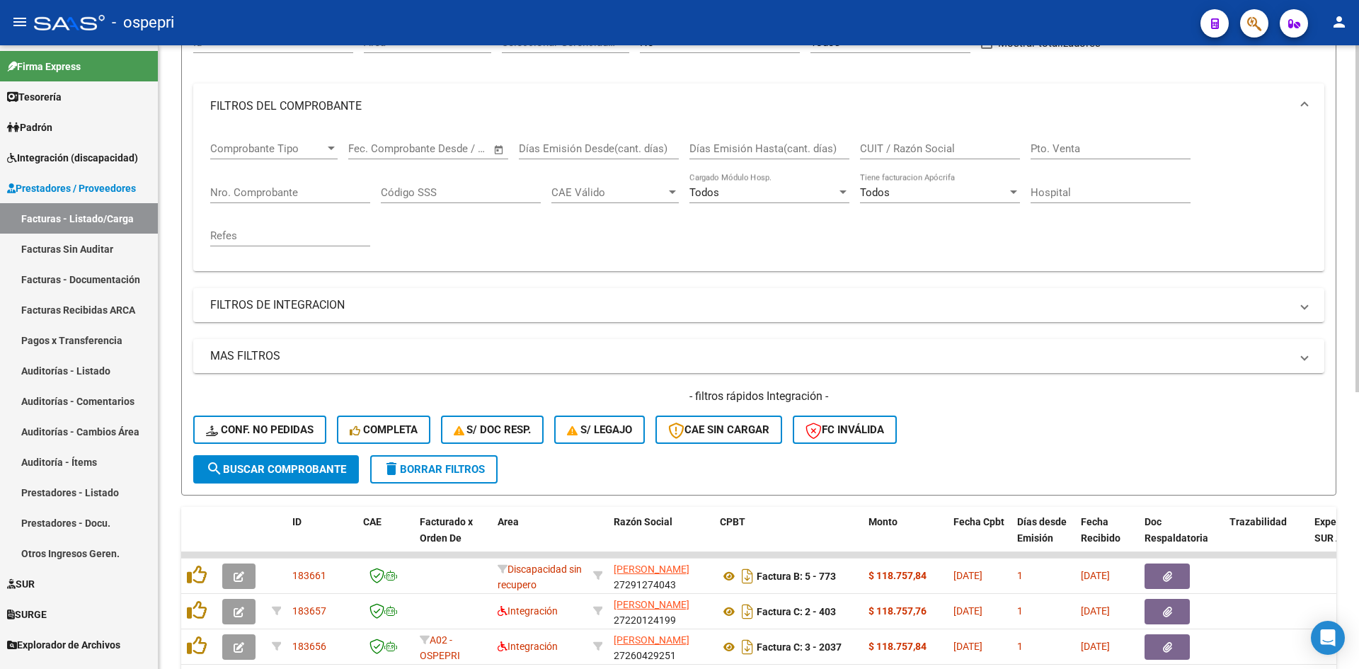
click at [898, 142] on input "CUIT / Razón Social" at bounding box center [940, 148] width 160 height 13
paste input "20116313635"
type input "20116313635"
click at [287, 472] on span "search Buscar Comprobante" at bounding box center [276, 469] width 140 height 13
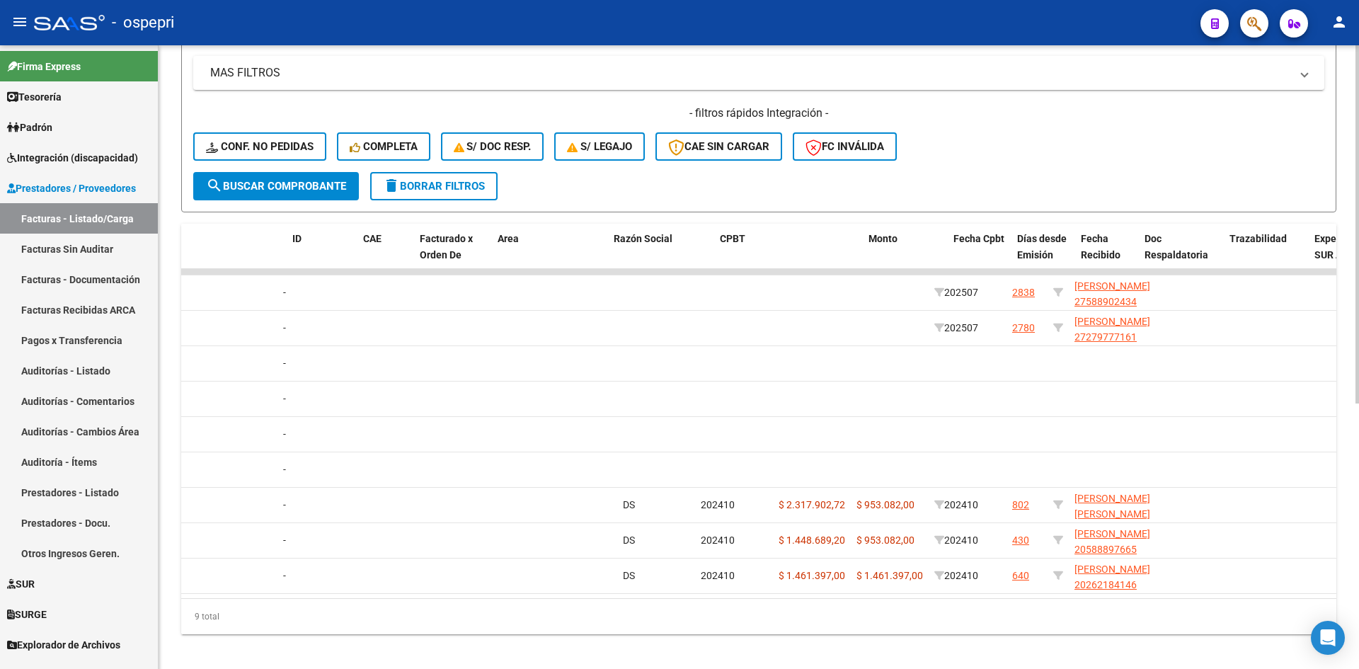
scroll to position [0, 0]
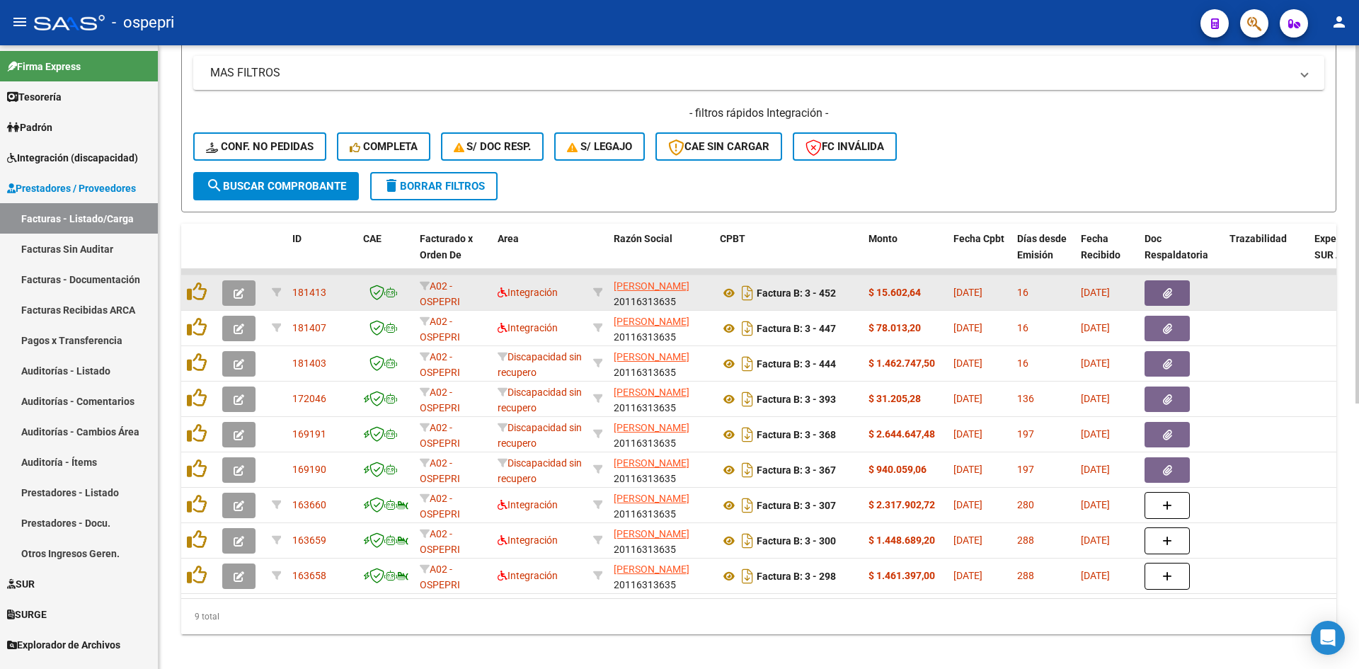
click at [248, 292] on button "button" at bounding box center [238, 292] width 33 height 25
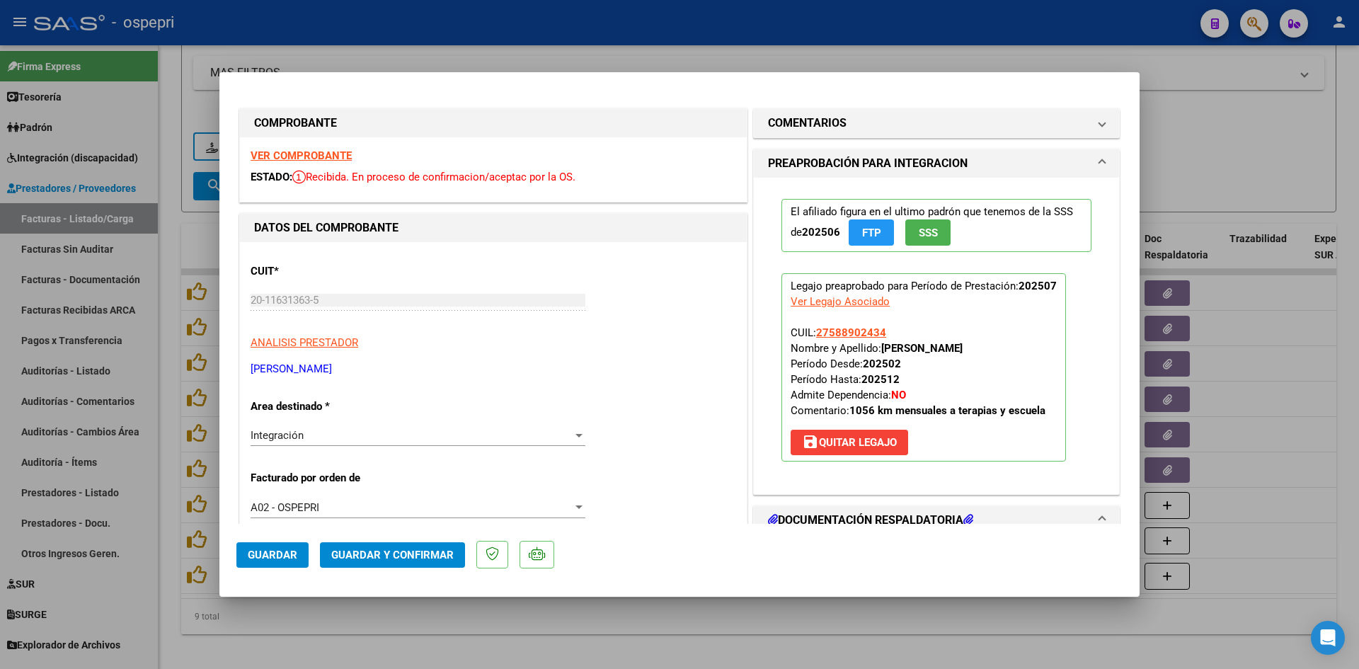
click at [325, 151] on strong "VER COMPROBANTE" at bounding box center [301, 155] width 101 height 13
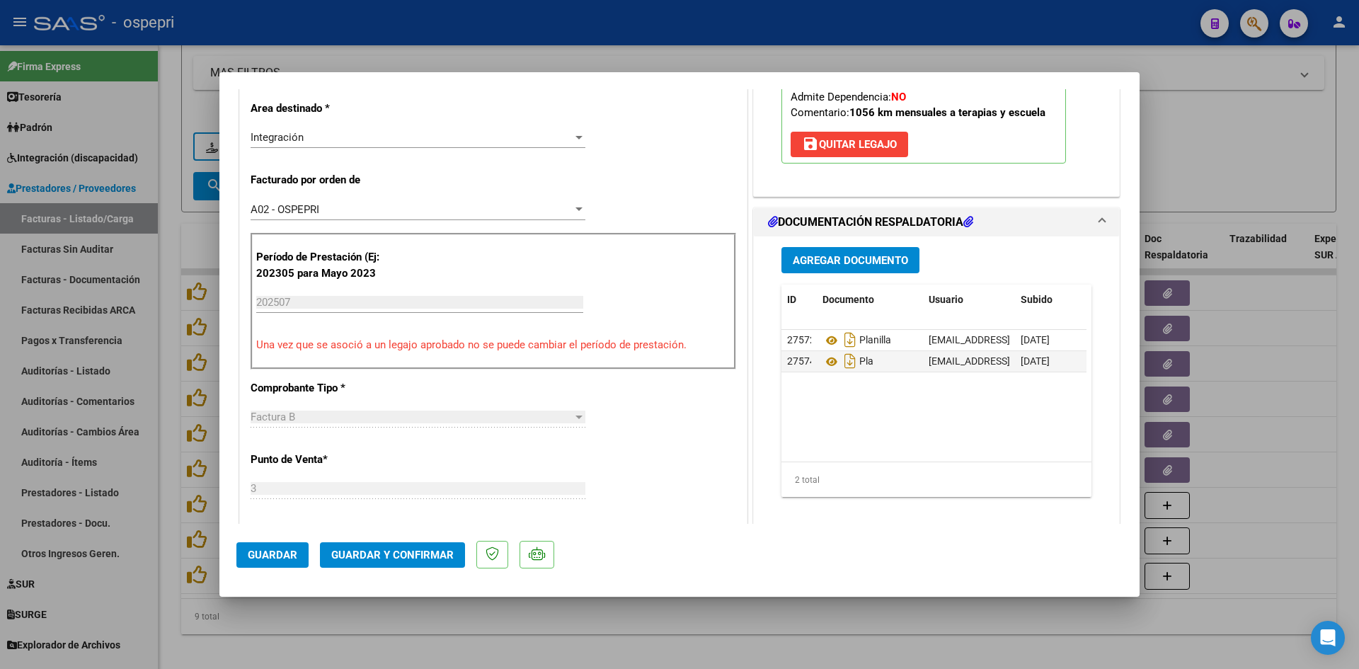
scroll to position [354, 0]
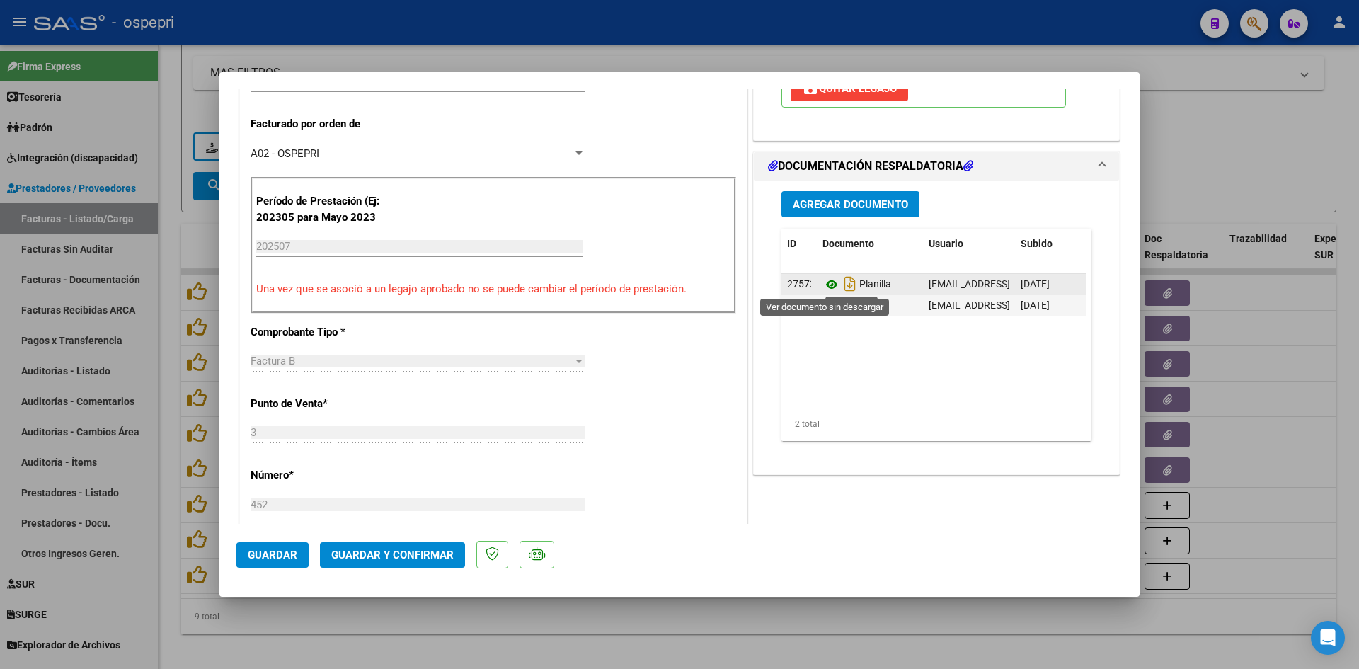
click at [826, 281] on icon at bounding box center [831, 284] width 18 height 17
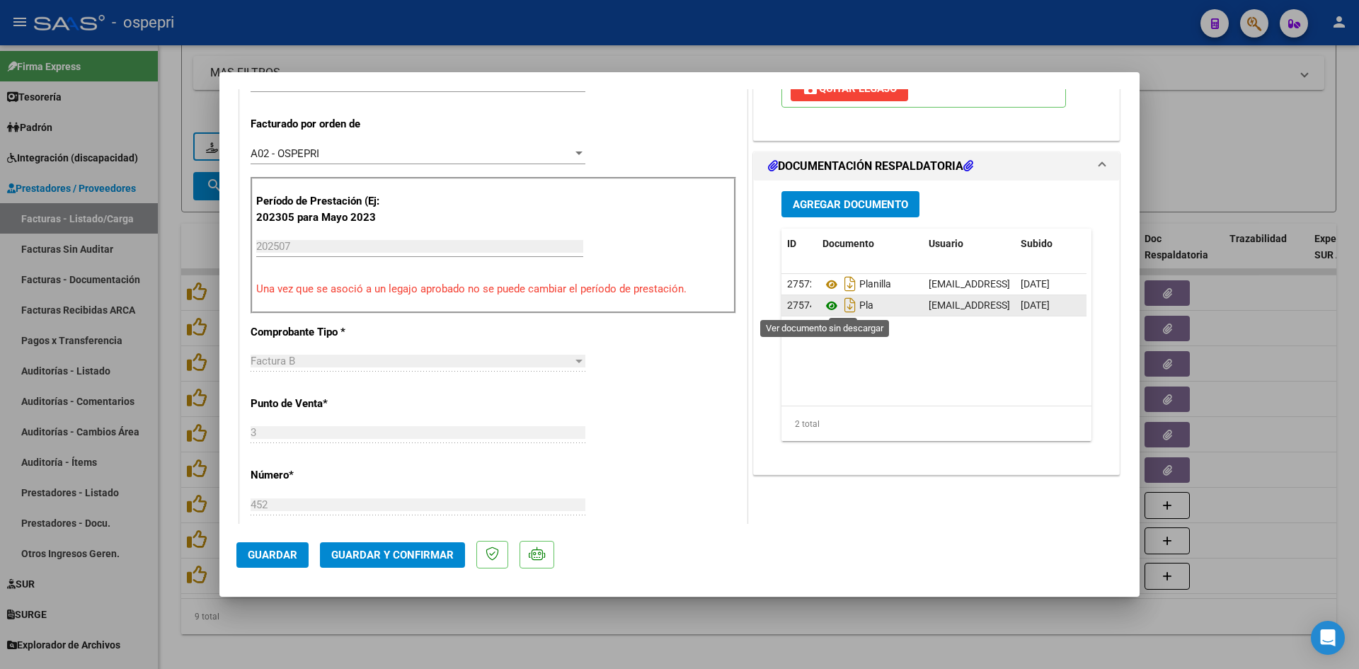
click at [822, 304] on icon at bounding box center [831, 305] width 18 height 17
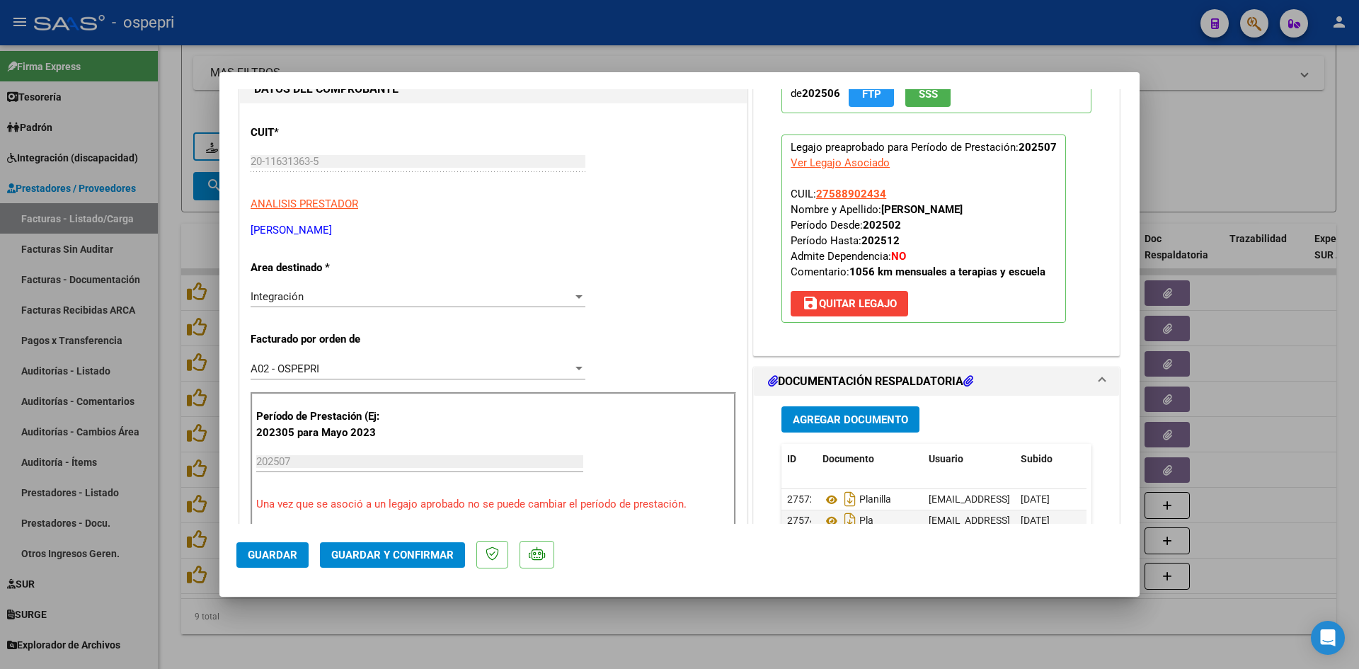
scroll to position [142, 0]
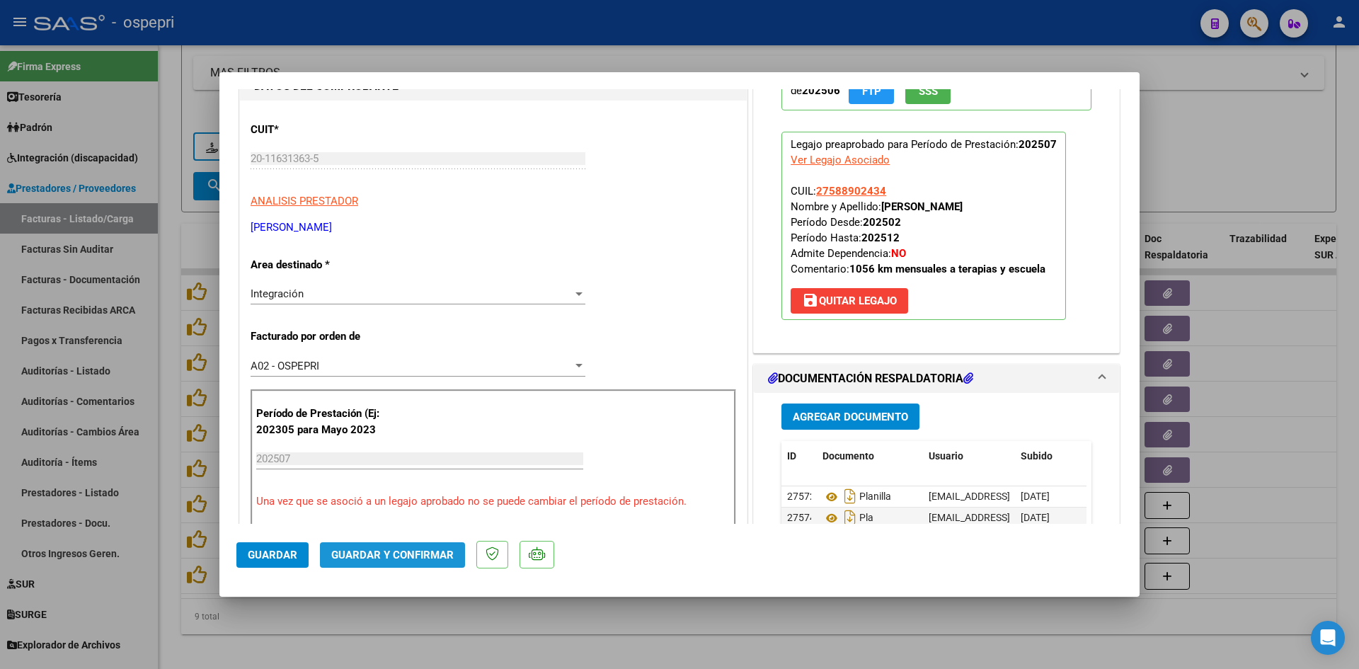
click at [415, 556] on span "Guardar y Confirmar" at bounding box center [392, 555] width 122 height 13
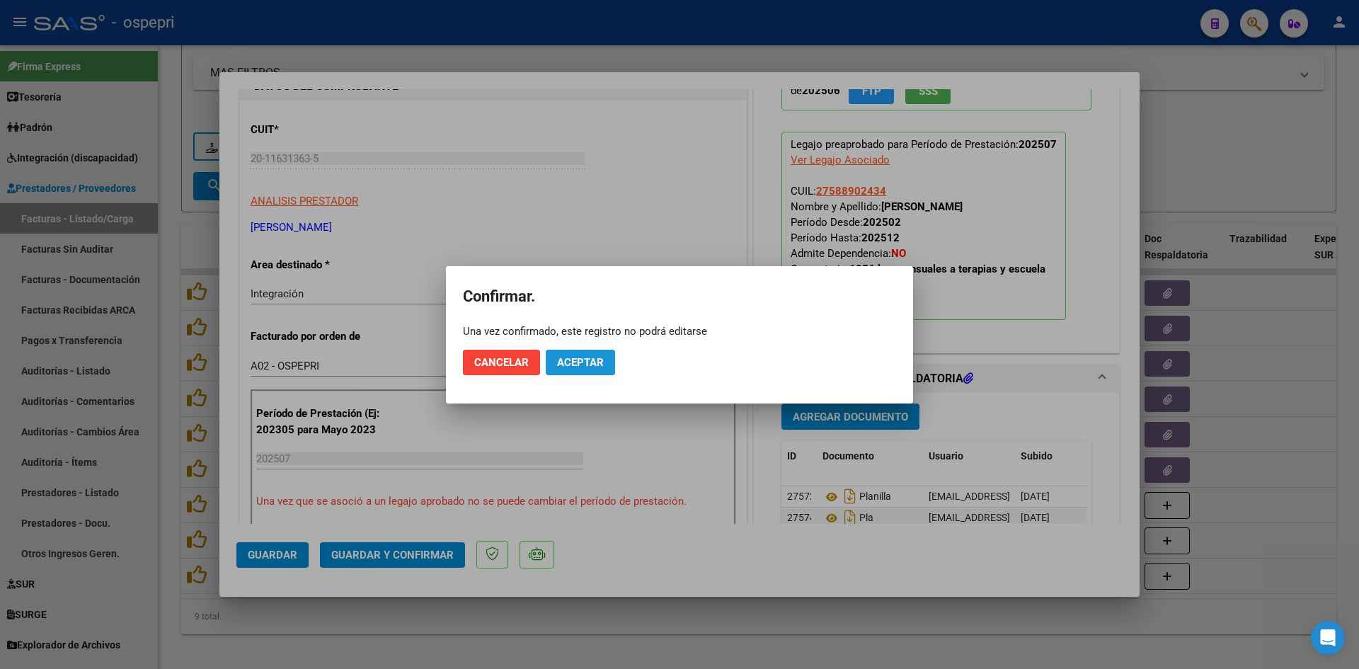
click at [560, 367] on span "Aceptar" at bounding box center [580, 362] width 47 height 13
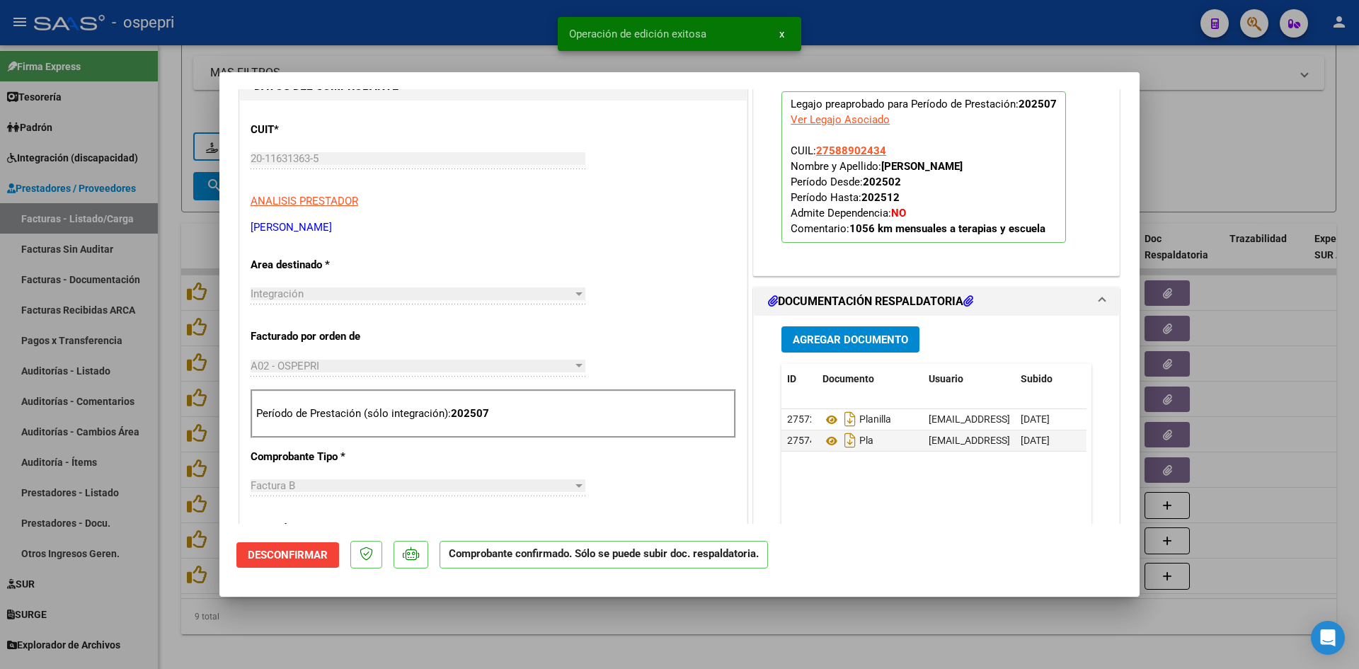
type input "$ 0,00"
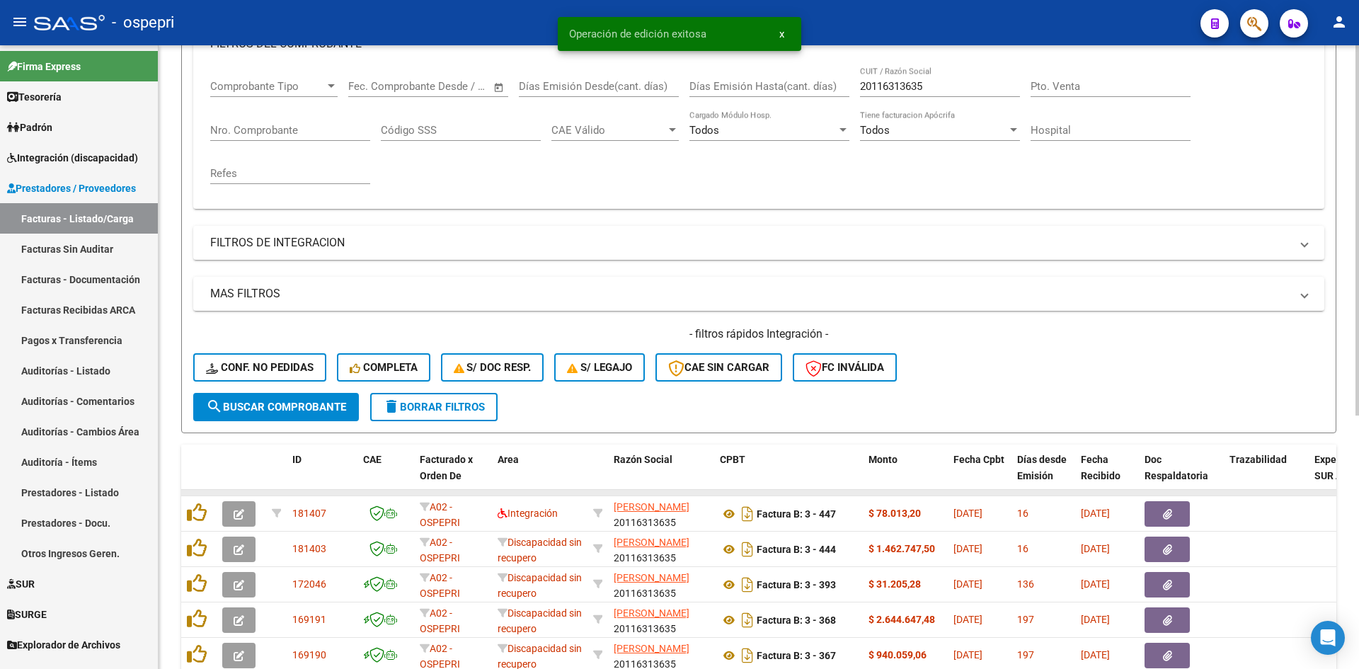
scroll to position [0, 0]
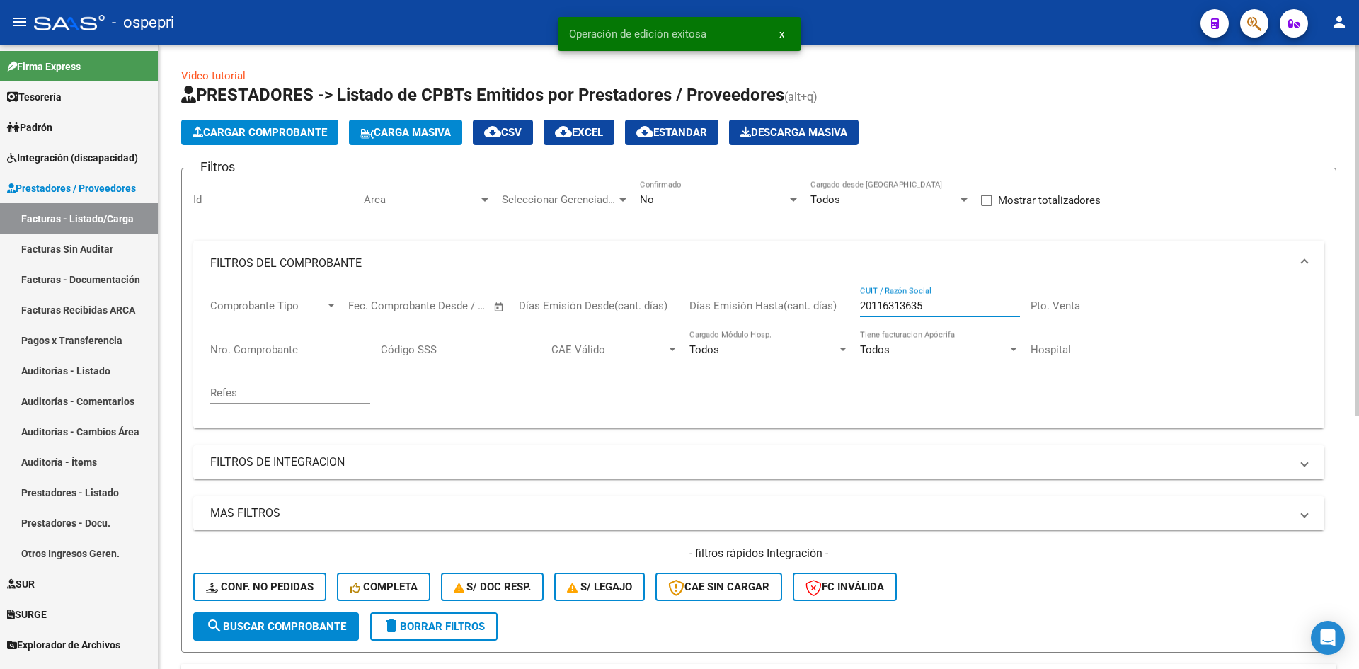
drag, startPoint x: 937, startPoint y: 299, endPoint x: 854, endPoint y: 321, distance: 85.5
click at [854, 321] on div "Comprobante Tipo Comprobante Tipo Start date – End date Fec. Comprobante Desde …" at bounding box center [758, 351] width 1097 height 131
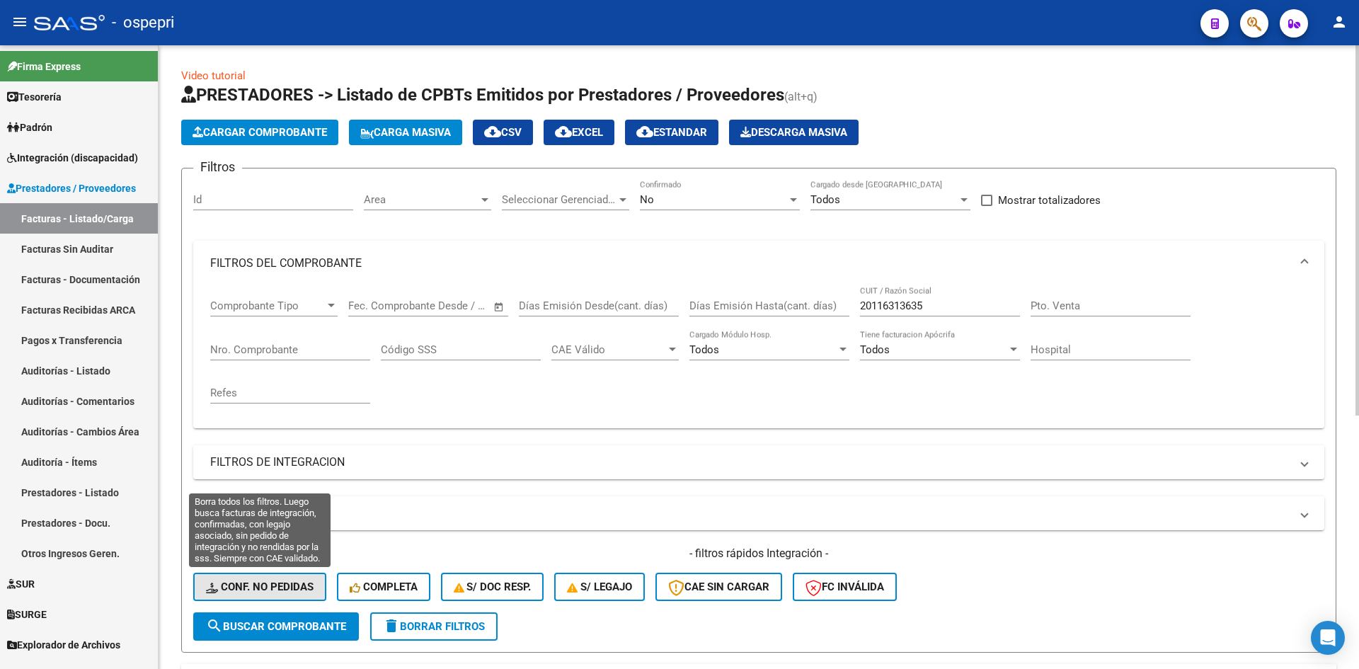
click at [268, 588] on span "Conf. no pedidas" at bounding box center [260, 586] width 108 height 13
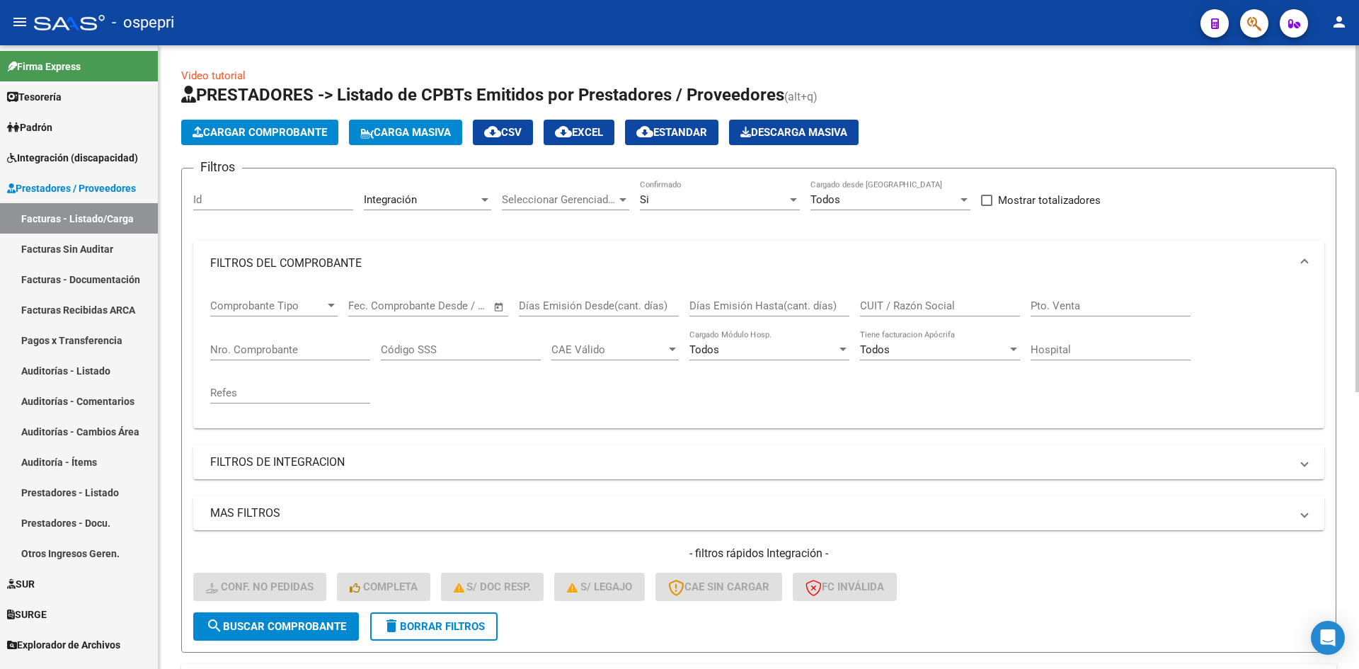
click at [918, 297] on div "CUIT / Razón Social" at bounding box center [940, 301] width 160 height 30
paste input "20116313635"
type input "20116313635"
click at [247, 625] on span "search Buscar Comprobante" at bounding box center [276, 626] width 140 height 13
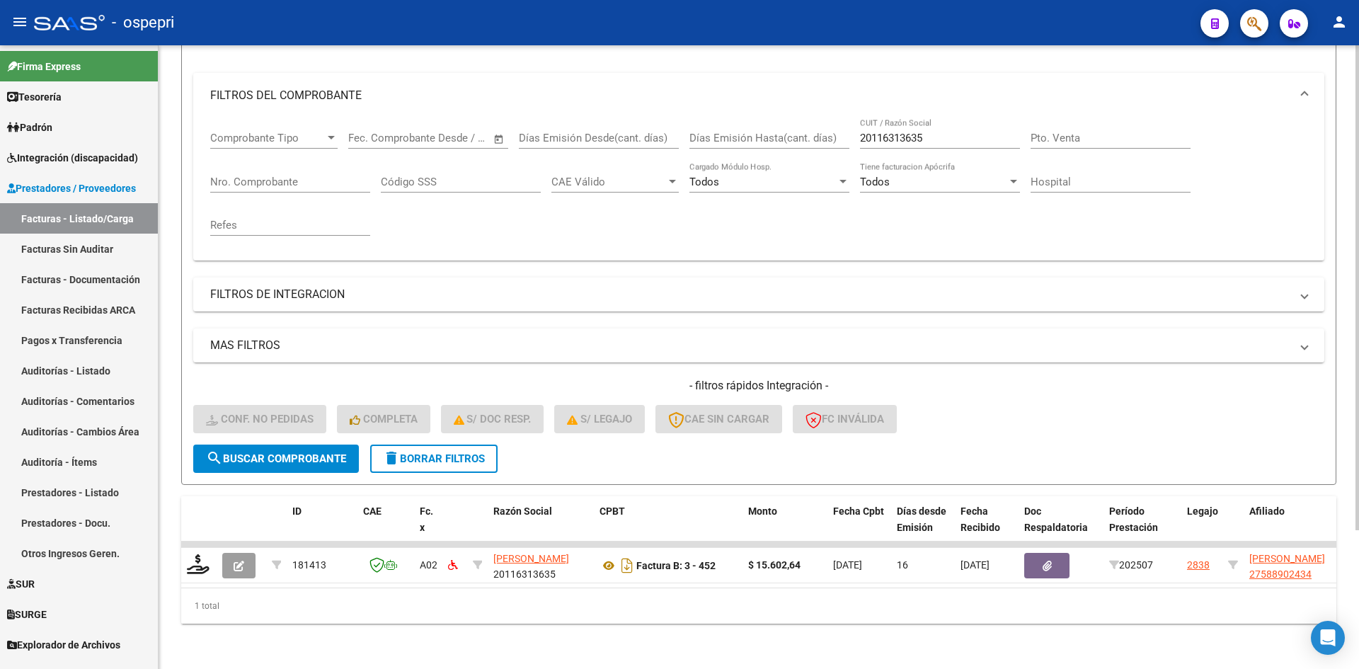
scroll to position [178, 0]
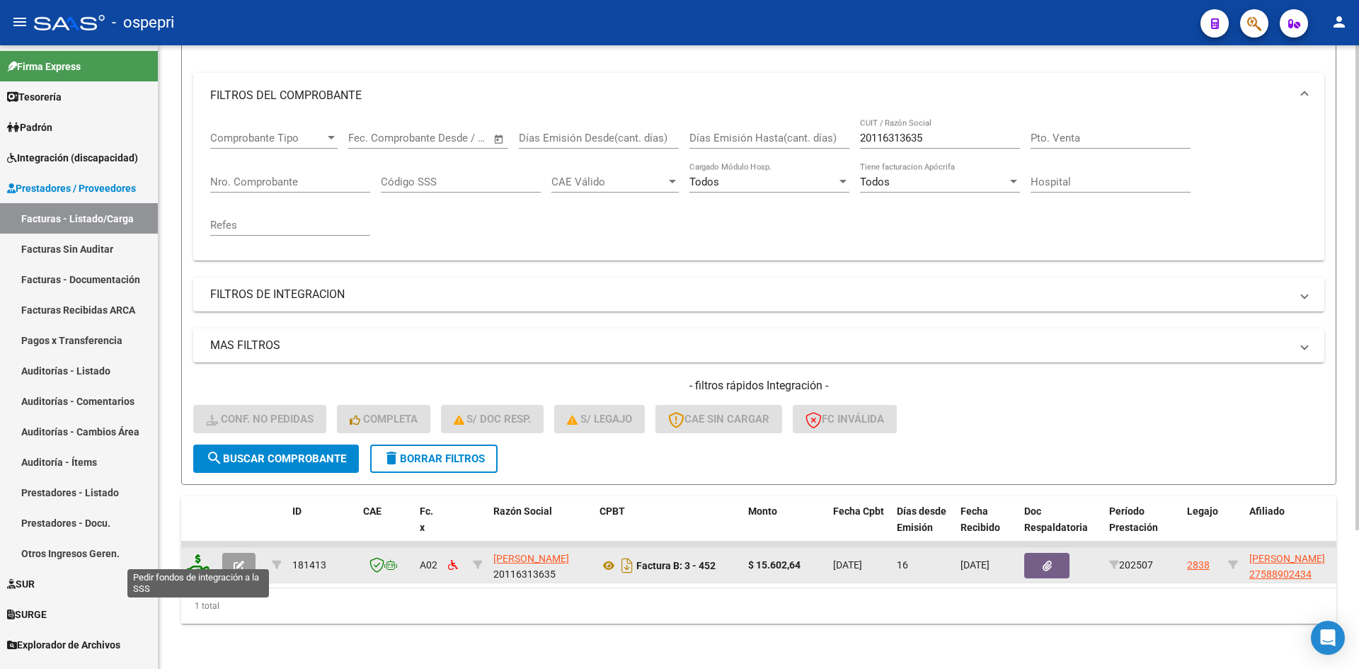
click at [200, 559] on icon at bounding box center [198, 564] width 23 height 20
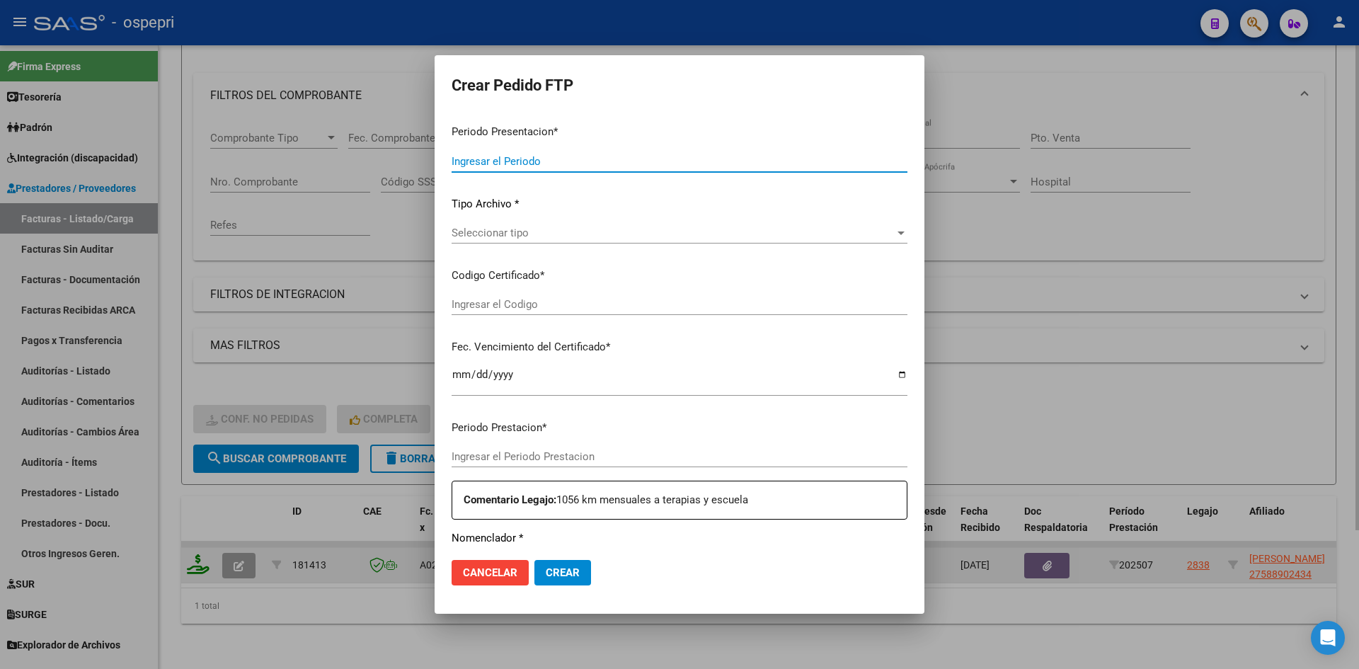
type input "202507"
type input "$ 15.602,64"
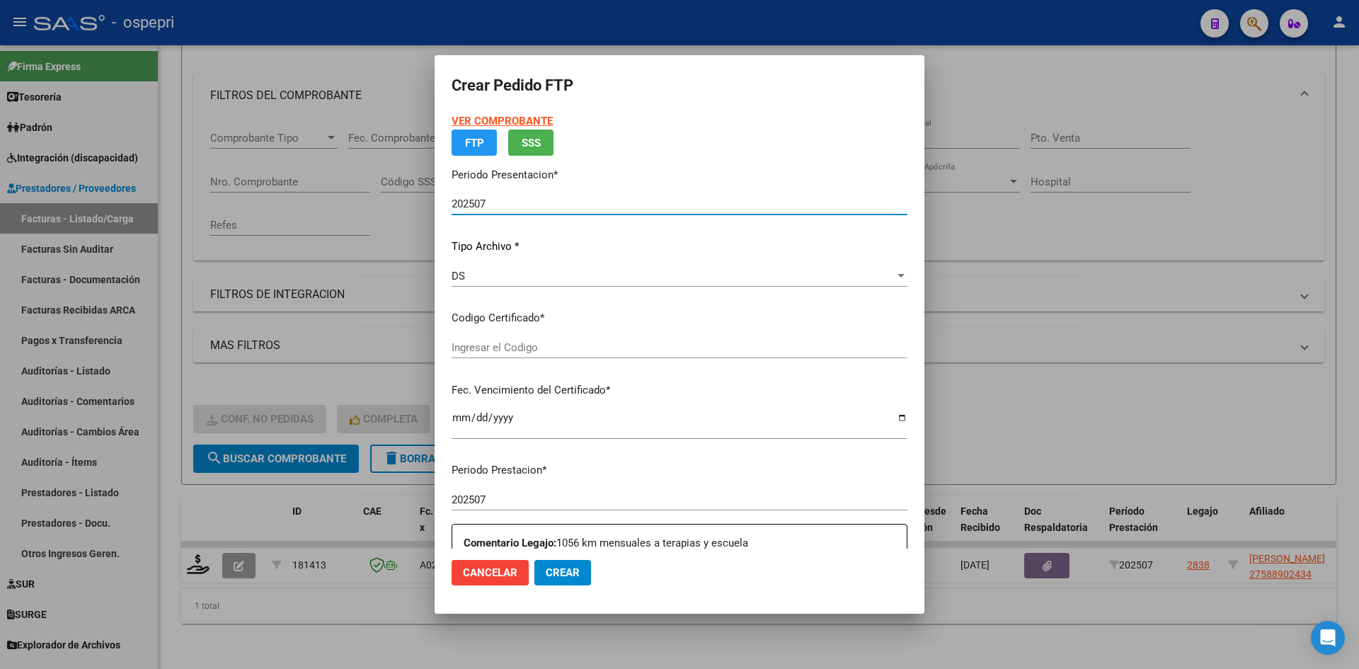
type input "27588902434"
type input "2030-02-01"
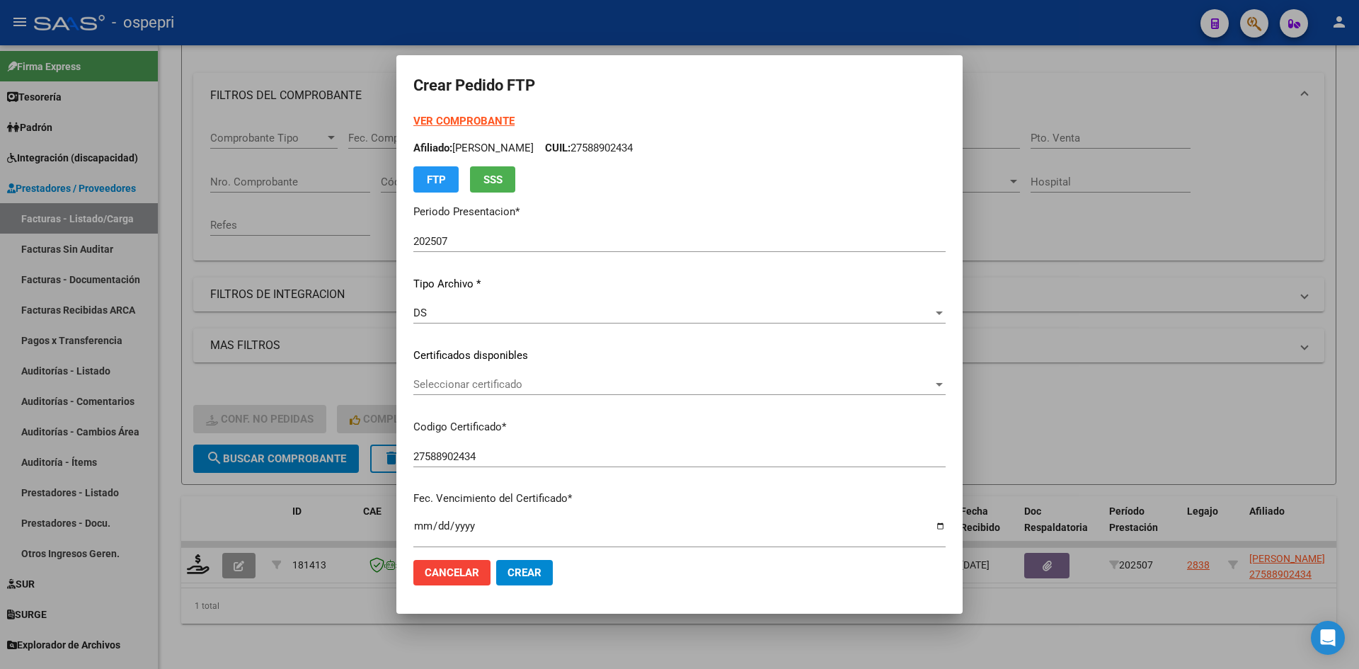
click at [583, 391] on div "Seleccionar certificado Seleccionar certificado" at bounding box center [679, 384] width 532 height 21
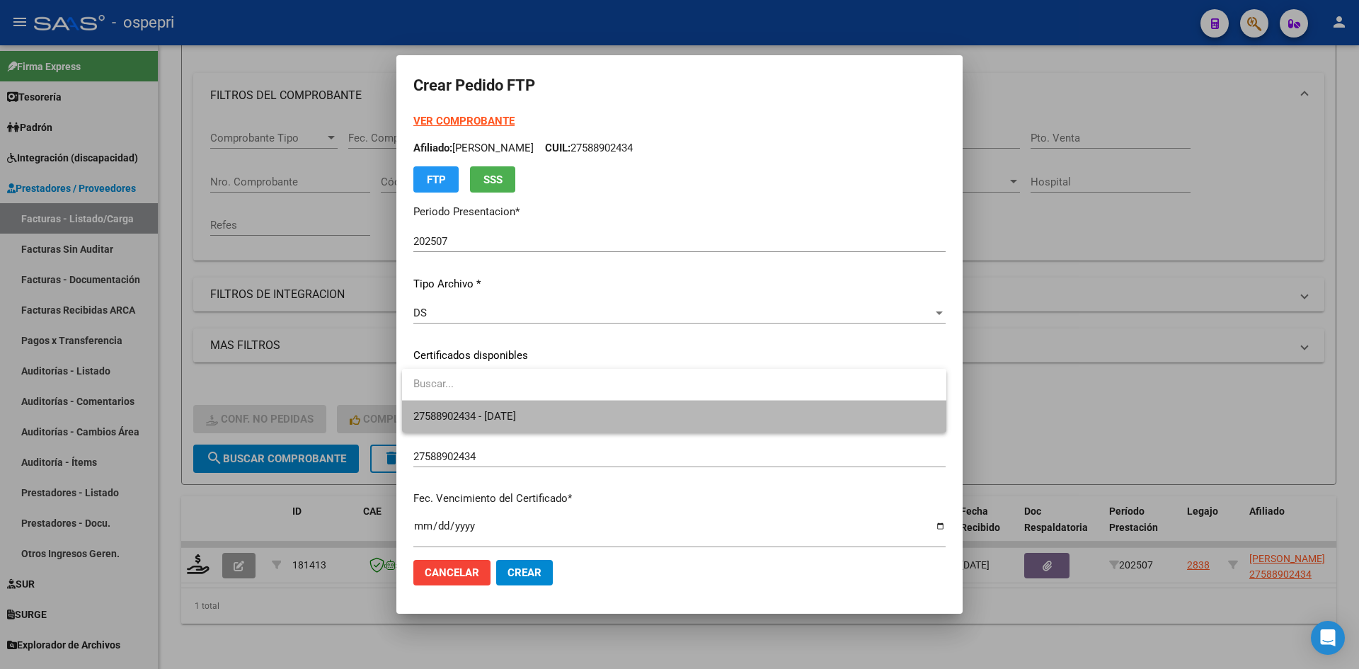
click at [588, 420] on span "27588902434 - 2030-02-01" at bounding box center [674, 417] width 522 height 32
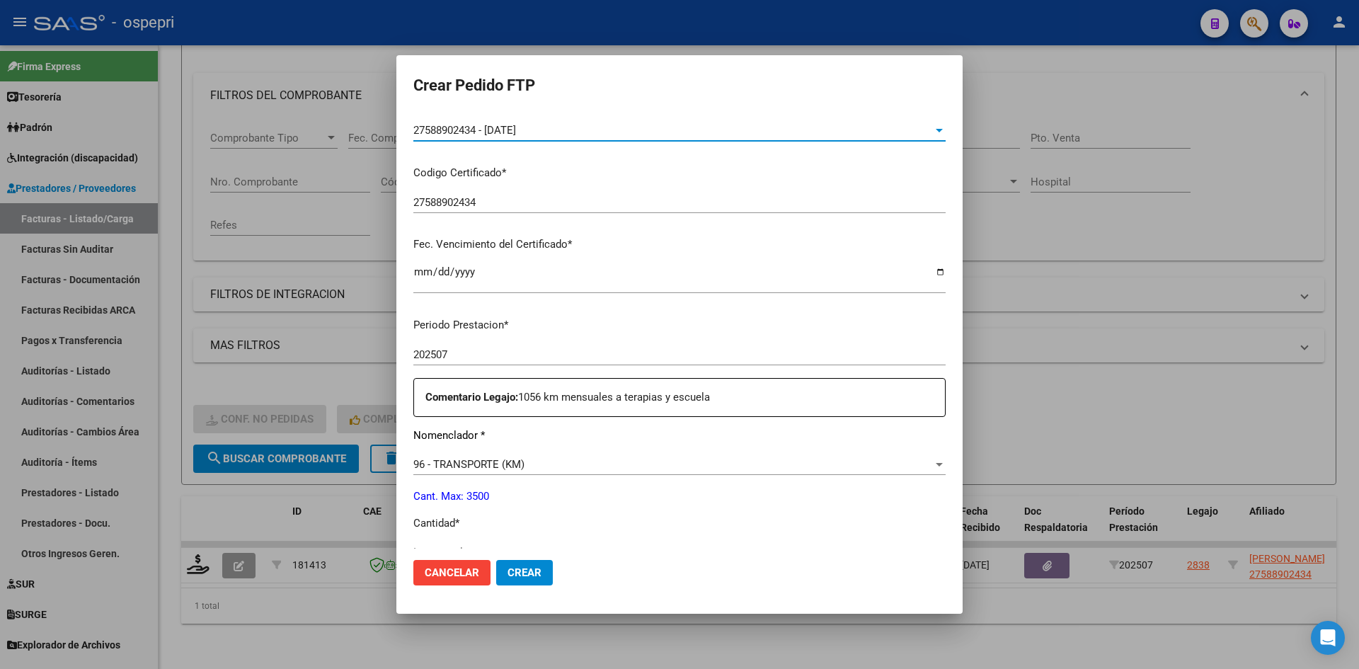
scroll to position [425, 0]
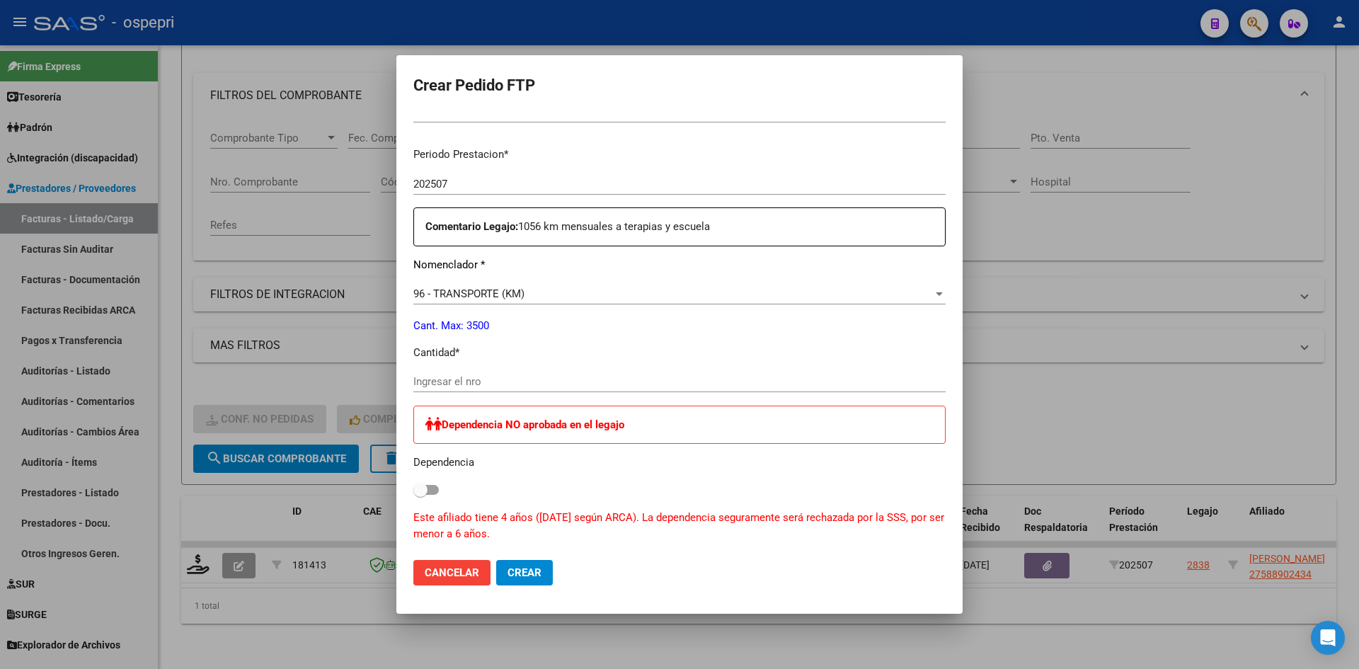
click at [505, 375] on input "Ingresar el nro" at bounding box center [679, 381] width 532 height 13
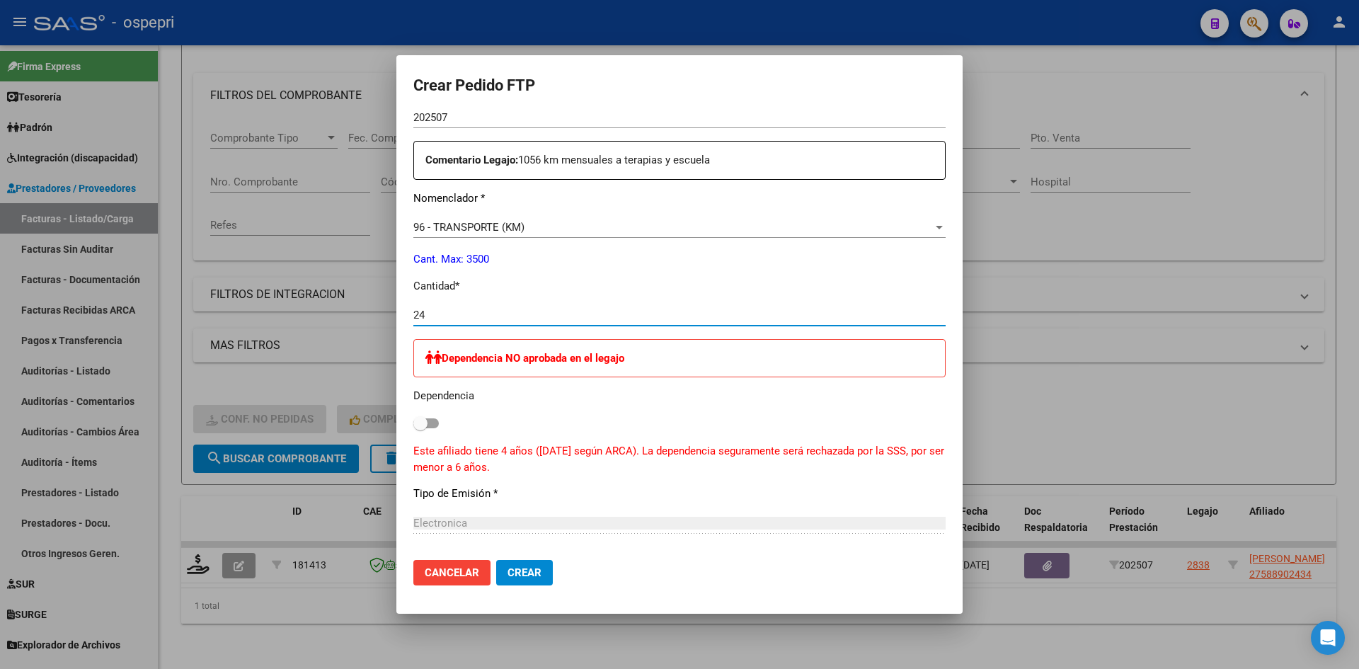
scroll to position [495, 0]
type input "24"
click at [532, 567] on span "Crear" at bounding box center [524, 572] width 34 height 13
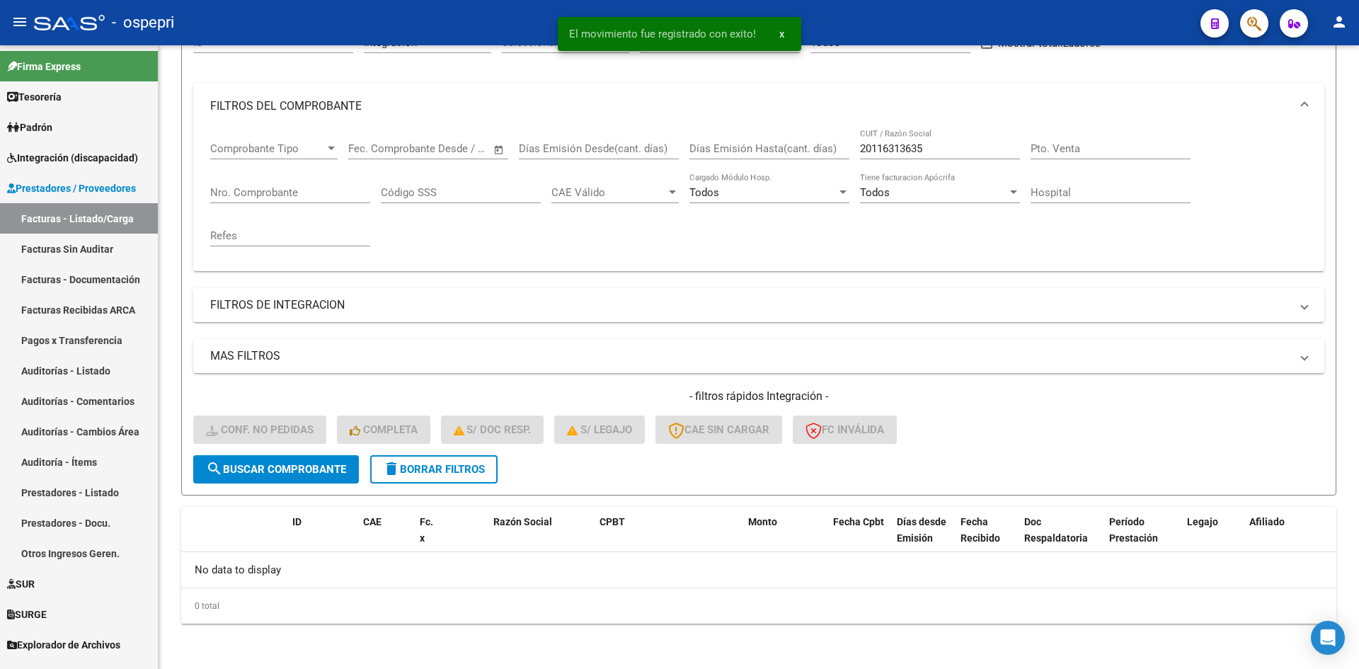
scroll to position [157, 0]
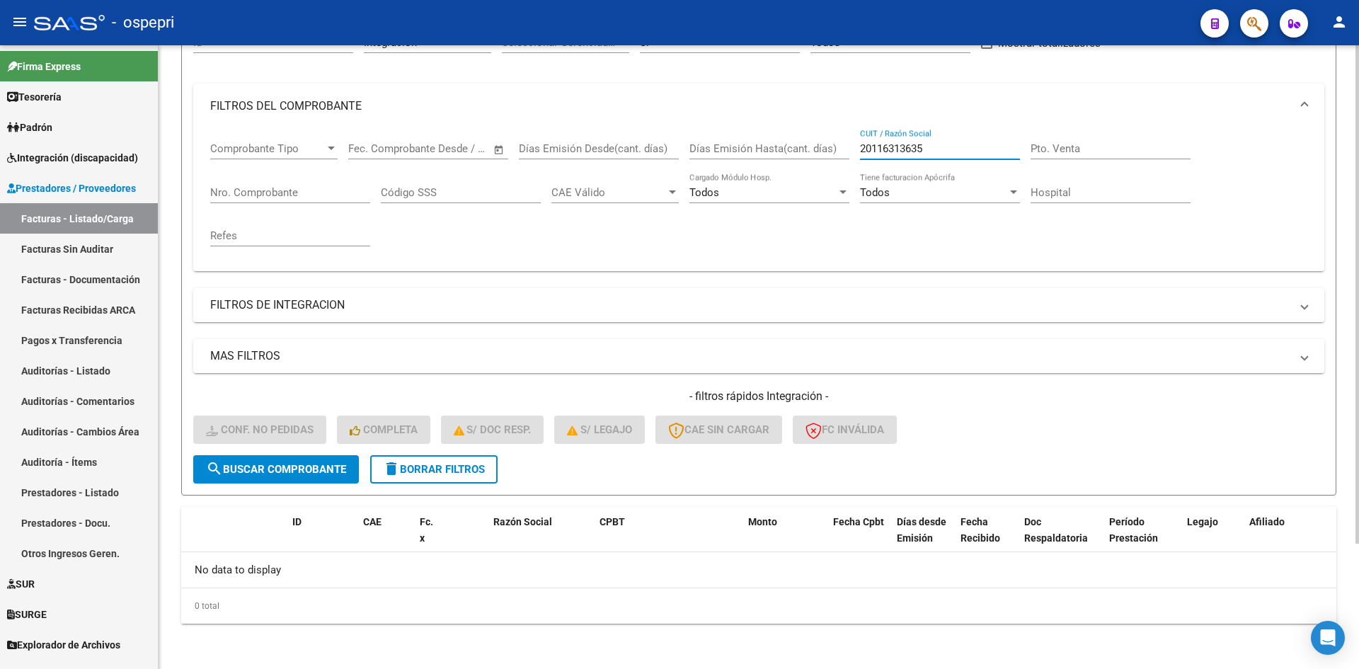
drag, startPoint x: 939, startPoint y: 148, endPoint x: 854, endPoint y: 154, distance: 85.8
click at [854, 154] on div "Comprobante Tipo Comprobante Tipo Start date – End date Fec. Comprobante Desde …" at bounding box center [758, 194] width 1097 height 131
click at [483, 471] on span "delete Borrar Filtros" at bounding box center [434, 469] width 102 height 13
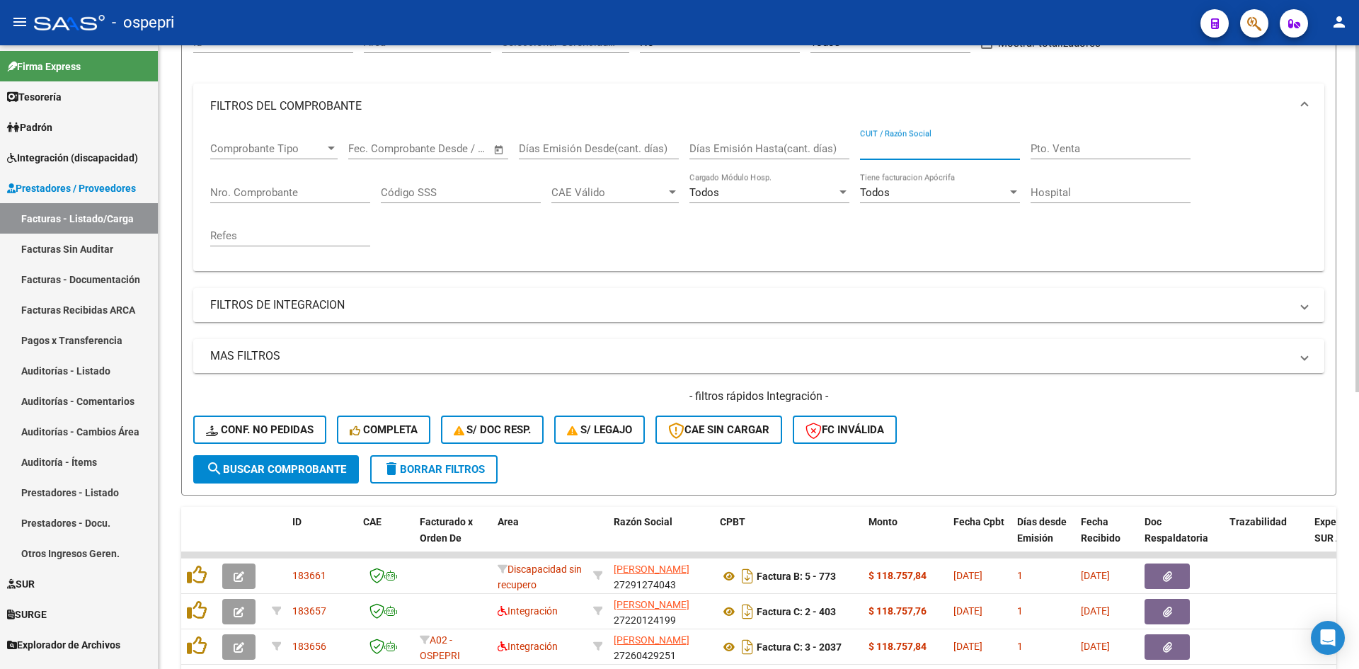
click at [895, 151] on input "CUIT / Razón Social" at bounding box center [940, 148] width 160 height 13
paste input "20116313635"
type input "20116313635"
click at [331, 466] on span "search Buscar Comprobante" at bounding box center [276, 469] width 140 height 13
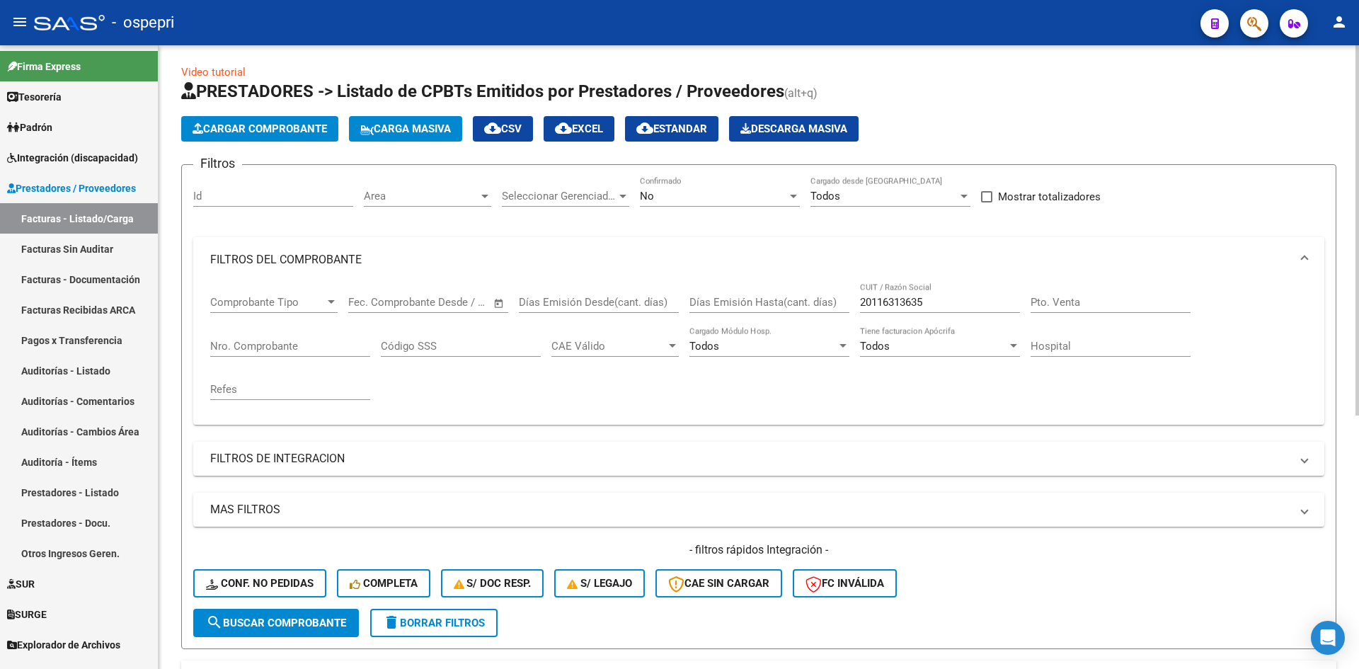
scroll to position [0, 0]
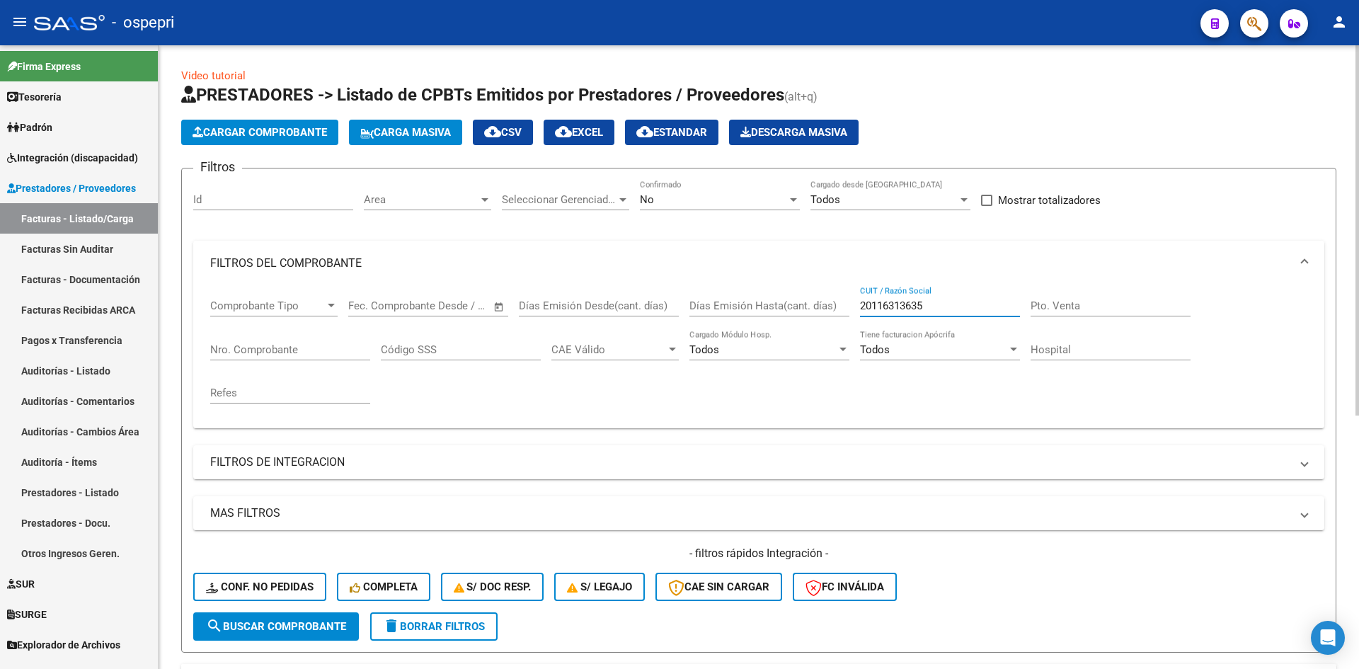
drag, startPoint x: 948, startPoint y: 304, endPoint x: 854, endPoint y: 326, distance: 97.2
click at [854, 326] on div "Comprobante Tipo Comprobante Tipo Start date – End date Fec. Comprobante Desde …" at bounding box center [758, 351] width 1097 height 131
click at [1043, 548] on h4 "- filtros rápidos Integración -" at bounding box center [758, 554] width 1131 height 16
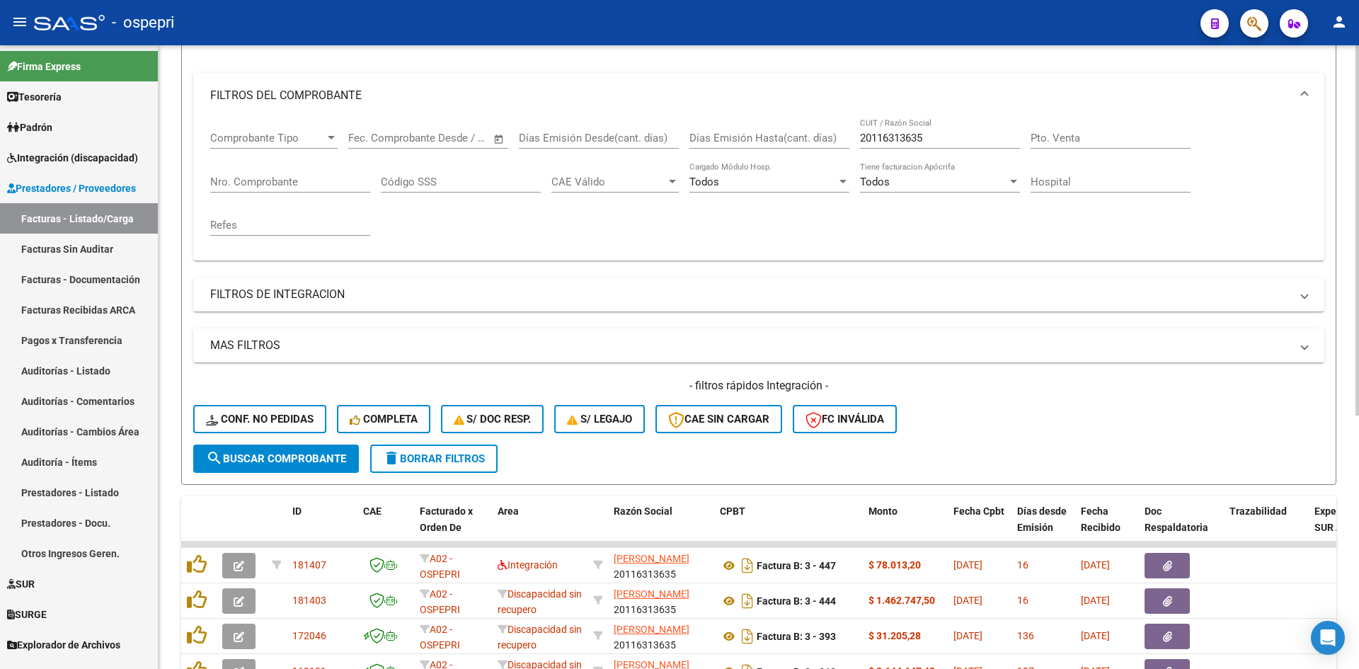
scroll to position [354, 0]
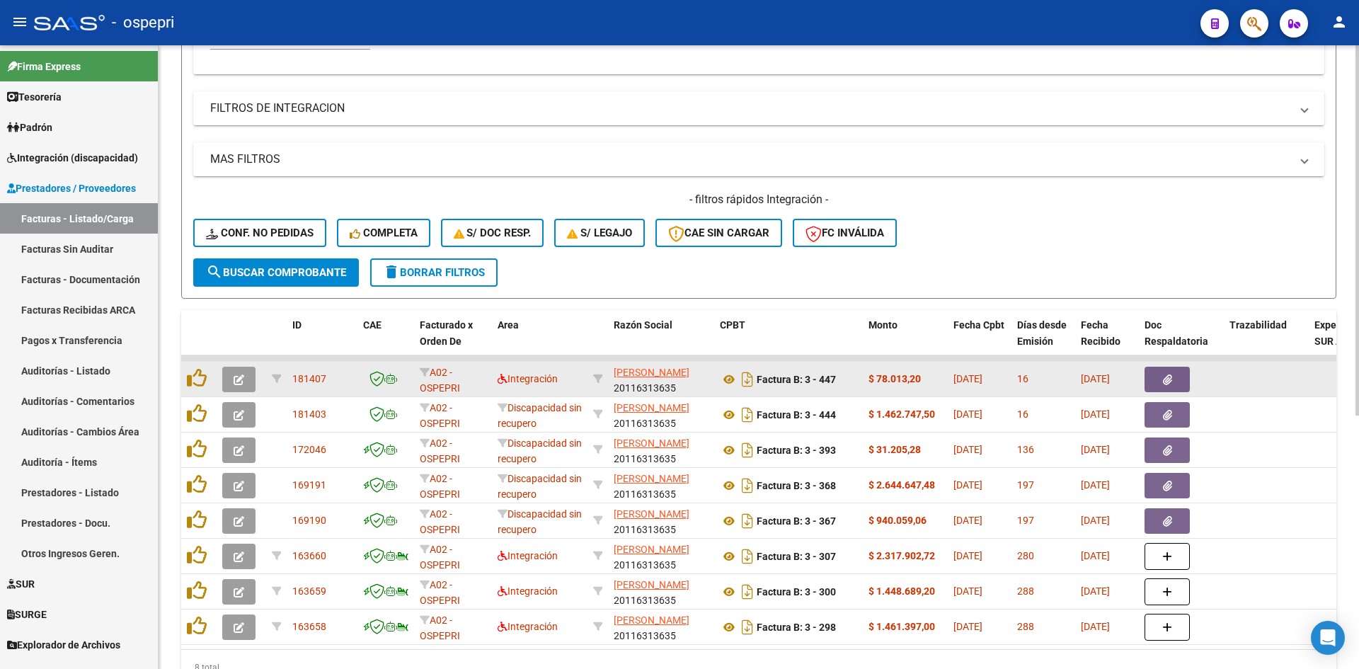
click at [234, 386] on button "button" at bounding box center [238, 379] width 33 height 25
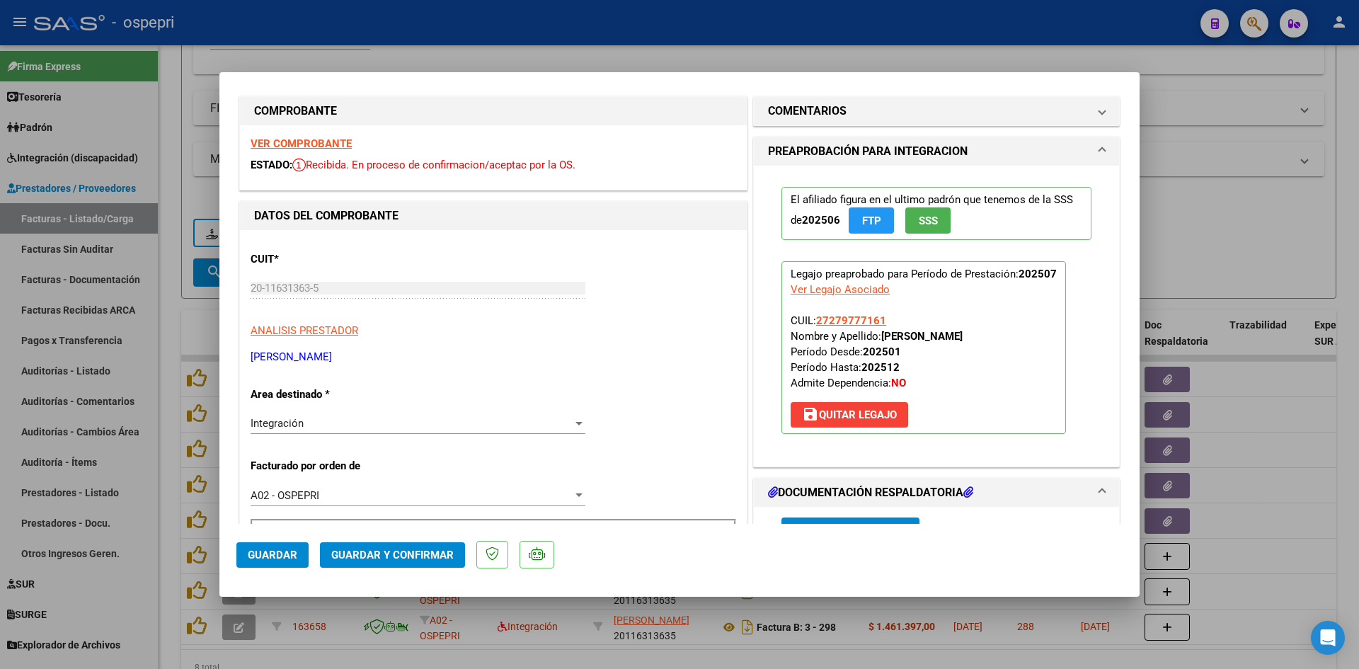
scroll to position [0, 0]
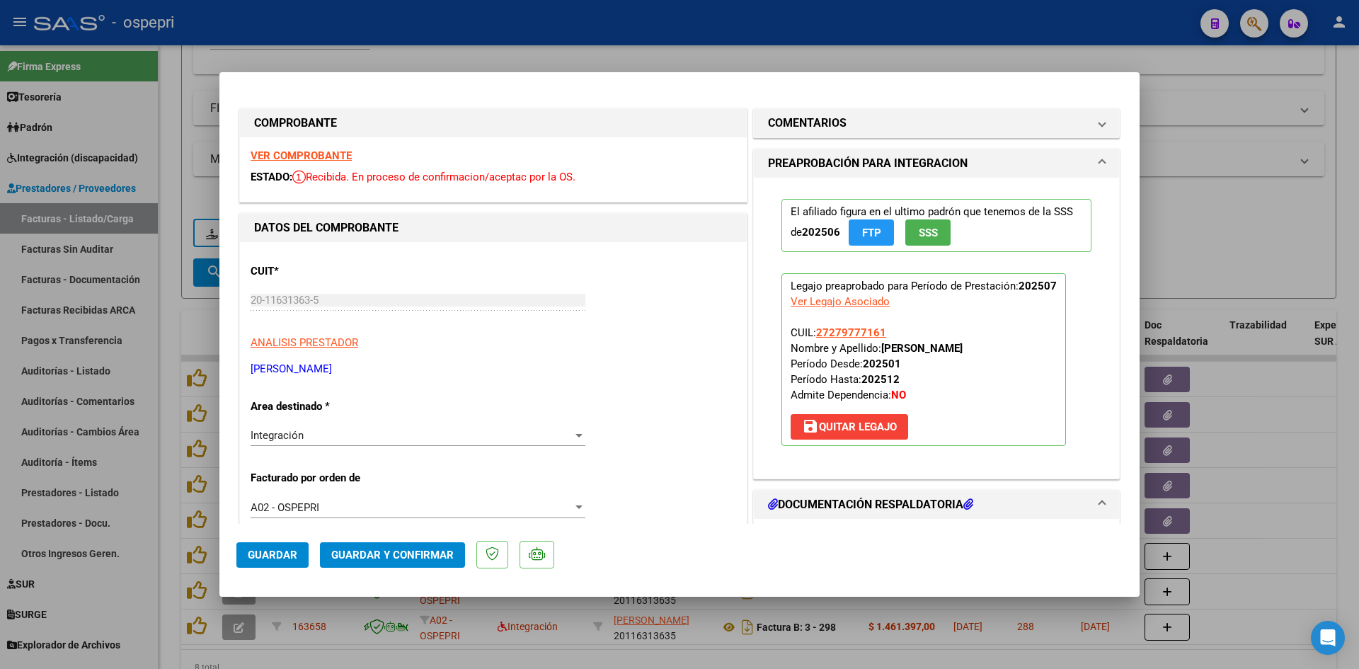
click at [343, 150] on strong "VER COMPROBANTE" at bounding box center [301, 155] width 101 height 13
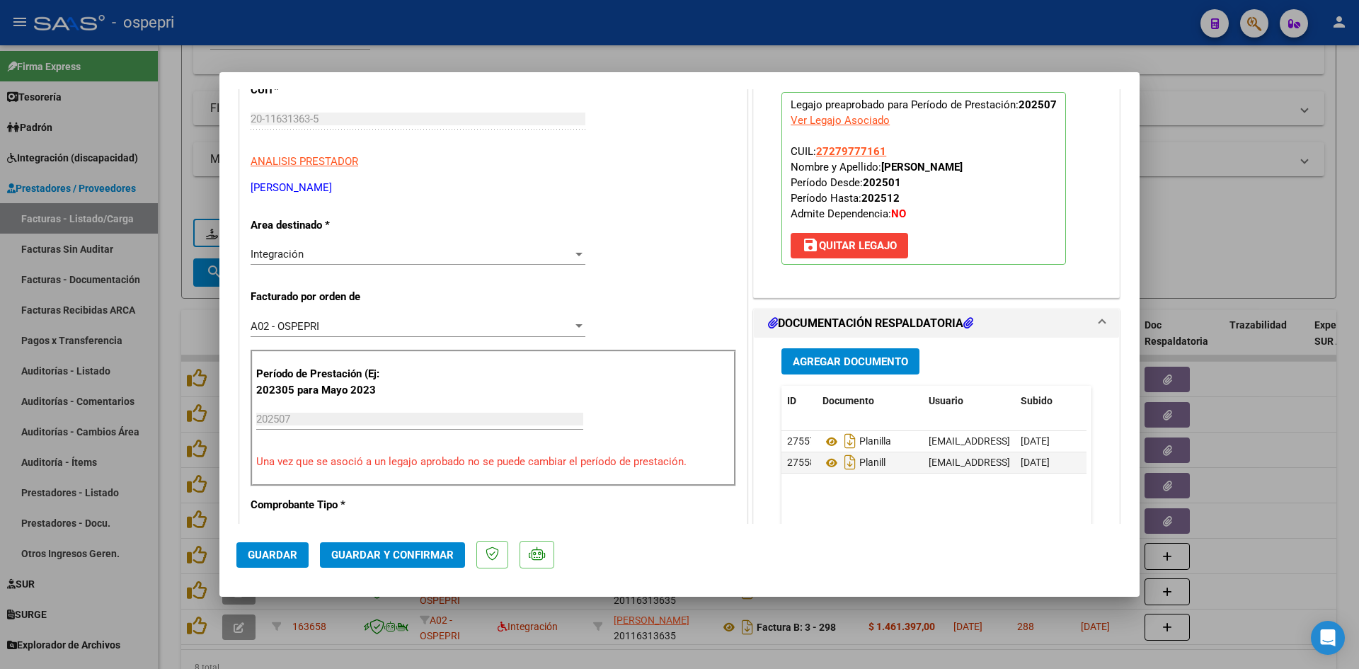
scroll to position [283, 0]
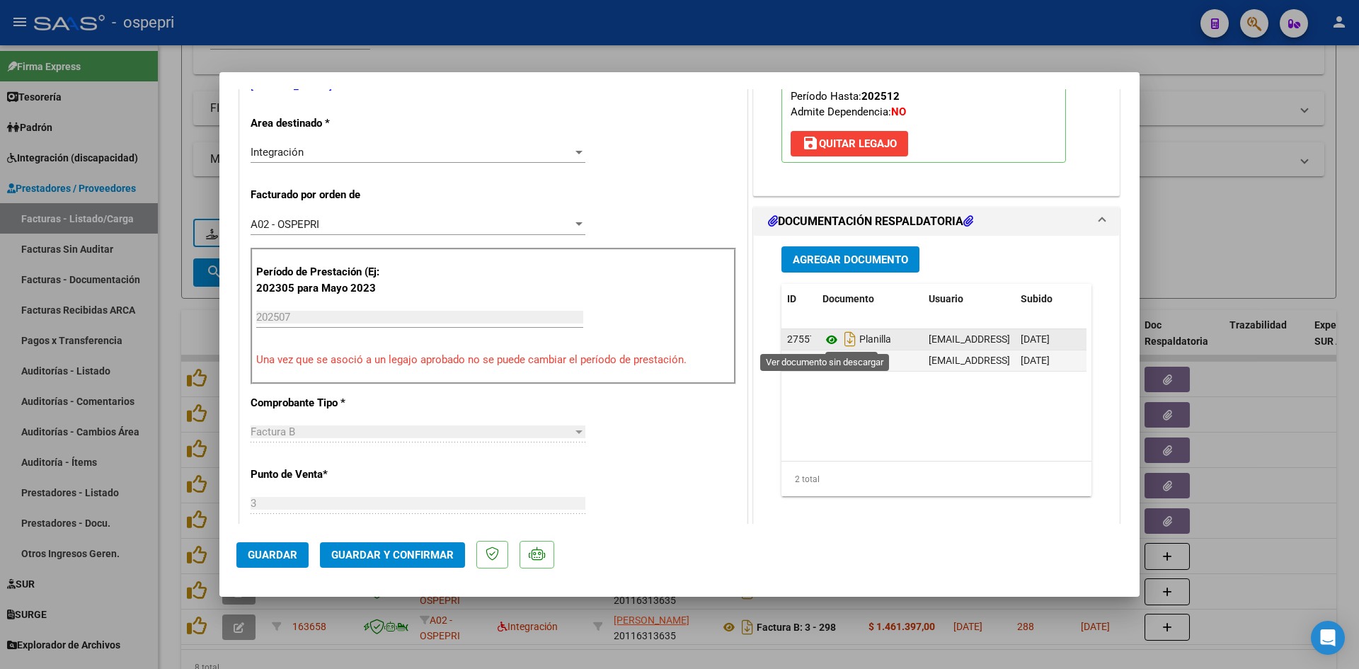
click at [823, 339] on icon at bounding box center [831, 339] width 18 height 17
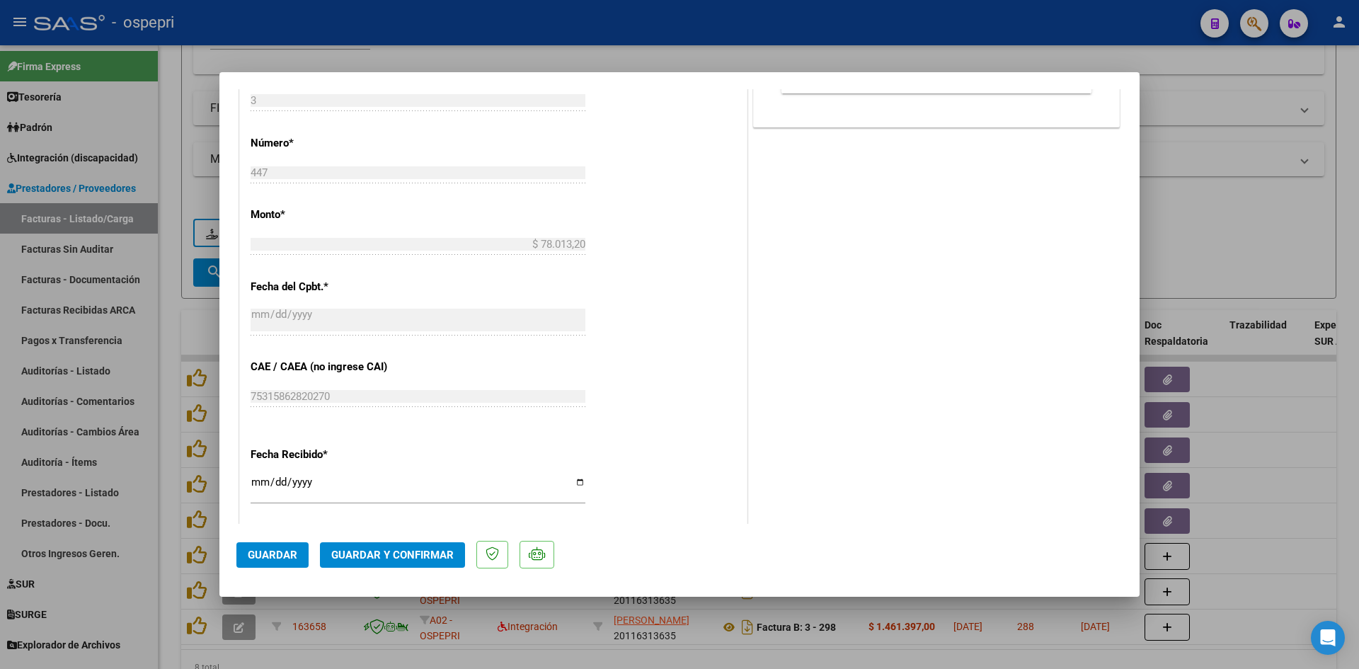
scroll to position [708, 0]
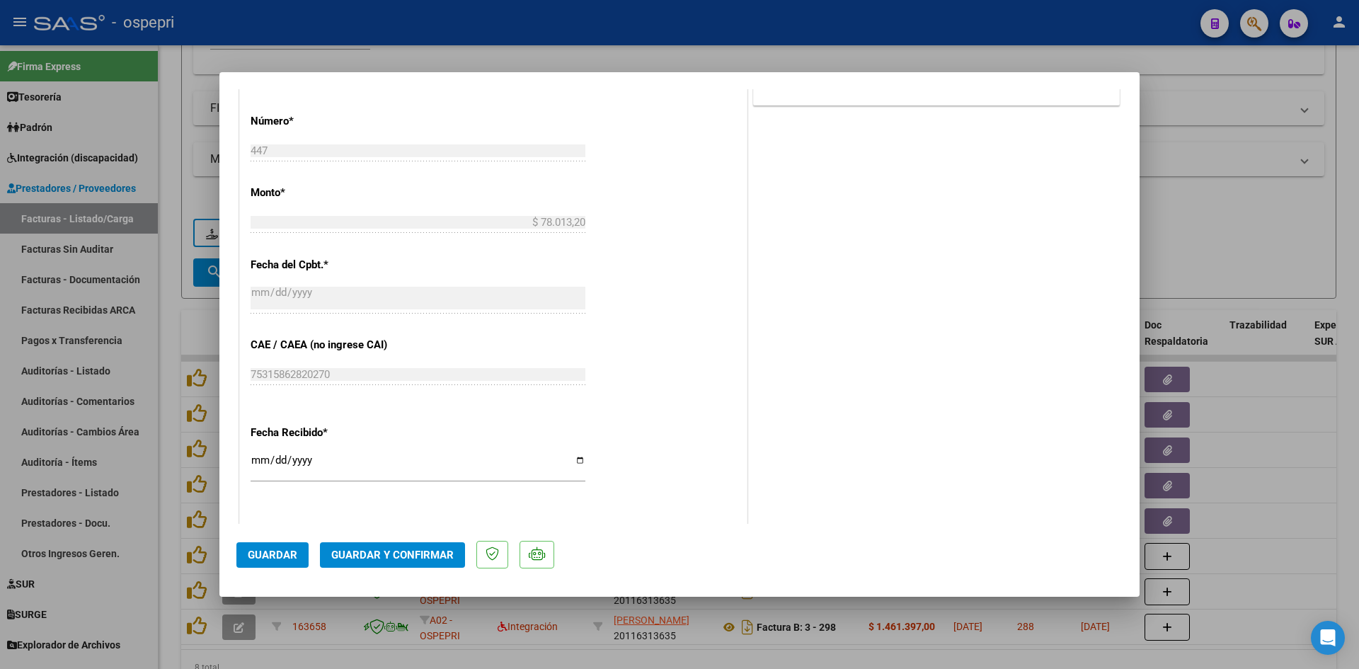
click at [418, 560] on span "Guardar y Confirmar" at bounding box center [392, 555] width 122 height 13
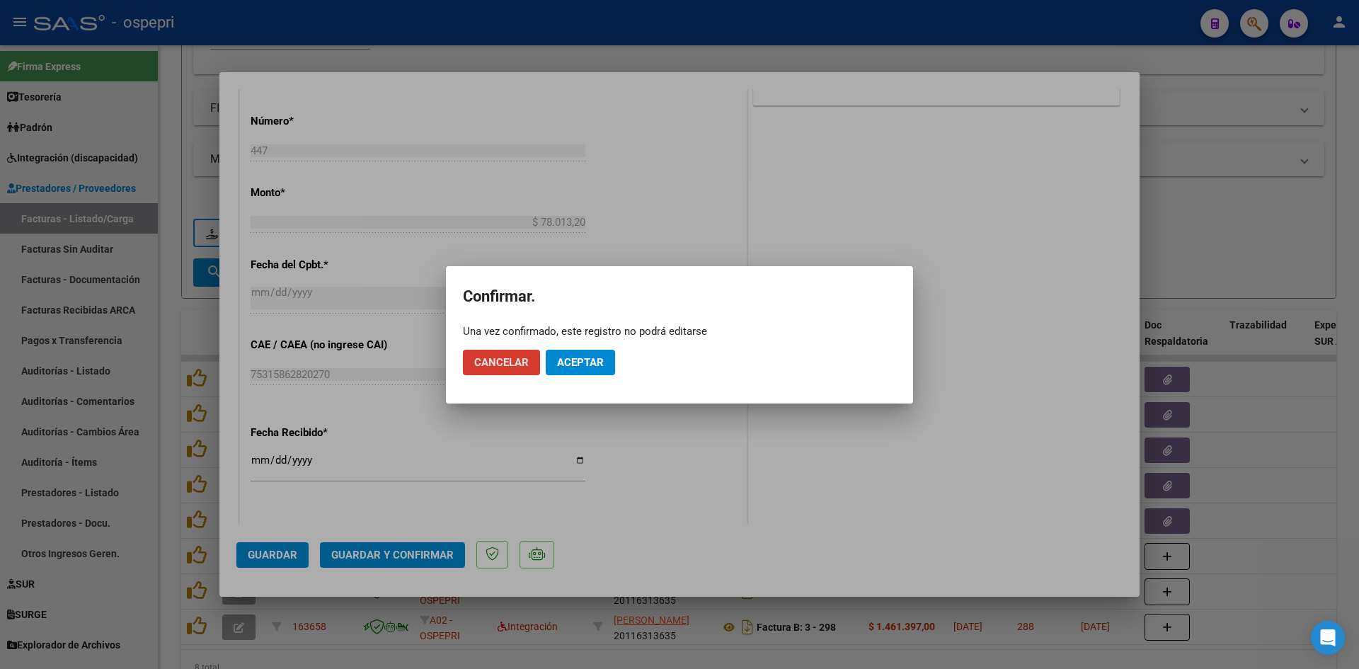
click at [597, 365] on span "Aceptar" at bounding box center [580, 362] width 47 height 13
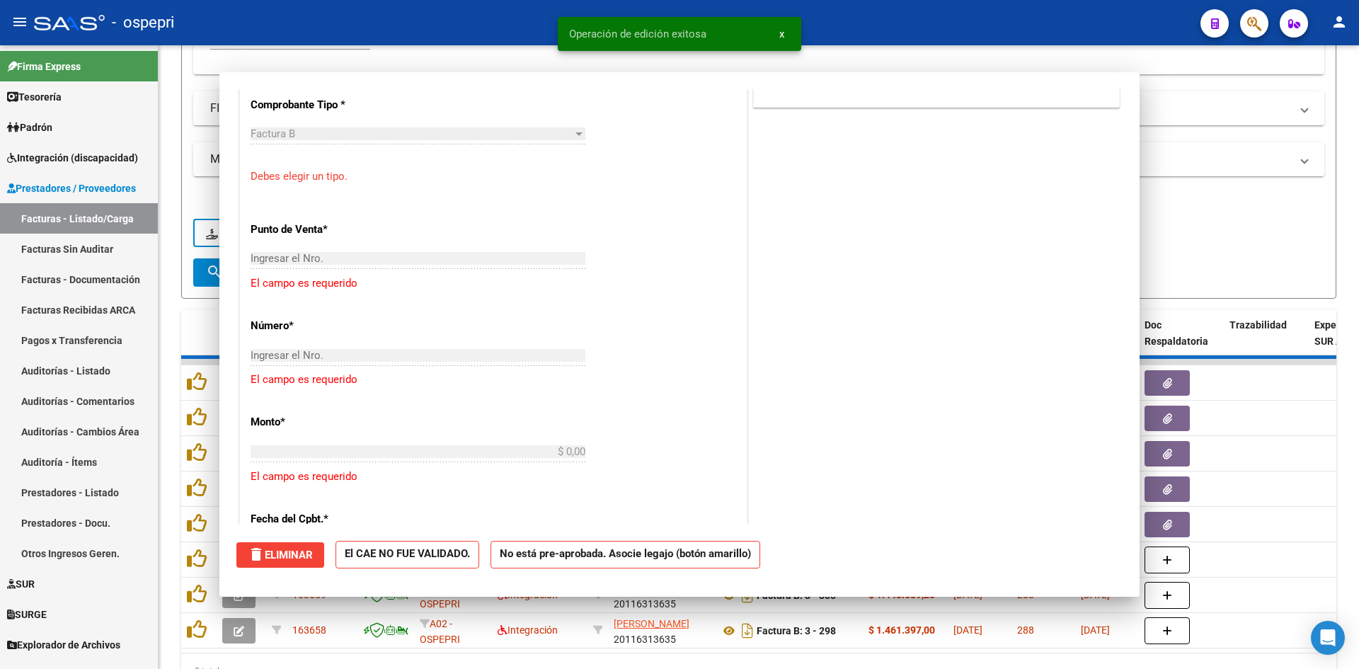
scroll to position [0, 0]
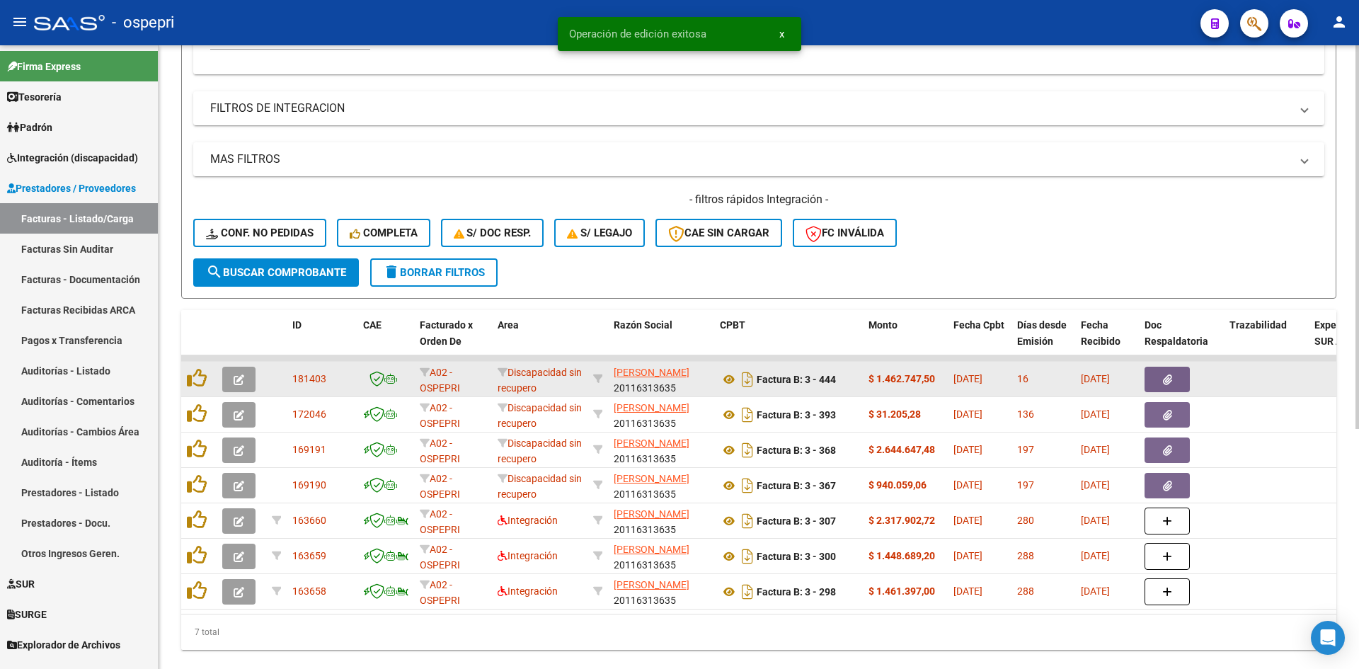
click at [238, 377] on icon "button" at bounding box center [239, 379] width 11 height 11
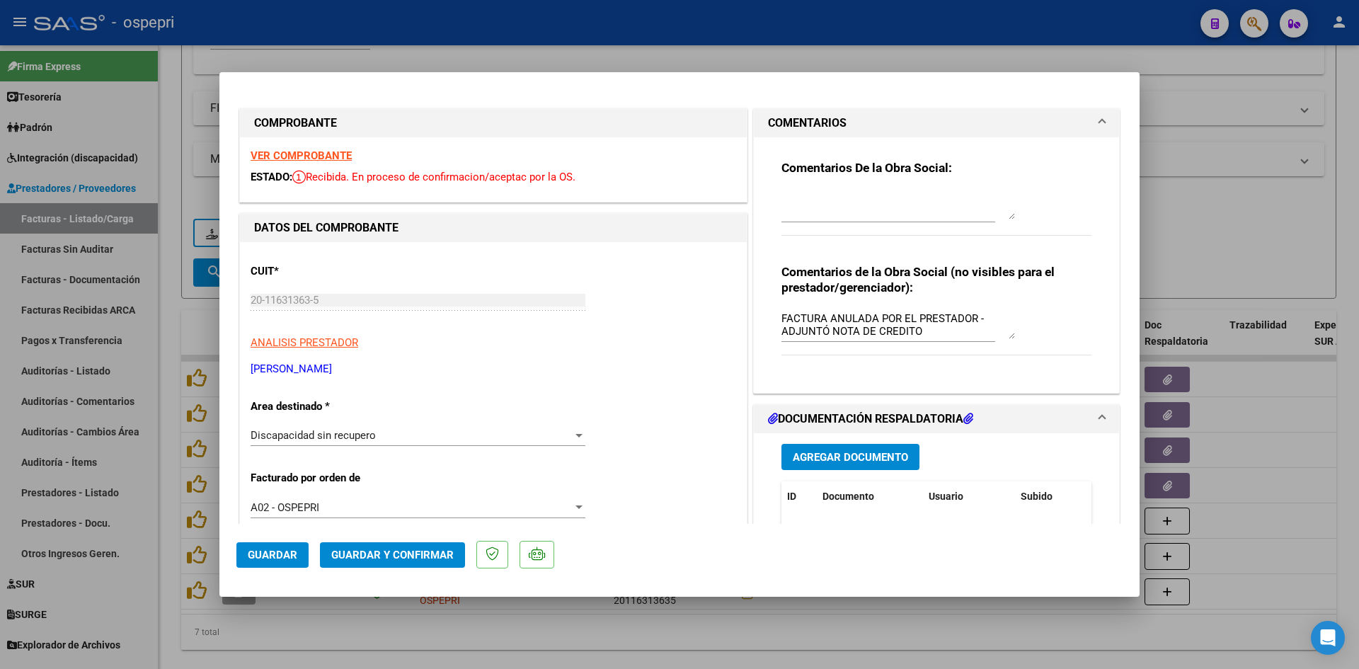
click at [338, 151] on strong "VER COMPROBANTE" at bounding box center [301, 155] width 101 height 13
type input "$ 0,00"
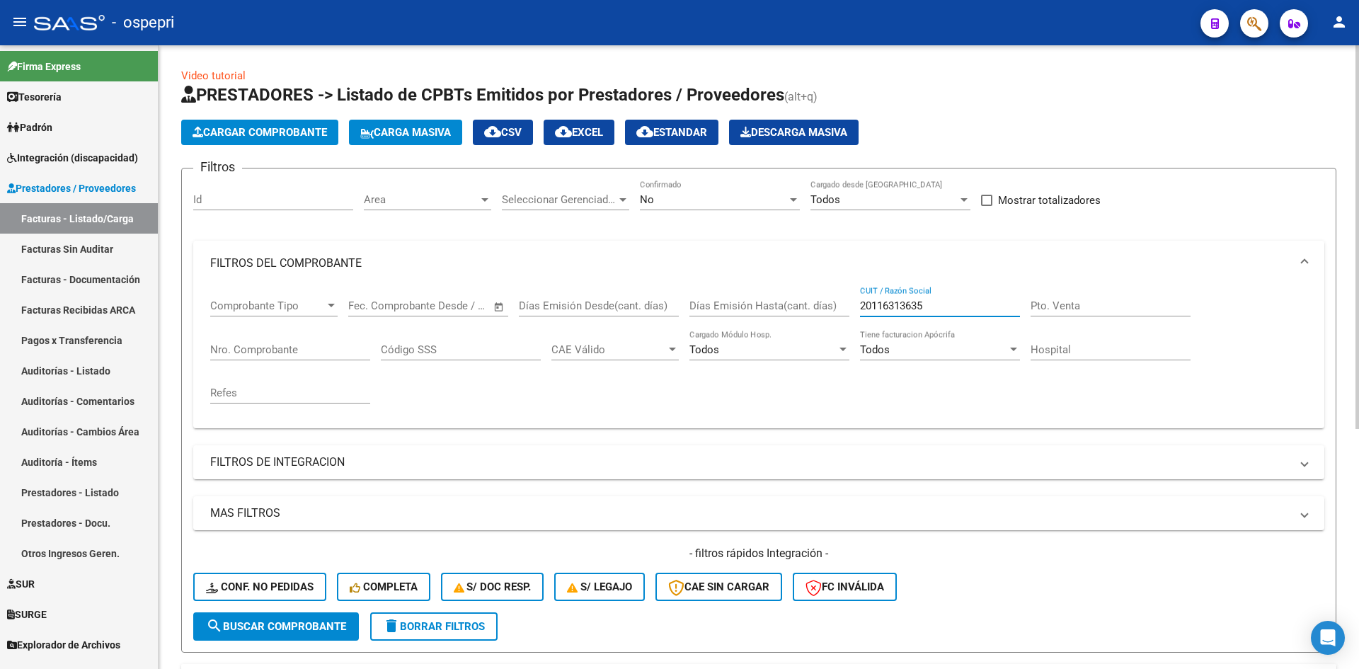
drag, startPoint x: 963, startPoint y: 309, endPoint x: 850, endPoint y: 310, distance: 112.5
click at [850, 310] on div "Comprobante Tipo Comprobante Tipo Start date – End date Fec. Comprobante Desde …" at bounding box center [758, 351] width 1097 height 131
click at [265, 583] on span "Conf. no pedidas" at bounding box center [260, 586] width 108 height 13
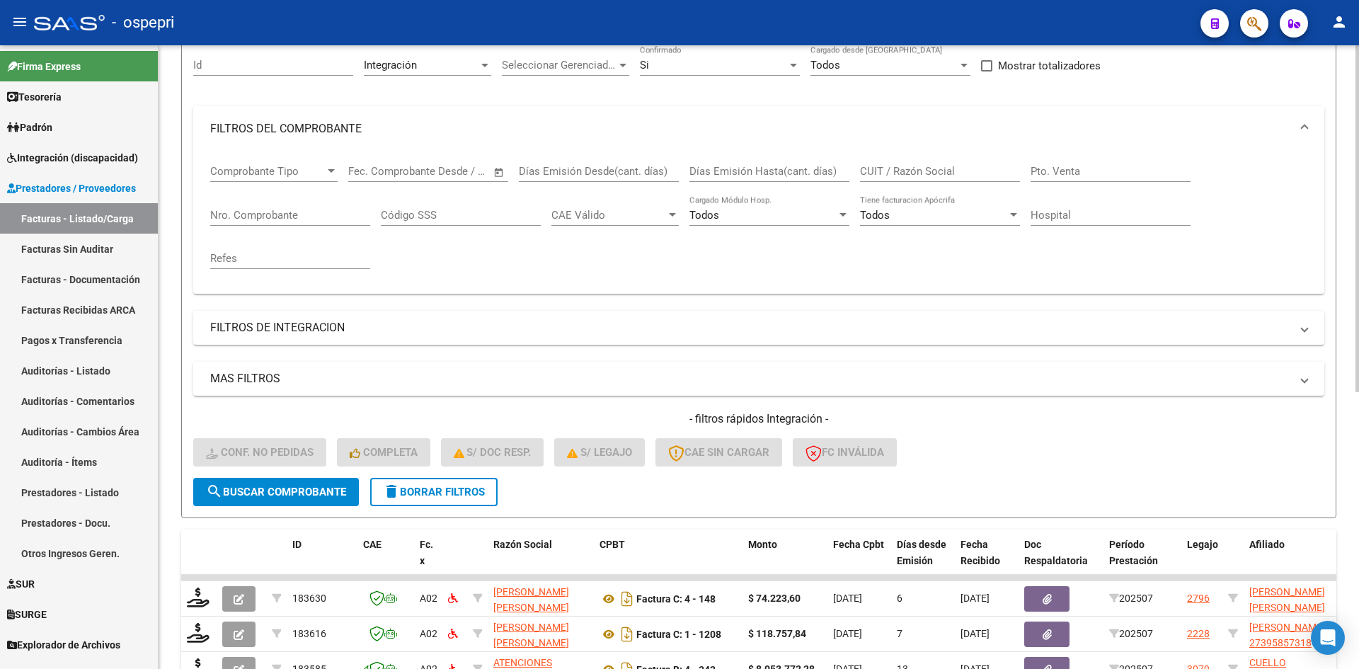
scroll to position [142, 0]
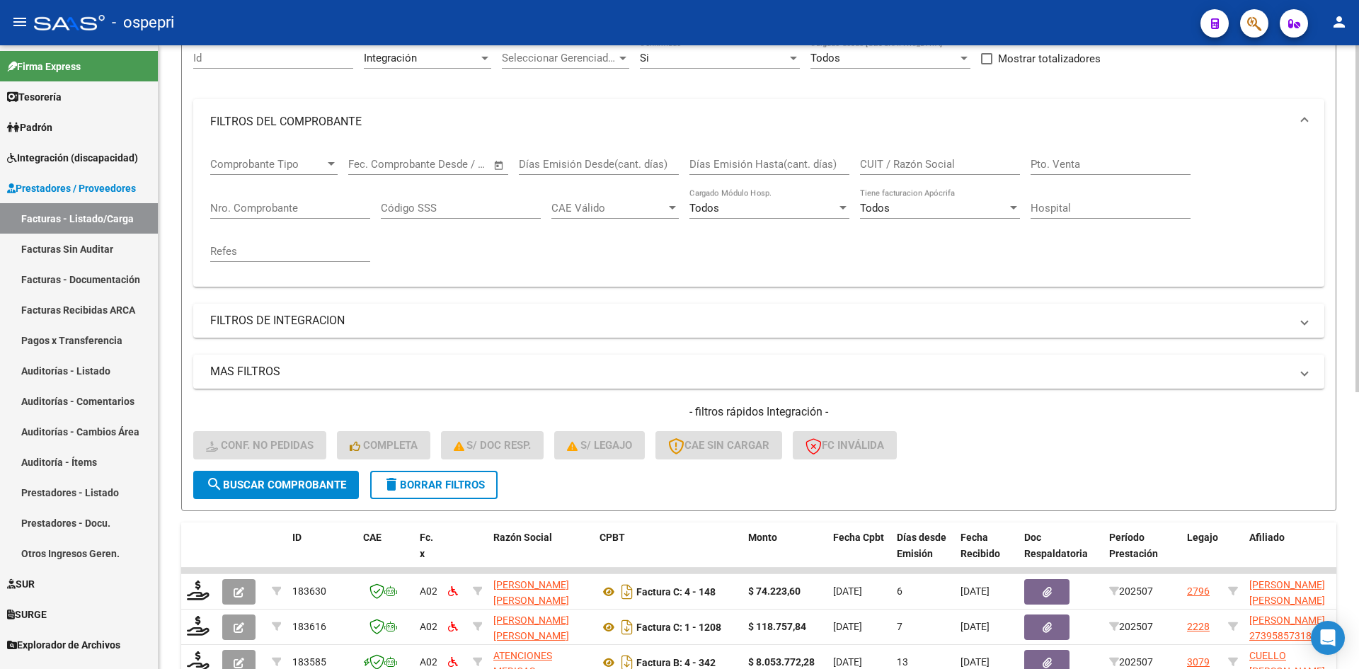
click at [899, 159] on input "CUIT / Razón Social" at bounding box center [940, 164] width 160 height 13
paste input "20116313635"
type input "20116313635"
click at [319, 488] on span "search Buscar Comprobante" at bounding box center [276, 484] width 140 height 13
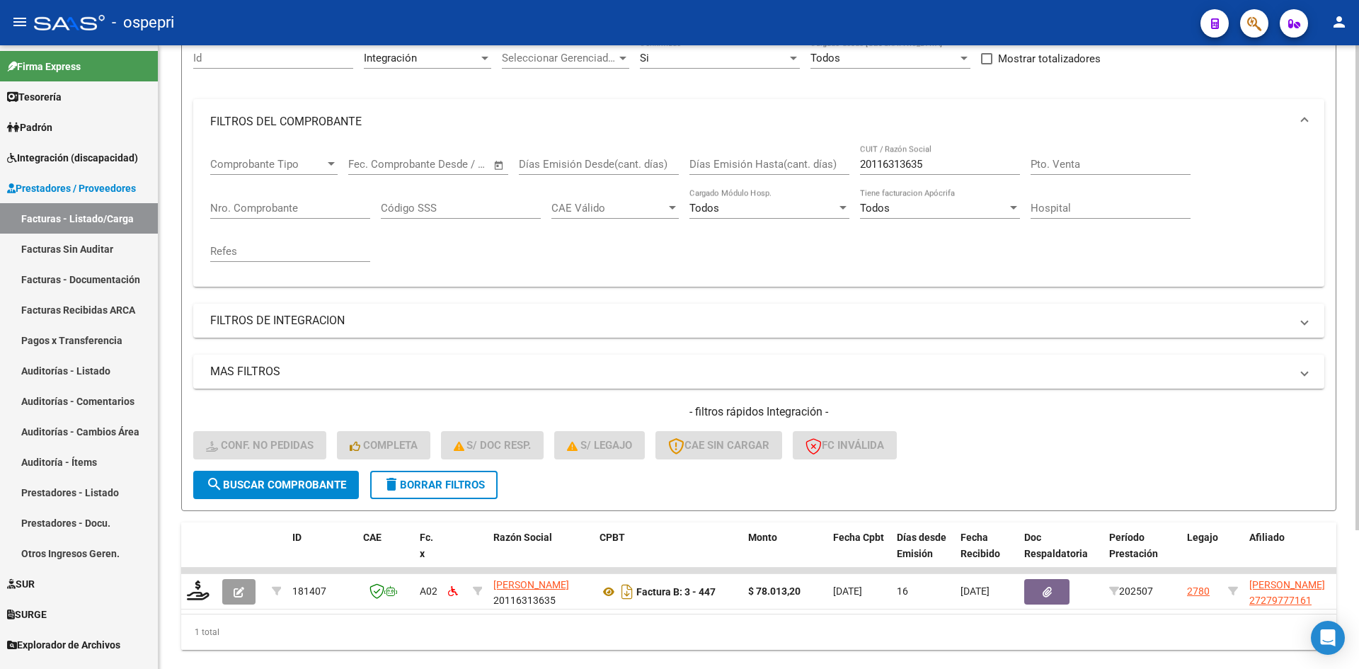
scroll to position [178, 0]
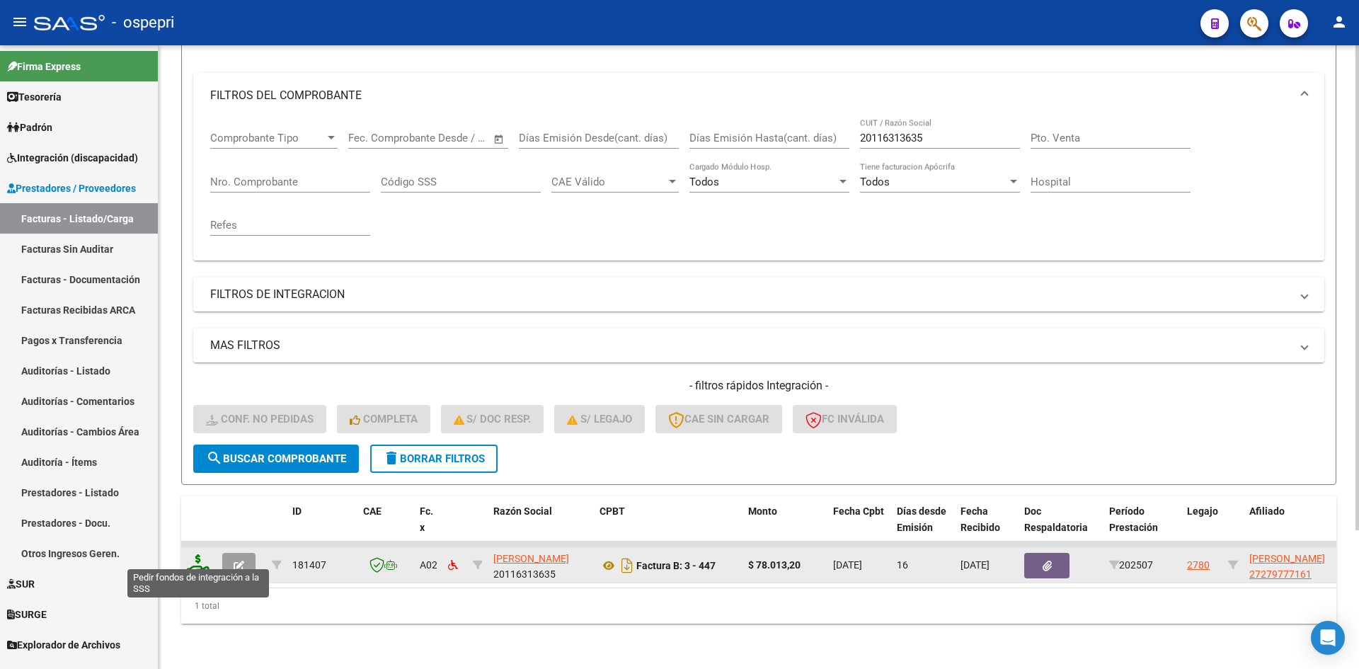
click at [199, 560] on icon at bounding box center [198, 564] width 23 height 20
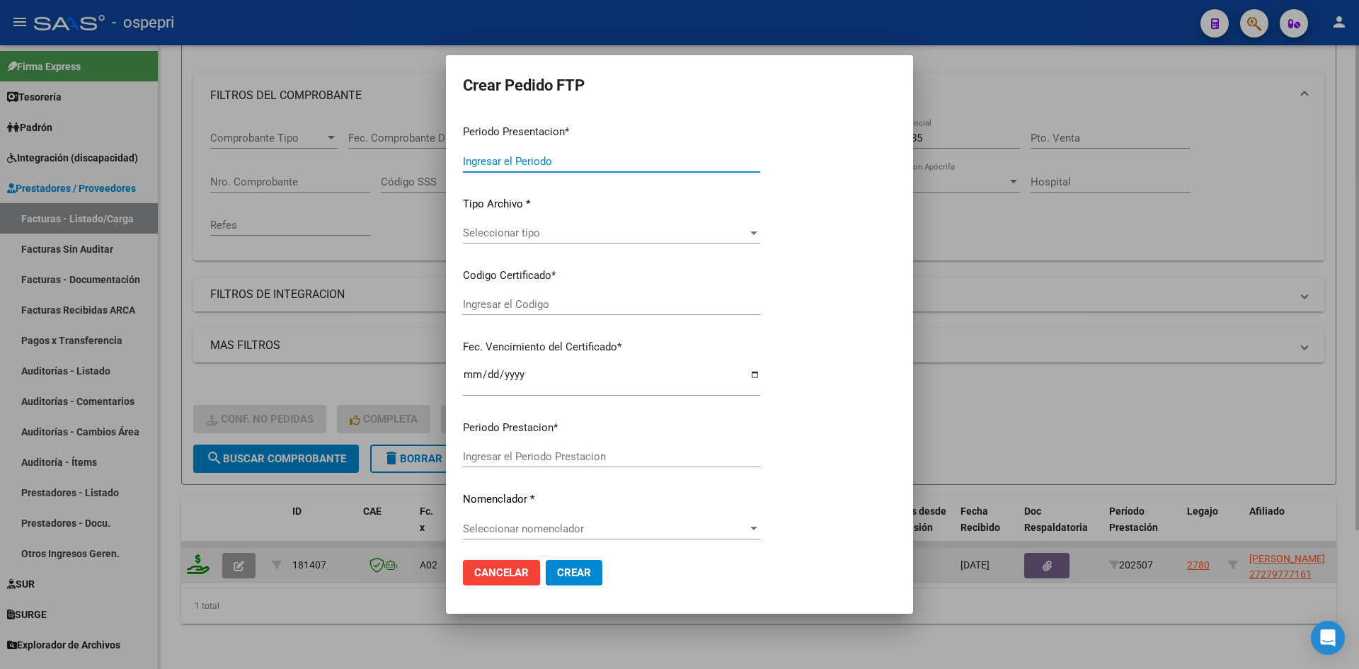
type input "202507"
type input "$ 78.013,20"
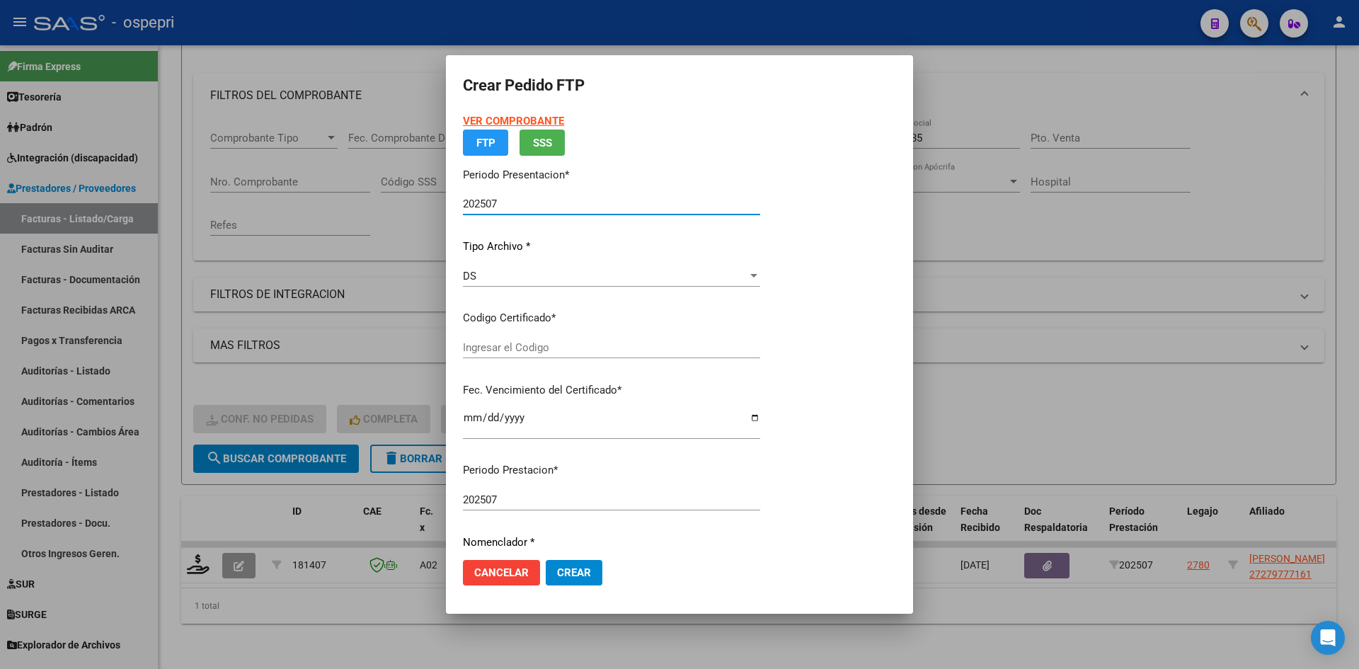
type input "2727977716-1"
type input "2032-01-26"
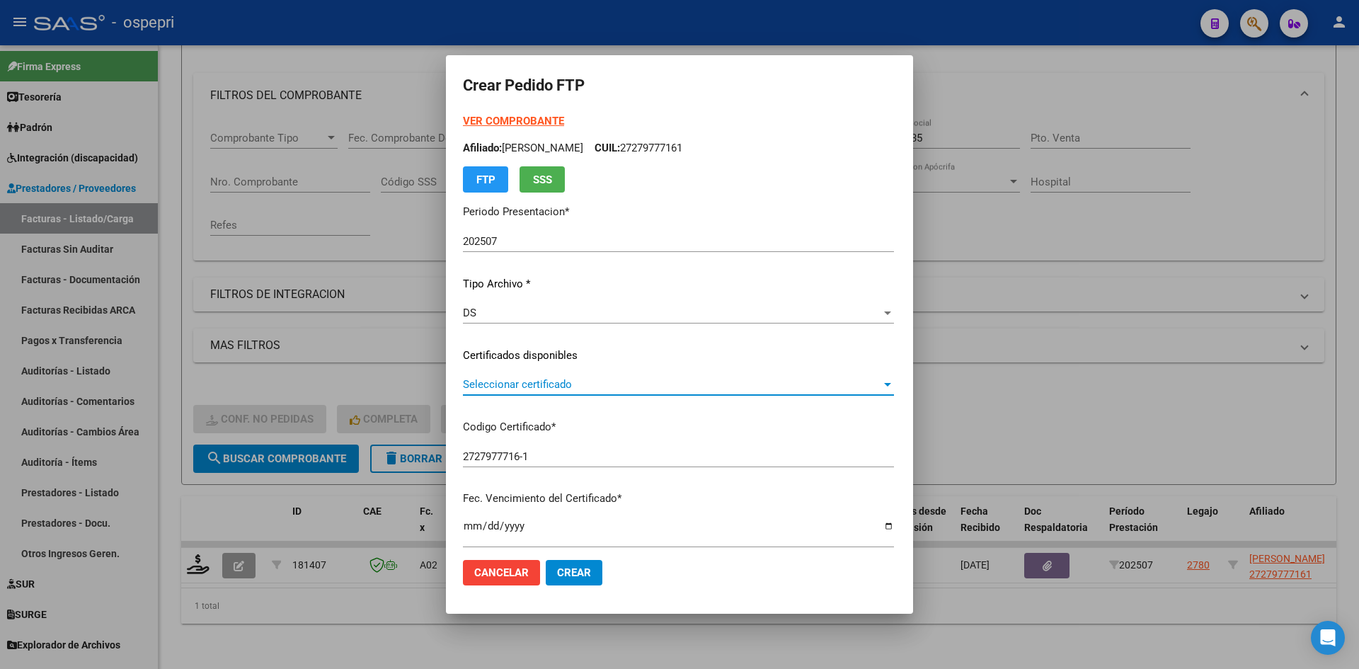
click at [603, 389] on span "Seleccionar certificado" at bounding box center [672, 384] width 418 height 13
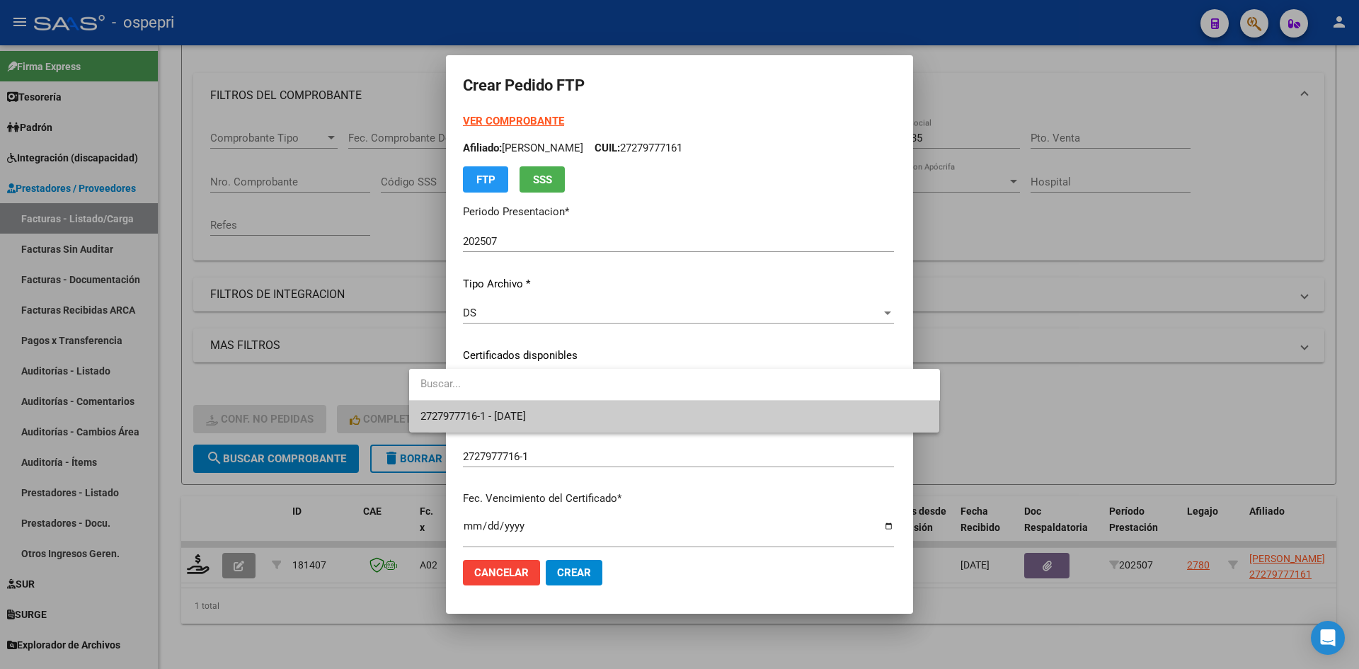
click at [600, 415] on span "2727977716-1 - 2032-01-26" at bounding box center [674, 417] width 508 height 32
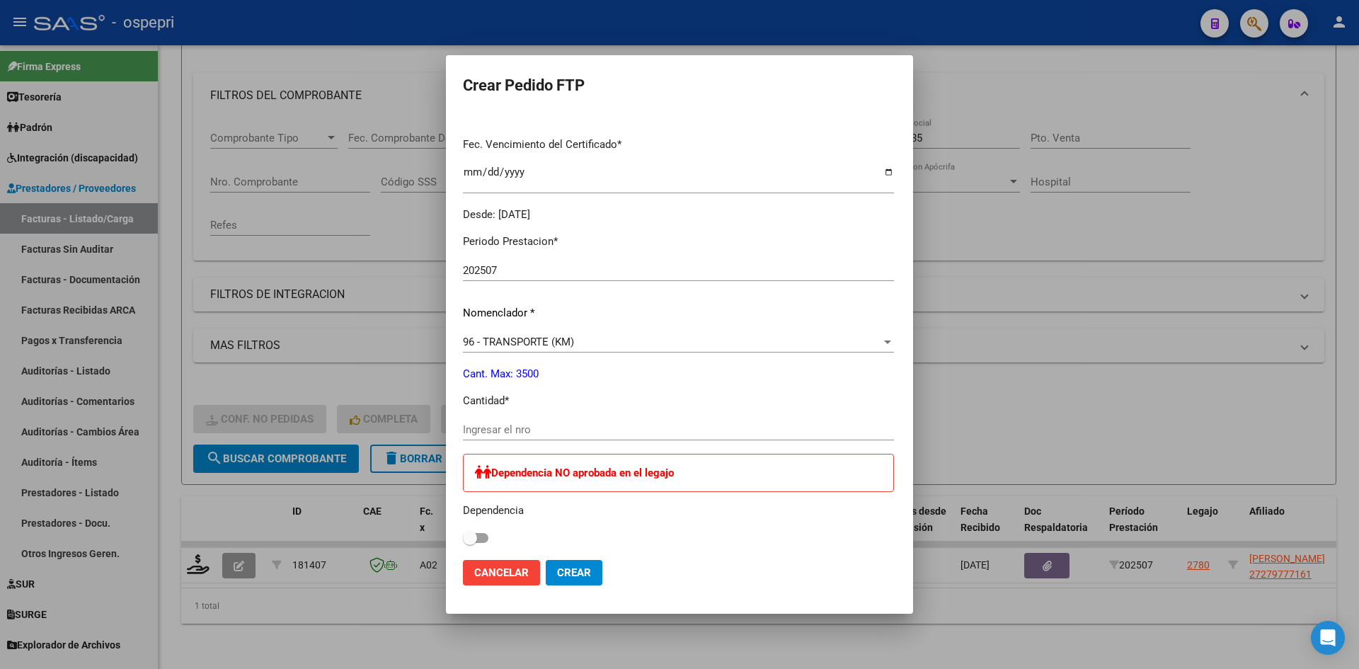
scroll to position [0, 0]
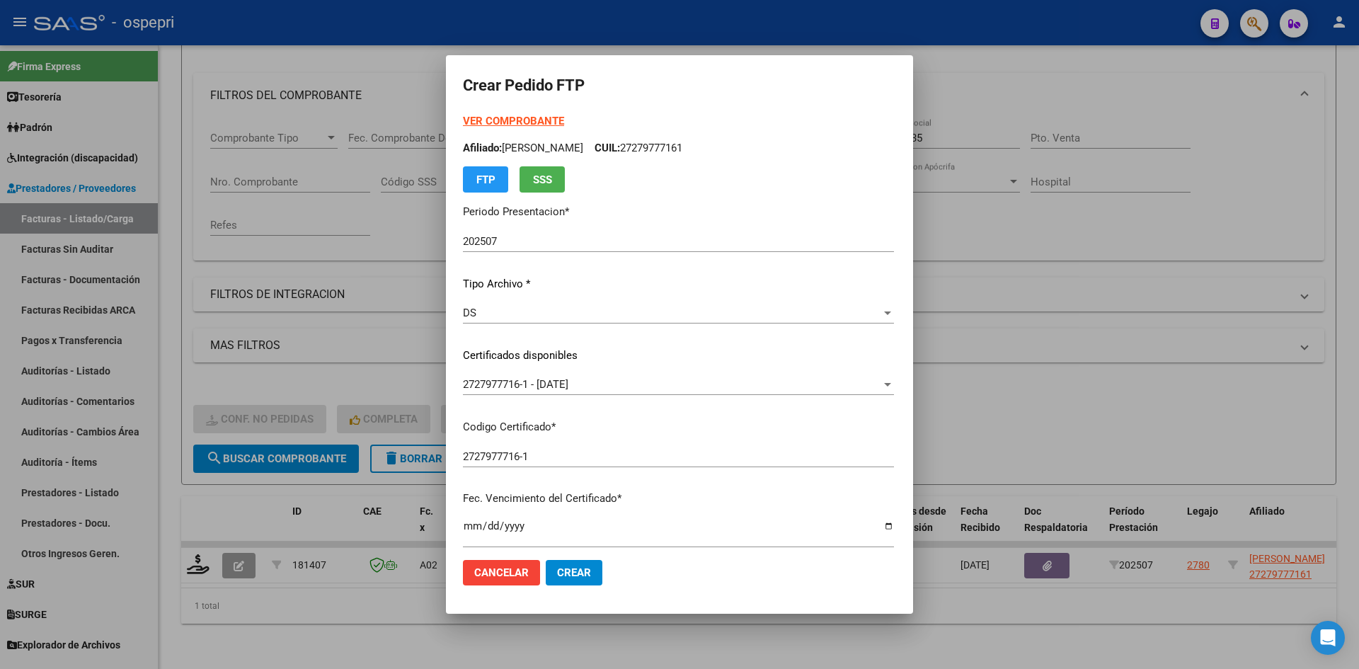
click at [481, 122] on strong "VER COMPROBANTE" at bounding box center [513, 121] width 101 height 13
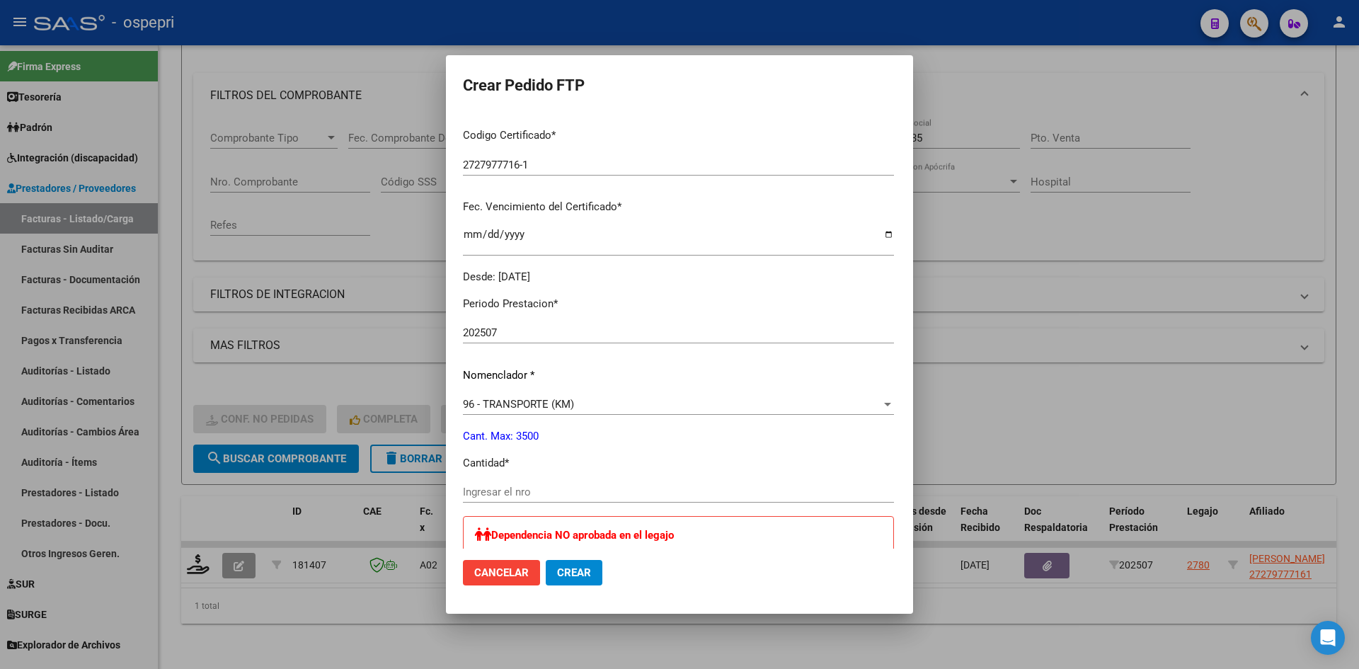
scroll to position [495, 0]
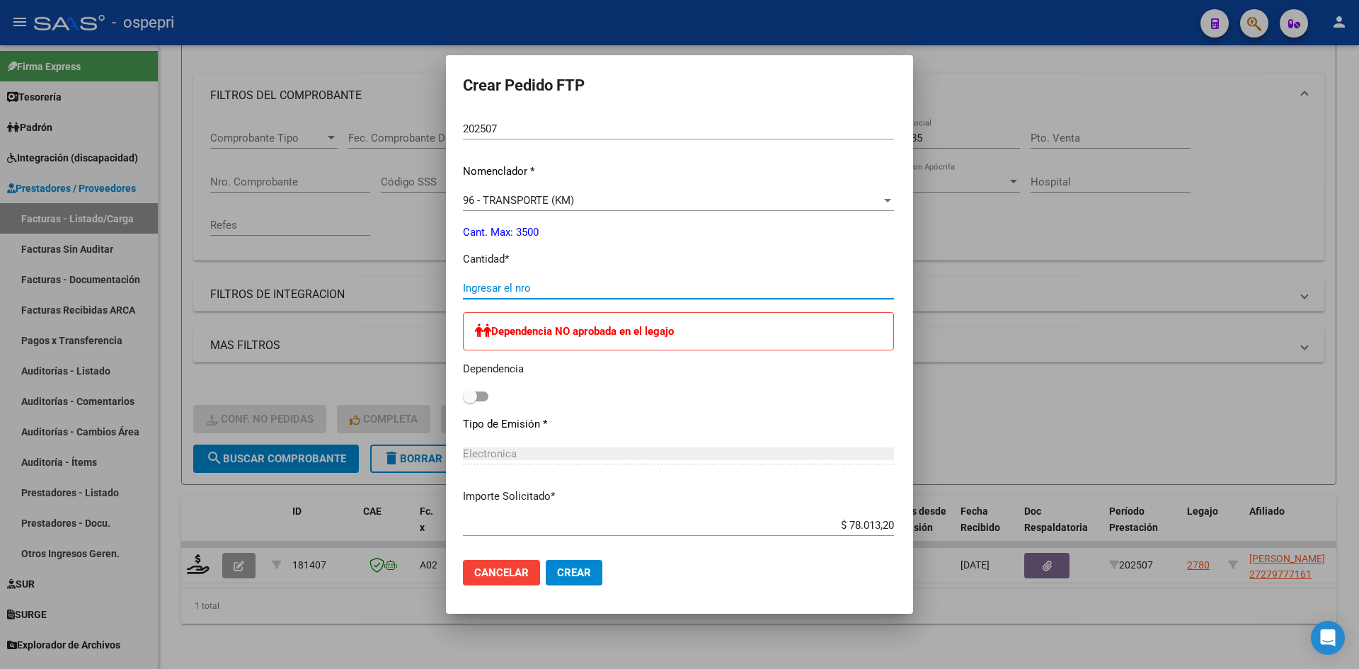
click at [502, 289] on input "Ingresar el nro" at bounding box center [678, 288] width 431 height 13
type input "120"
click at [548, 566] on button "Crear" at bounding box center [574, 572] width 57 height 25
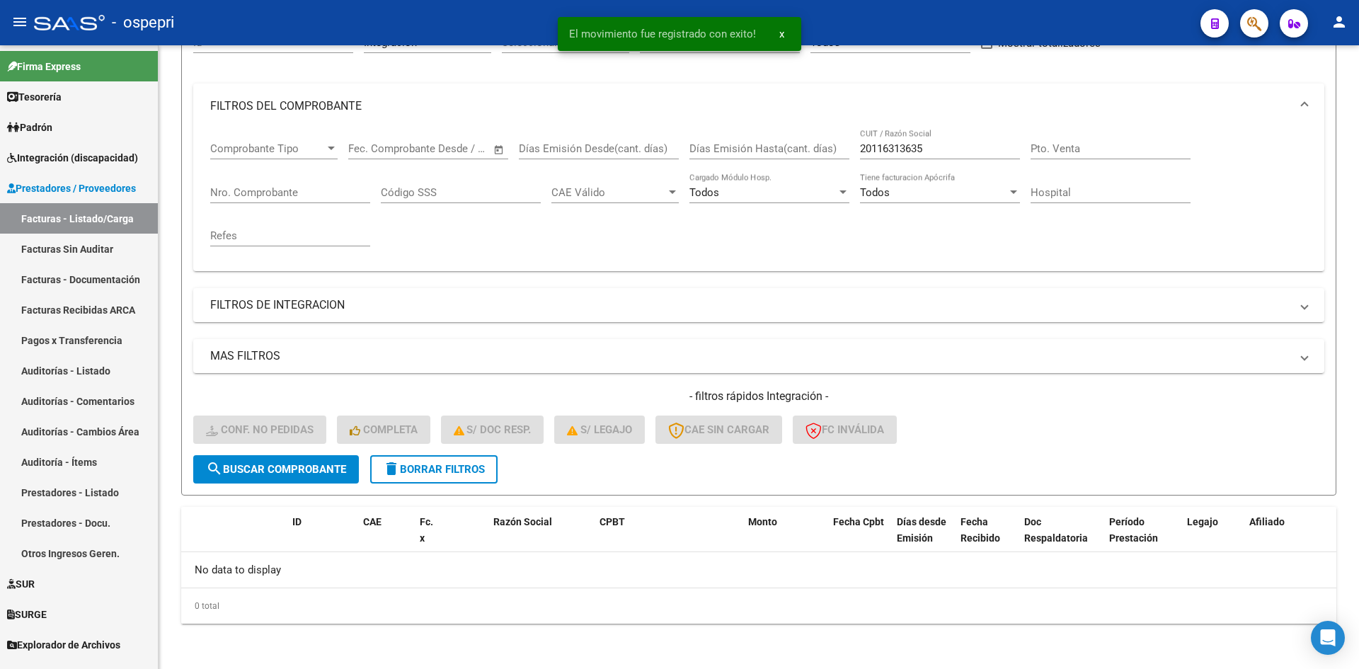
scroll to position [157, 0]
click at [479, 481] on button "delete Borrar Filtros" at bounding box center [433, 469] width 127 height 28
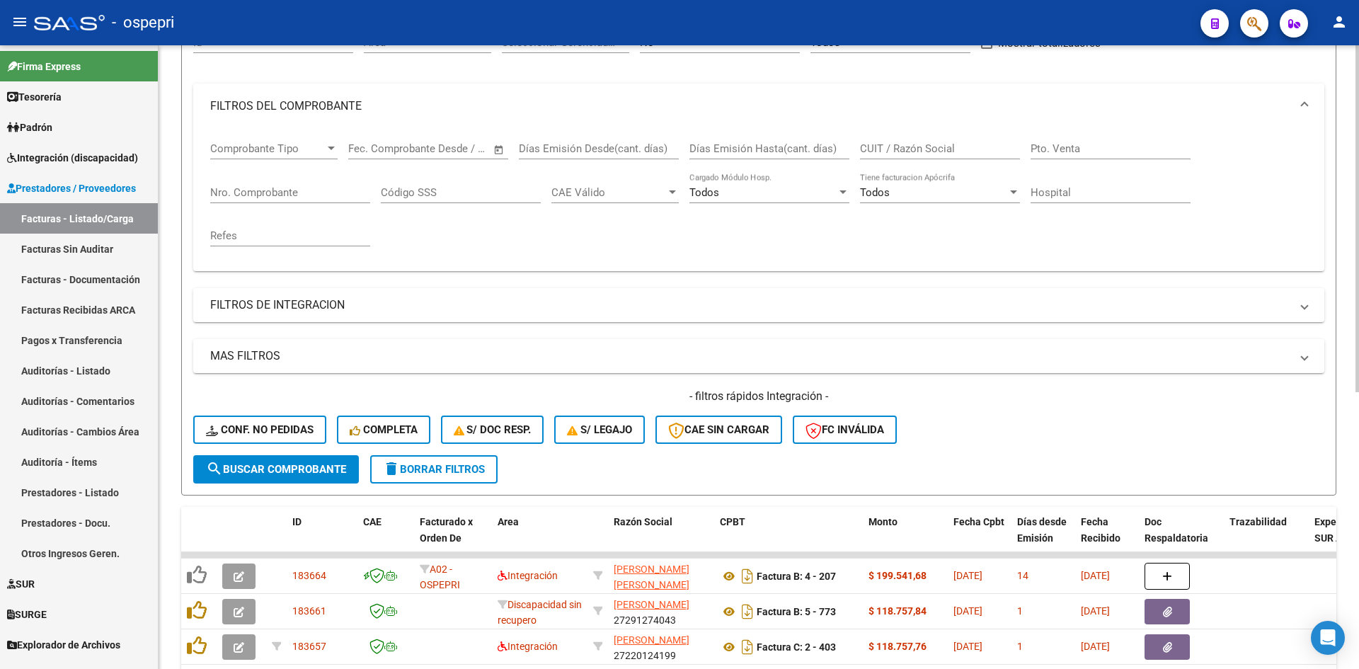
click at [1065, 389] on h4 "- filtros rápidos Integración -" at bounding box center [758, 397] width 1131 height 16
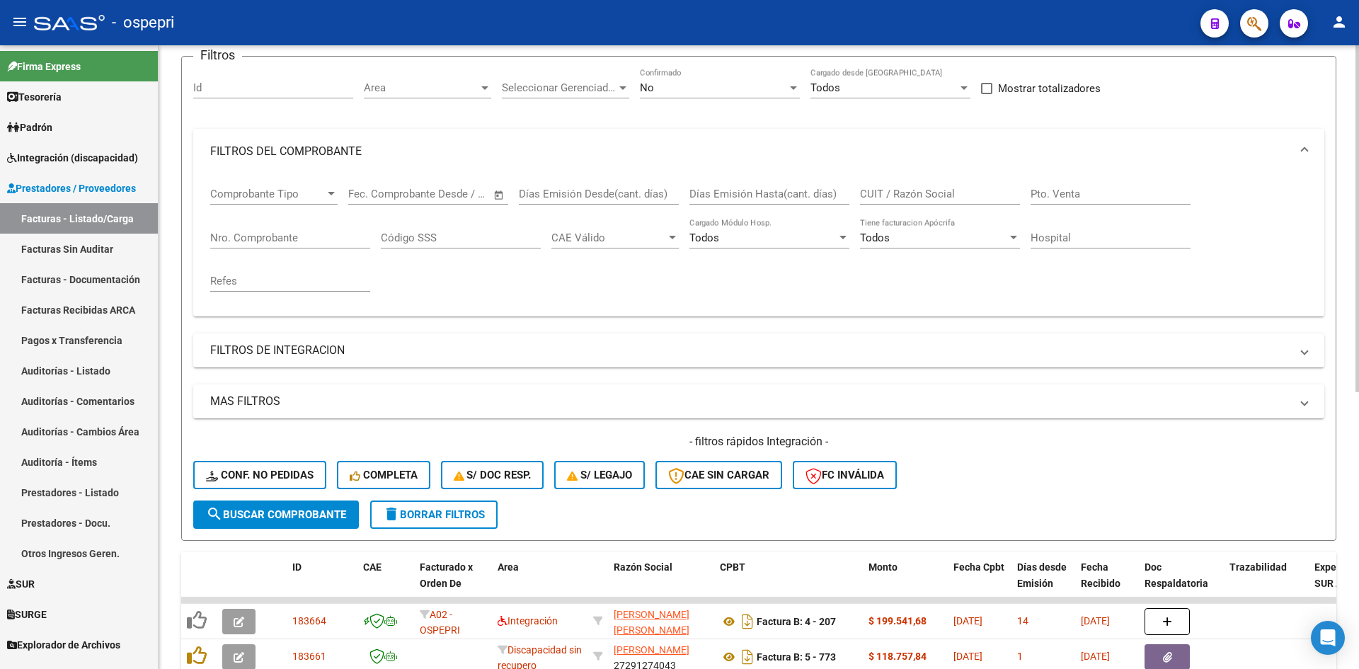
scroll to position [0, 0]
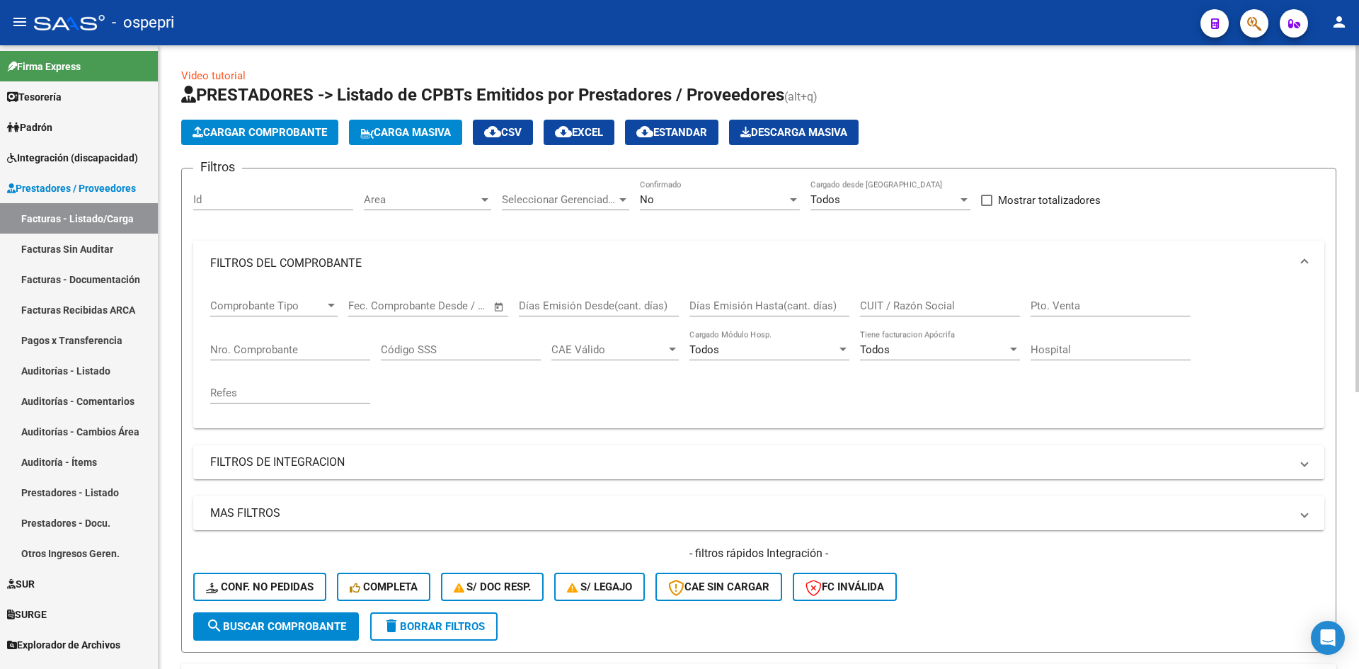
click at [921, 302] on input "CUIT / Razón Social" at bounding box center [940, 305] width 160 height 13
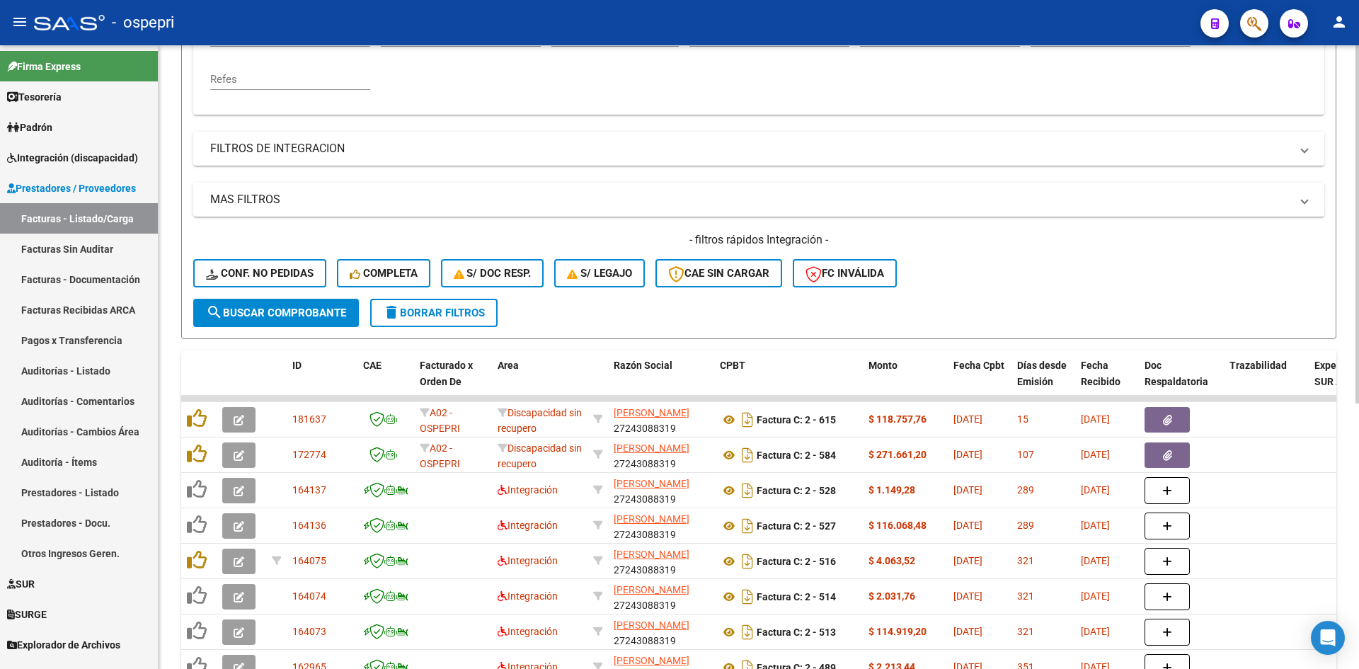
scroll to position [354, 0]
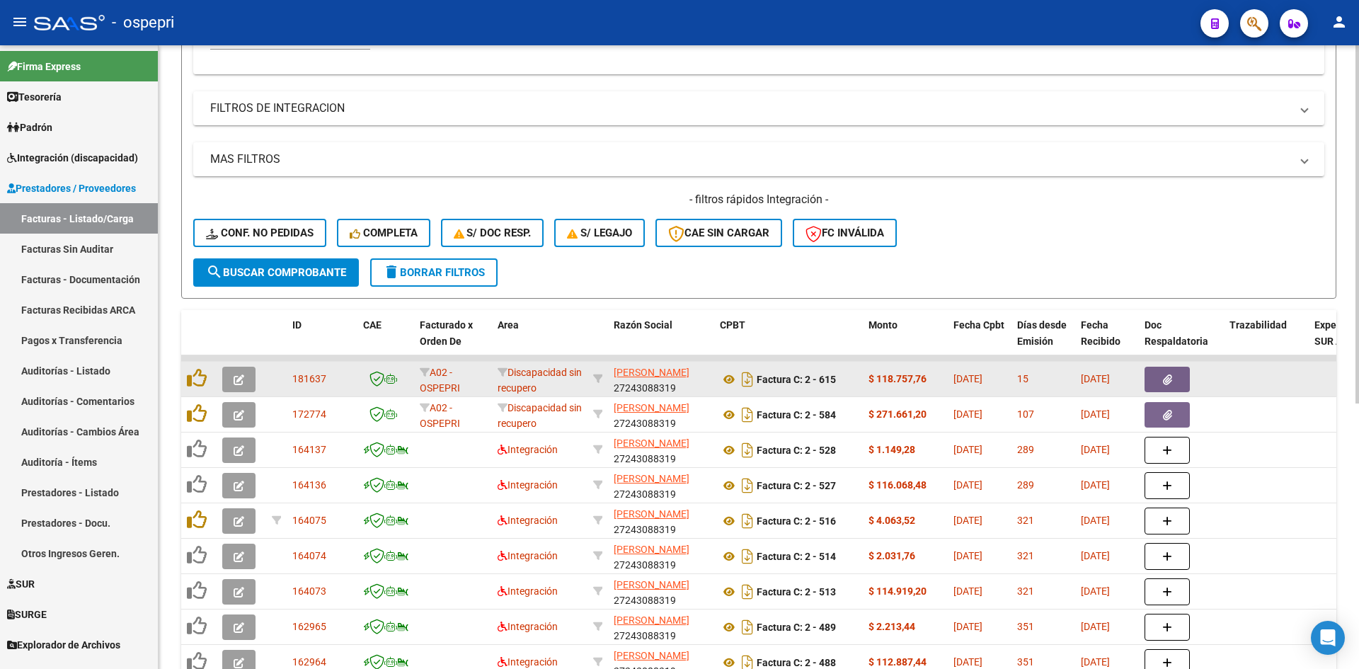
type input "UGOLINI"
click at [243, 377] on icon "button" at bounding box center [239, 379] width 11 height 11
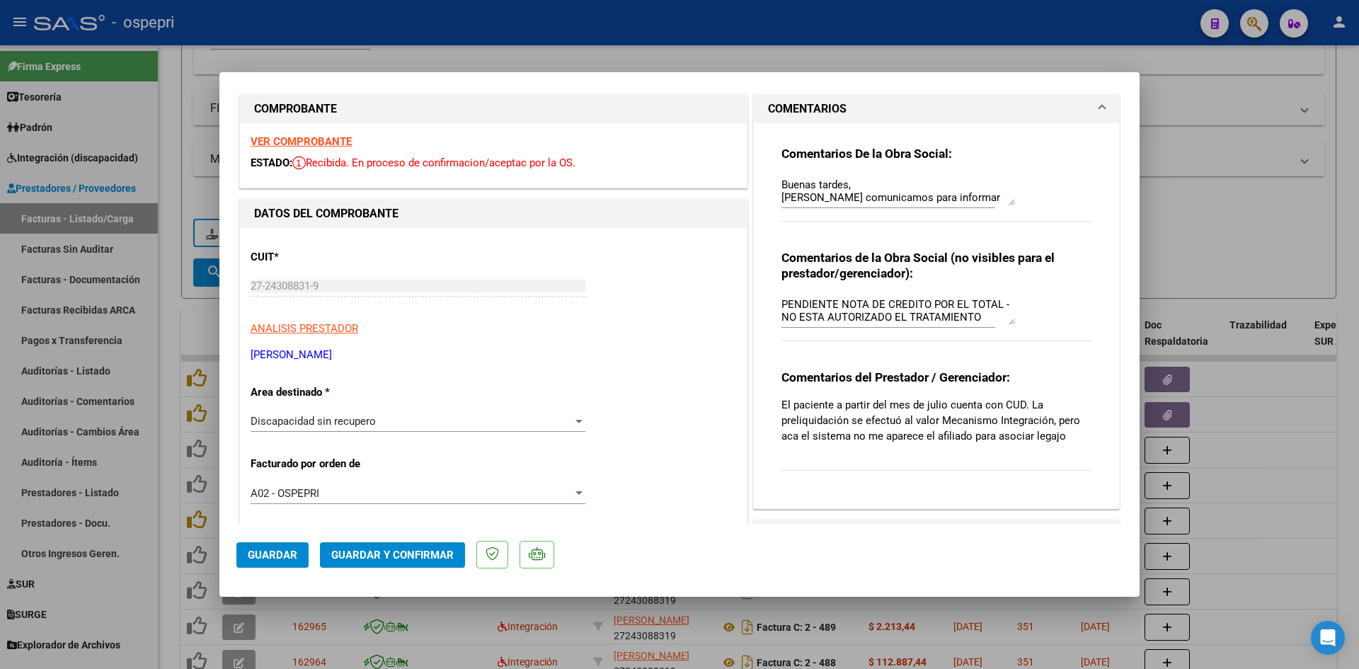
scroll to position [0, 0]
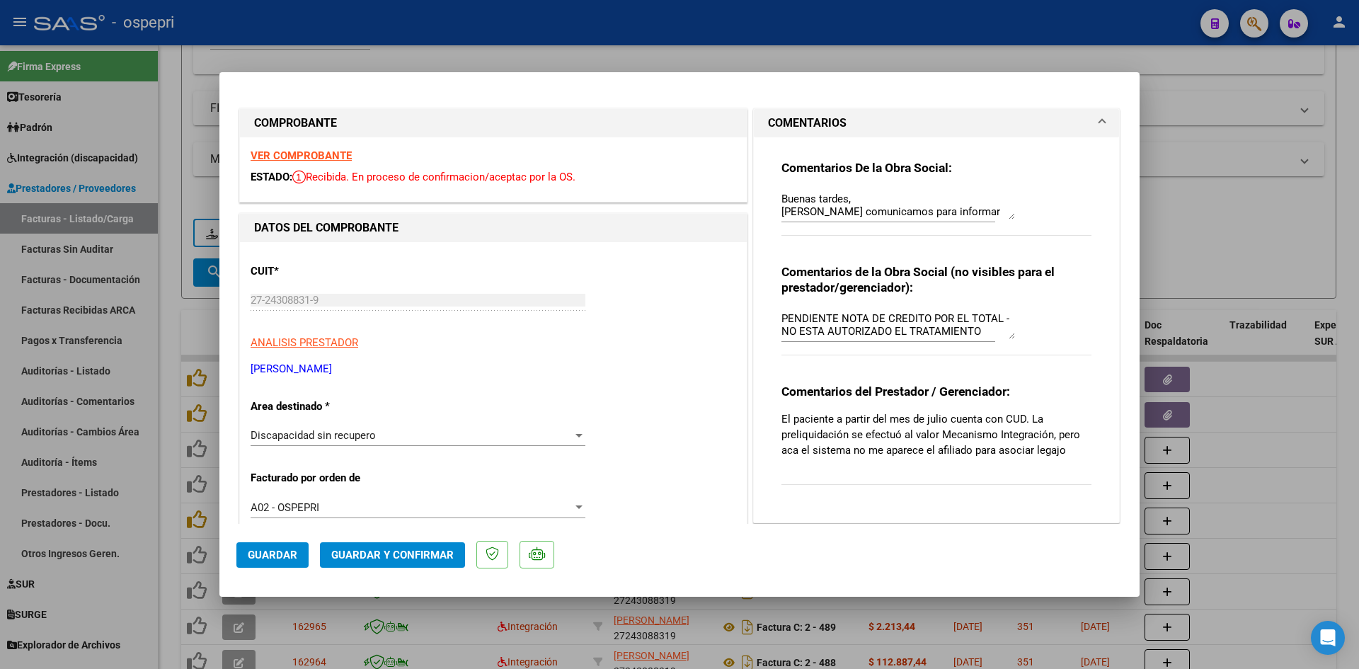
click at [323, 153] on strong "VER COMPROBANTE" at bounding box center [301, 155] width 101 height 13
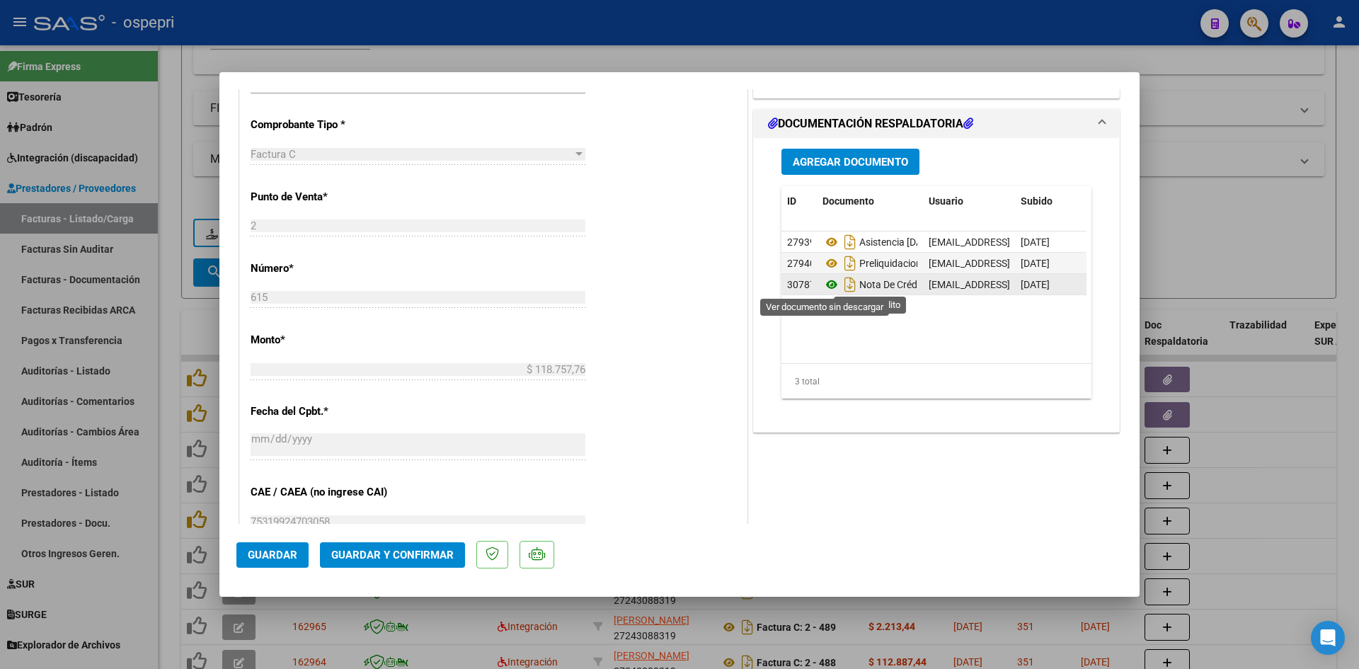
click at [825, 285] on icon at bounding box center [831, 284] width 18 height 17
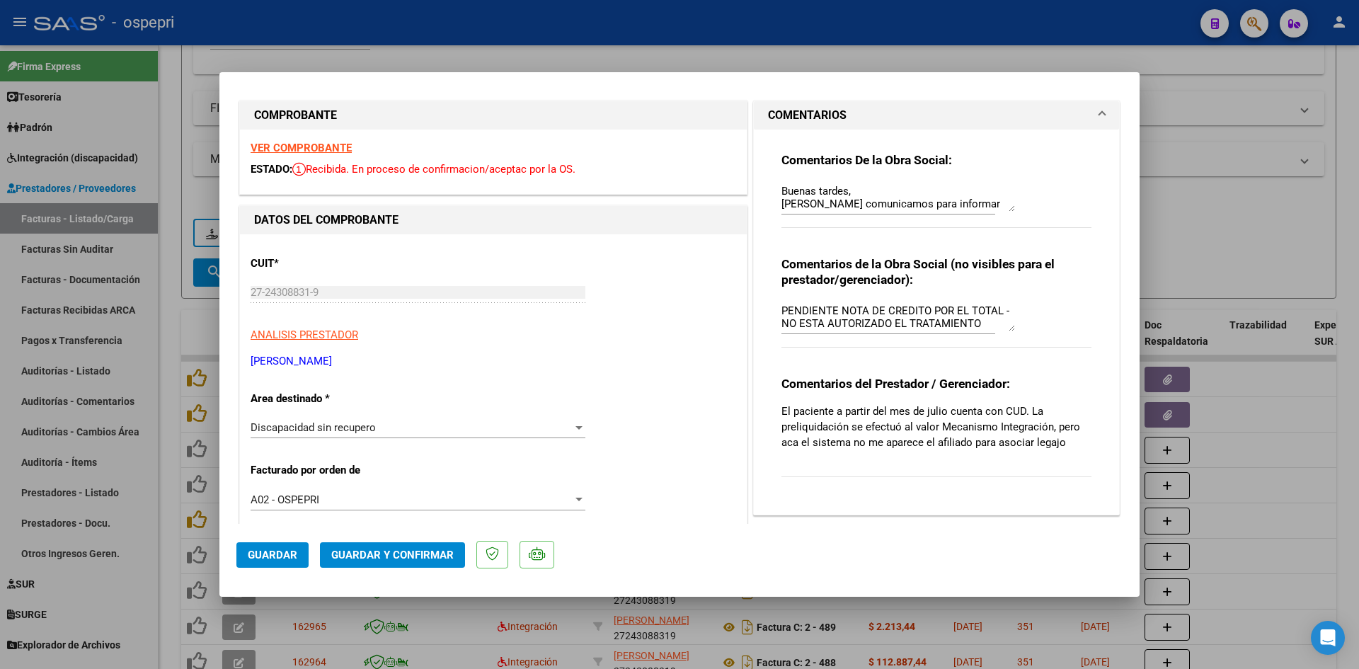
scroll to position [0, 0]
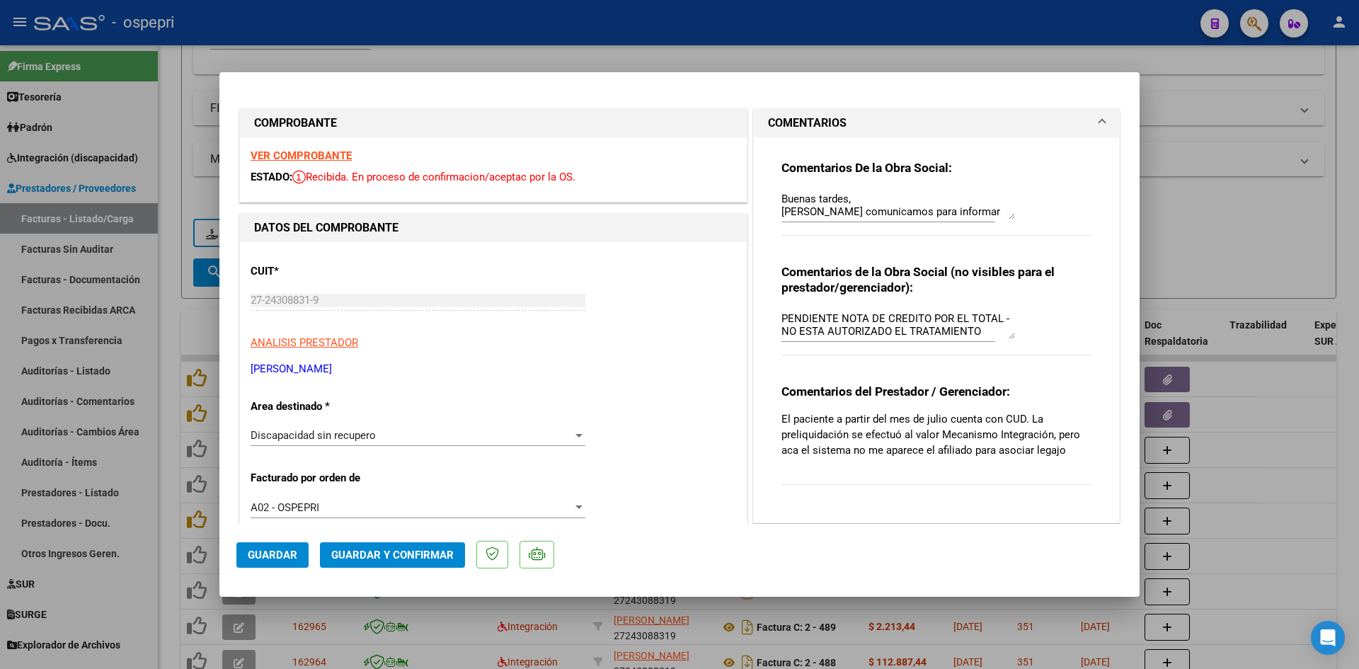
click at [838, 317] on textarea "PENDIENTE NOTA DE CREDITO POR EL TOTAL - NO ESTA AUTORIZADO EL TRATAMIENTO DESD…" at bounding box center [898, 325] width 234 height 28
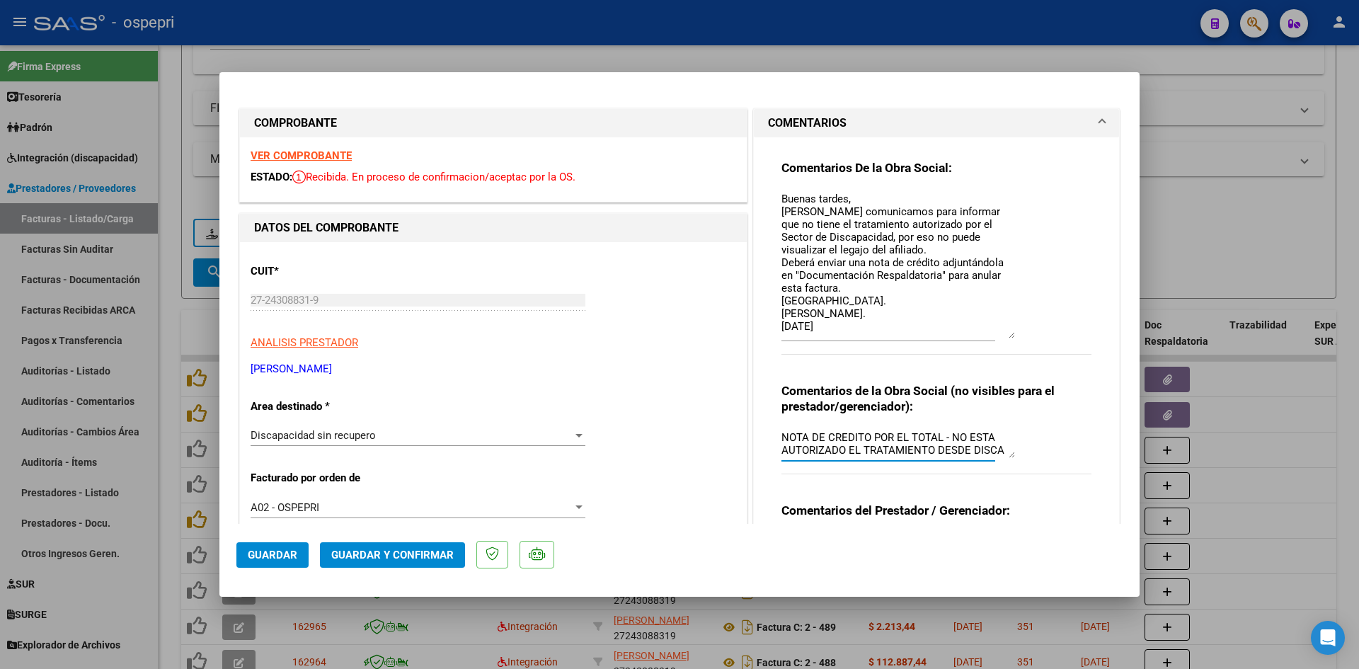
drag, startPoint x: 1000, startPoint y: 214, endPoint x: 1026, endPoint y: 333, distance: 121.6
click at [1026, 333] on div "Comentarios De la Obra Social: Buenas tardes, Nos comunicamos para informar que…" at bounding box center [936, 265] width 310 height 210
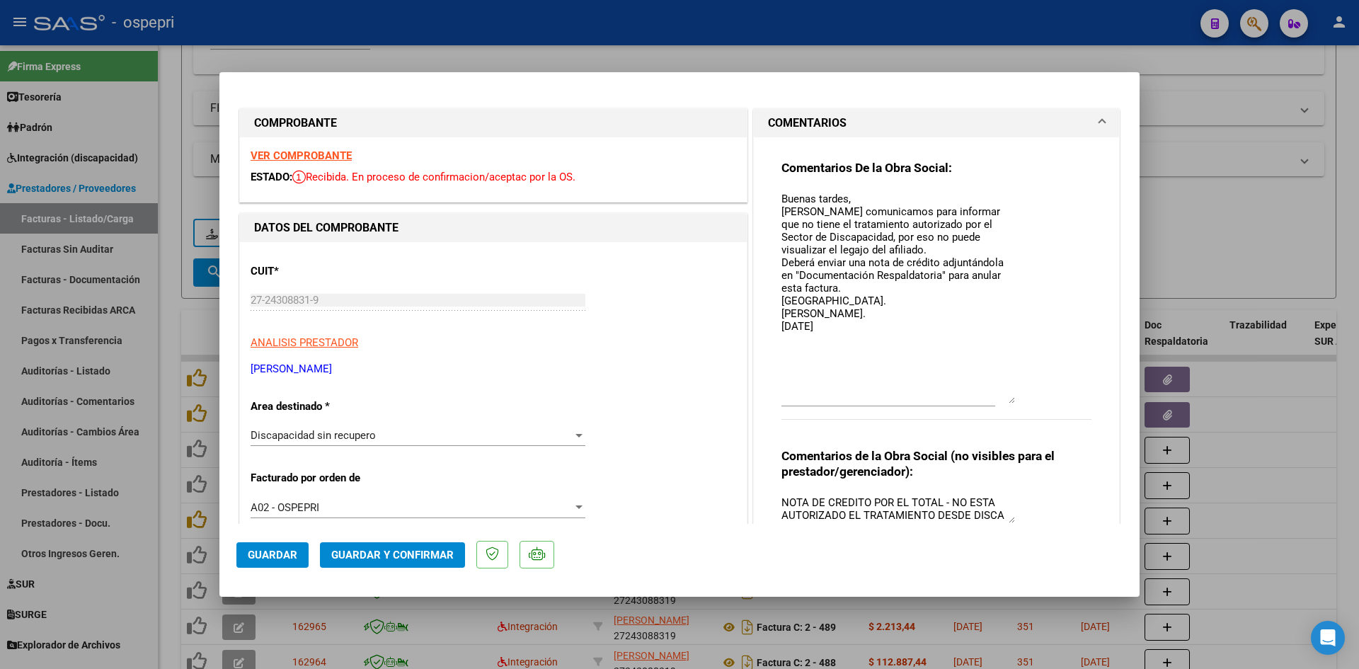
drag, startPoint x: 1006, startPoint y: 336, endPoint x: 946, endPoint y: 388, distance: 79.3
click at [1008, 399] on textarea "Buenas tardes, Nos comunicamos para informar que no tiene el tratamiento autori…" at bounding box center [898, 297] width 234 height 212
type textarea "NOTA DE CREDITO POR EL TOTAL - NO ESTA AUTORIZADO EL TRATAMIENTO DESDE DISCA"
type textarea "Buenas tardes, Nos comunicamos para informar que no tiene el tratamiento autori…"
click at [277, 555] on span "Guardar" at bounding box center [273, 555] width 50 height 13
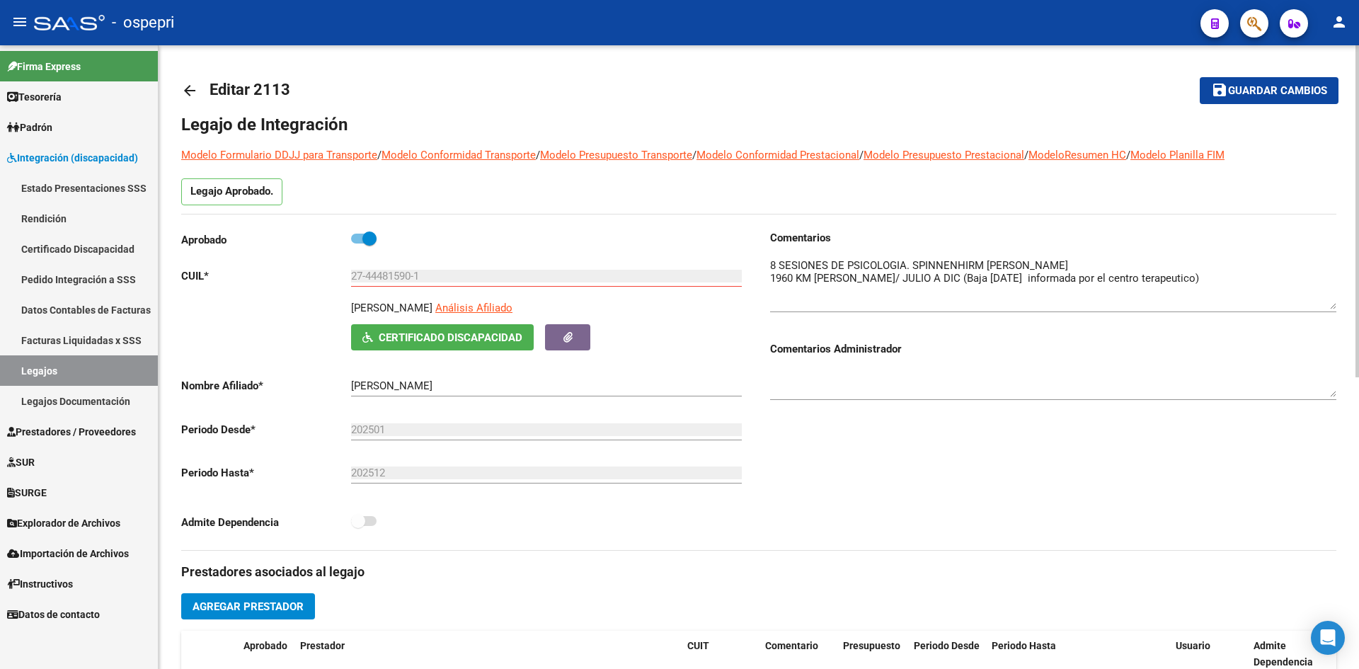
click at [188, 88] on mat-icon "arrow_back" at bounding box center [189, 90] width 17 height 17
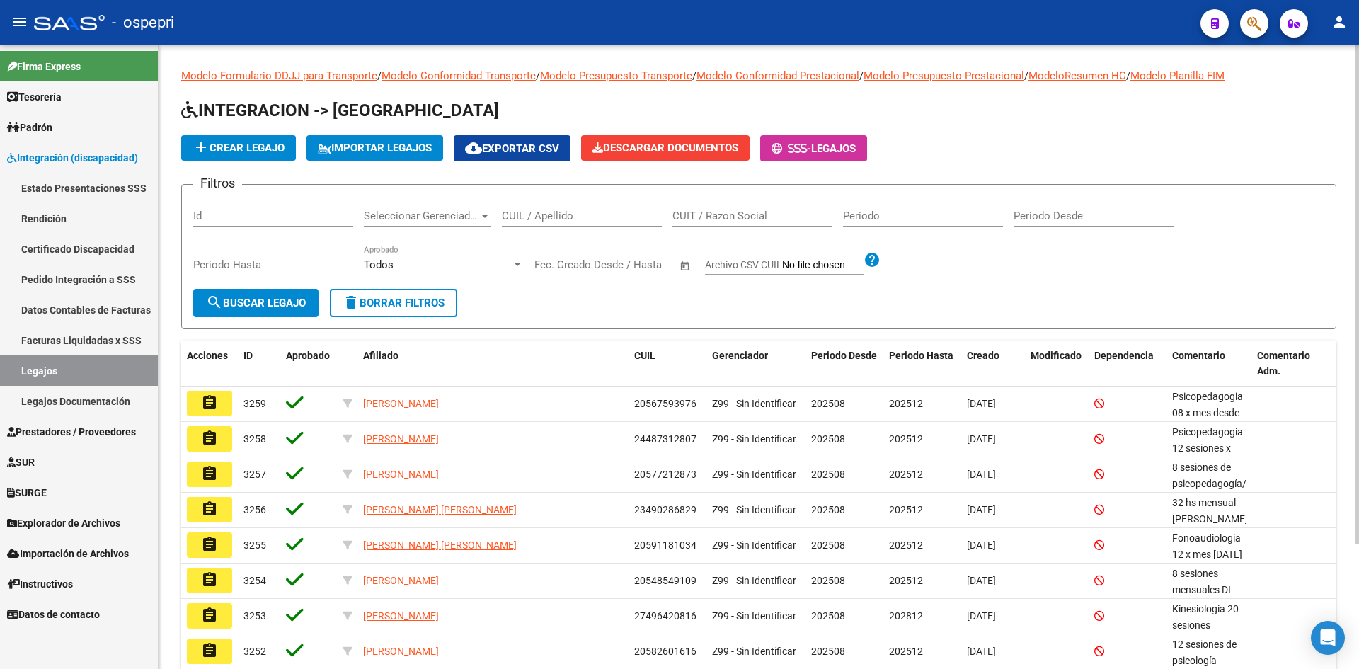
click at [556, 214] on input "CUIL / Apellido" at bounding box center [582, 216] width 160 height 13
type input "58889766"
click at [230, 297] on span "search Buscar Legajo" at bounding box center [256, 303] width 100 height 13
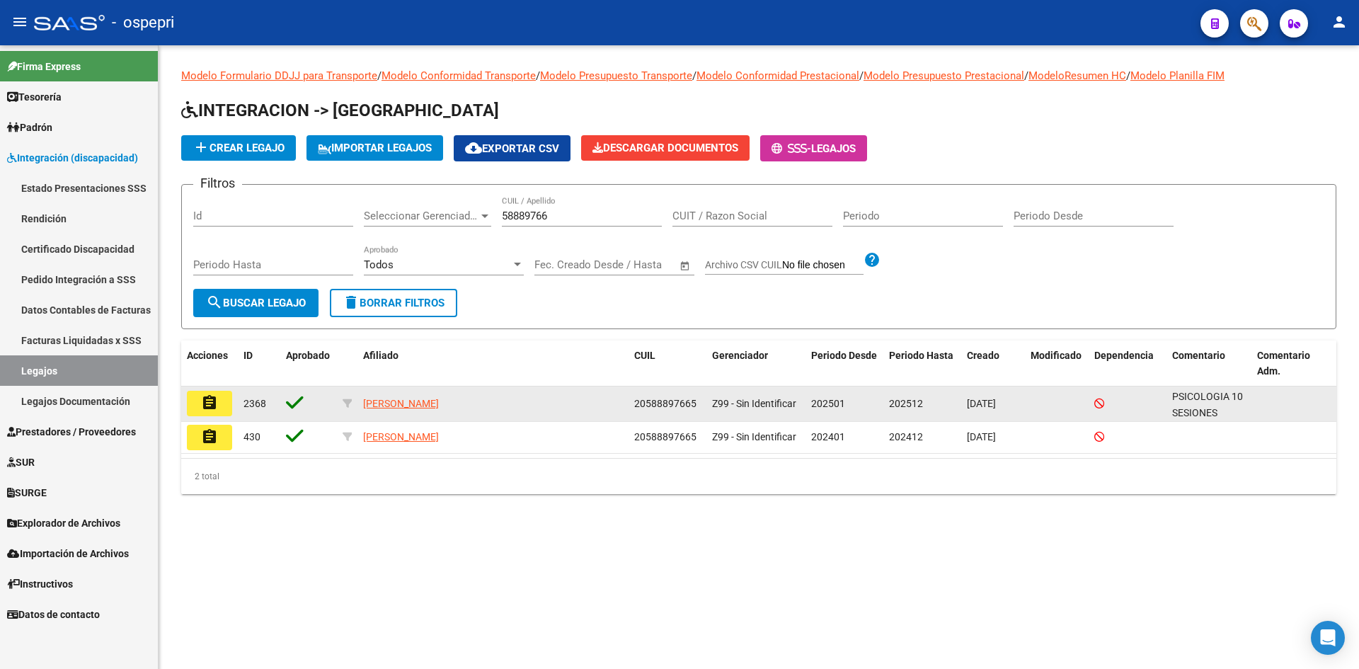
click at [205, 401] on mat-icon "assignment" at bounding box center [209, 402] width 17 height 17
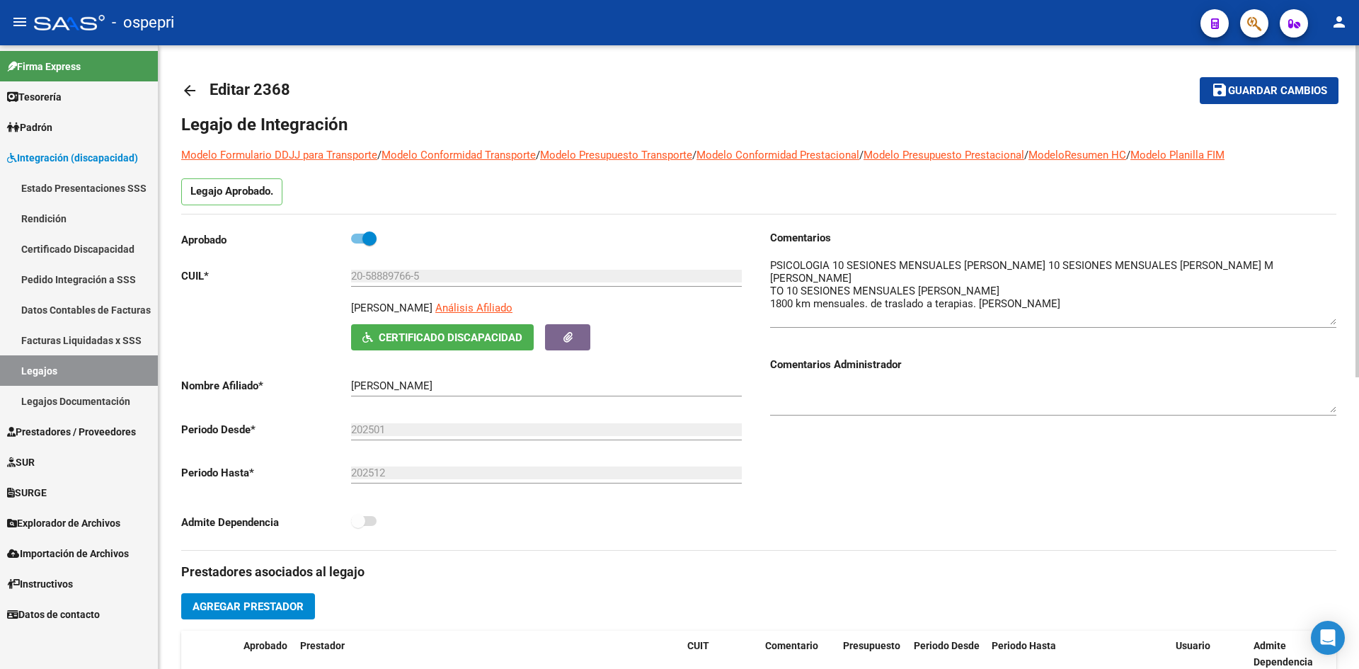
drag, startPoint x: 1331, startPoint y: 282, endPoint x: 1327, endPoint y: 321, distance: 39.1
click at [1327, 321] on textarea at bounding box center [1053, 291] width 566 height 67
click at [188, 88] on mat-icon "arrow_back" at bounding box center [189, 90] width 17 height 17
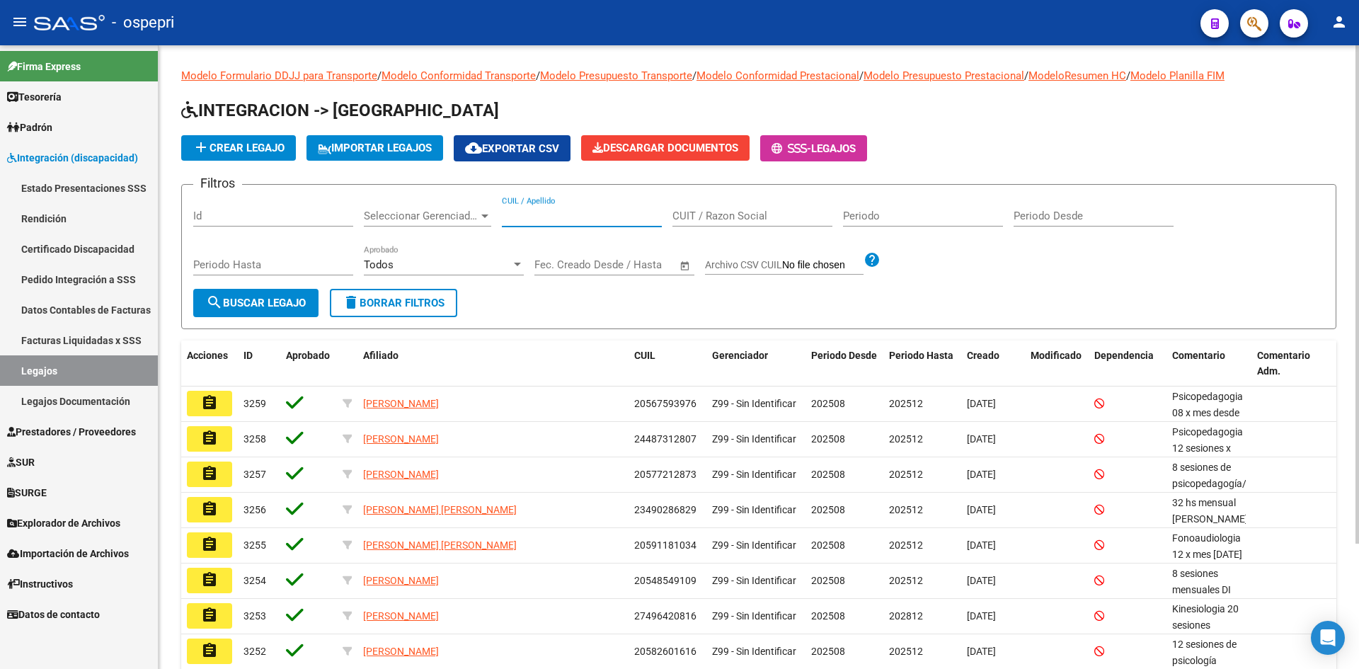
click at [549, 219] on input "CUIL / Apellido" at bounding box center [582, 216] width 160 height 13
type input "26218414"
click at [273, 309] on span "search Buscar Legajo" at bounding box center [256, 303] width 100 height 13
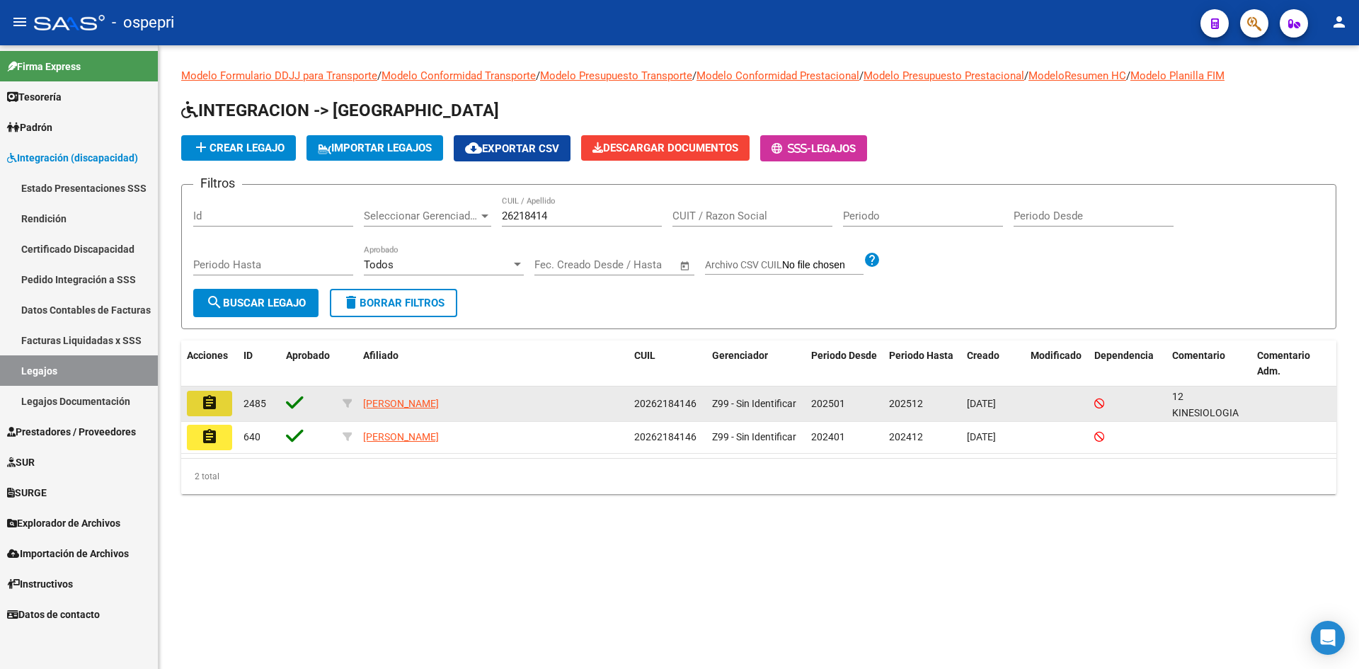
click at [210, 402] on mat-icon "assignment" at bounding box center [209, 402] width 17 height 17
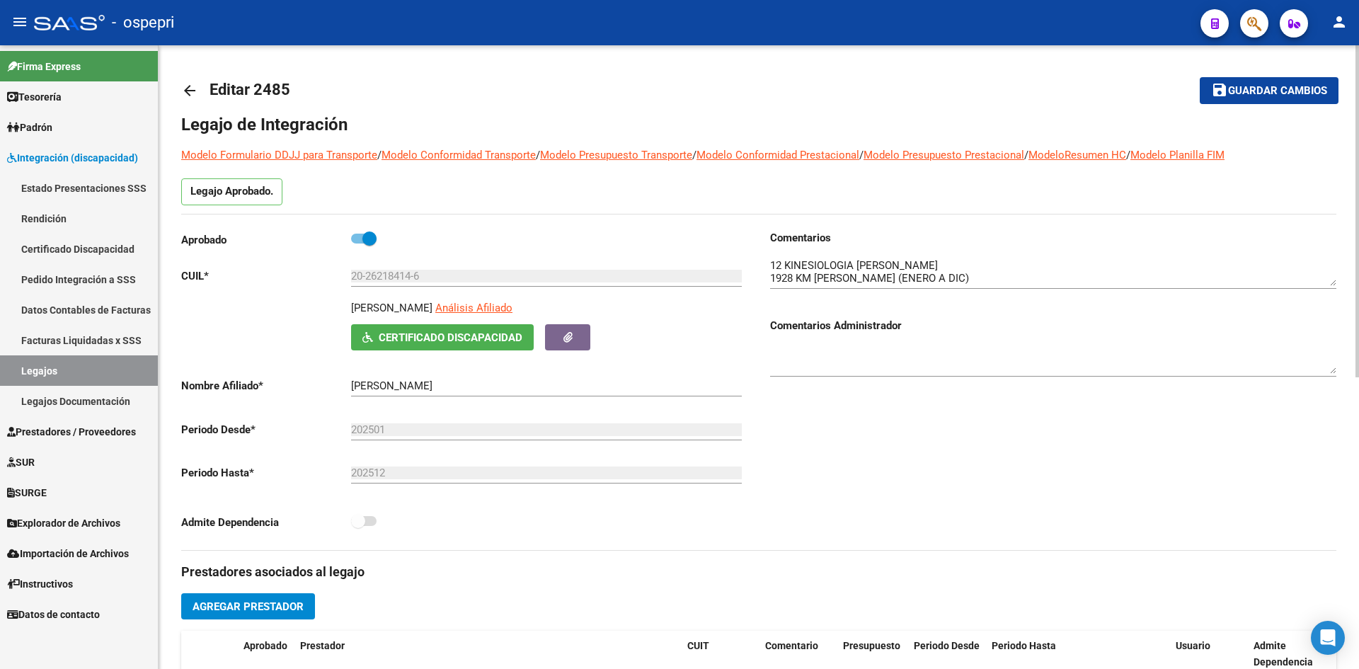
click at [188, 80] on link "arrow_back" at bounding box center [195, 90] width 28 height 33
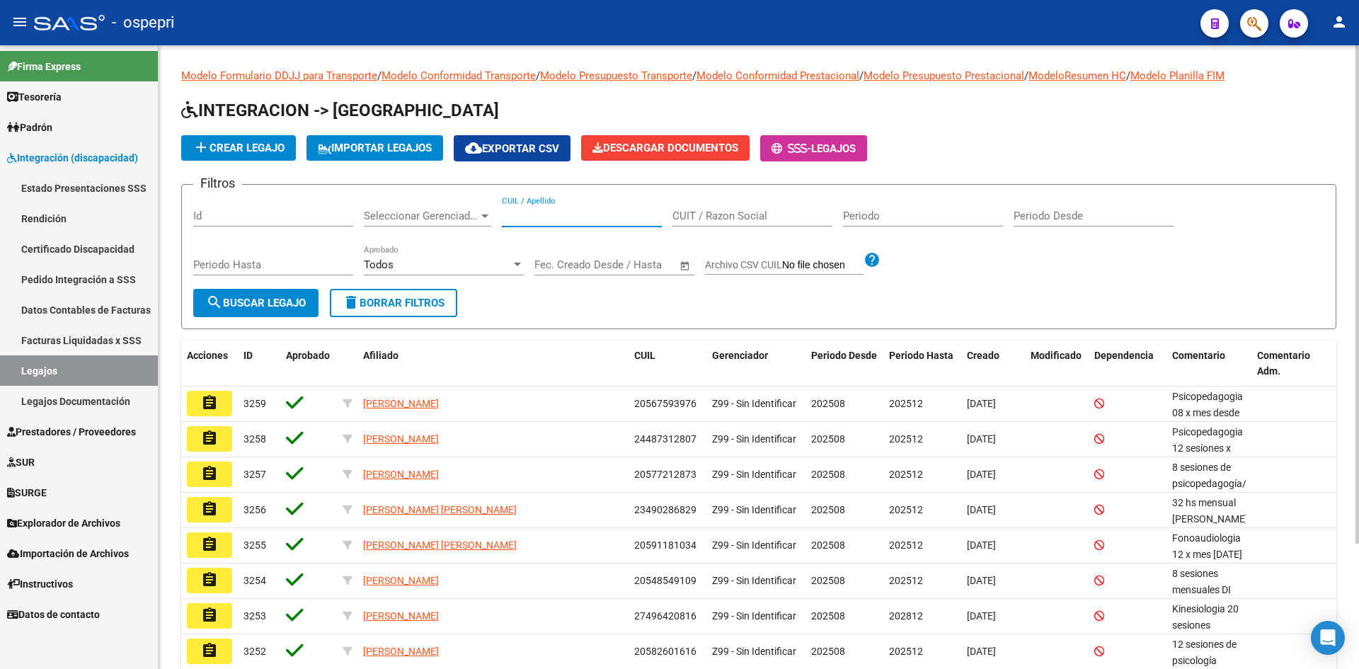
click at [525, 212] on input "CUIL / Apellido" at bounding box center [582, 216] width 160 height 13
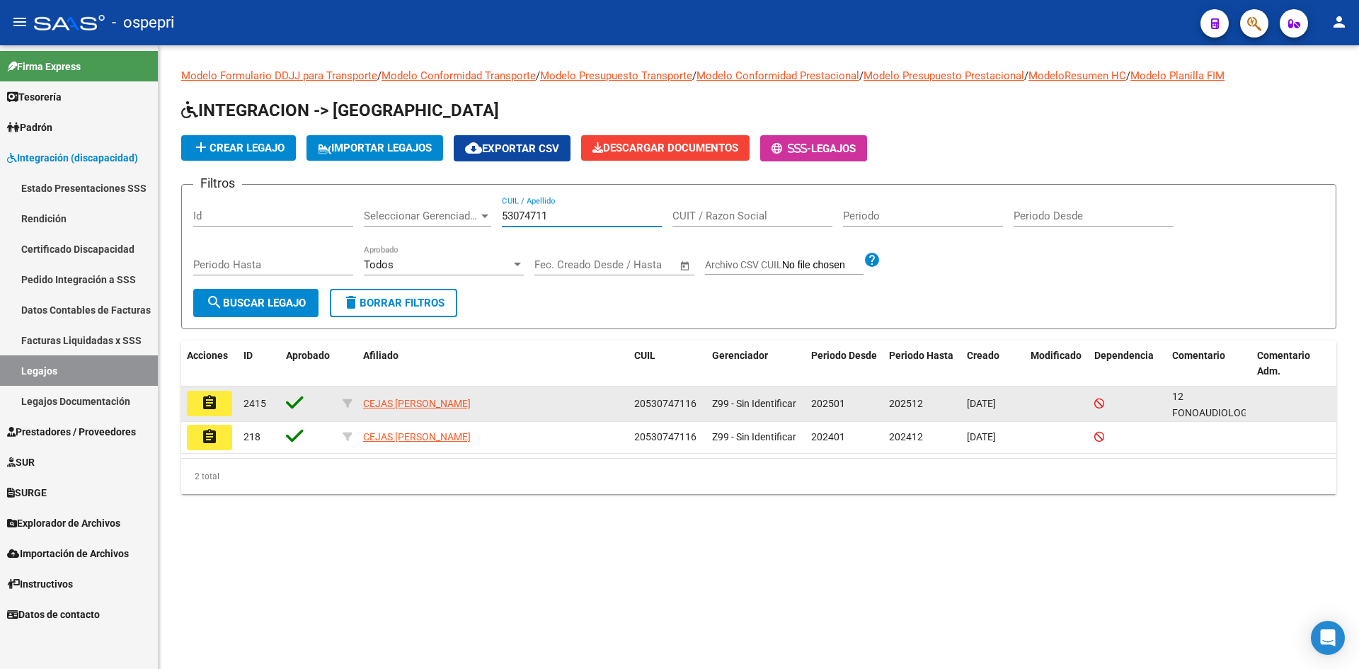
type input "53074711"
click at [207, 407] on mat-icon "assignment" at bounding box center [209, 402] width 17 height 17
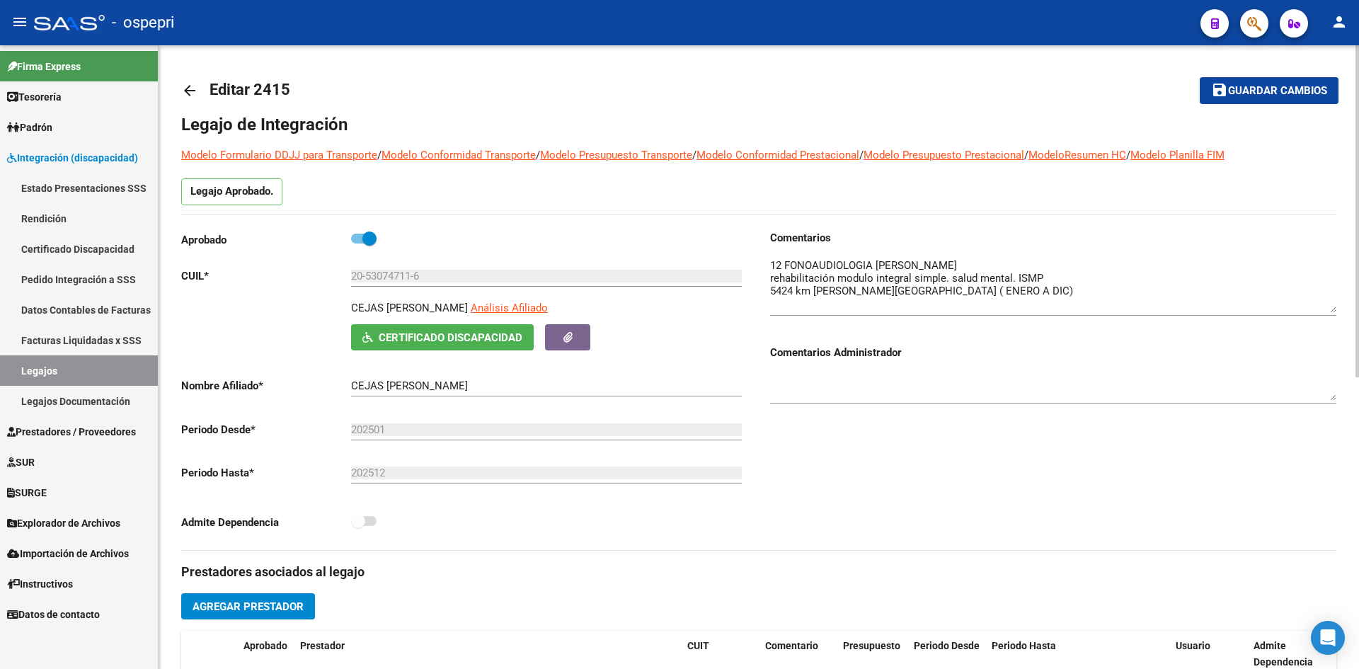
drag, startPoint x: 1332, startPoint y: 283, endPoint x: 1331, endPoint y: 310, distance: 26.9
click at [1331, 310] on textarea at bounding box center [1053, 285] width 566 height 55
click at [190, 88] on mat-icon "arrow_back" at bounding box center [189, 90] width 17 height 17
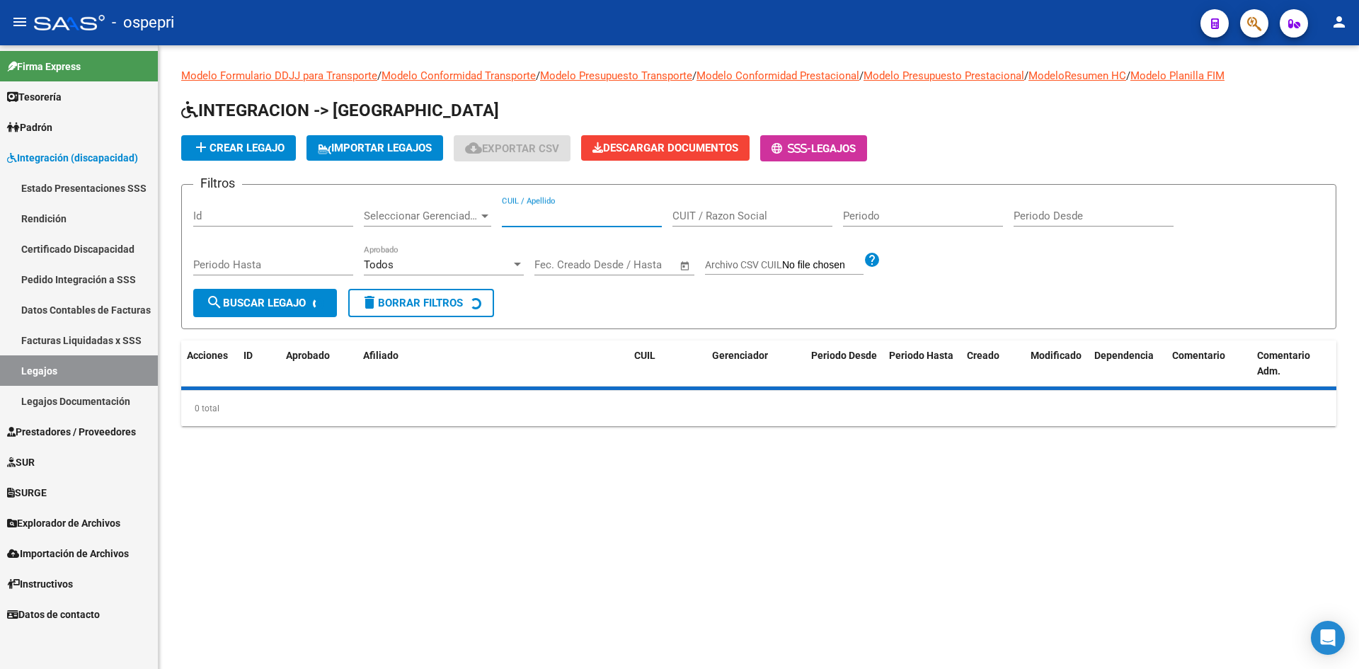
click at [574, 216] on input "CUIL / Apellido" at bounding box center [582, 216] width 160 height 13
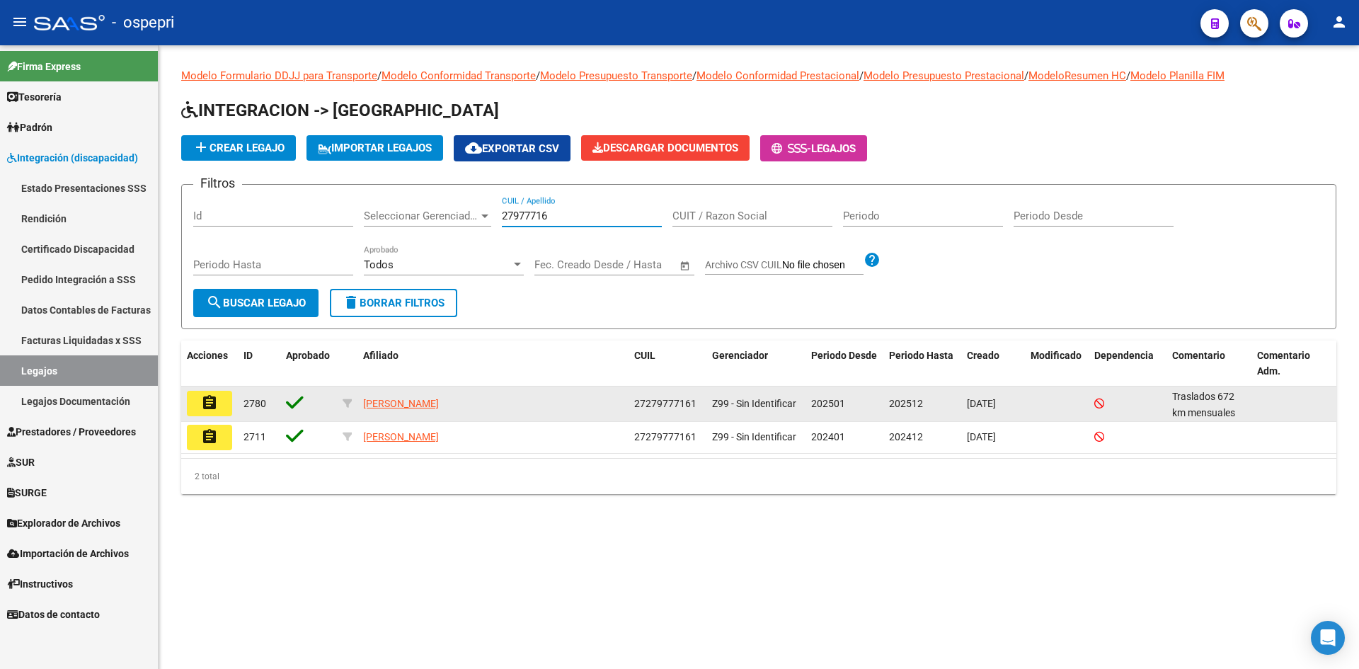
type input "27977716"
click at [201, 405] on mat-icon "assignment" at bounding box center [209, 402] width 17 height 17
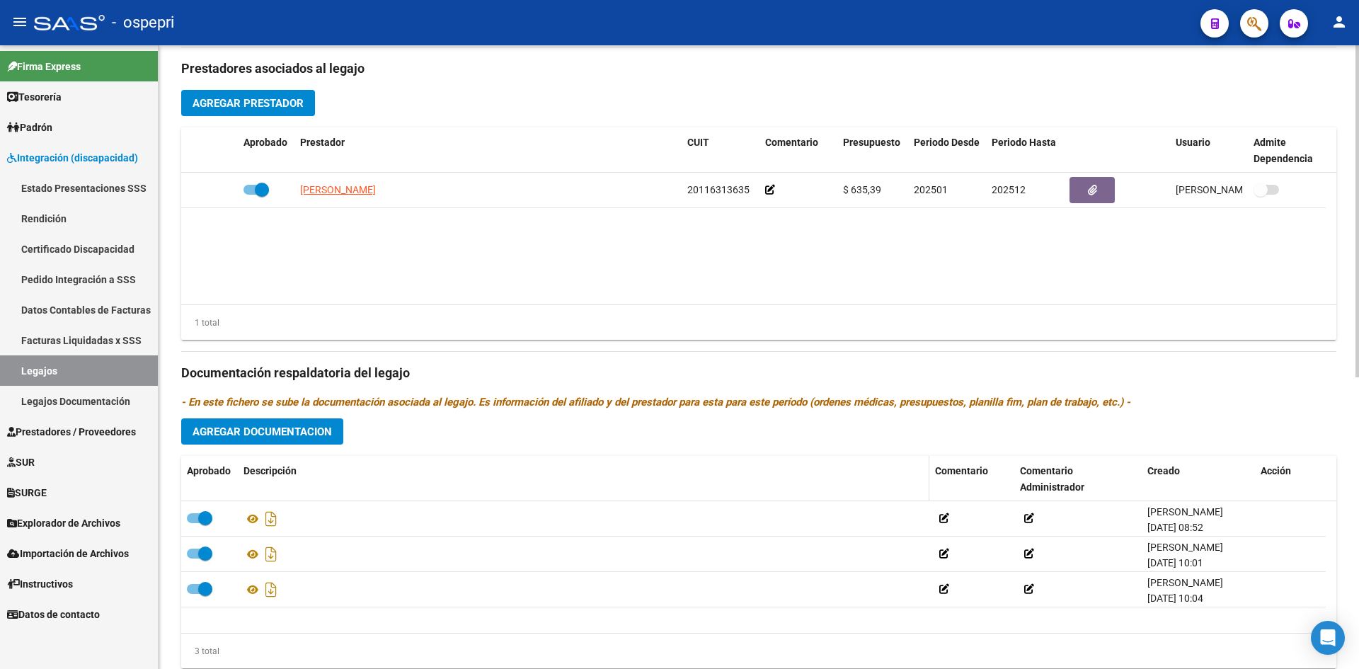
scroll to position [548, 0]
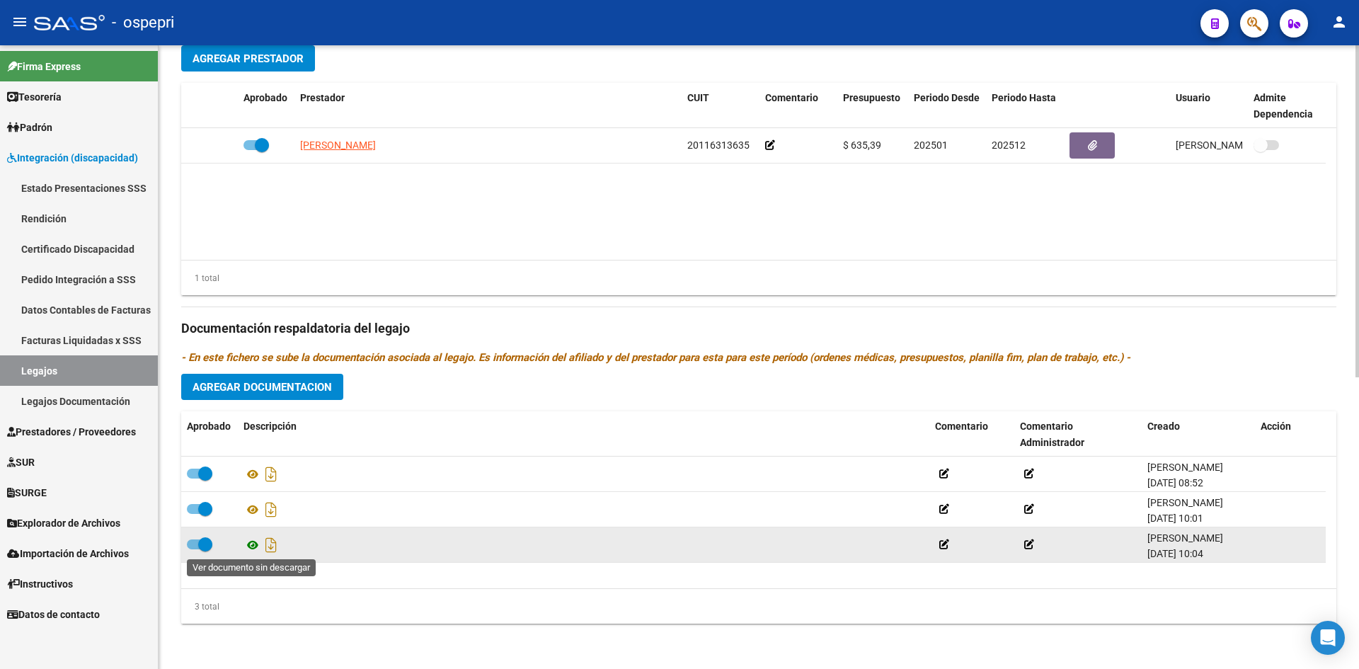
click at [251, 545] on icon at bounding box center [252, 545] width 18 height 17
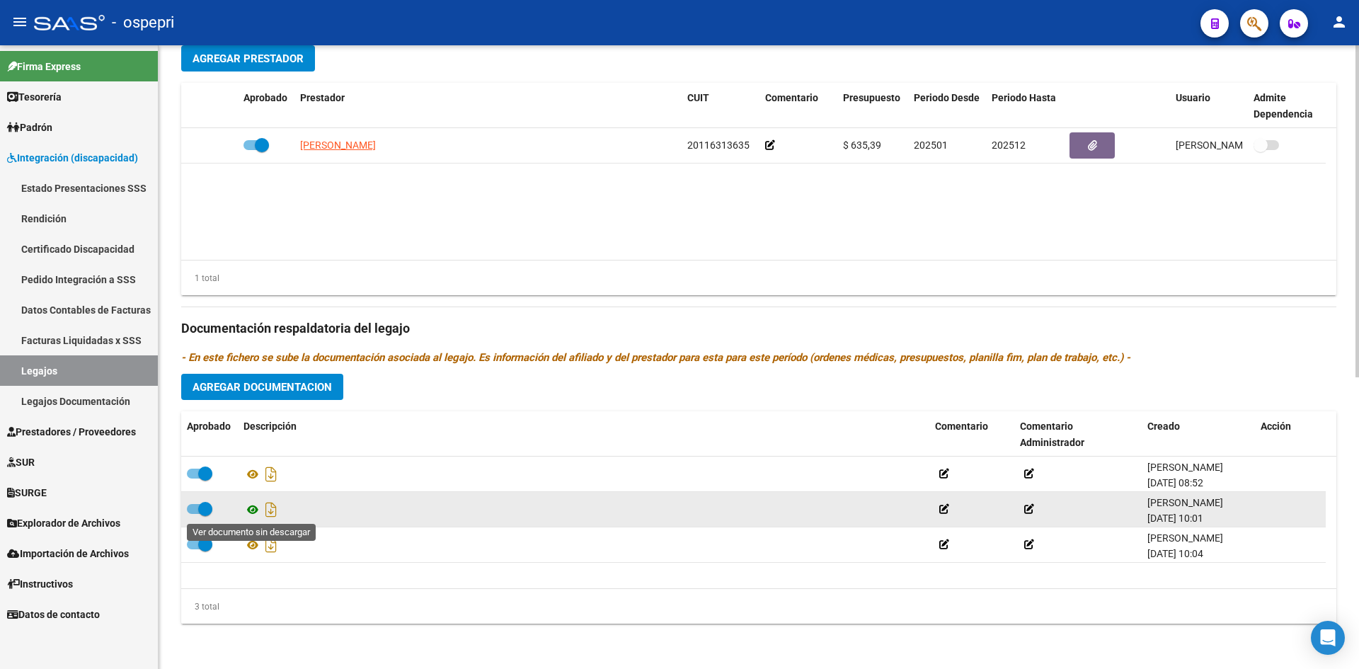
click at [251, 503] on icon at bounding box center [252, 509] width 18 height 17
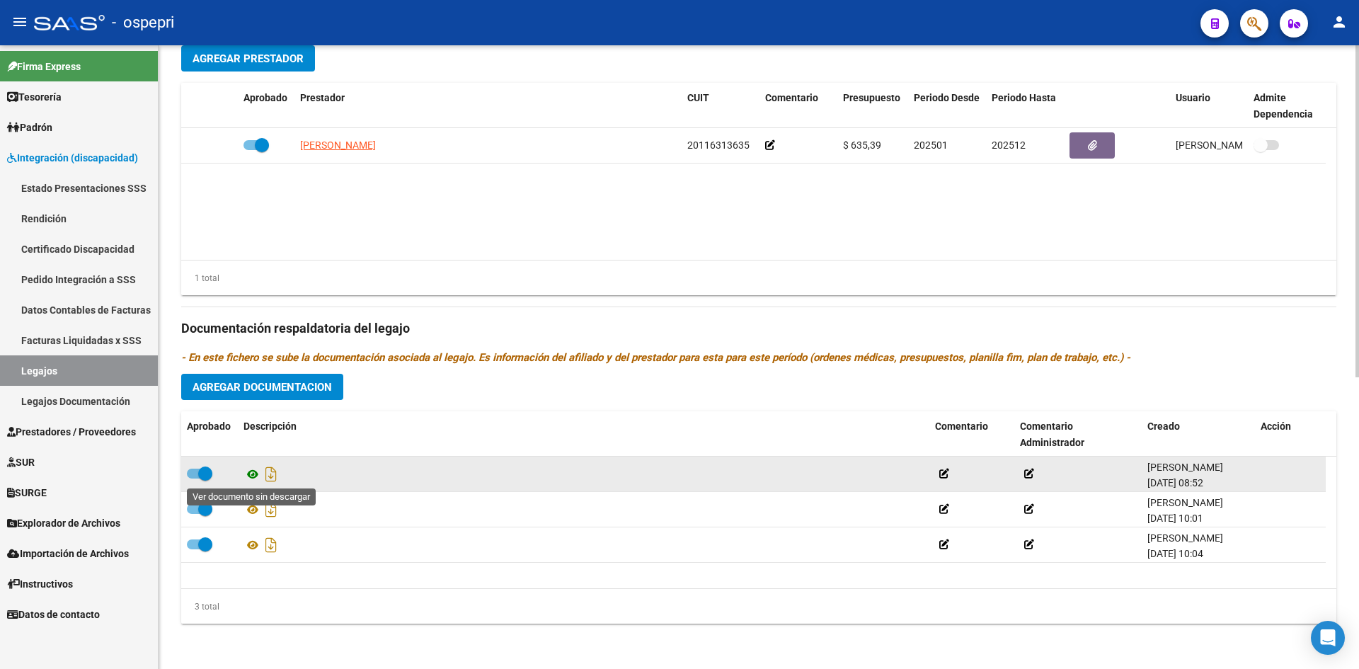
click at [253, 474] on icon at bounding box center [252, 474] width 18 height 17
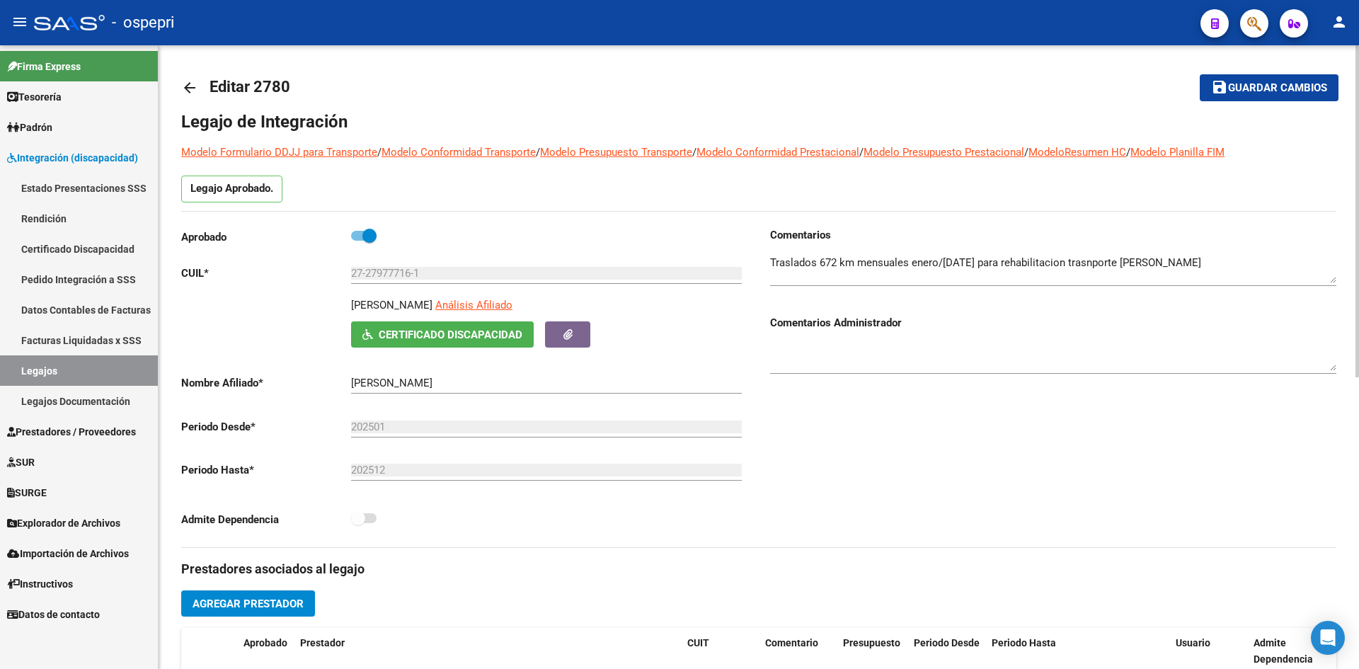
scroll to position [0, 0]
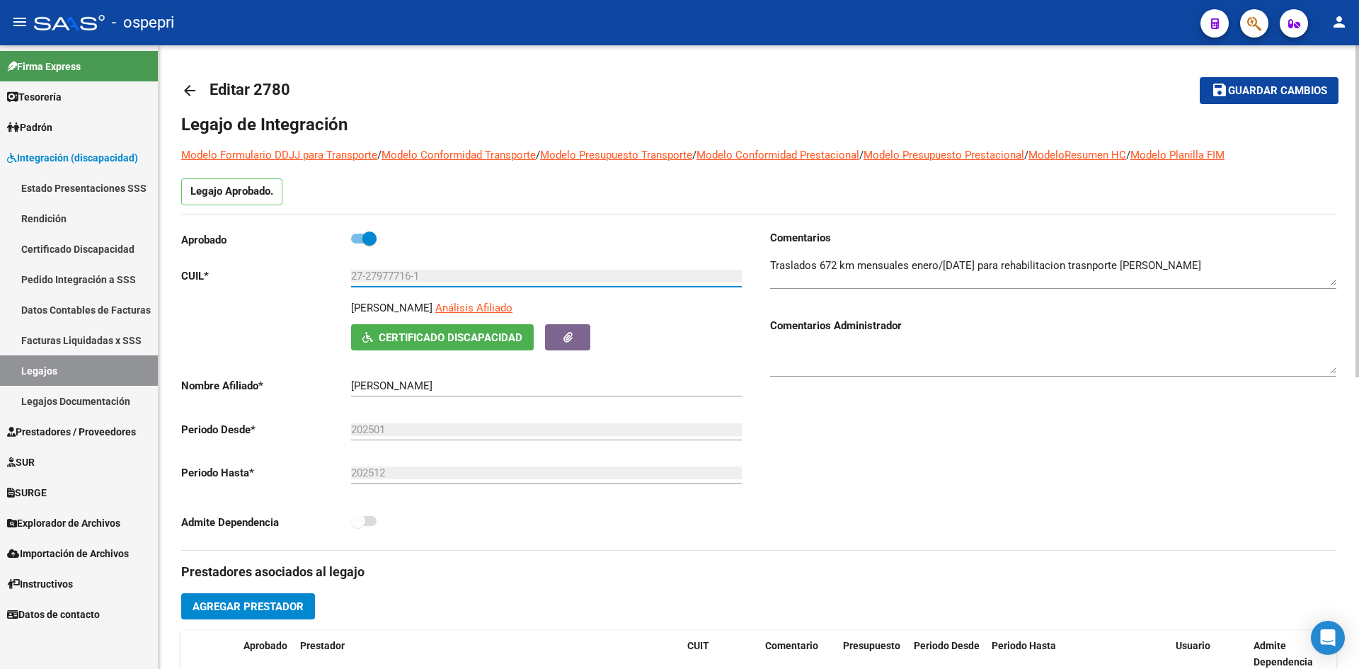
drag, startPoint x: 366, startPoint y: 280, endPoint x: 413, endPoint y: 287, distance: 48.1
click at [413, 287] on div "27-27977716-1 Ingresar CUIL" at bounding box center [546, 278] width 391 height 44
click at [193, 91] on mat-icon "arrow_back" at bounding box center [189, 90] width 17 height 17
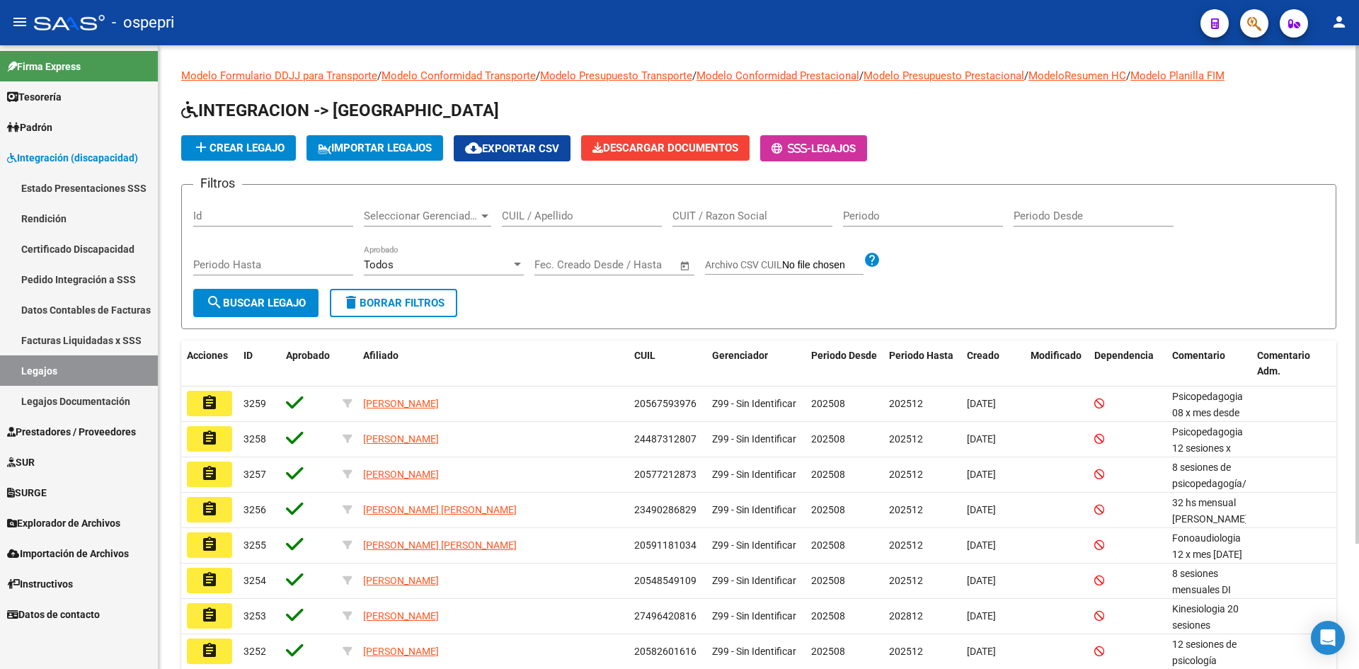
click at [540, 213] on input "CUIL / Apellido" at bounding box center [582, 216] width 160 height 13
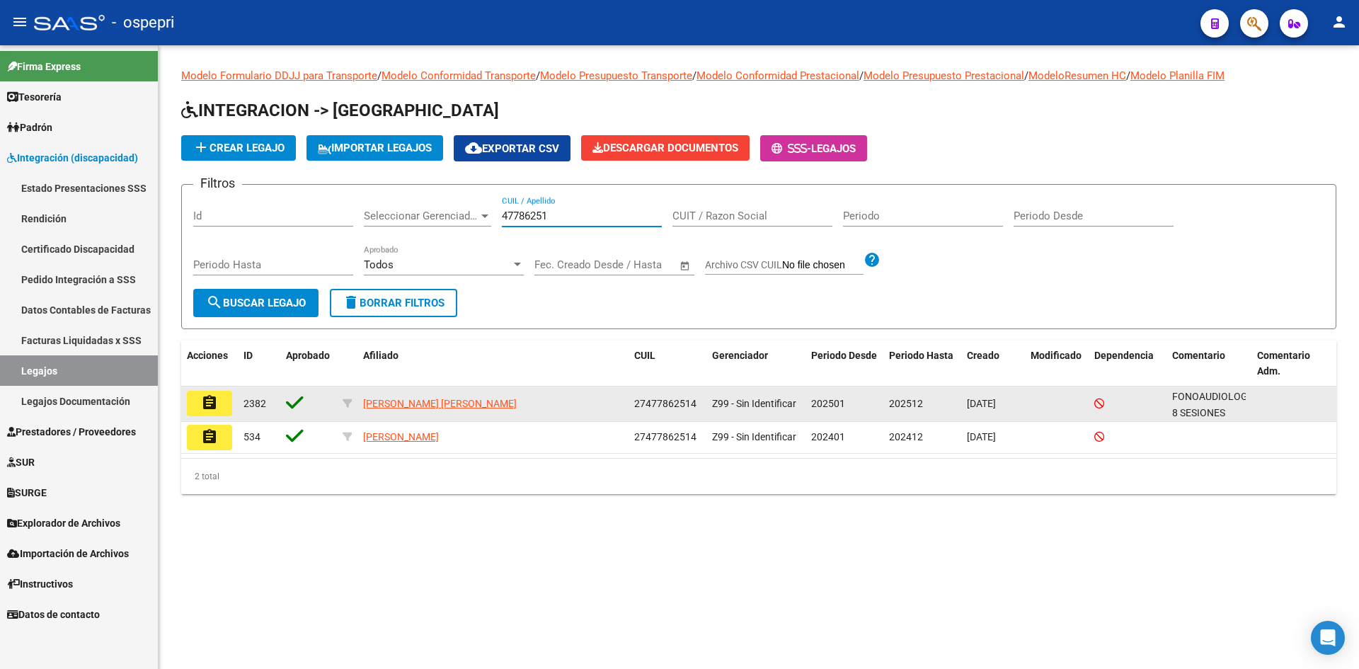
type input "47786251"
click at [210, 403] on mat-icon "assignment" at bounding box center [209, 402] width 17 height 17
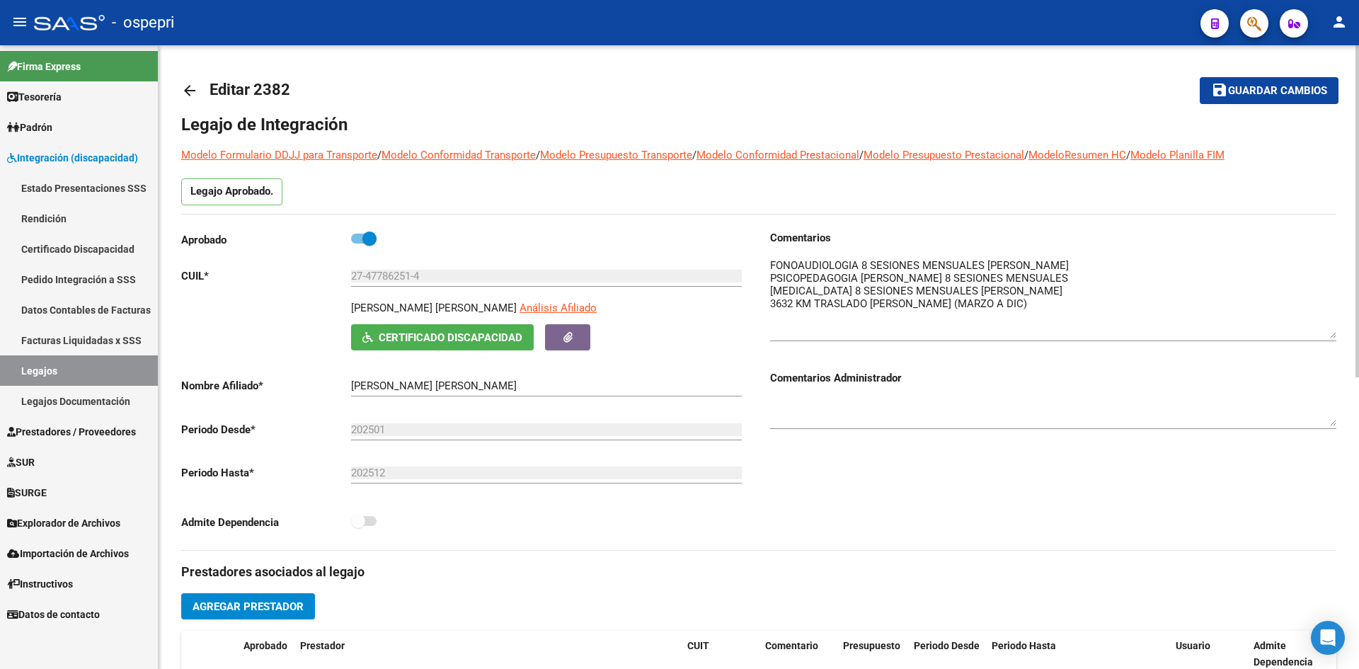
drag, startPoint x: 1332, startPoint y: 283, endPoint x: 1343, endPoint y: 335, distance: 53.6
click at [1343, 335] on div "arrow_back Editar 2382 save Guardar cambios Legajo de Integración Modelo Formul…" at bounding box center [759, 630] width 1200 height 1171
drag, startPoint x: 367, startPoint y: 277, endPoint x: 414, endPoint y: 287, distance: 47.9
click at [414, 287] on div "27-47786251-4 Ingresar CUIL" at bounding box center [546, 278] width 391 height 44
click at [191, 87] on mat-icon "arrow_back" at bounding box center [189, 90] width 17 height 17
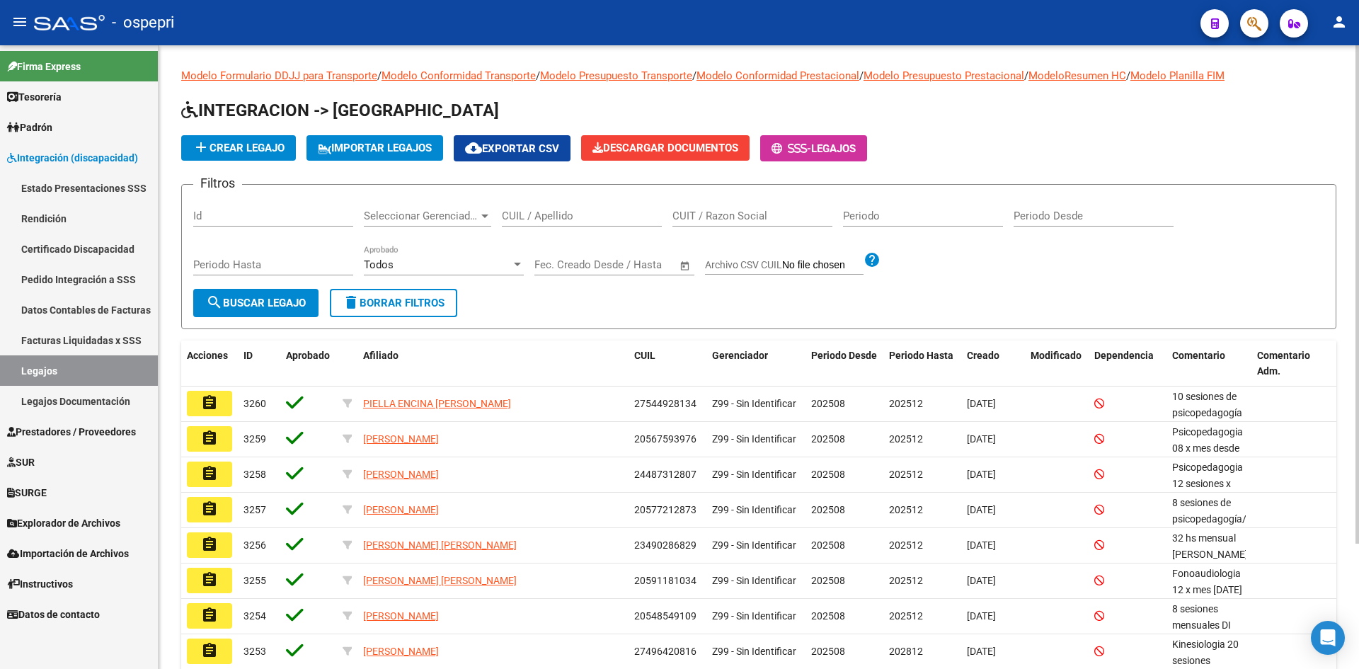
click at [537, 219] on input "CUIL / Apellido" at bounding box center [582, 216] width 160 height 13
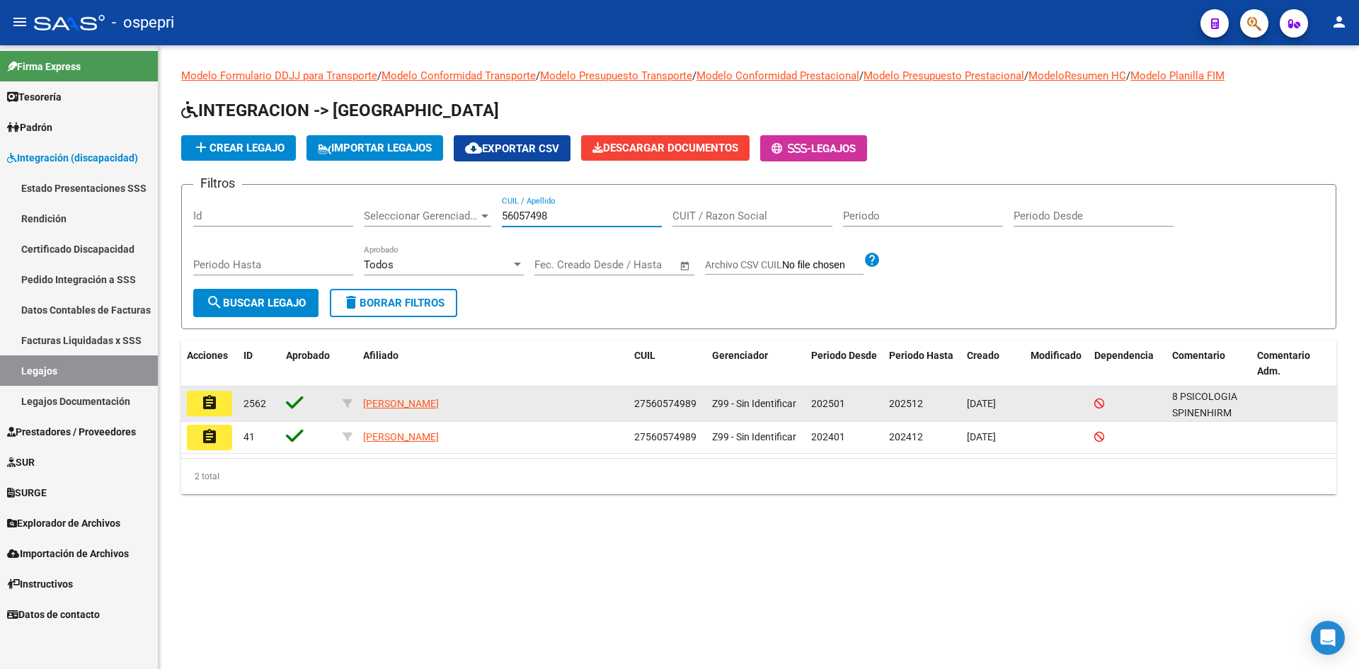
type input "56057498"
click at [210, 401] on mat-icon "assignment" at bounding box center [209, 402] width 17 height 17
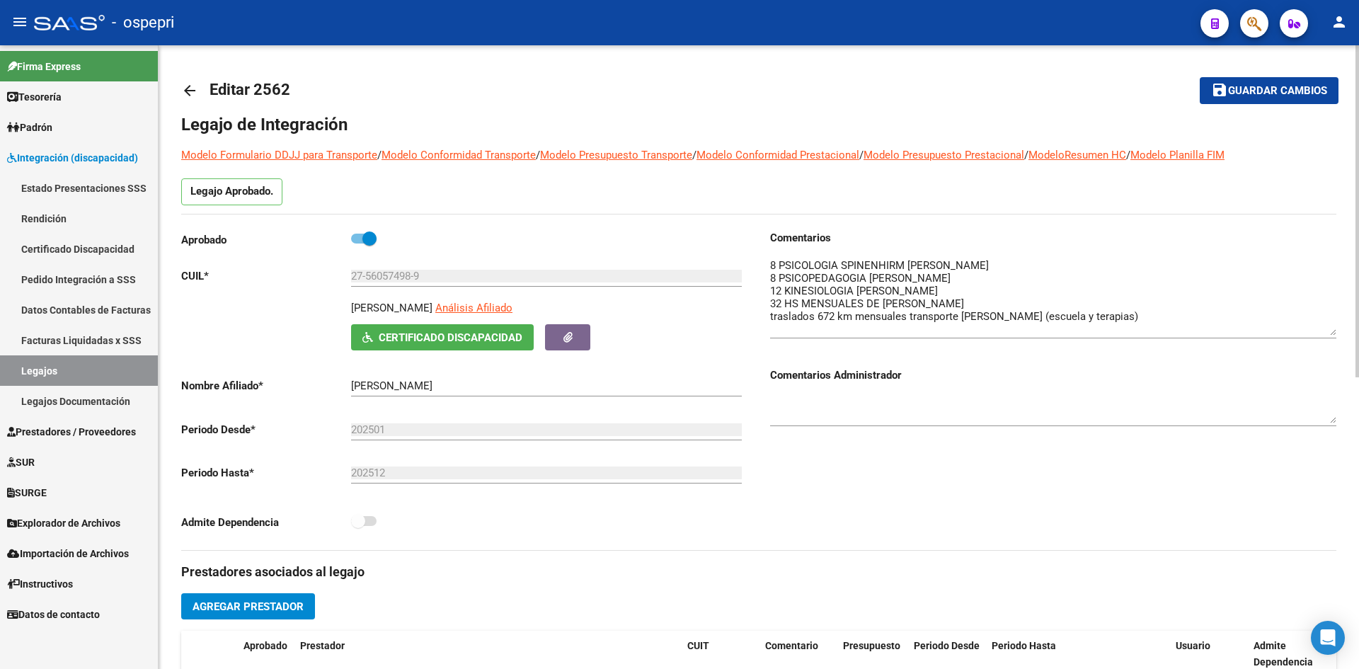
drag, startPoint x: 1331, startPoint y: 282, endPoint x: 1339, endPoint y: 332, distance: 50.3
click at [1339, 332] on div "arrow_back Editar 2562 save Guardar cambios Legajo de Integración Modelo Formul…" at bounding box center [759, 630] width 1200 height 1171
click at [193, 90] on mat-icon "arrow_back" at bounding box center [189, 90] width 17 height 17
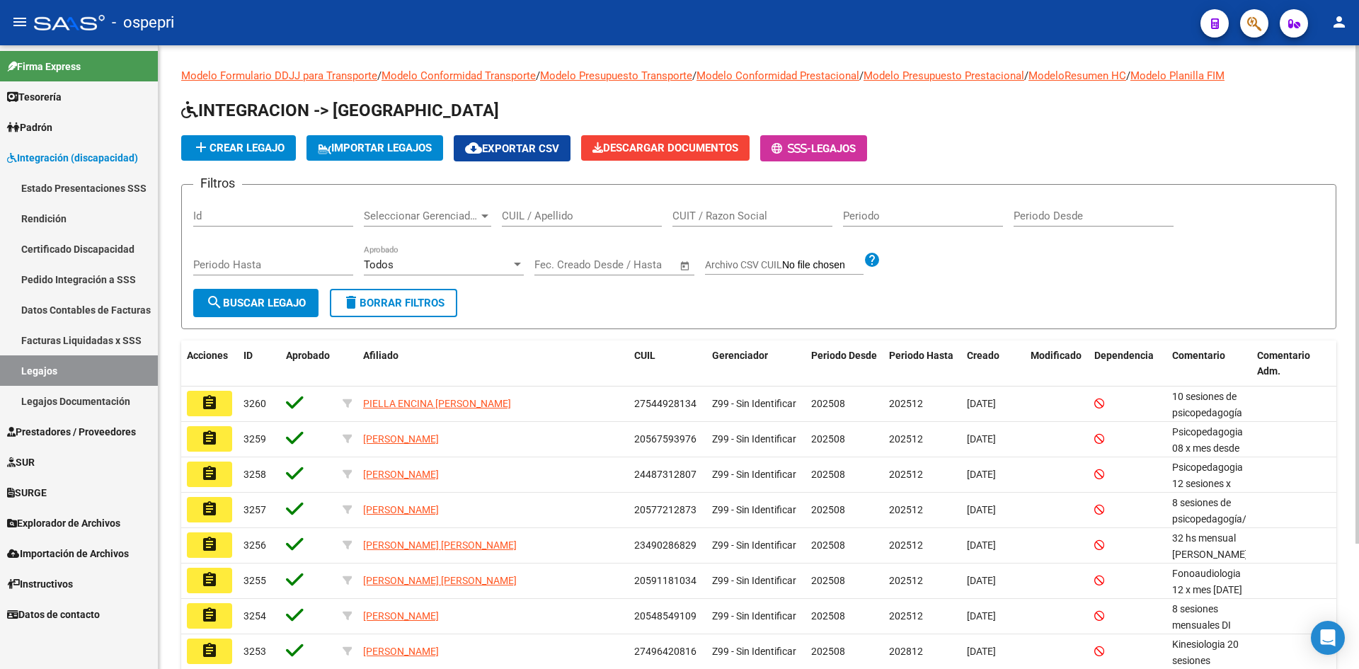
click at [563, 217] on input "CUIL / Apellido" at bounding box center [582, 216] width 160 height 13
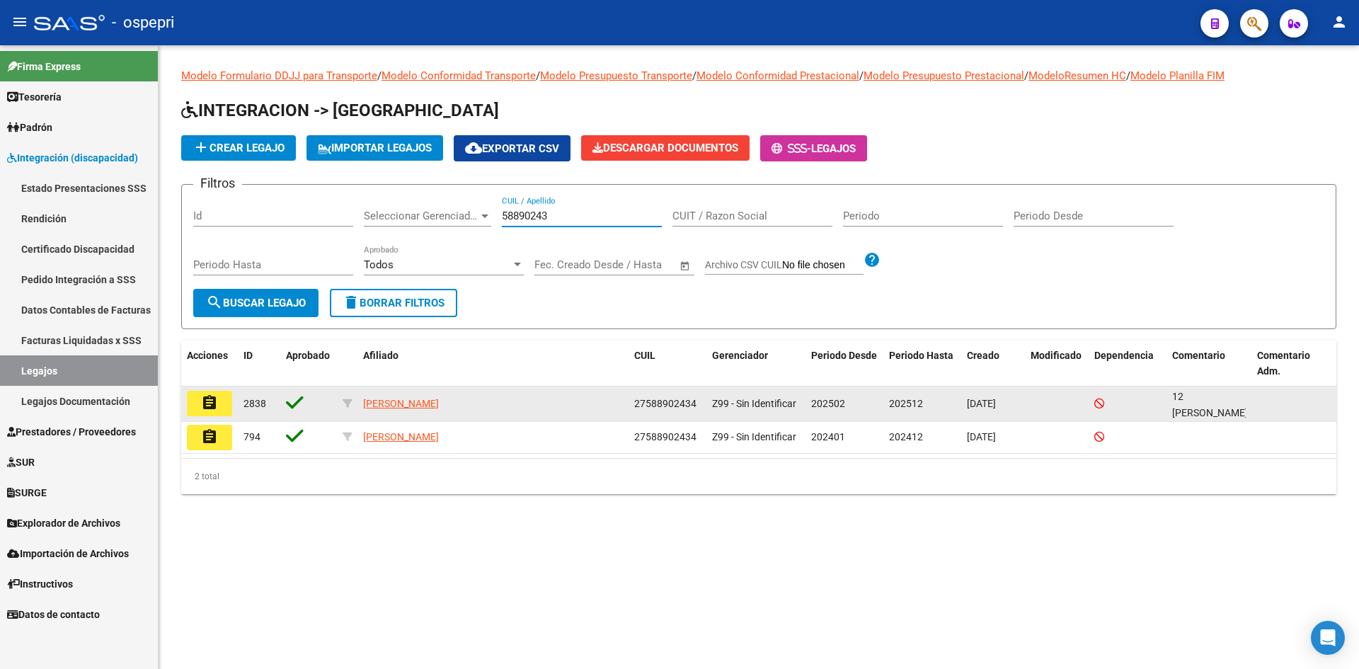
type input "58890243"
click at [194, 403] on button "assignment" at bounding box center [209, 403] width 45 height 25
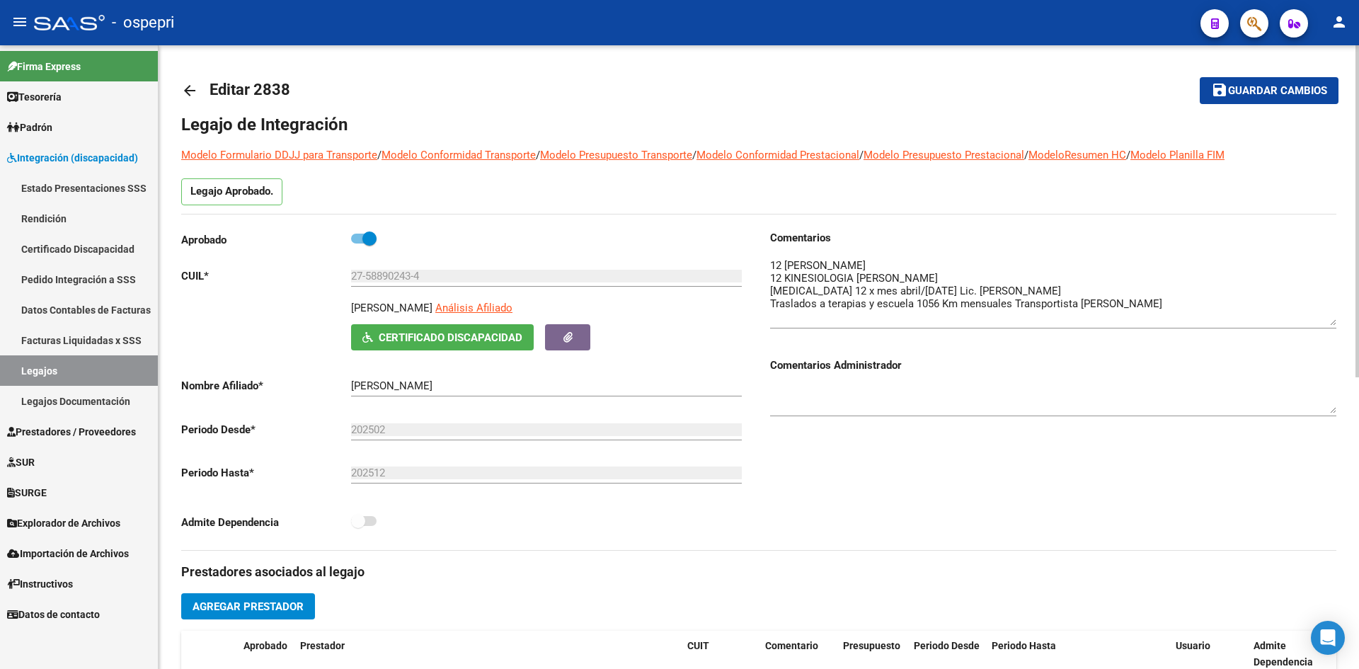
drag, startPoint x: 1331, startPoint y: 285, endPoint x: 1331, endPoint y: 324, distance: 39.6
click at [1331, 324] on textarea at bounding box center [1053, 292] width 566 height 68
drag, startPoint x: 368, startPoint y: 280, endPoint x: 412, endPoint y: 282, distance: 43.9
click at [412, 282] on input "27-58890243-4" at bounding box center [546, 276] width 391 height 13
click at [188, 84] on mat-icon "arrow_back" at bounding box center [189, 90] width 17 height 17
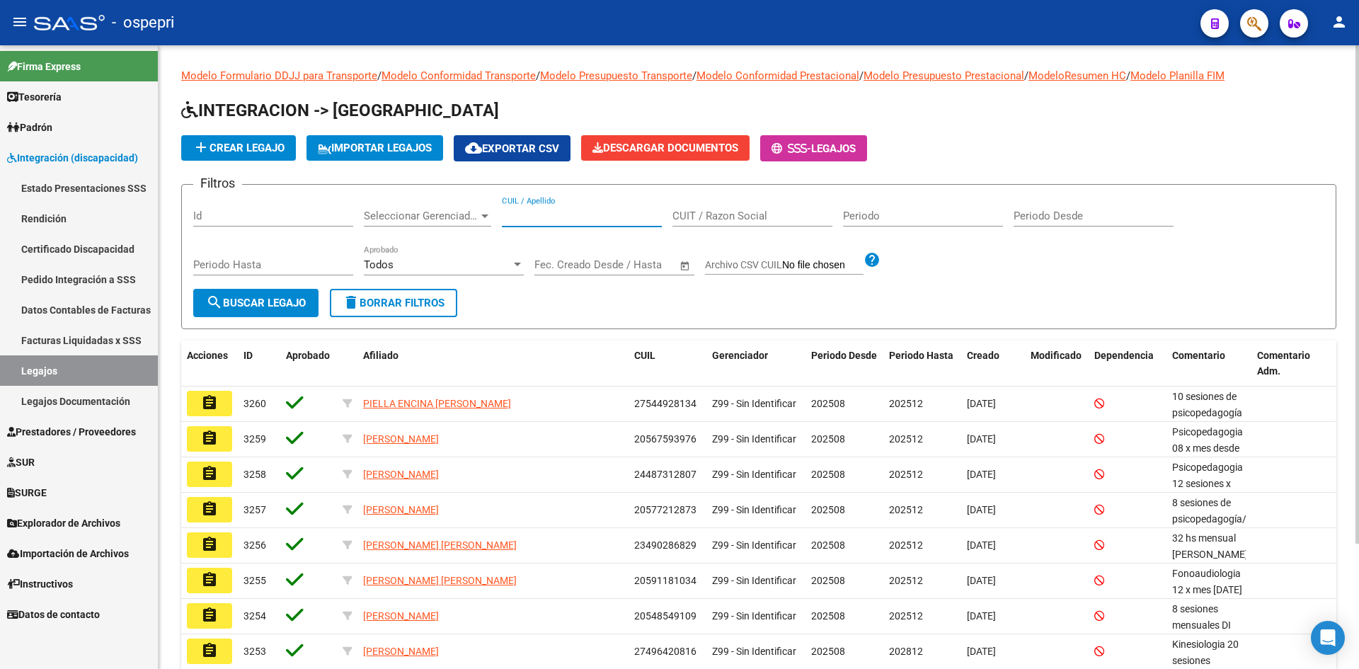
click at [531, 219] on input "CUIL / Apellido" at bounding box center [582, 216] width 160 height 13
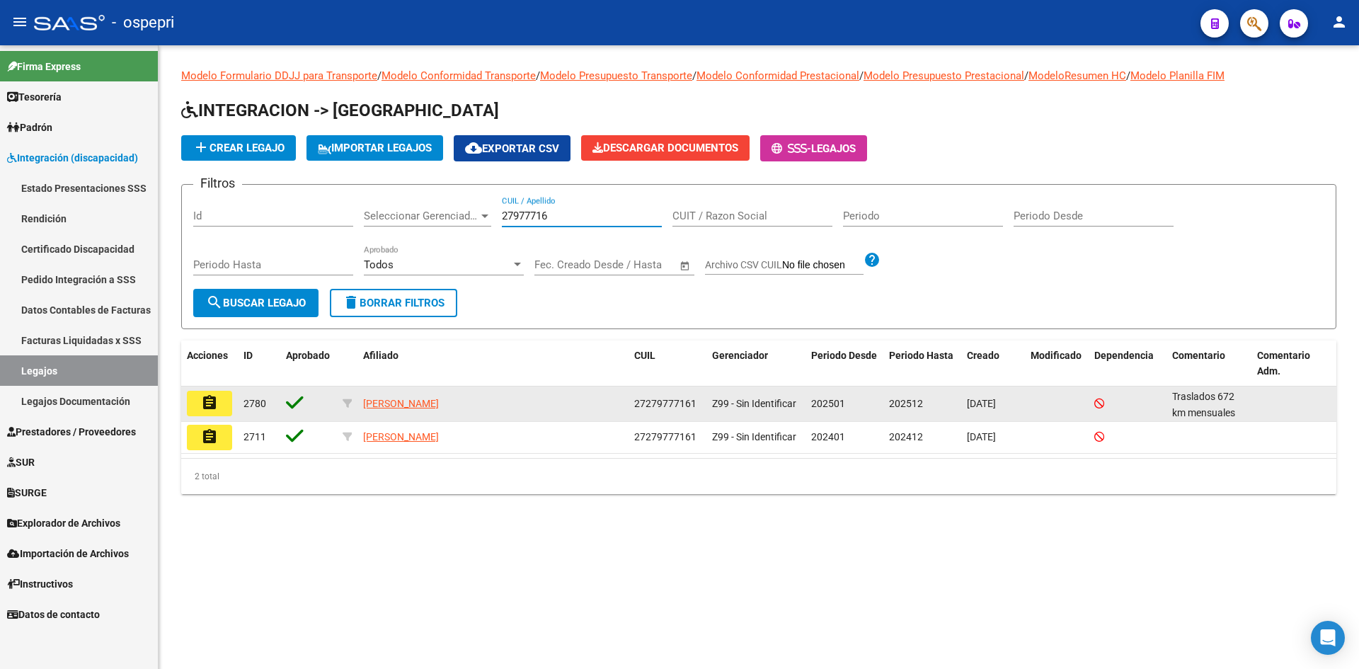
type input "27977716"
click at [204, 406] on mat-icon "assignment" at bounding box center [209, 402] width 17 height 17
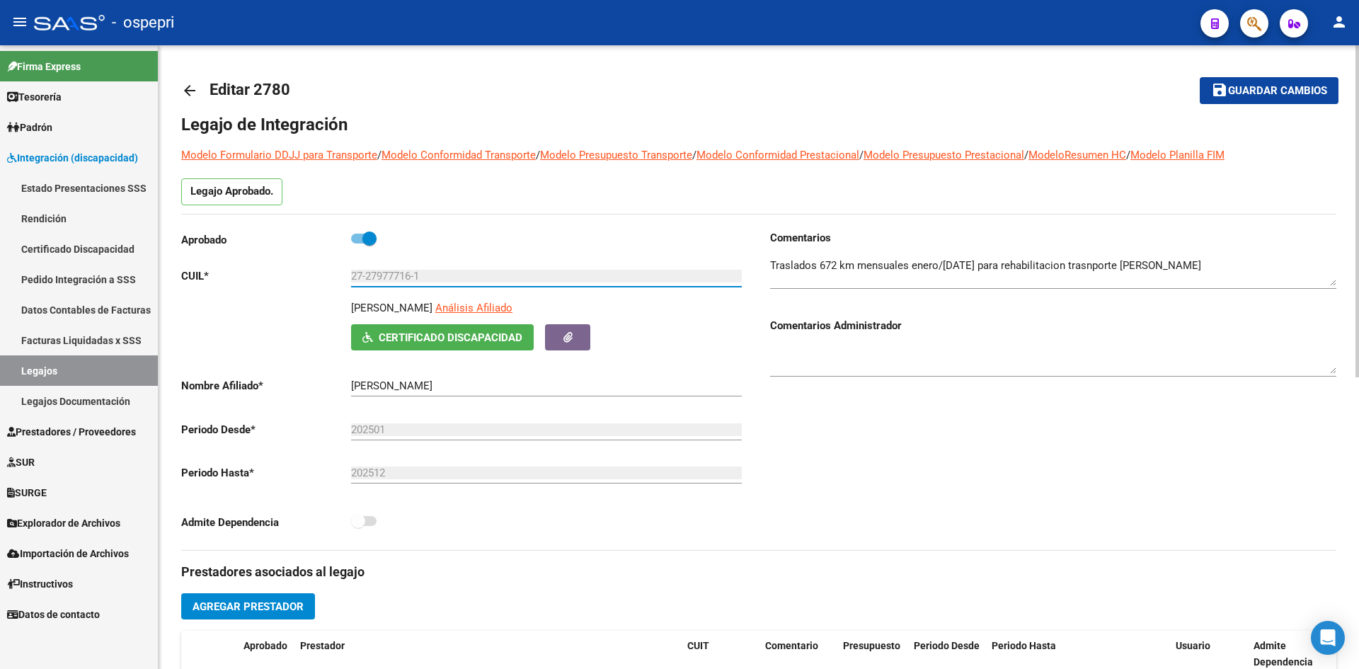
drag, startPoint x: 366, startPoint y: 277, endPoint x: 415, endPoint y: 292, distance: 50.8
click at [415, 292] on div "27-27977716-1 Ingresar CUIL" at bounding box center [546, 278] width 391 height 44
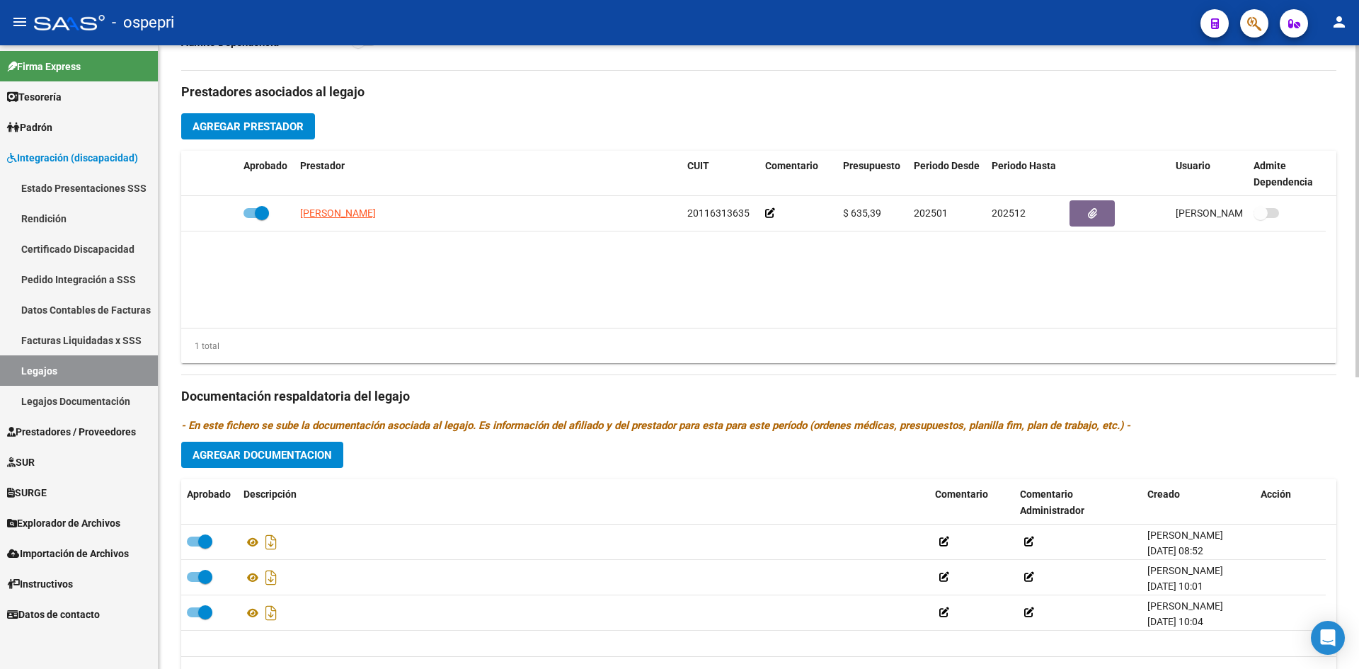
scroll to position [548, 0]
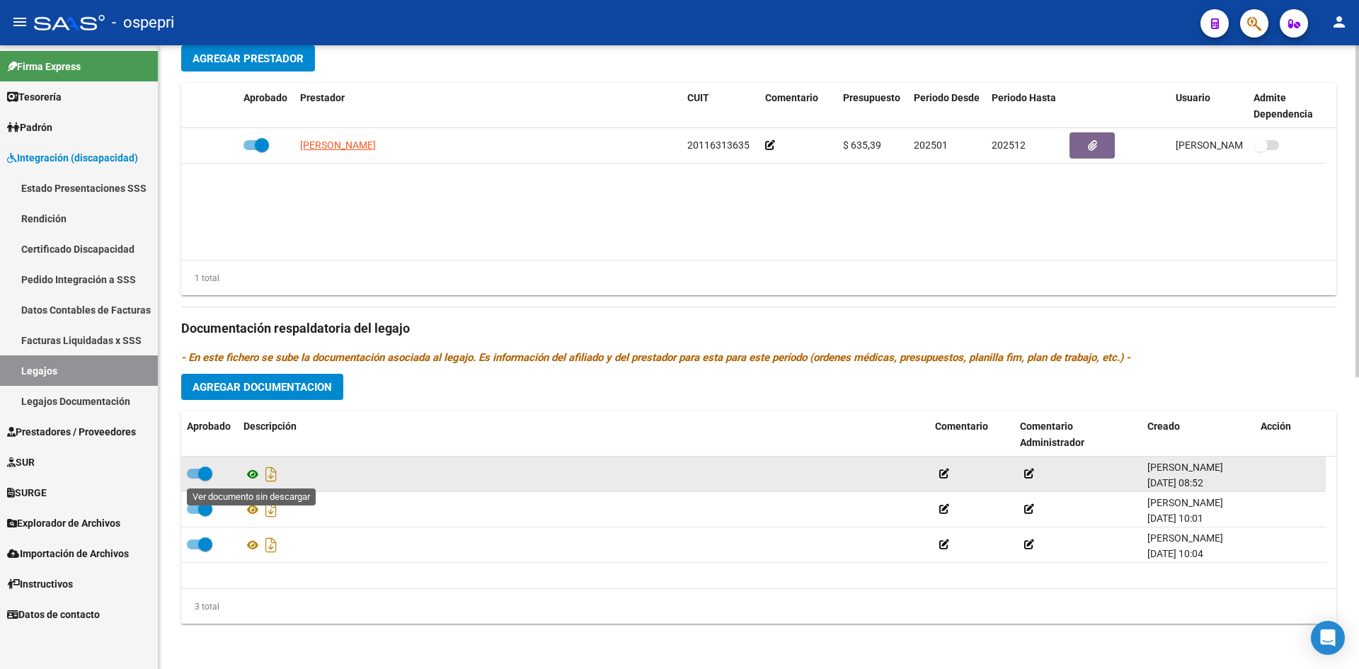
click at [254, 473] on icon at bounding box center [252, 474] width 18 height 17
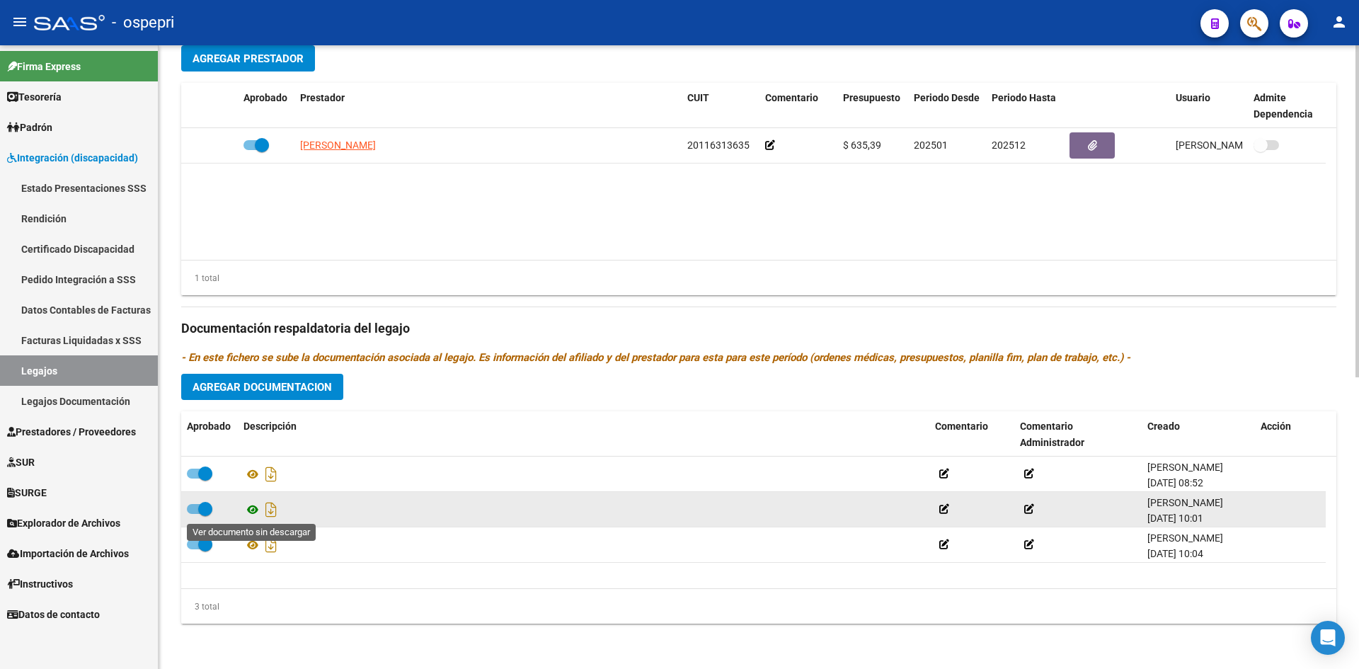
click at [252, 506] on icon at bounding box center [252, 509] width 18 height 17
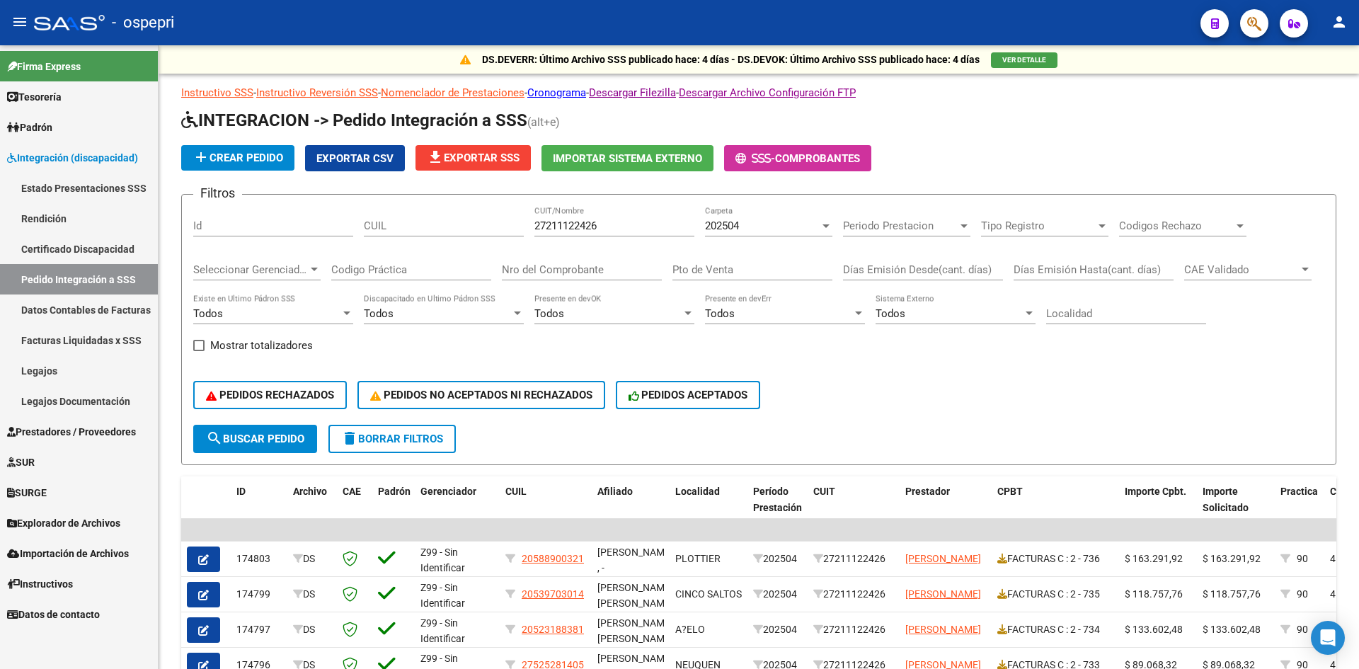
scroll to position [323, 0]
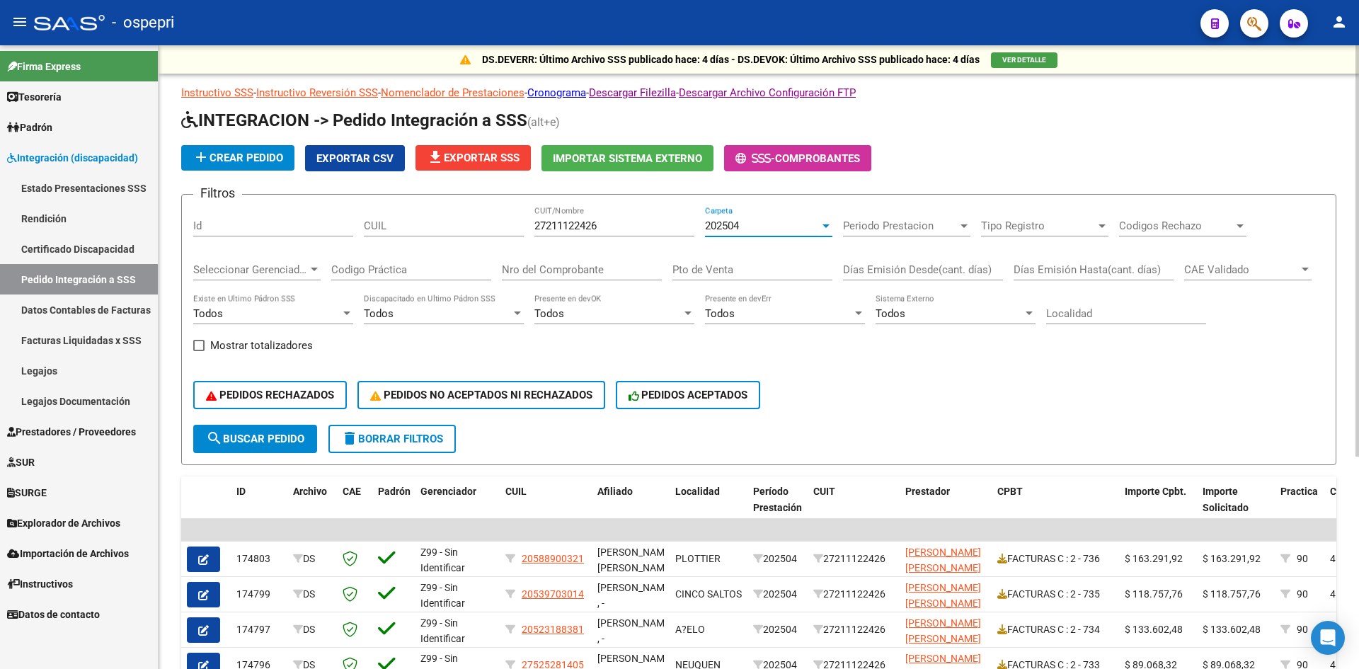
click at [813, 223] on div "202504" at bounding box center [762, 225] width 115 height 13
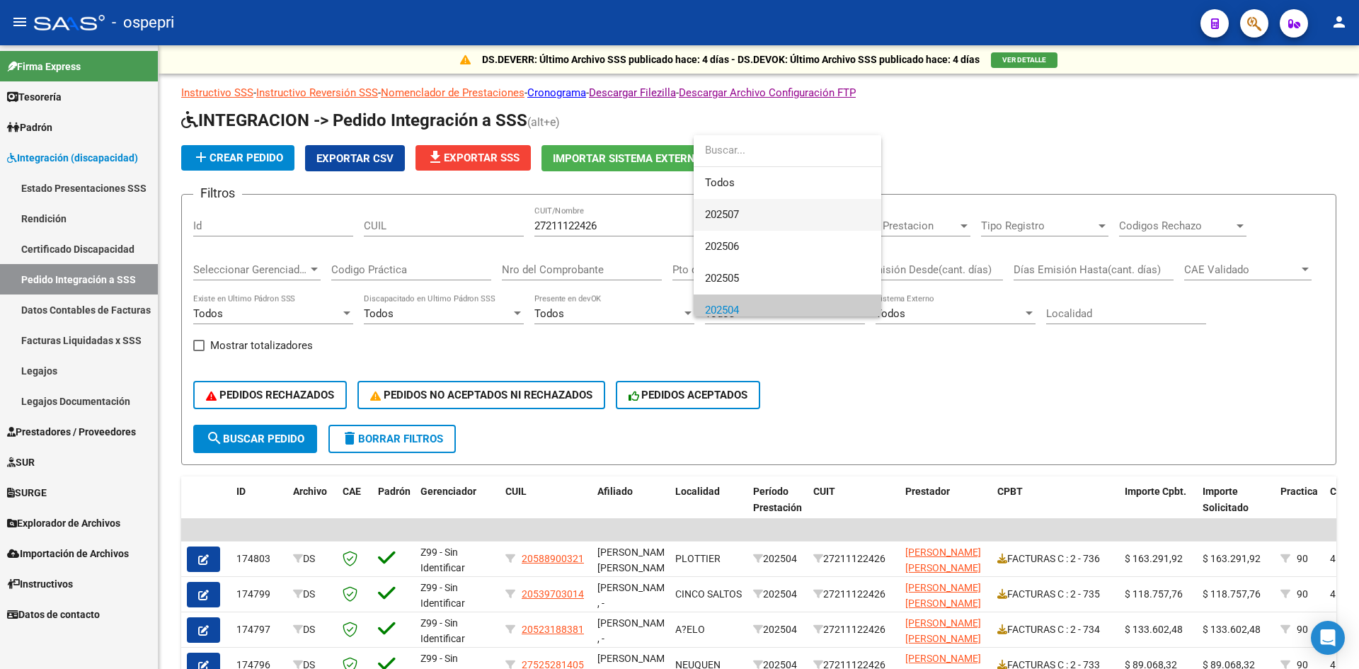
click at [815, 217] on span "202507" at bounding box center [787, 215] width 165 height 32
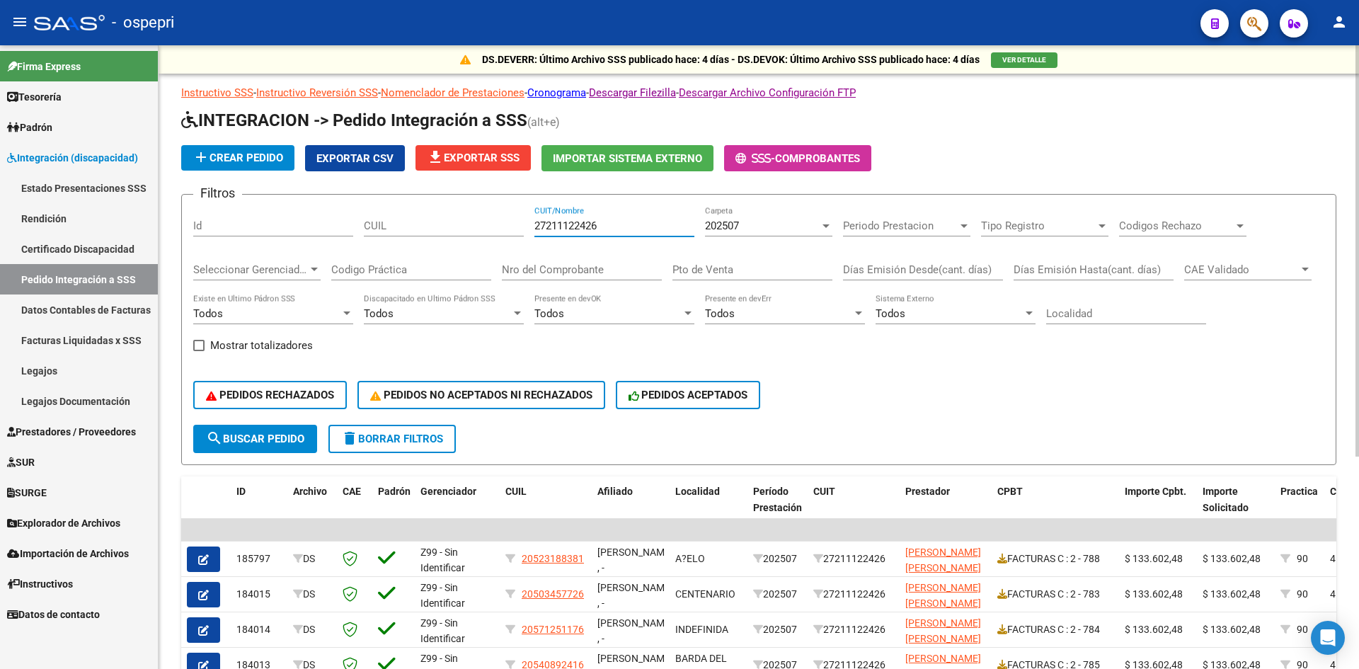
drag, startPoint x: 614, startPoint y: 231, endPoint x: 533, endPoint y: 248, distance: 82.6
click at [532, 247] on div "Filtros Id CUIL 27211122426 CUIT/Nombre 202507 Carpeta Periodo Prestacion Perio…" at bounding box center [758, 315] width 1131 height 219
paste input "20116313635"
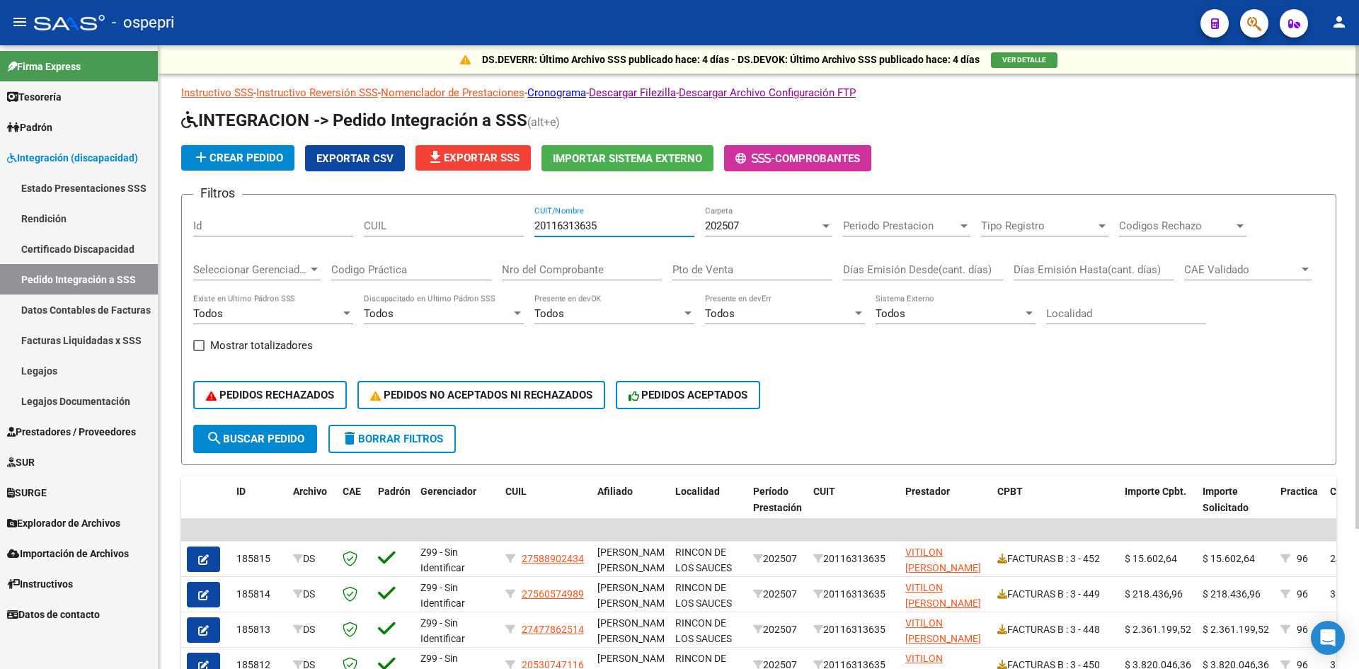
type input "20116313635"
click at [292, 437] on span "search Buscar Pedido" at bounding box center [255, 438] width 98 height 13
